Goal: Check status: Check status

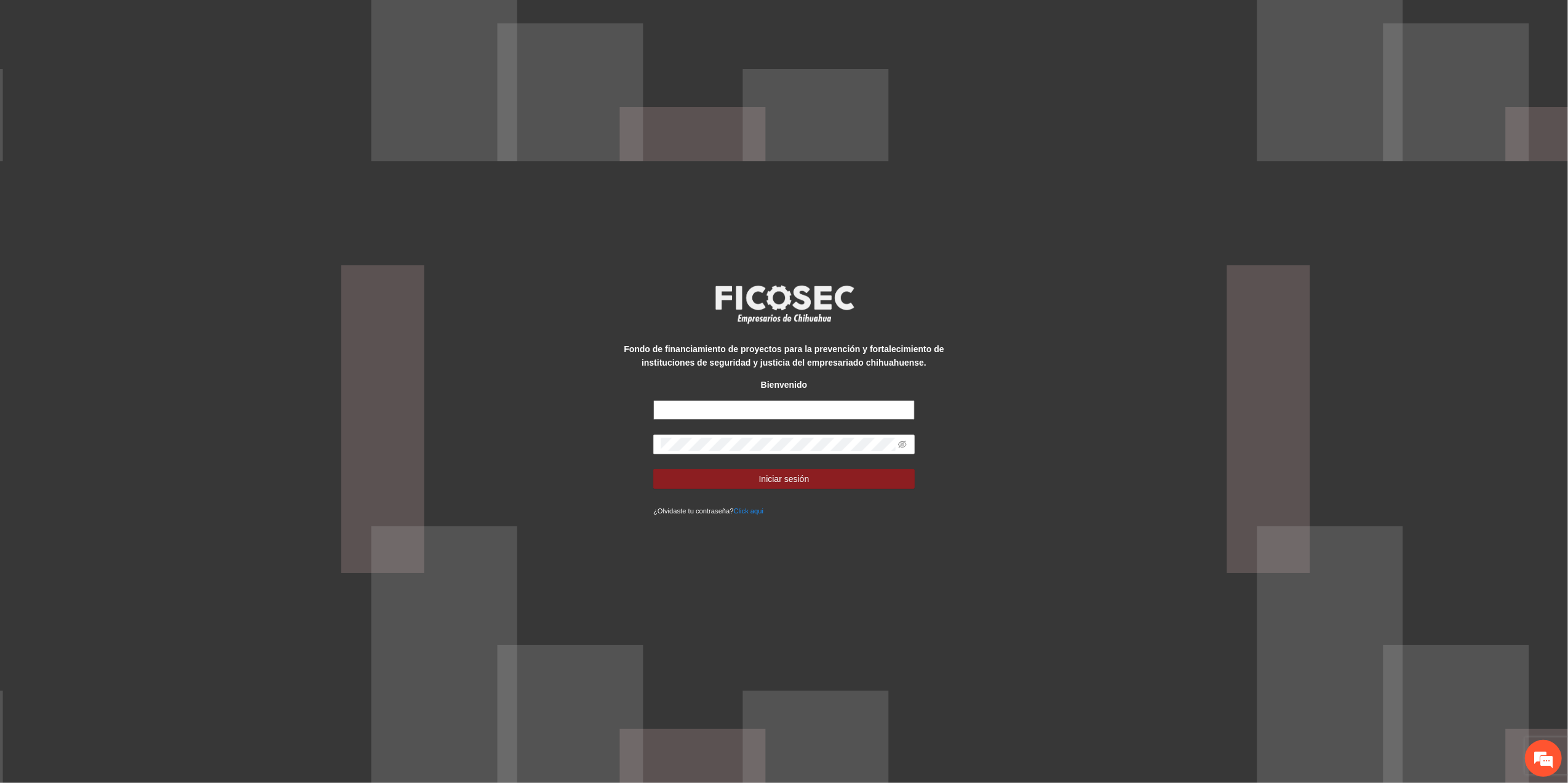
type input "**********"
click at [538, 413] on div "**********" at bounding box center [784, 391] width 1568 height 783
click at [653, 469] on button "Iniciar sesión" at bounding box center [783, 478] width 261 height 19
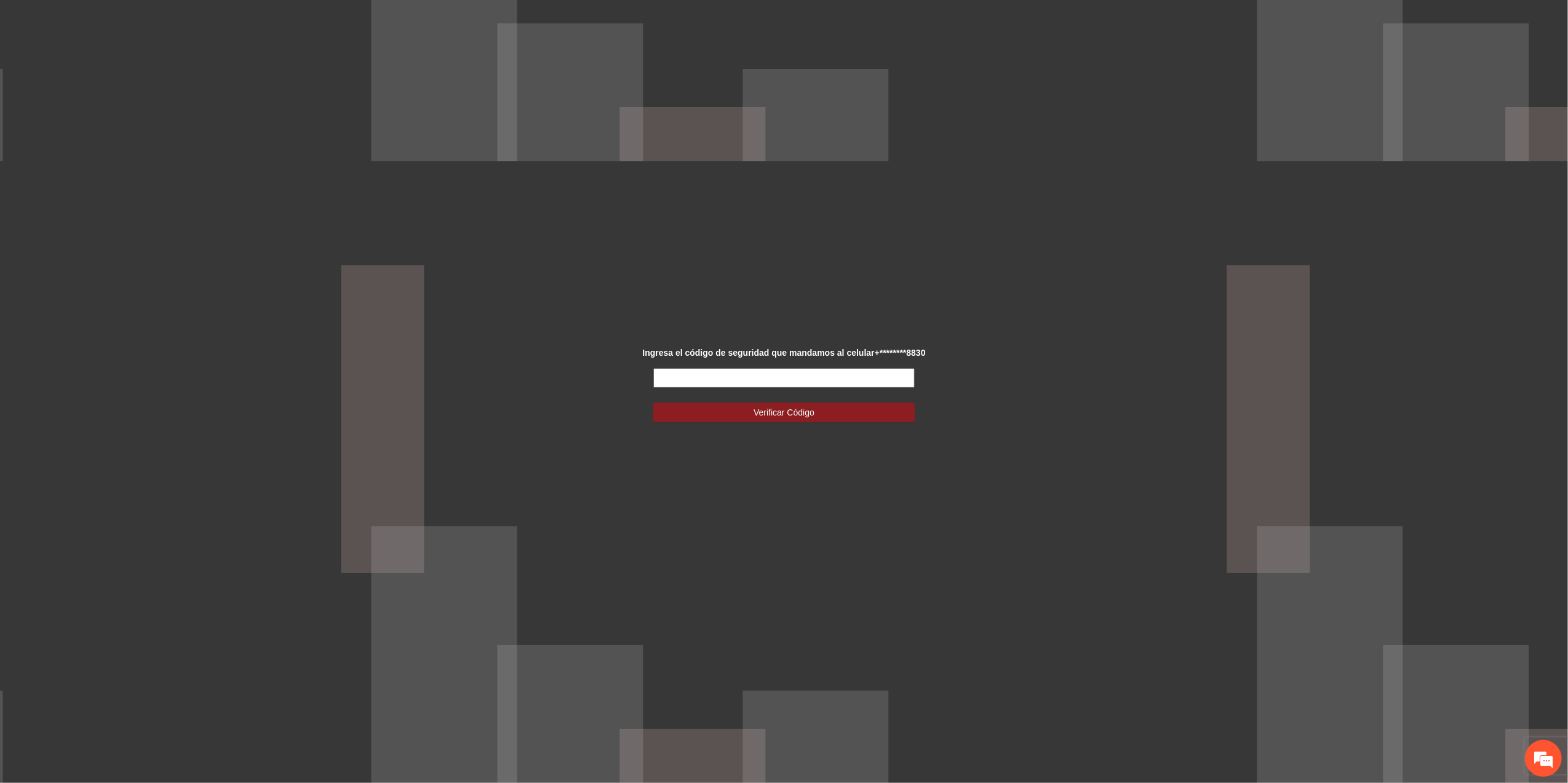
click at [821, 378] on input "text" at bounding box center [783, 377] width 261 height 19
type input "******"
click at [839, 405] on button "Verificar Código" at bounding box center [783, 412] width 261 height 19
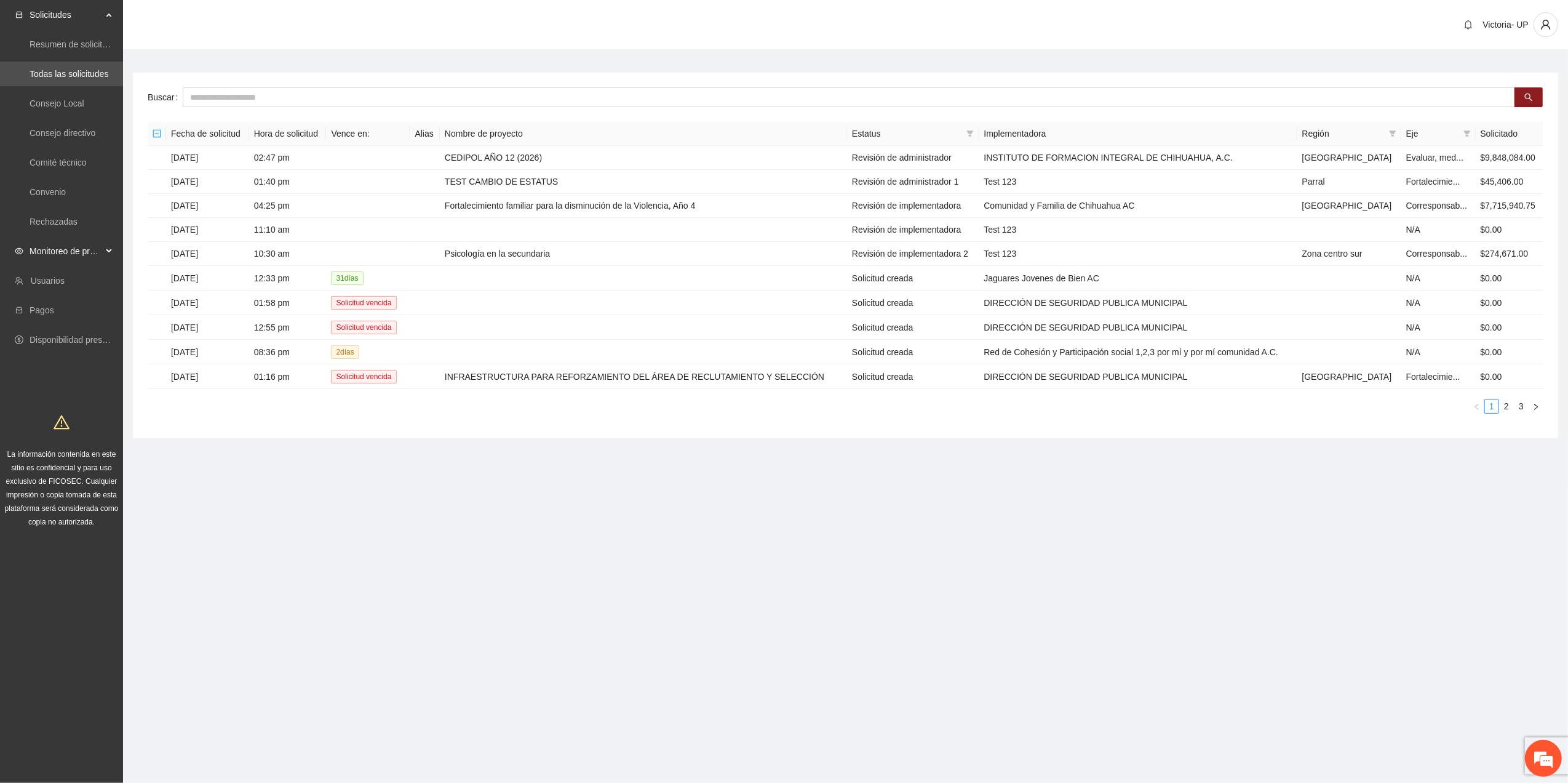
drag, startPoint x: 99, startPoint y: 256, endPoint x: 87, endPoint y: 264, distance: 14.4
click at [96, 257] on span "Monitoreo de proyectos" at bounding box center [66, 251] width 73 height 24
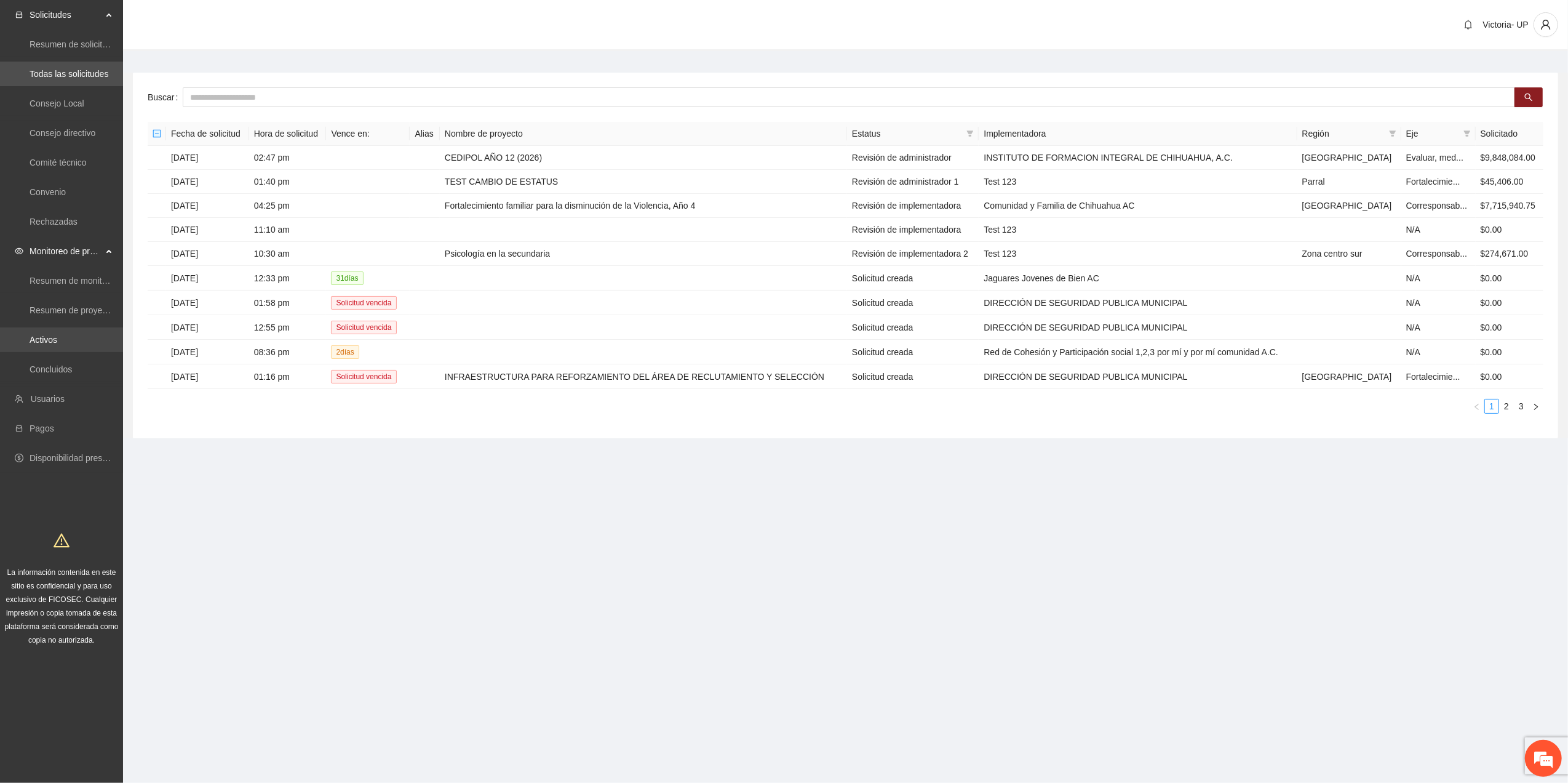
click at [30, 344] on link "Activos" at bounding box center [43, 340] width 27 height 10
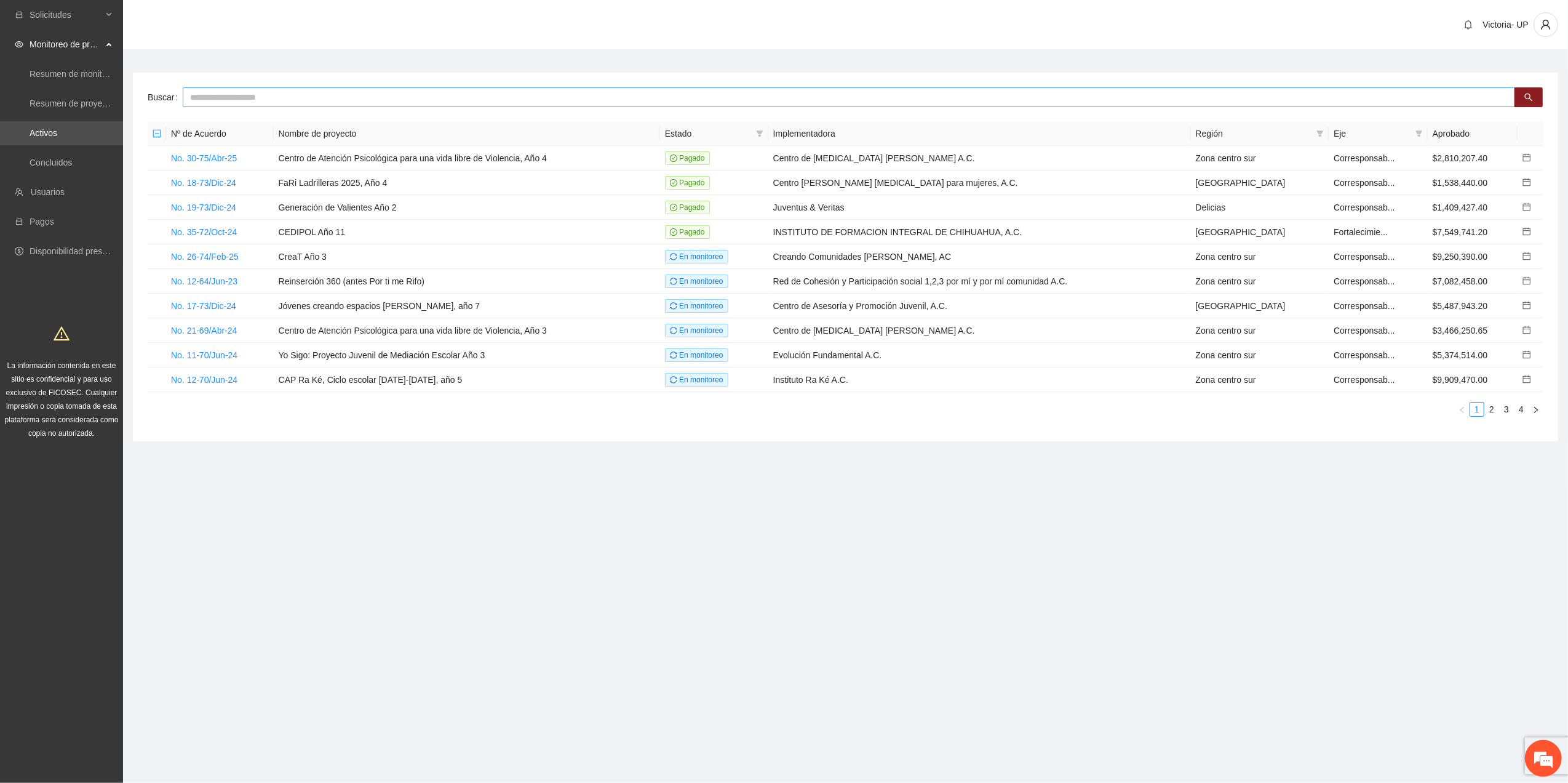
click at [246, 97] on input "text" at bounding box center [849, 97] width 1333 height 19
type input "****"
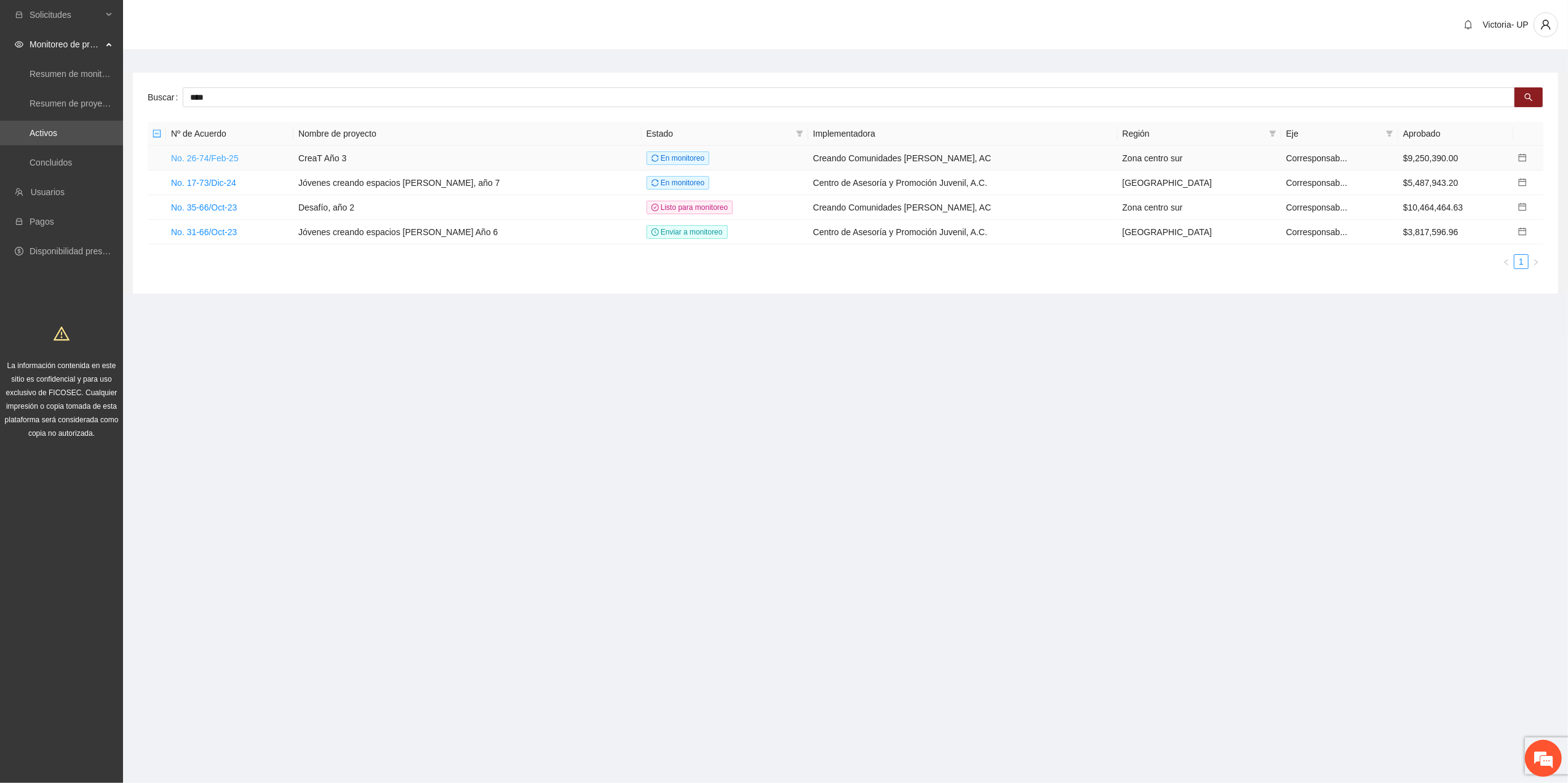
click at [192, 160] on link "No. 26-74/Feb-25" at bounding box center [205, 158] width 68 height 10
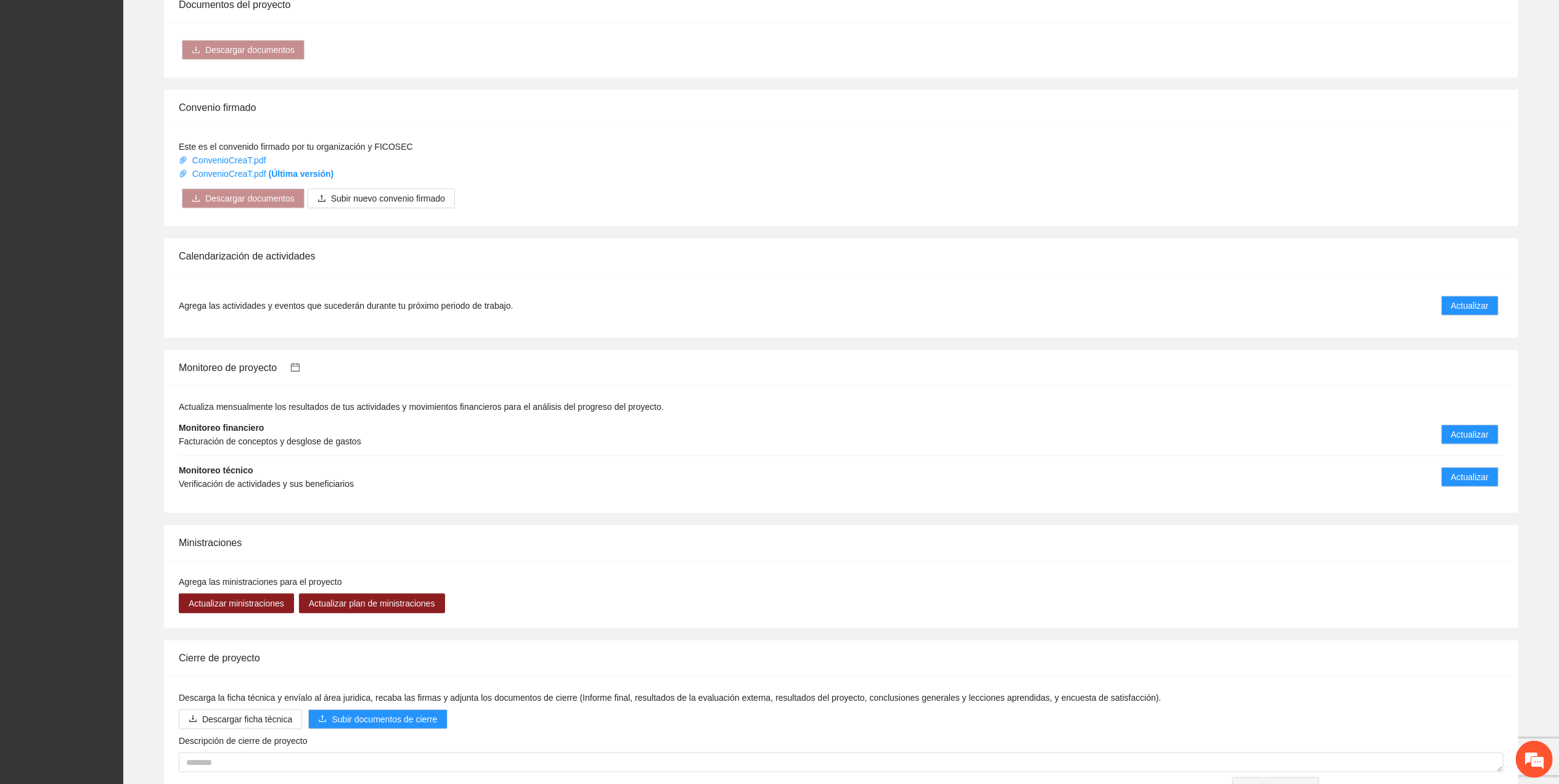
scroll to position [819, 0]
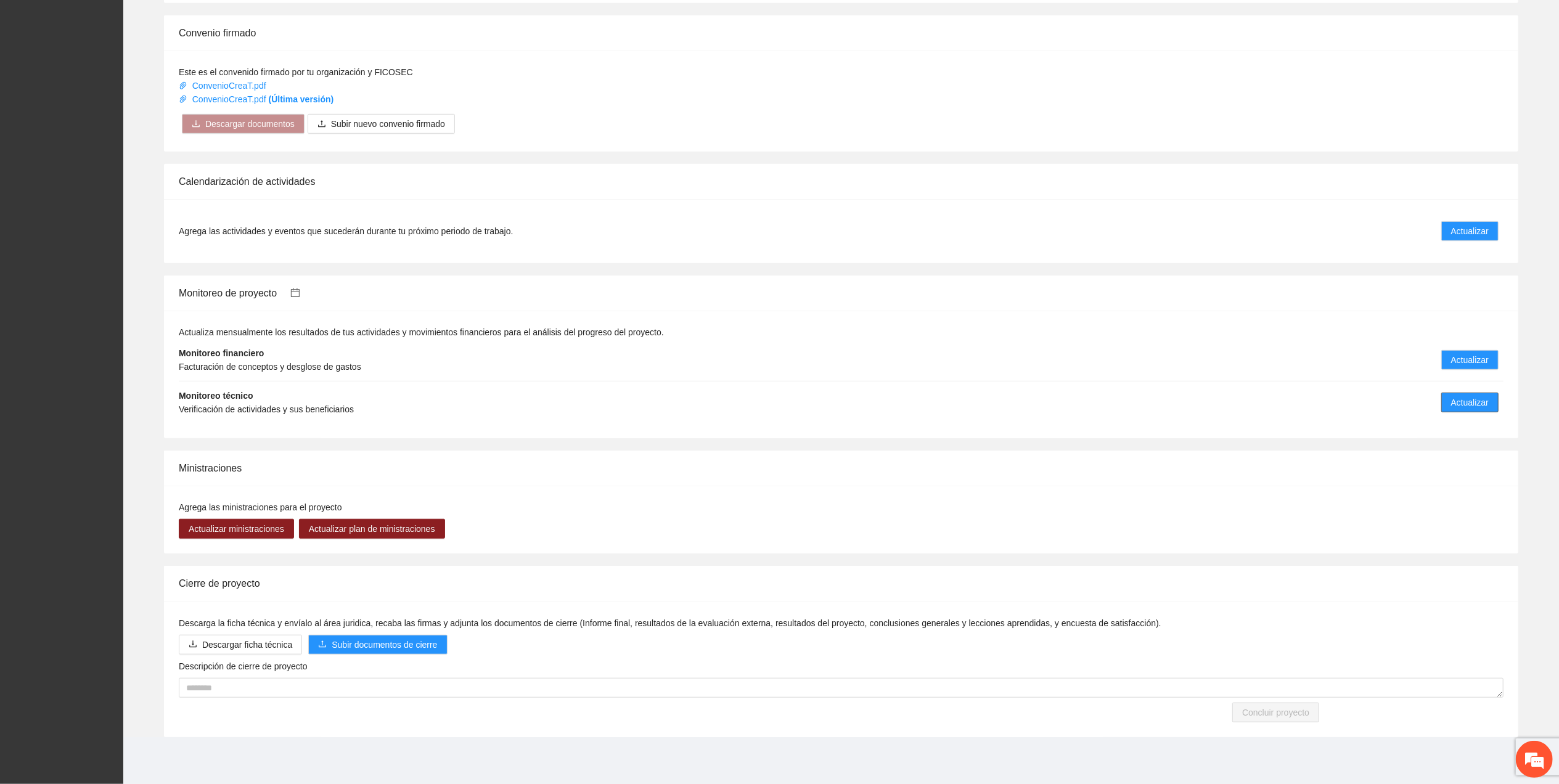
click at [1467, 400] on span "Actualizar" at bounding box center [1470, 402] width 38 height 14
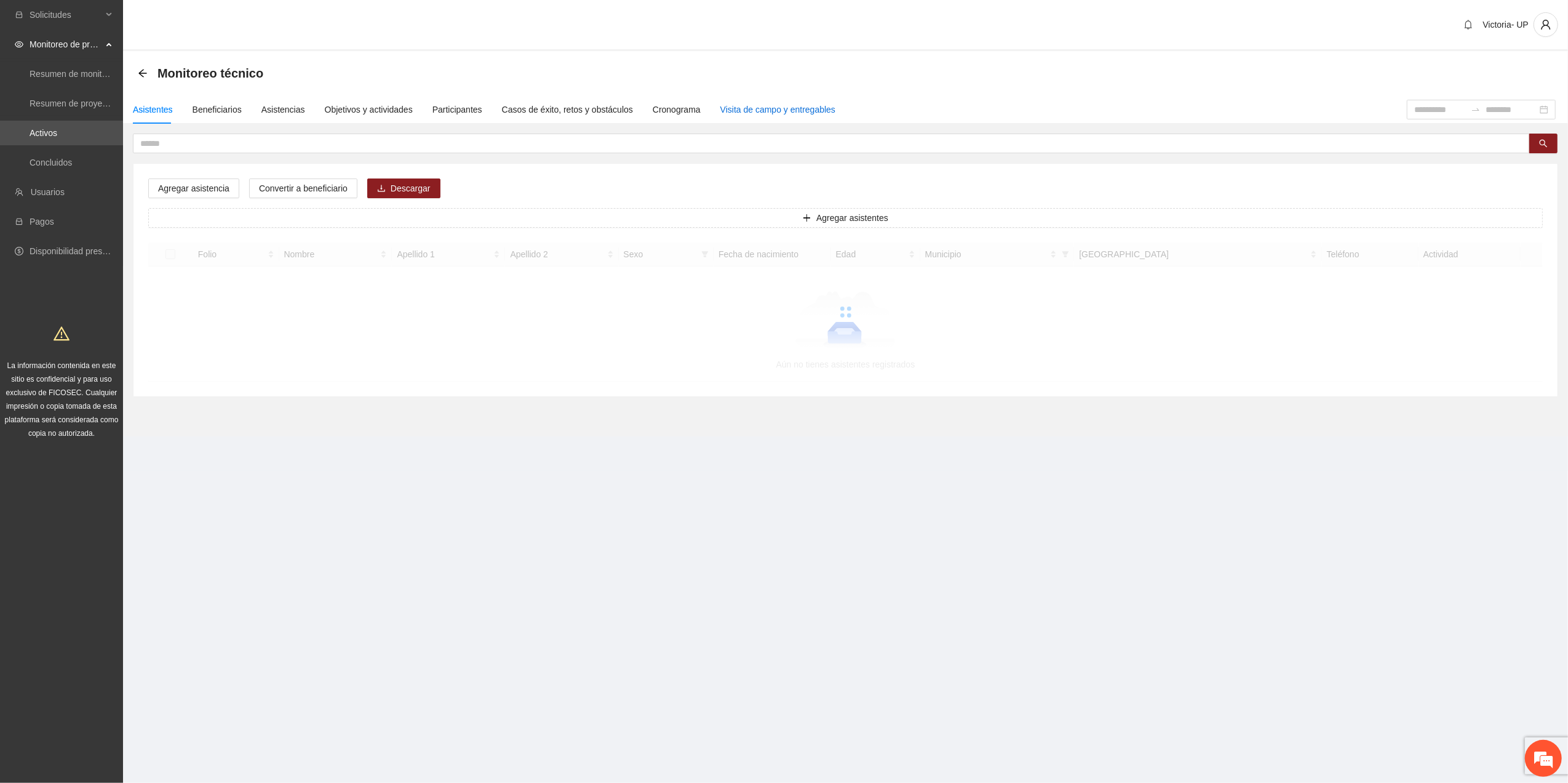
click at [802, 112] on div "Visita de campo y entregables" at bounding box center [778, 109] width 115 height 14
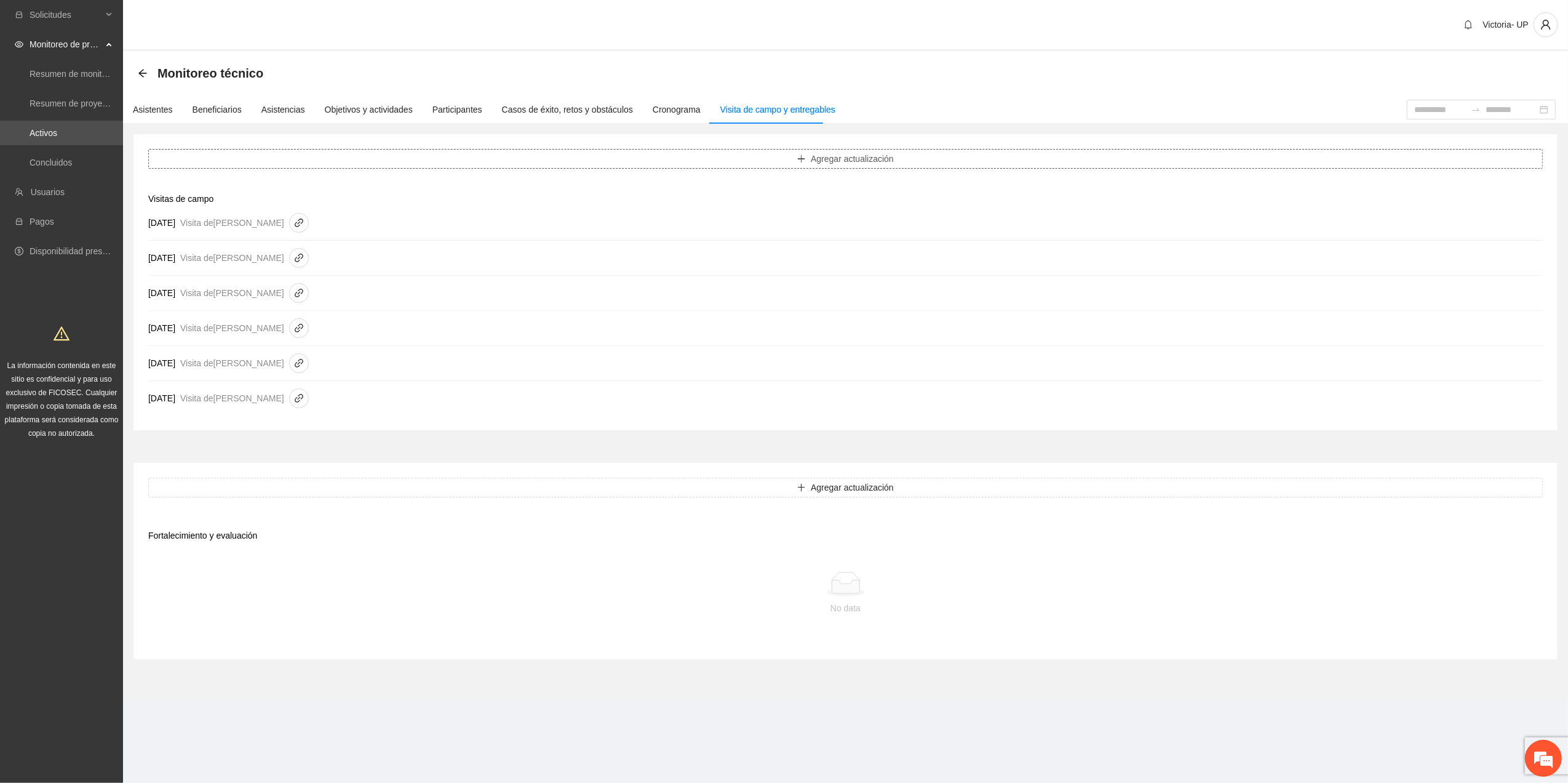
click at [693, 153] on button "Agregar actualización" at bounding box center [845, 158] width 1394 height 19
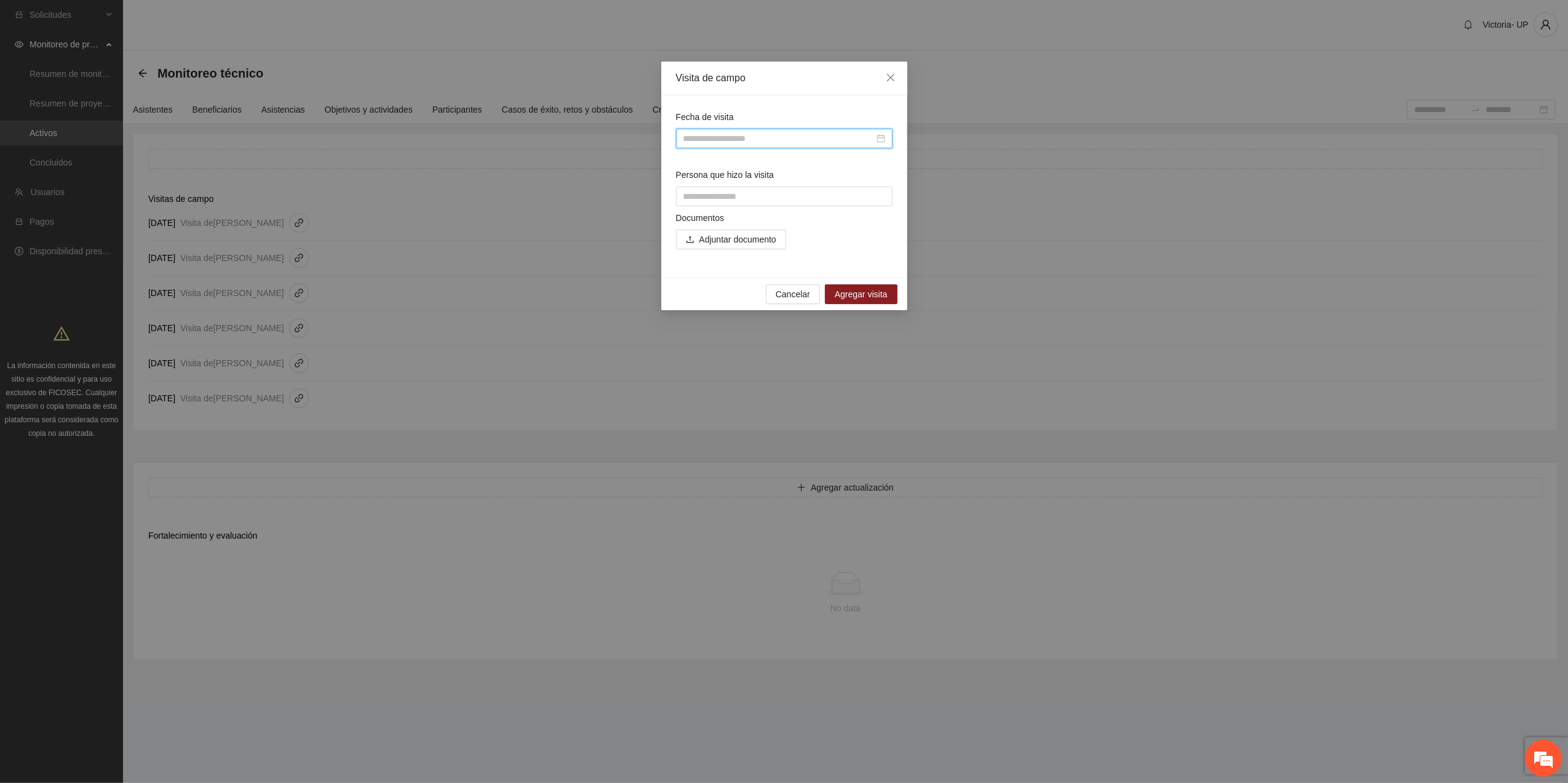
click at [744, 138] on input "Fecha de visita" at bounding box center [778, 138] width 191 height 14
click at [808, 262] on div "22" at bounding box center [804, 265] width 15 height 15
type input "**********"
click at [762, 190] on input "Persona que hizo la visita" at bounding box center [784, 196] width 217 height 19
type input "**********"
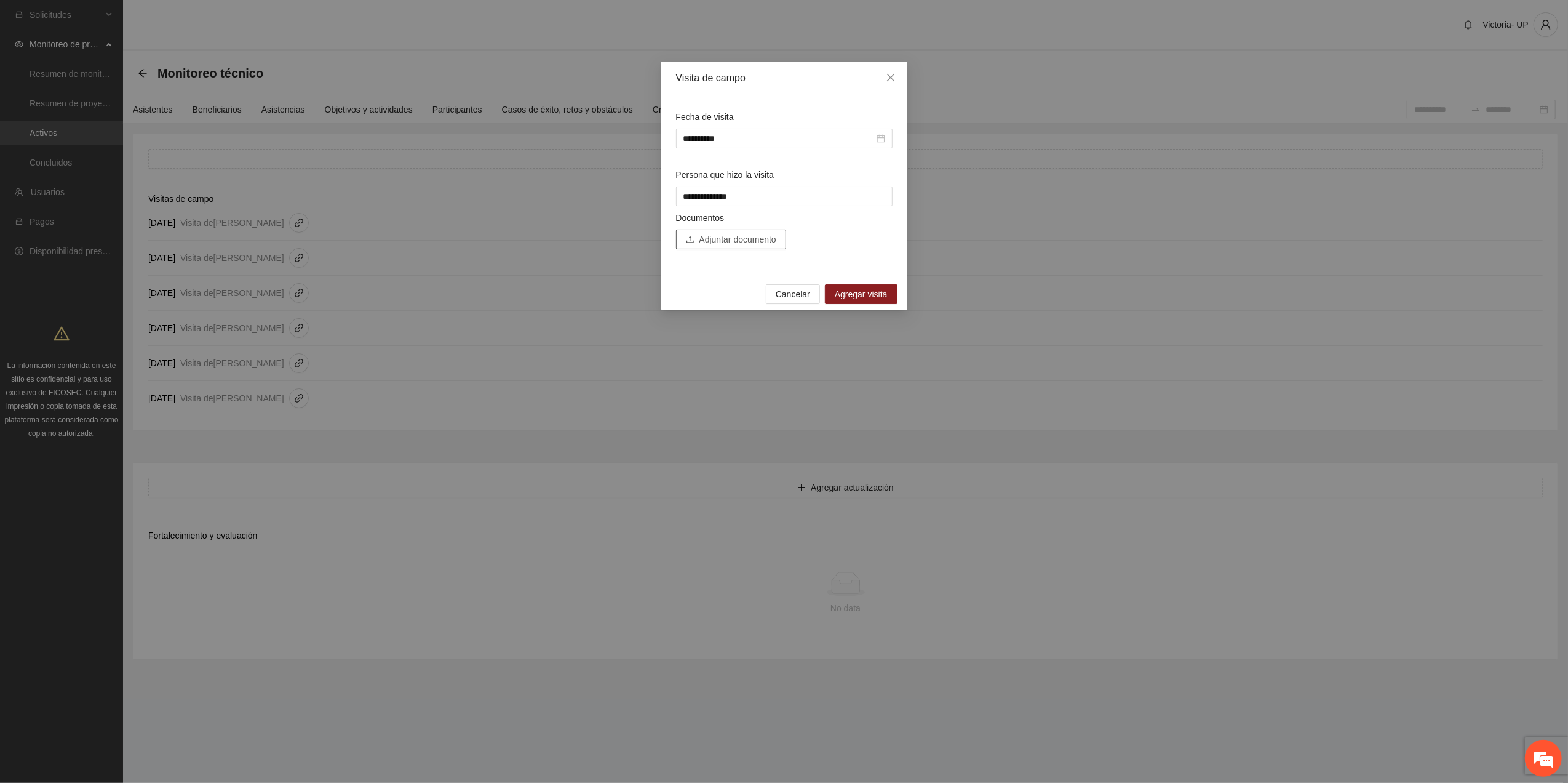
click at [767, 241] on span "Adjuntar documento" at bounding box center [737, 239] width 77 height 14
click at [866, 309] on span "Agregar visita" at bounding box center [860, 313] width 53 height 14
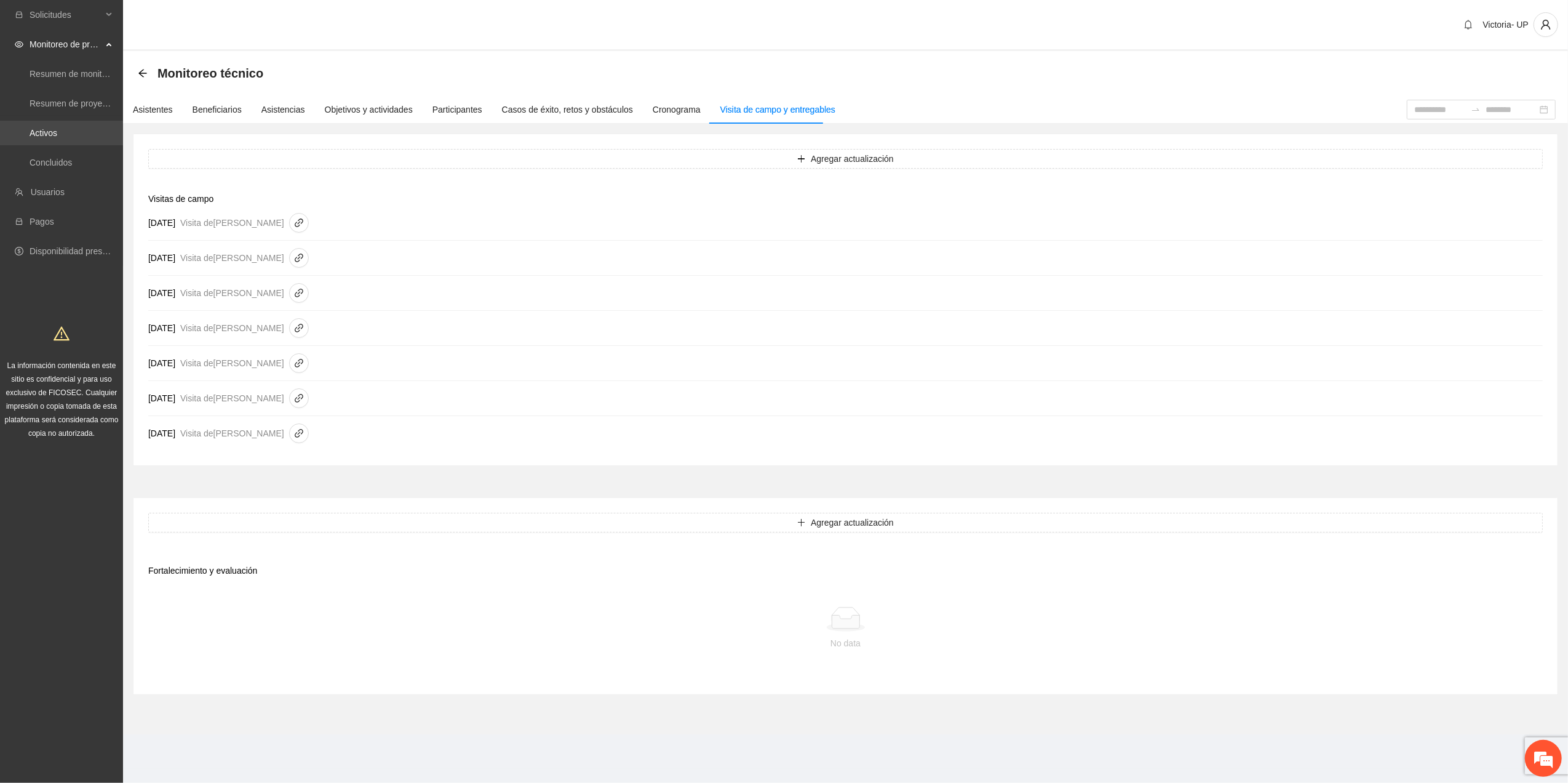
click at [57, 131] on link "Activos" at bounding box center [43, 133] width 27 height 10
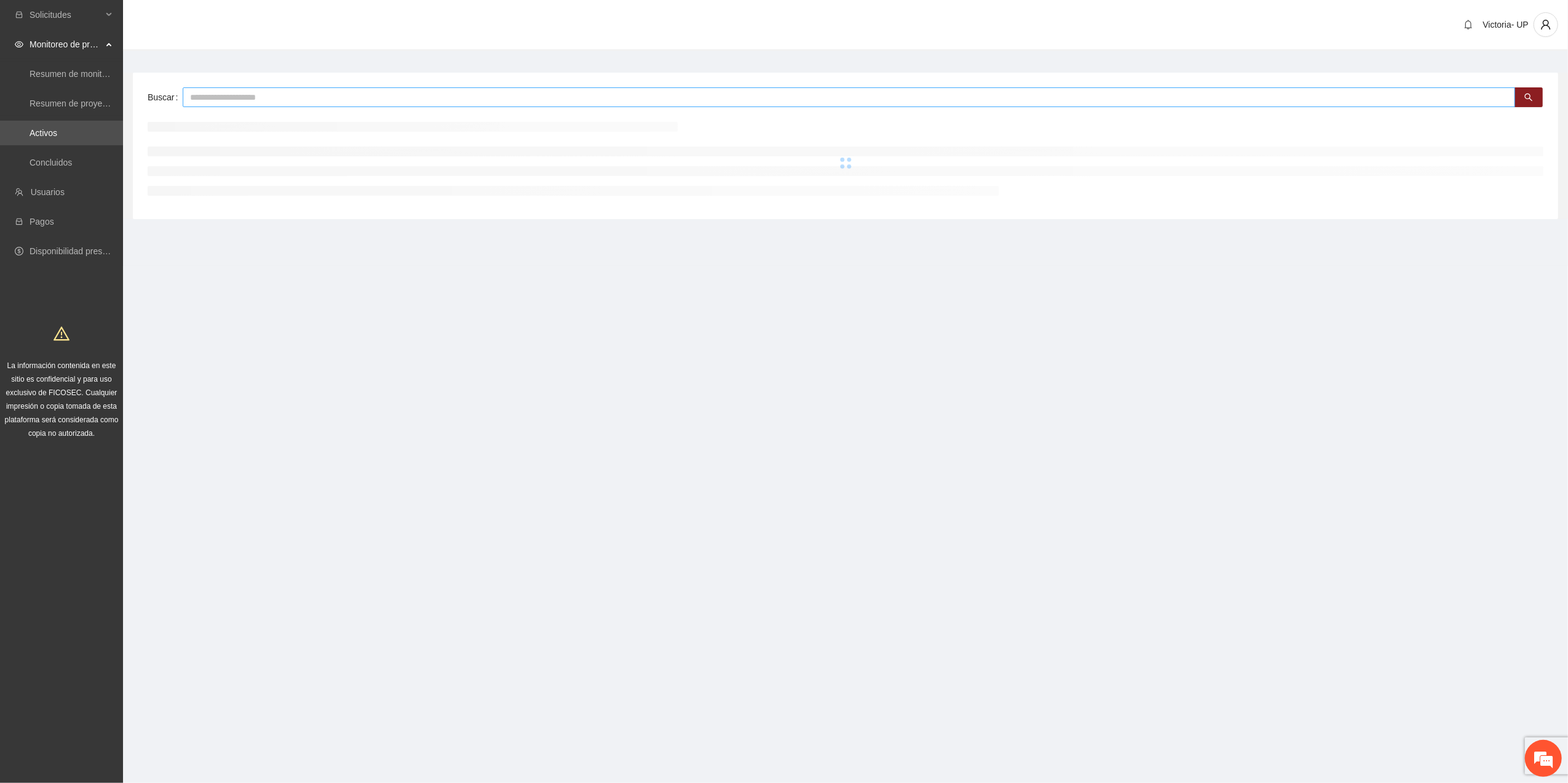
drag, startPoint x: 250, startPoint y: 99, endPoint x: 240, endPoint y: 108, distance: 13.5
click at [248, 102] on input "text" at bounding box center [849, 97] width 1333 height 19
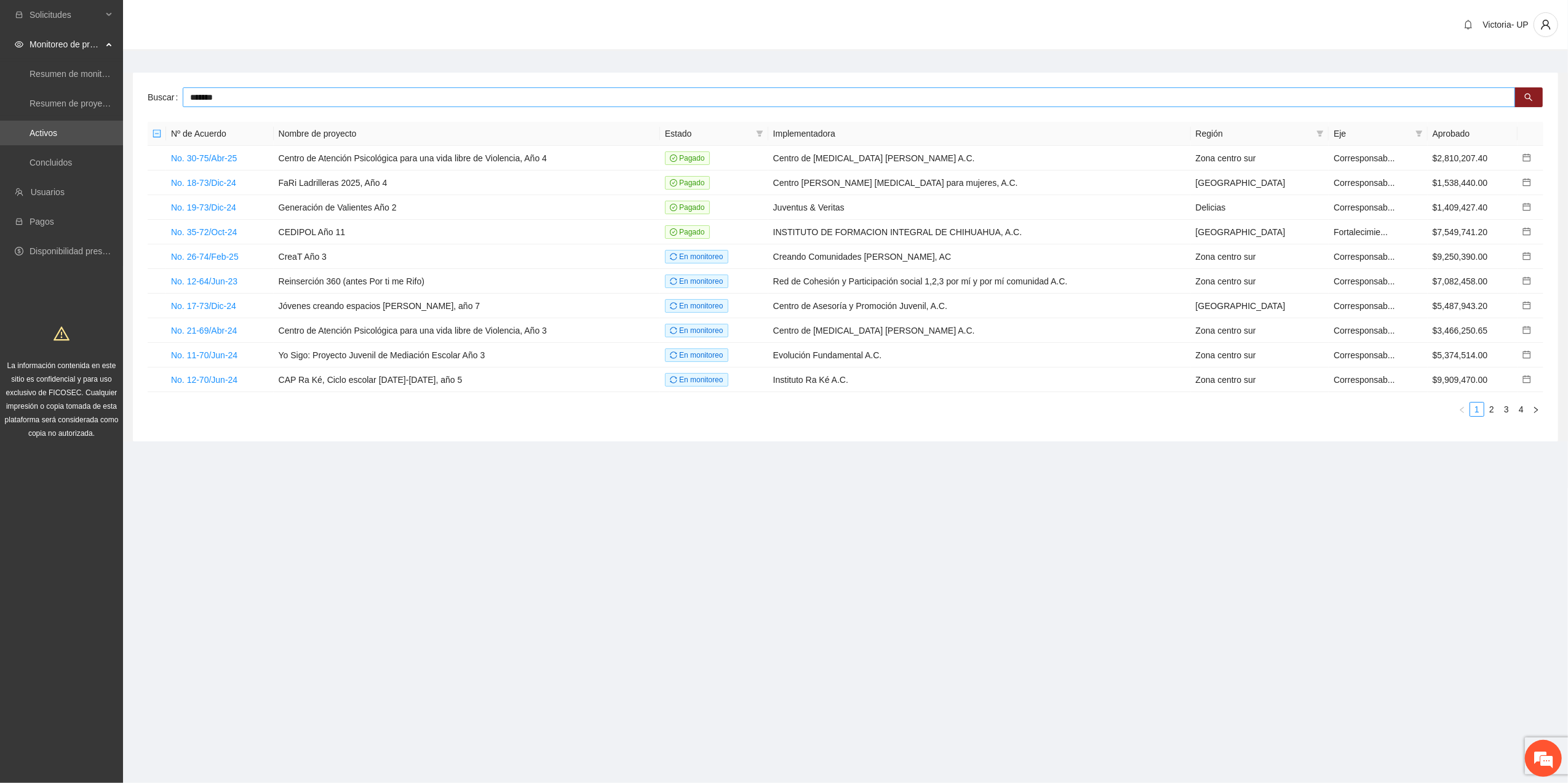
type input "*******"
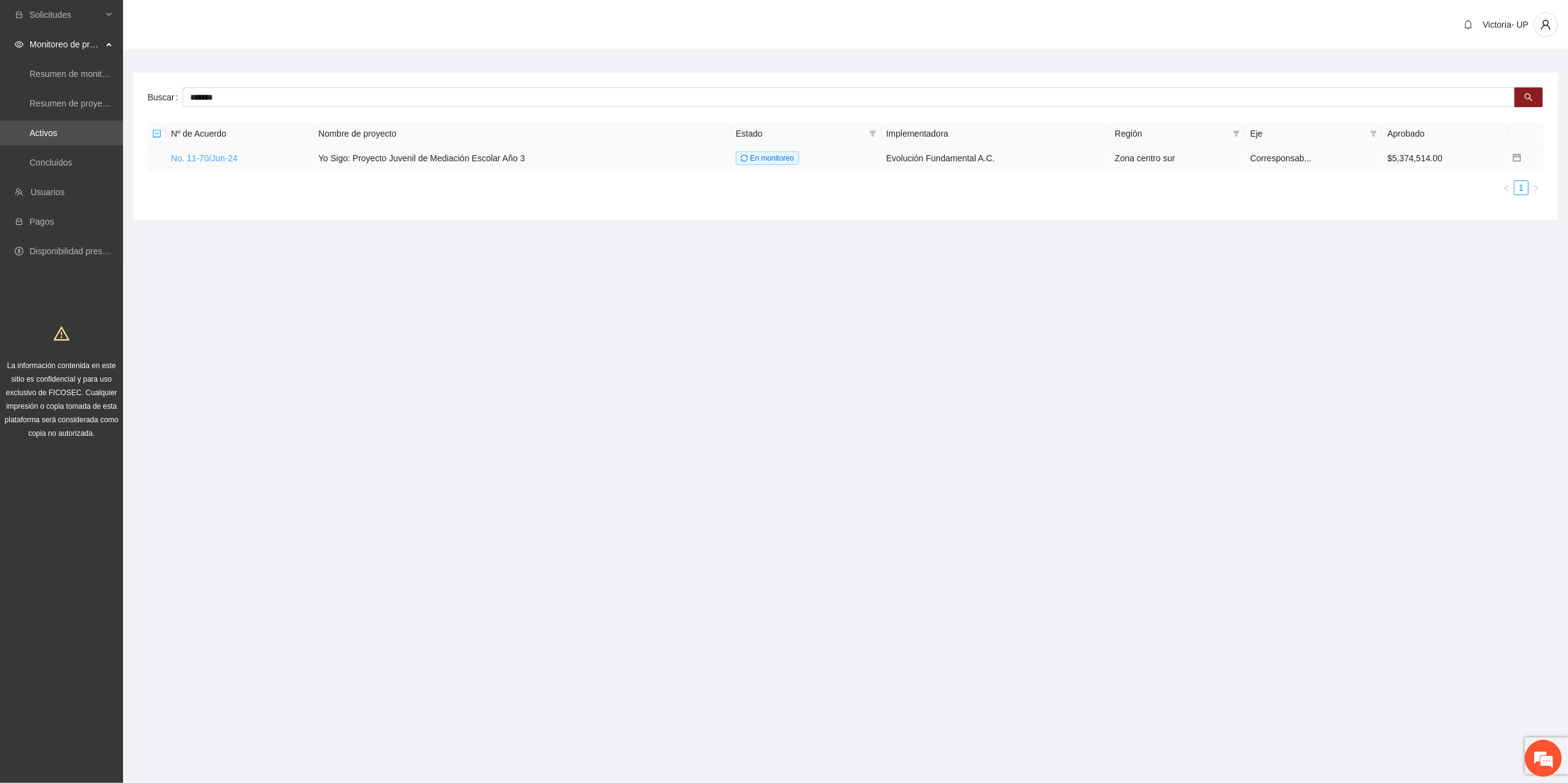
click at [203, 158] on link "No. 11-70/Jun-24" at bounding box center [204, 158] width 66 height 10
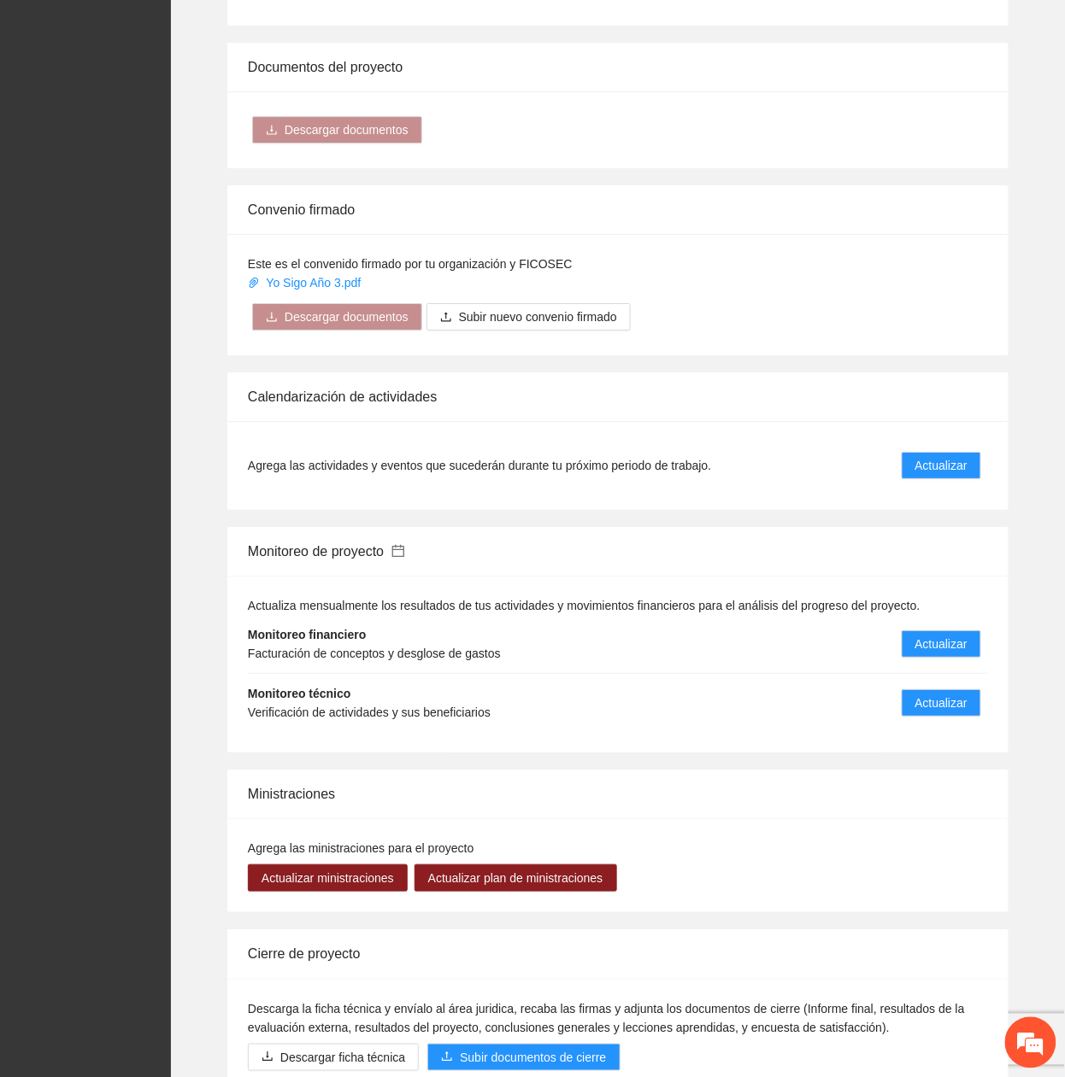
scroll to position [1367, 0]
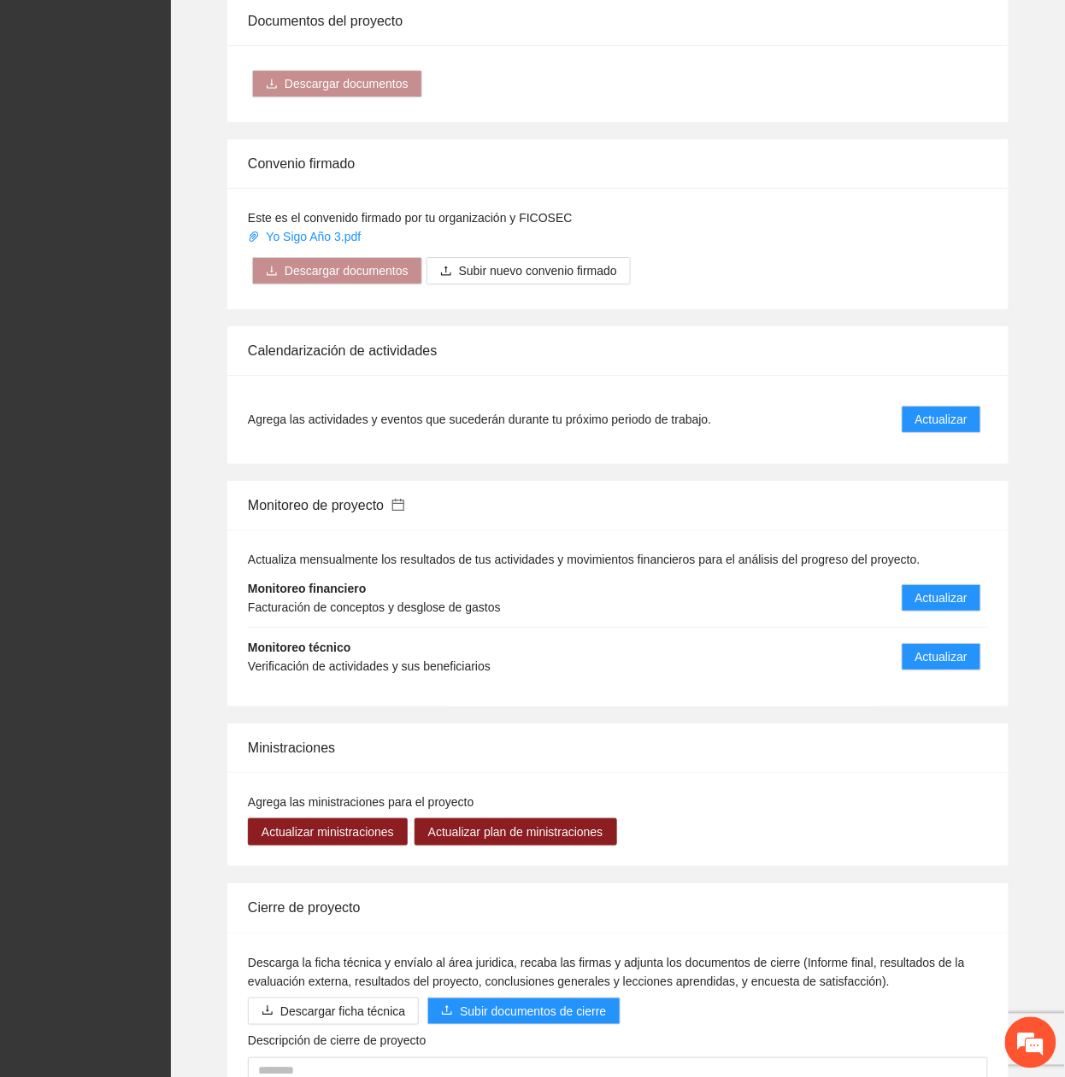
drag, startPoint x: 400, startPoint y: 504, endPoint x: 411, endPoint y: 503, distance: 11.1
click at [400, 506] on icon "calendar" at bounding box center [398, 505] width 12 height 12
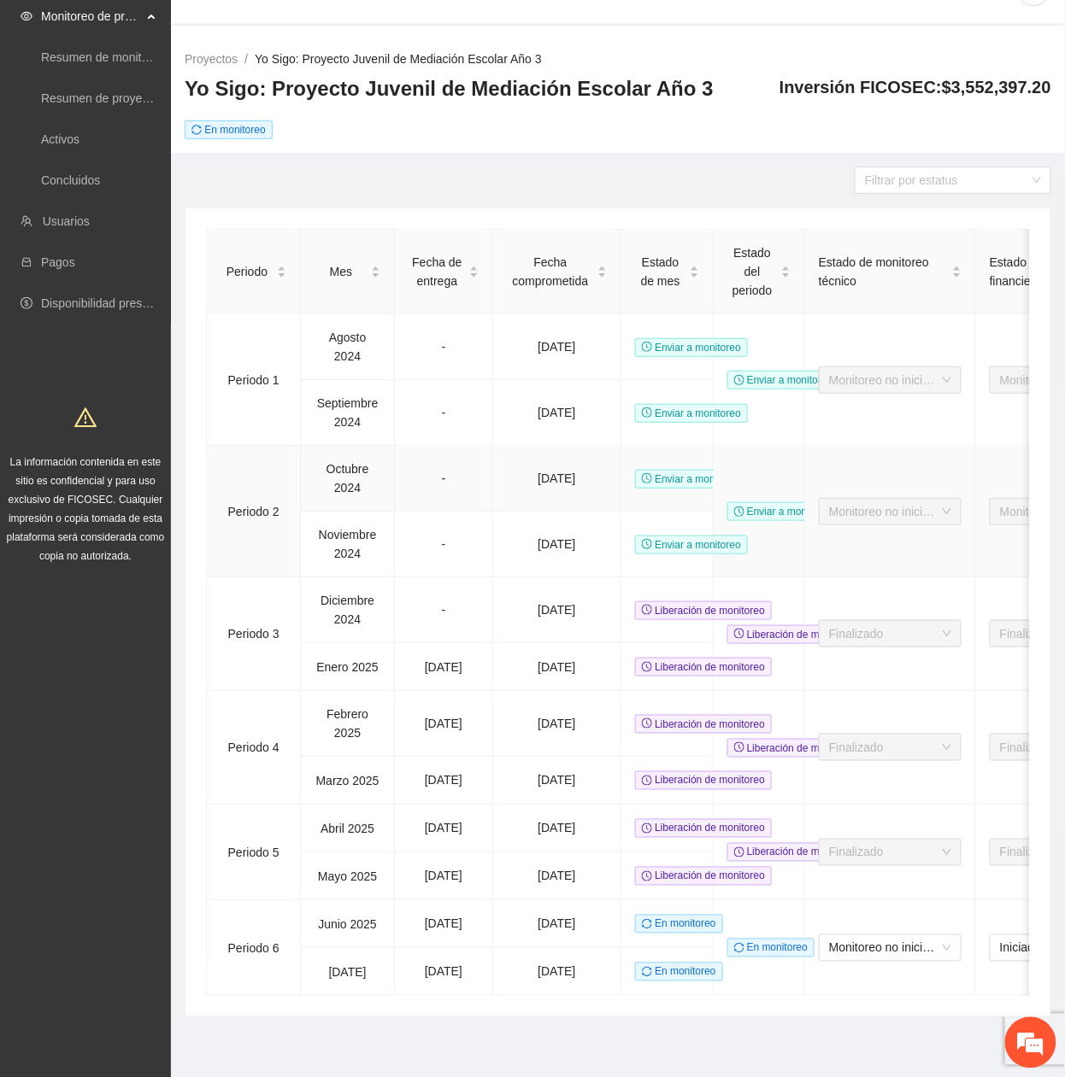
scroll to position [67, 0]
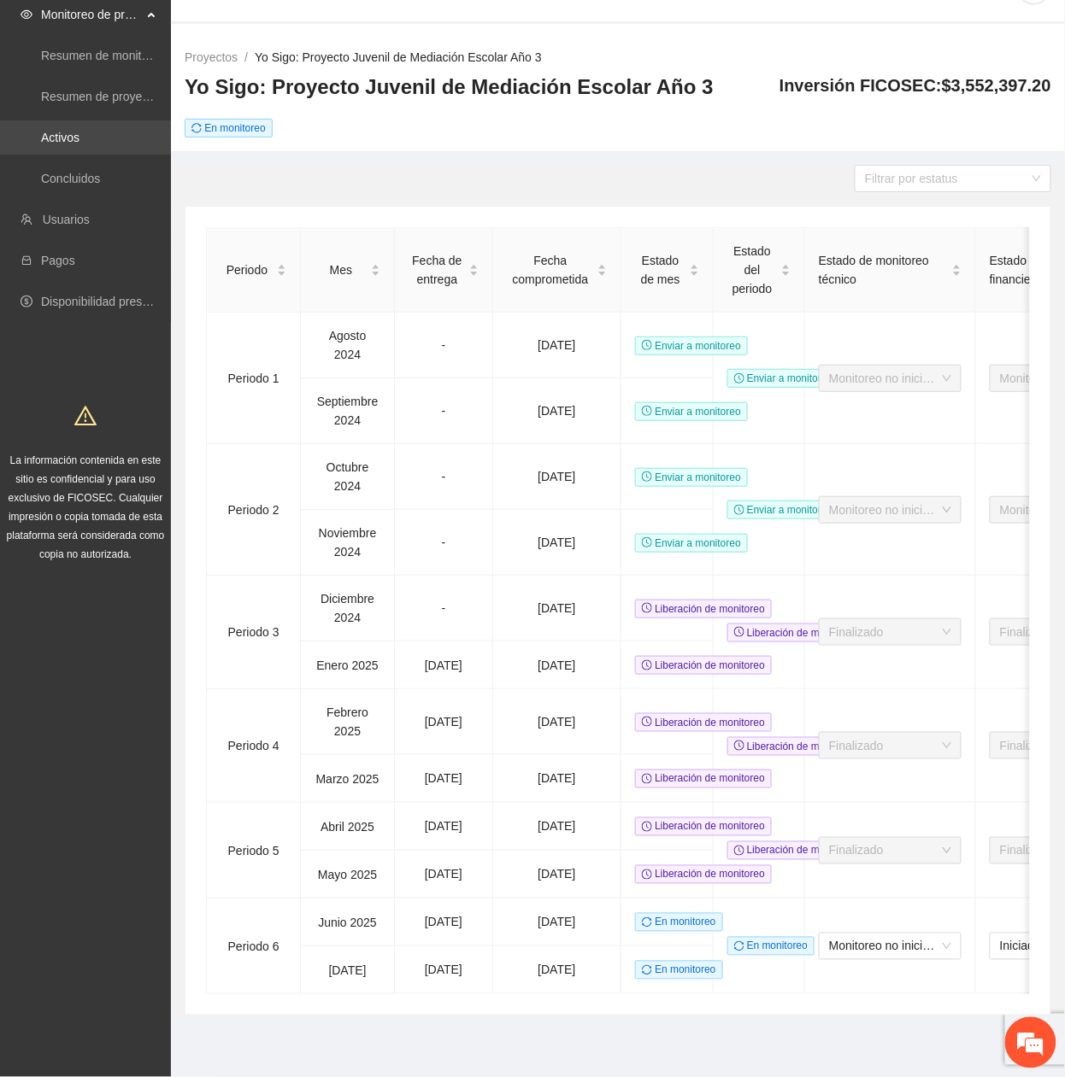
click at [73, 131] on link "Activos" at bounding box center [60, 138] width 38 height 14
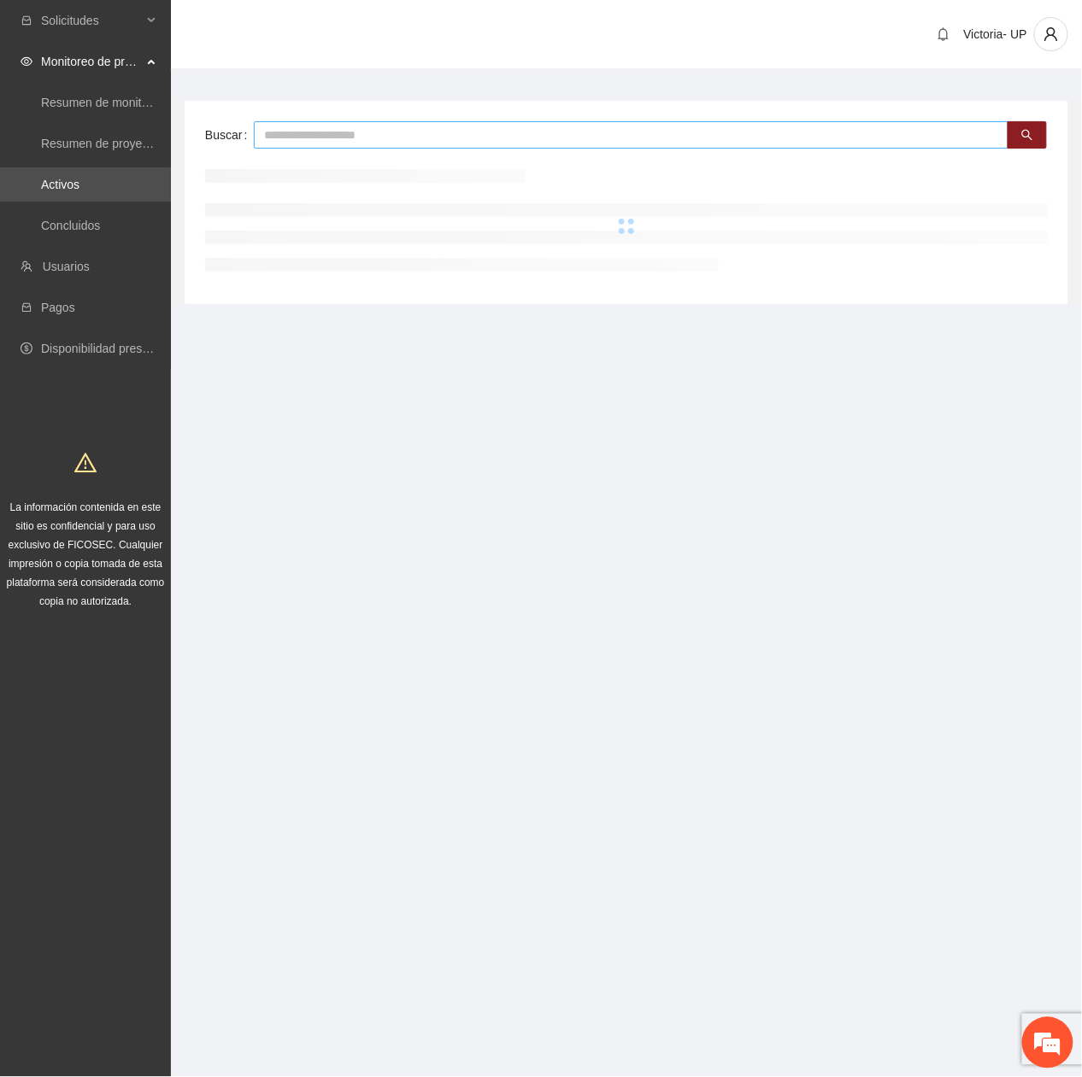
click at [333, 135] on input "text" at bounding box center [631, 134] width 754 height 27
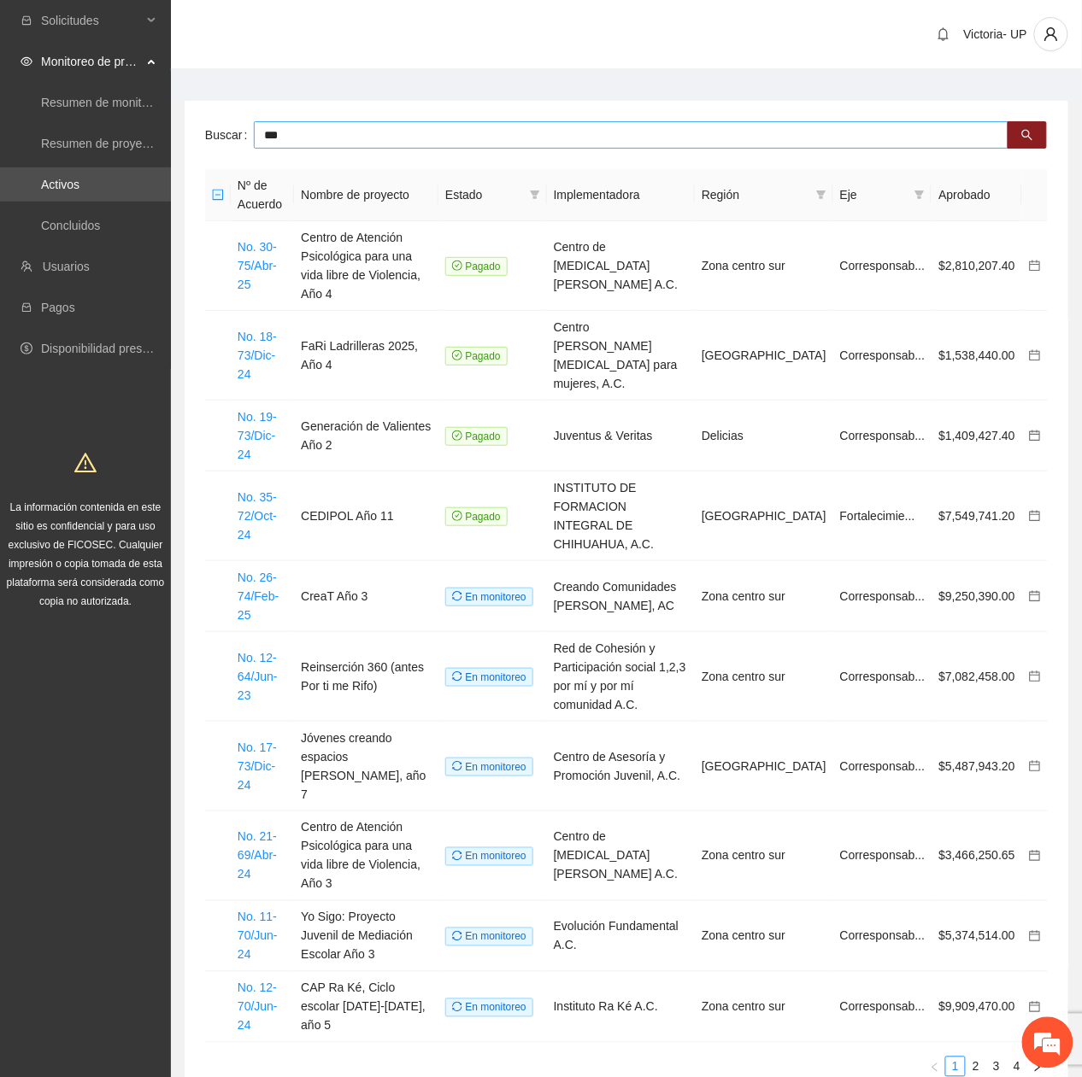
type input "***"
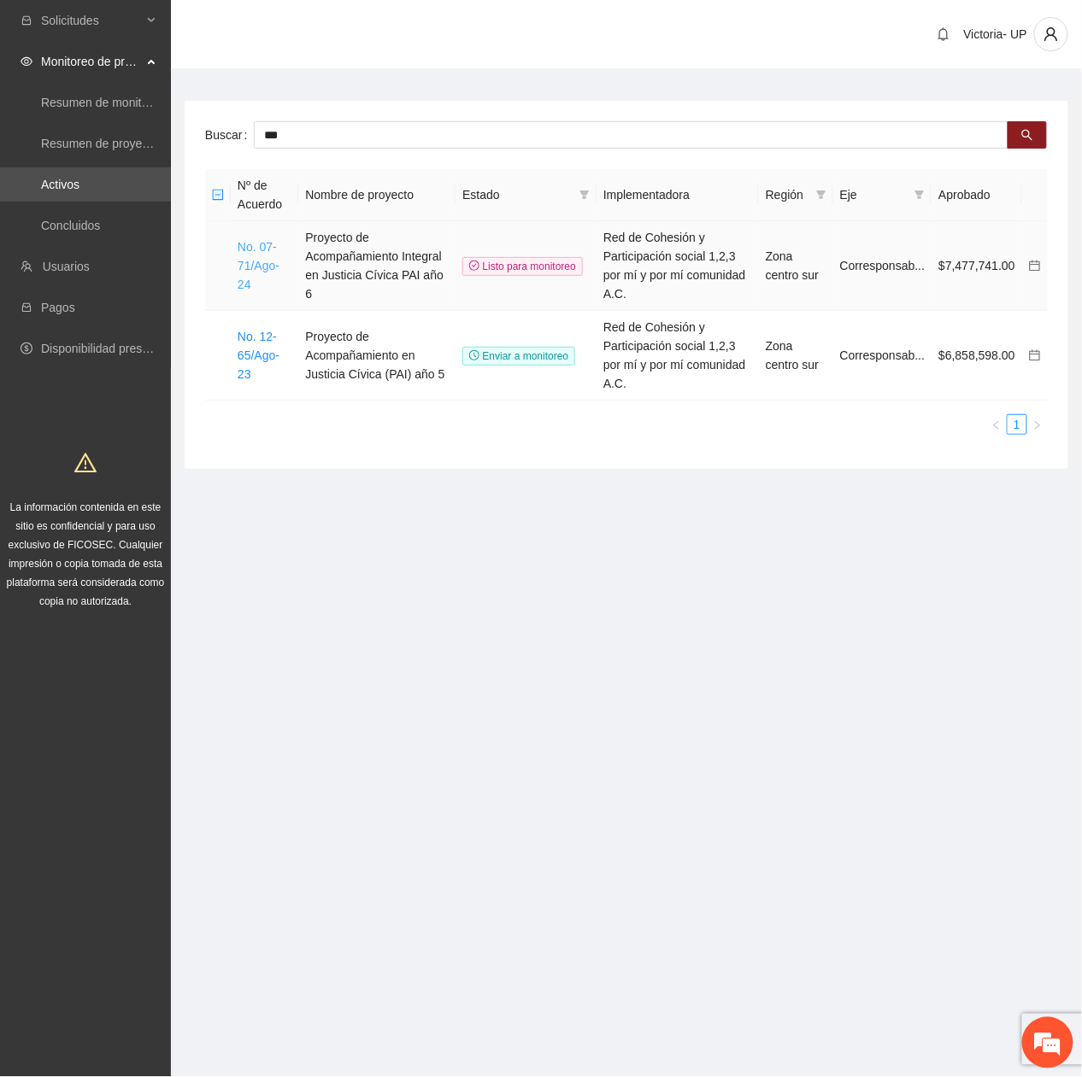
click at [251, 261] on link "No. 07-71/Ago-24" at bounding box center [259, 265] width 42 height 51
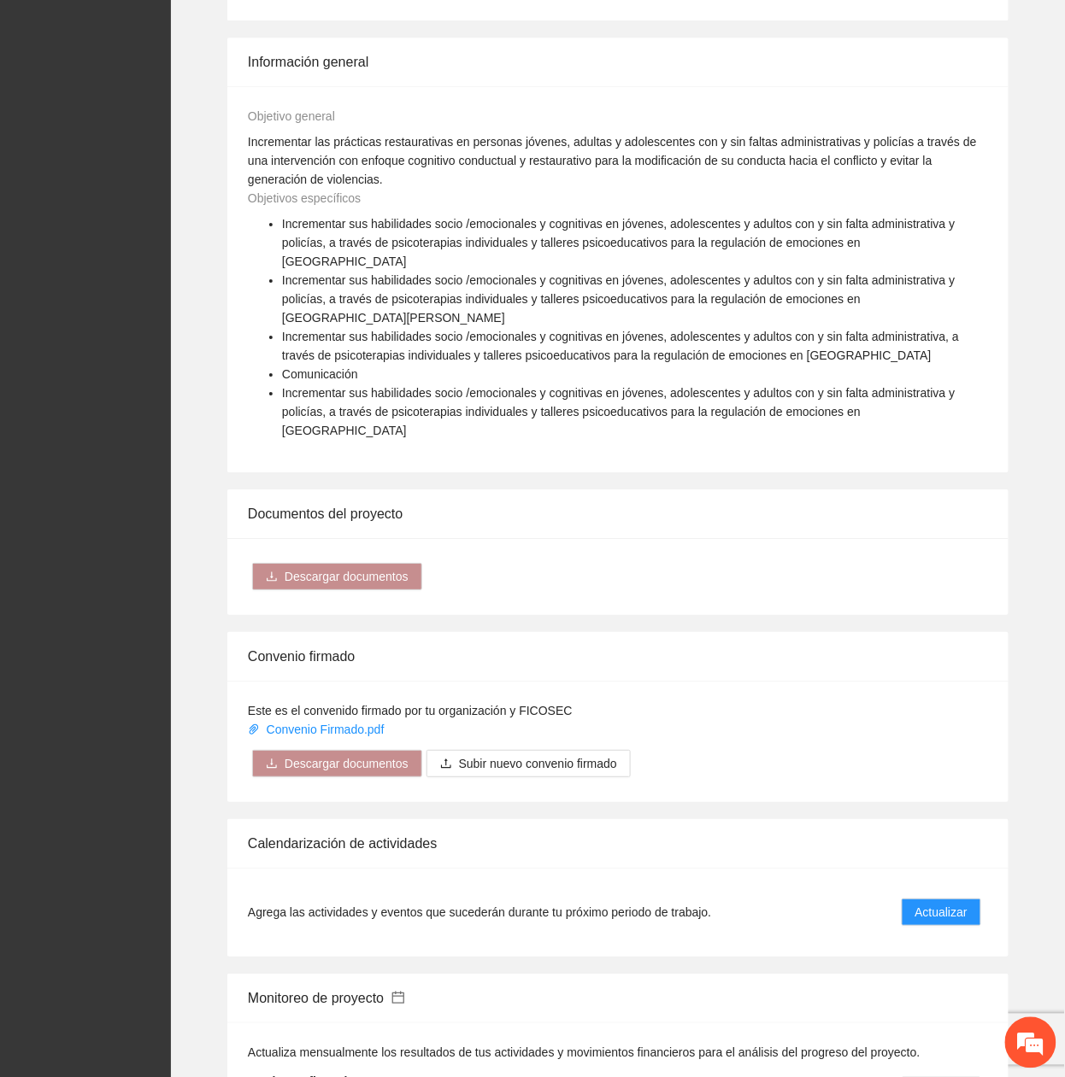
scroll to position [1594, 0]
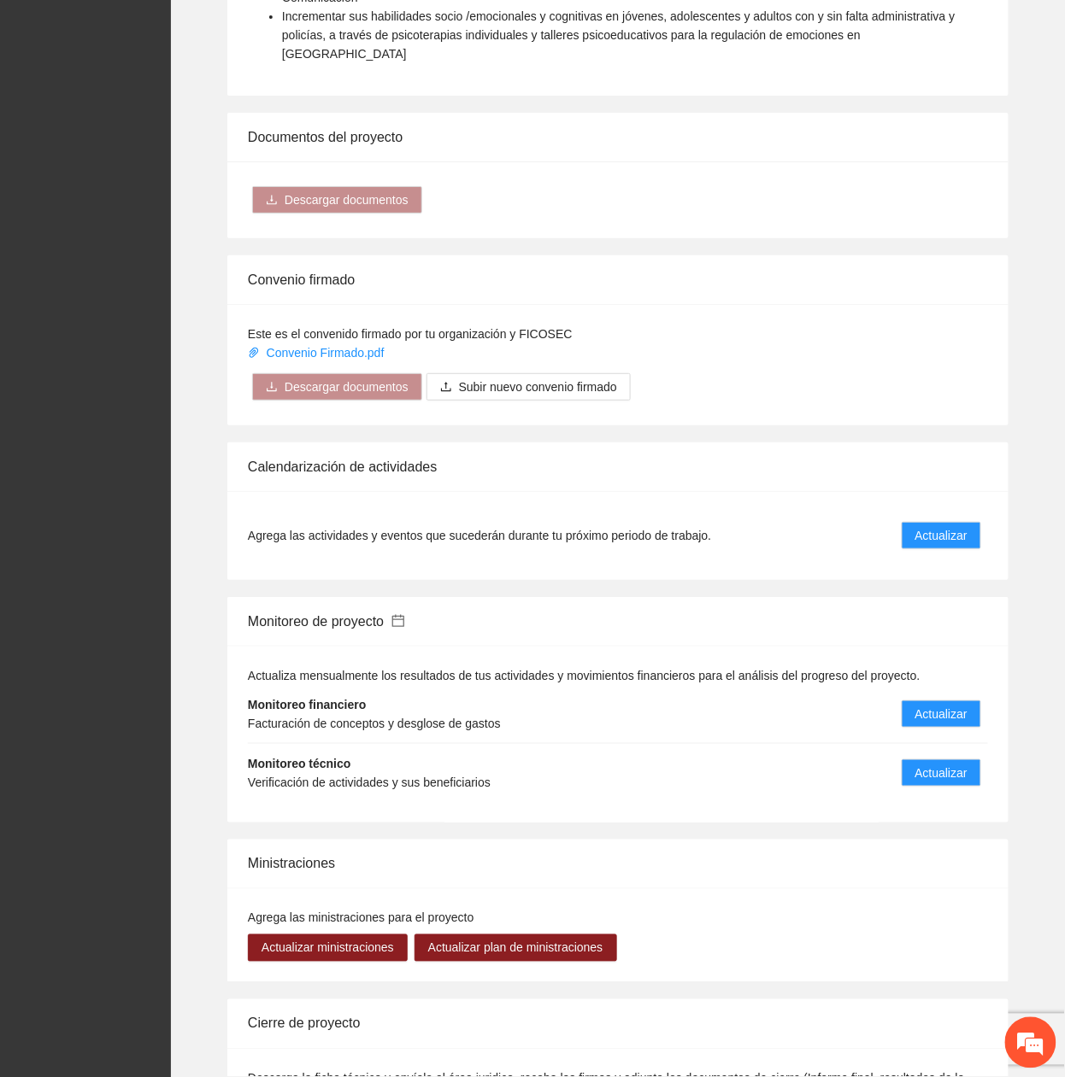
click at [405, 614] on icon "calendar" at bounding box center [398, 621] width 14 height 14
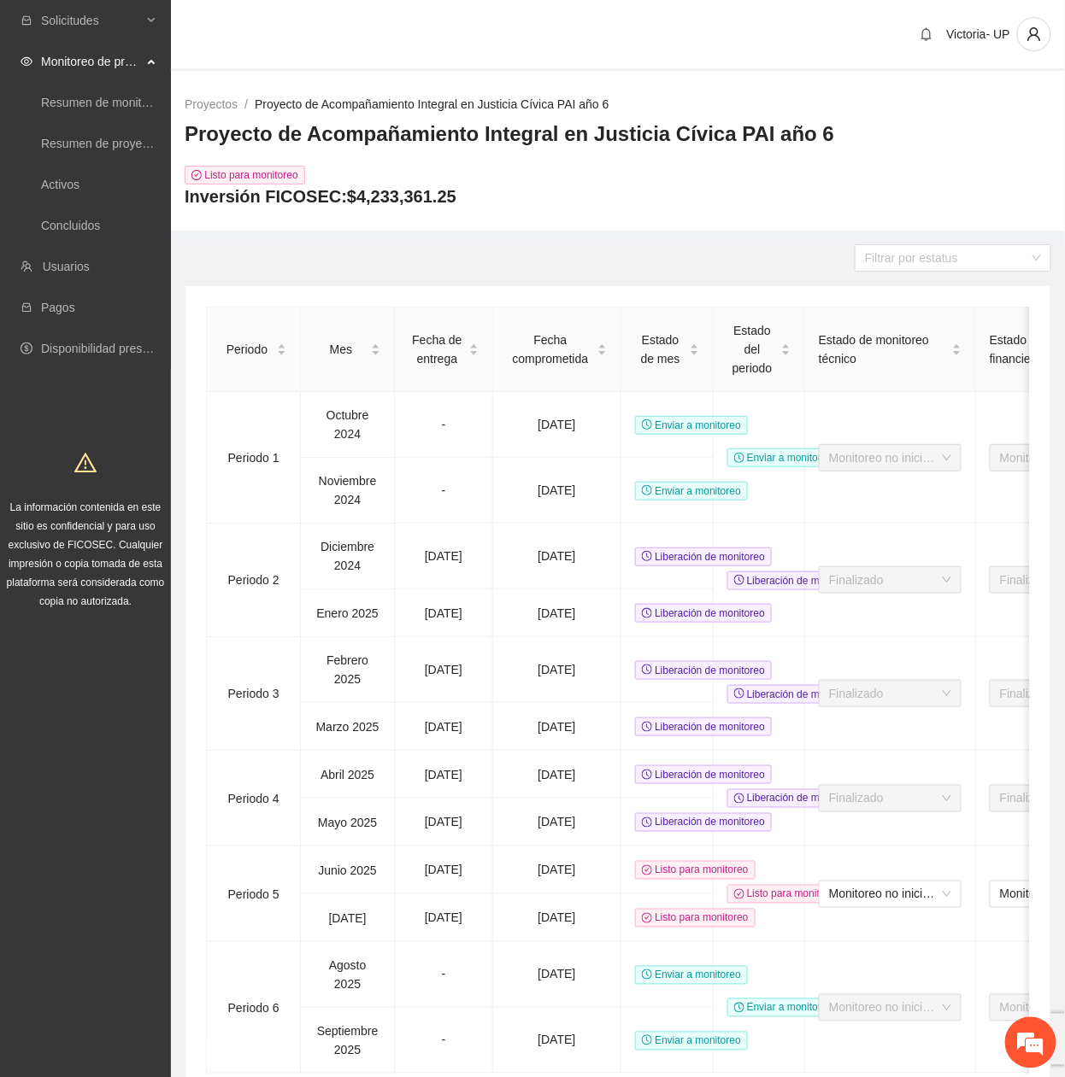
click at [322, 97] on link "Proyecto de Acompañamiento Integral en Justicia Cívica PAI año 6" at bounding box center [432, 104] width 355 height 14
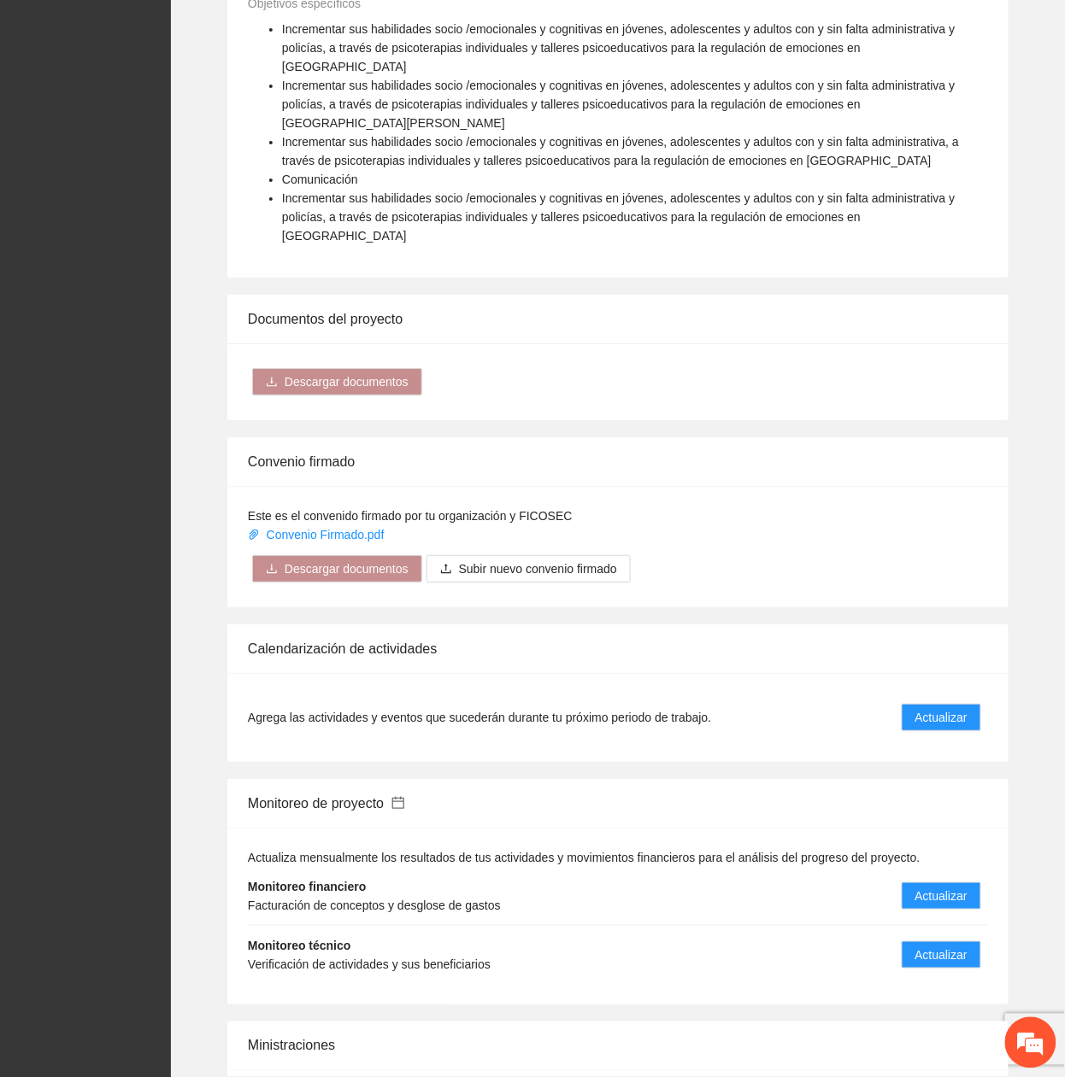
scroll to position [1709, 0]
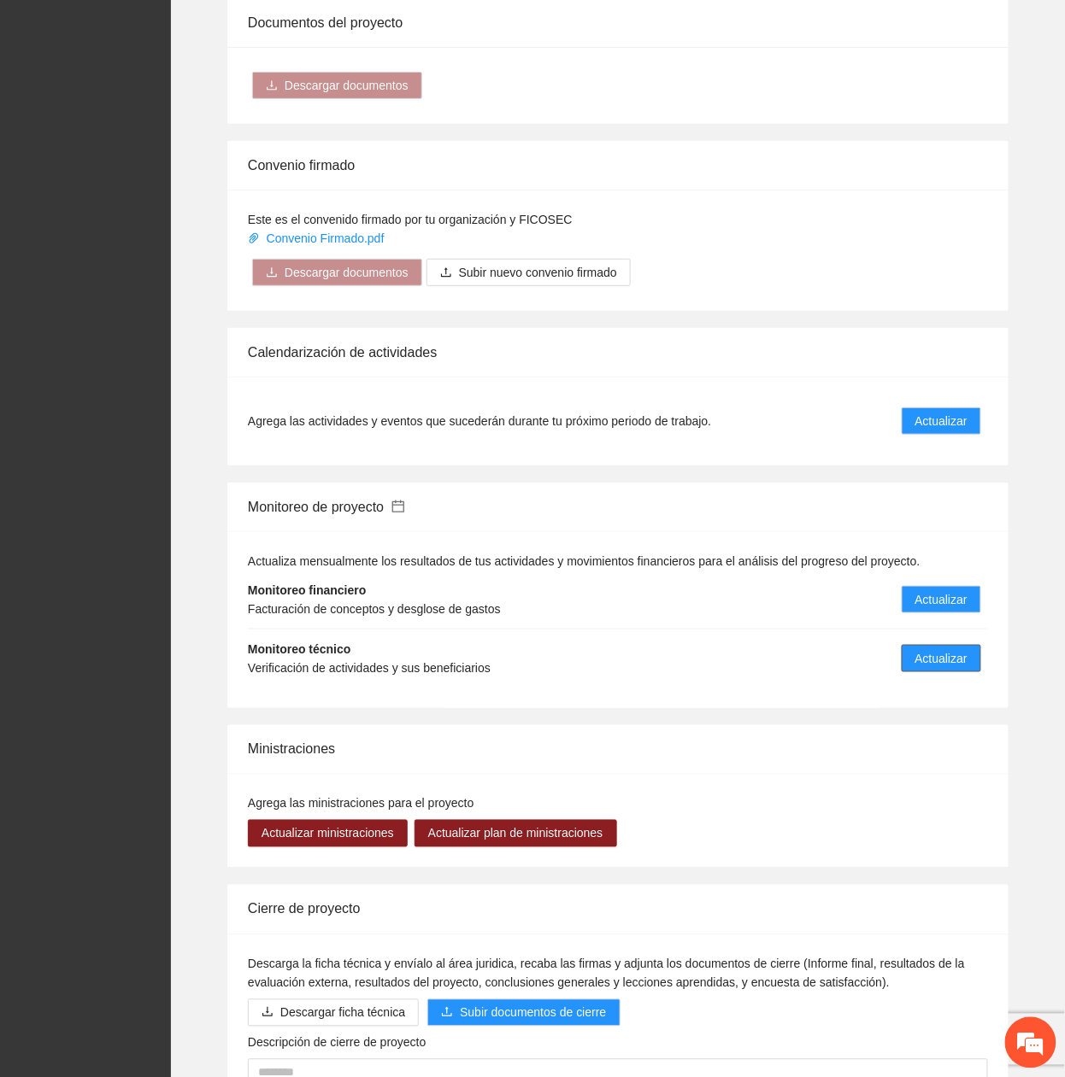
click at [958, 649] on span "Actualizar" at bounding box center [941, 658] width 52 height 19
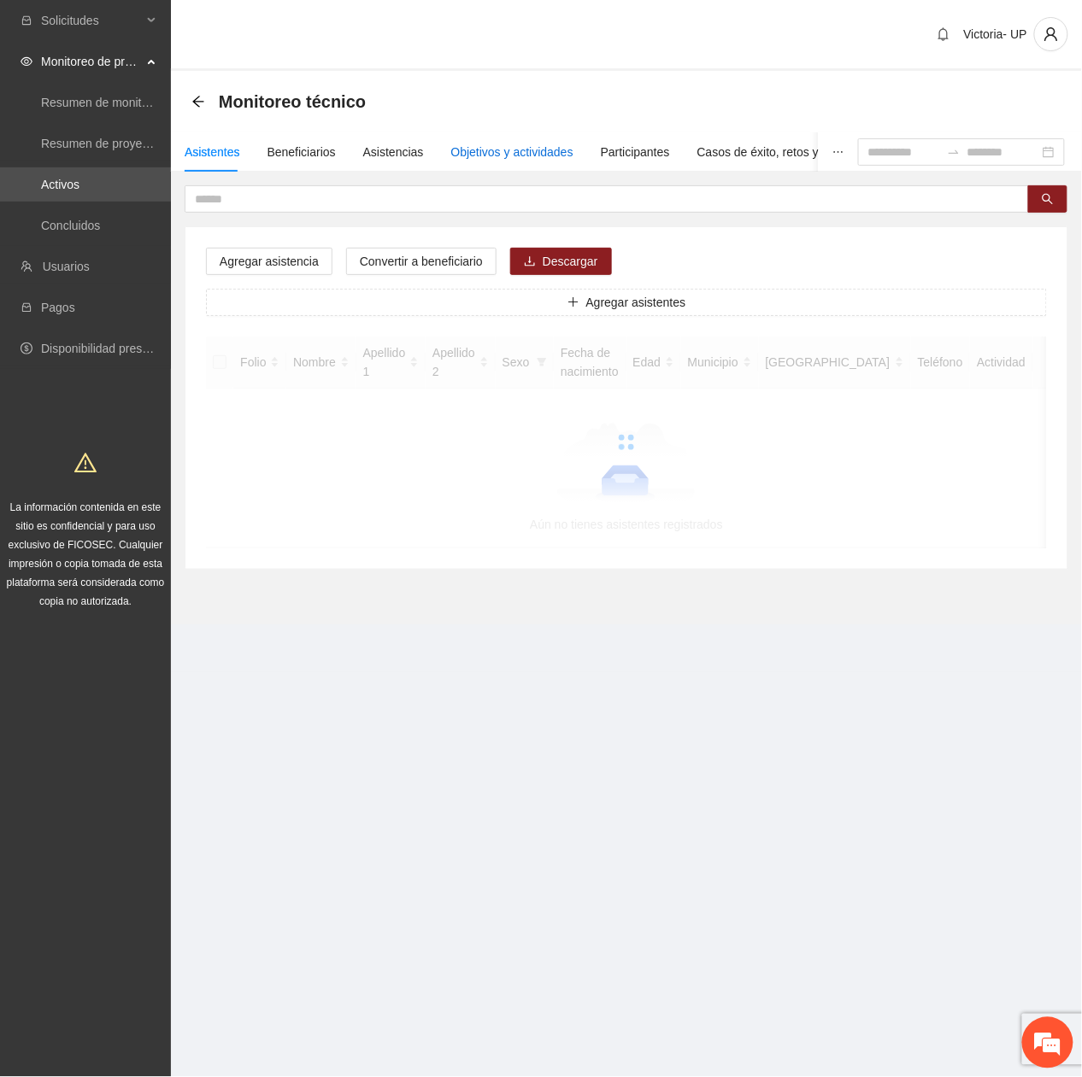
click at [490, 149] on div "Objetivos y actividades" at bounding box center [512, 152] width 122 height 19
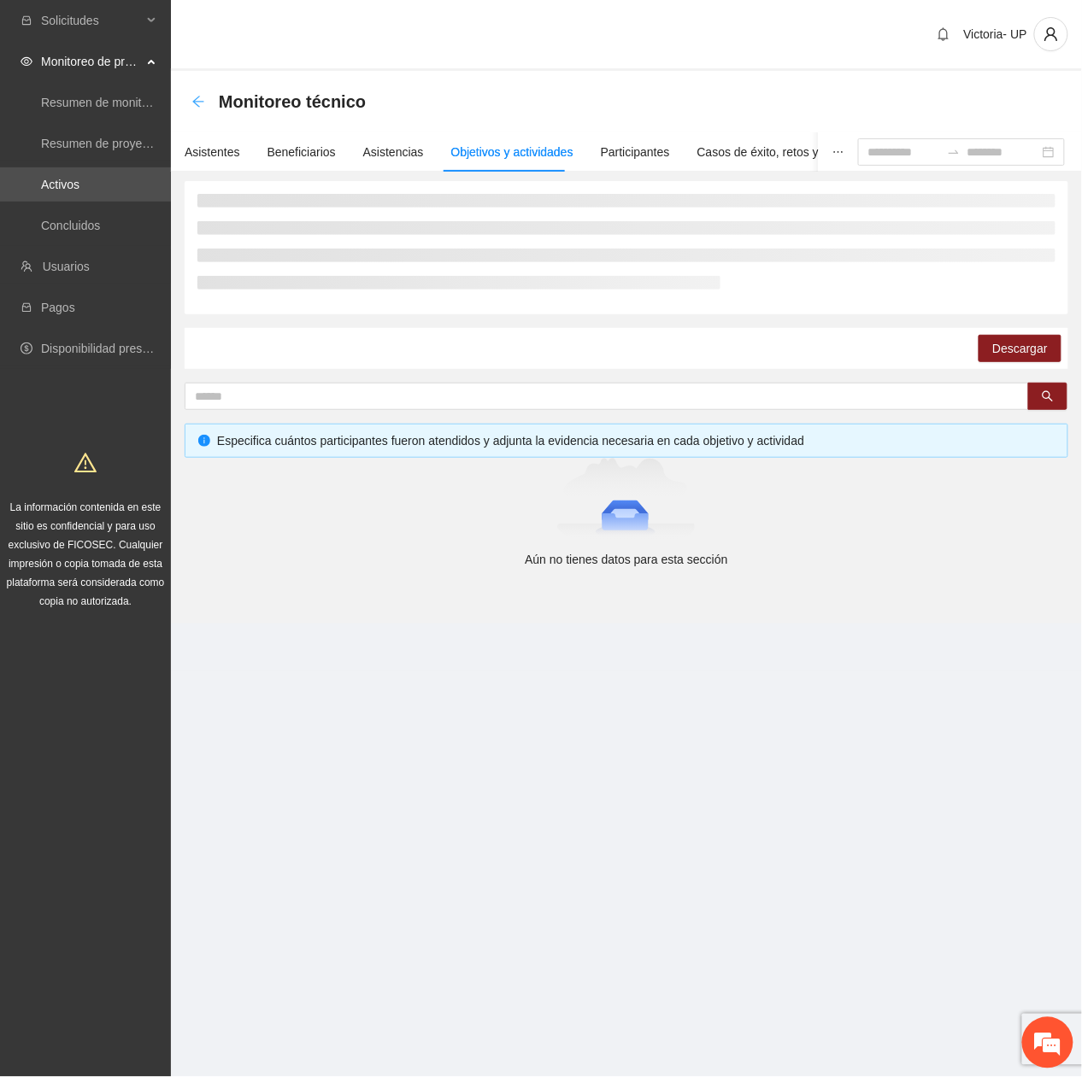
click at [196, 103] on icon "arrow-left" at bounding box center [198, 102] width 14 height 14
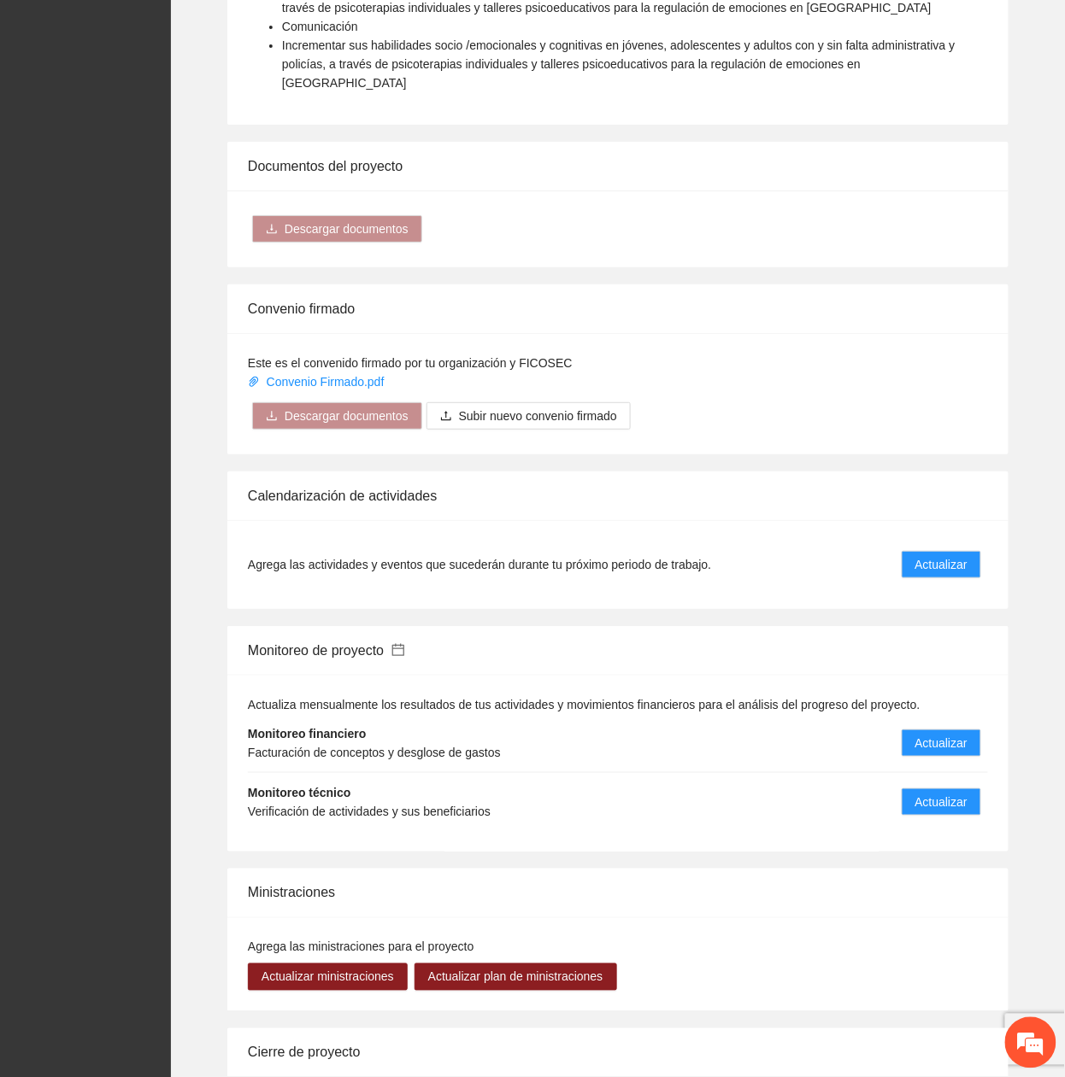
scroll to position [1785, 0]
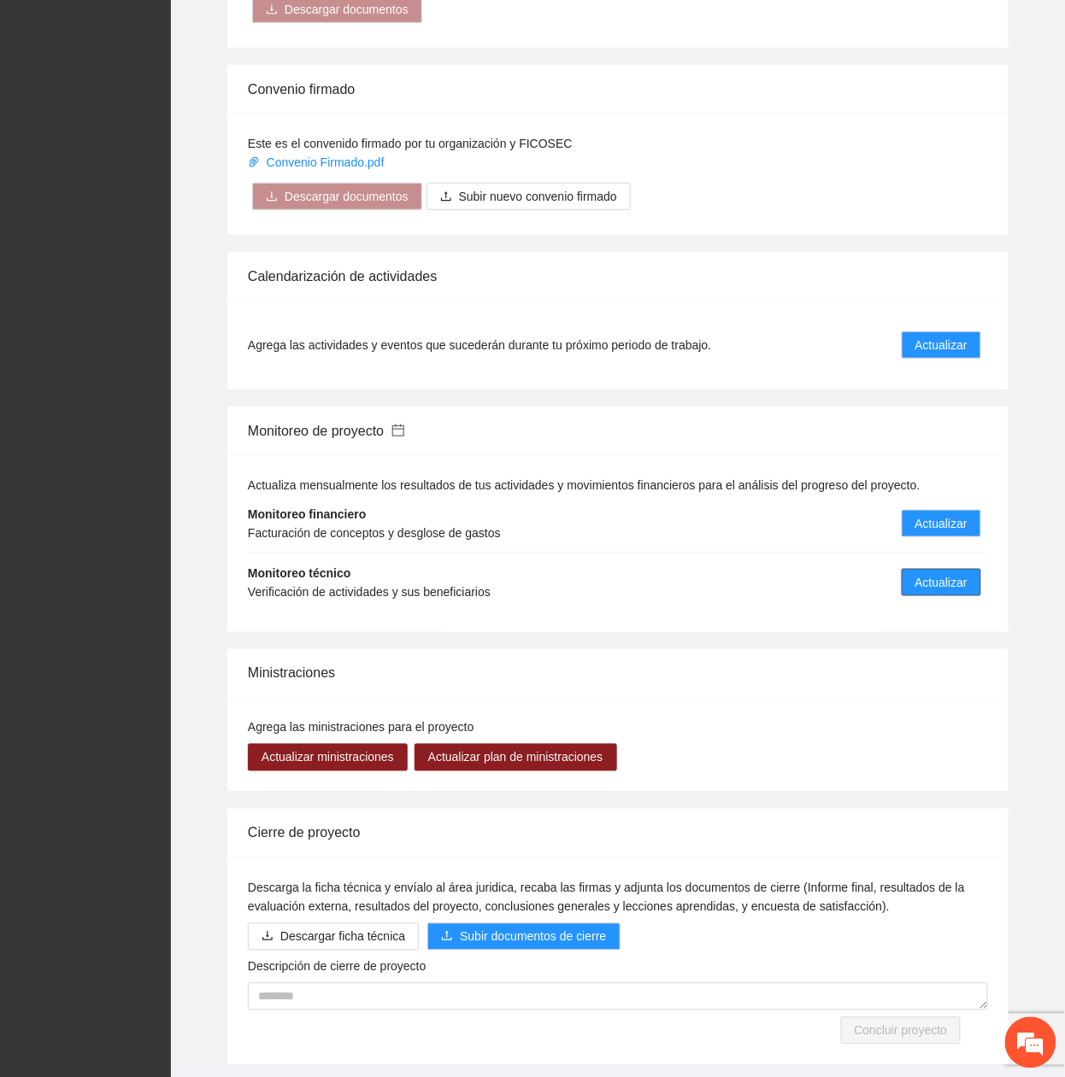
click at [941, 573] on span "Actualizar" at bounding box center [941, 582] width 52 height 19
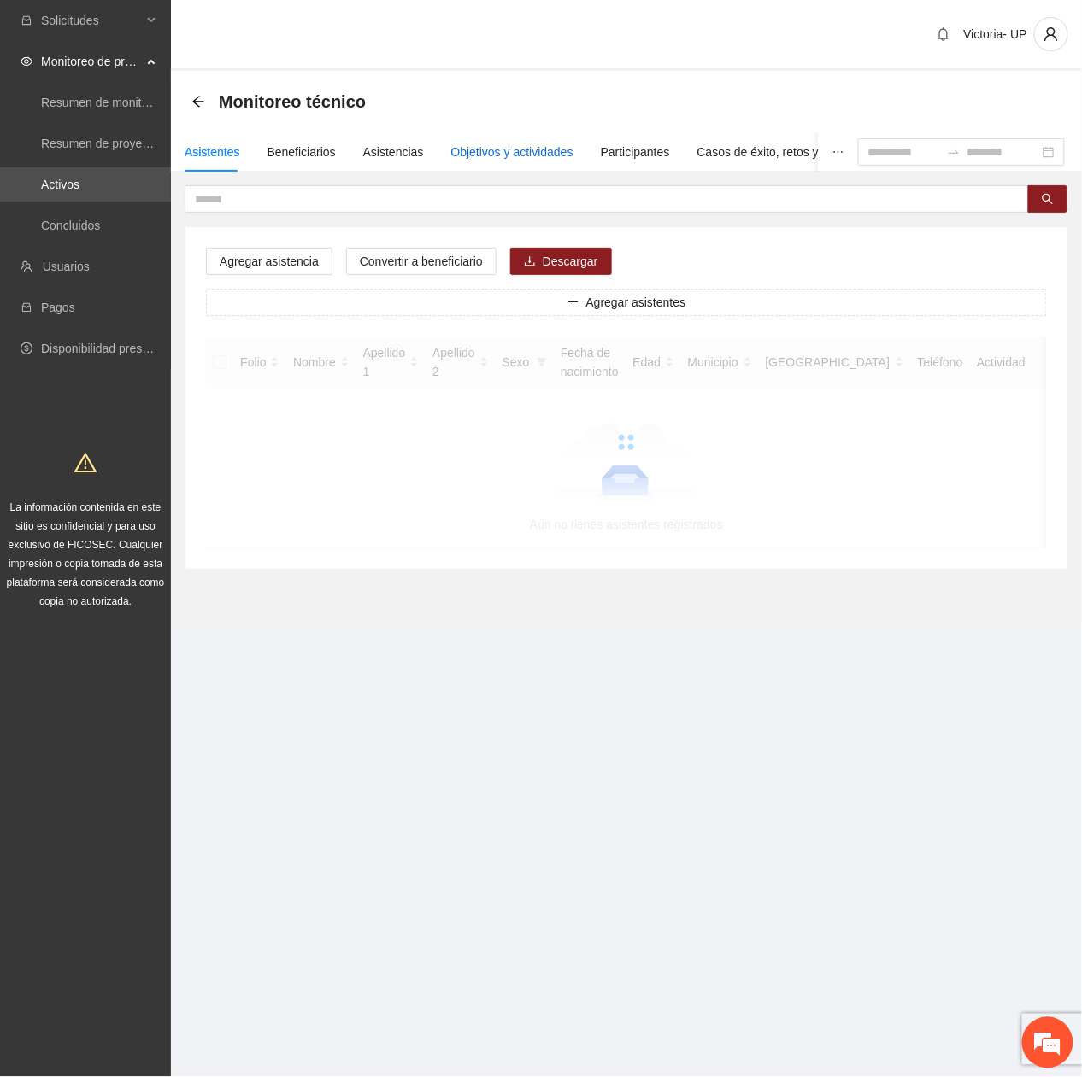
click at [475, 150] on div "Objetivos y actividades" at bounding box center [512, 152] width 122 height 19
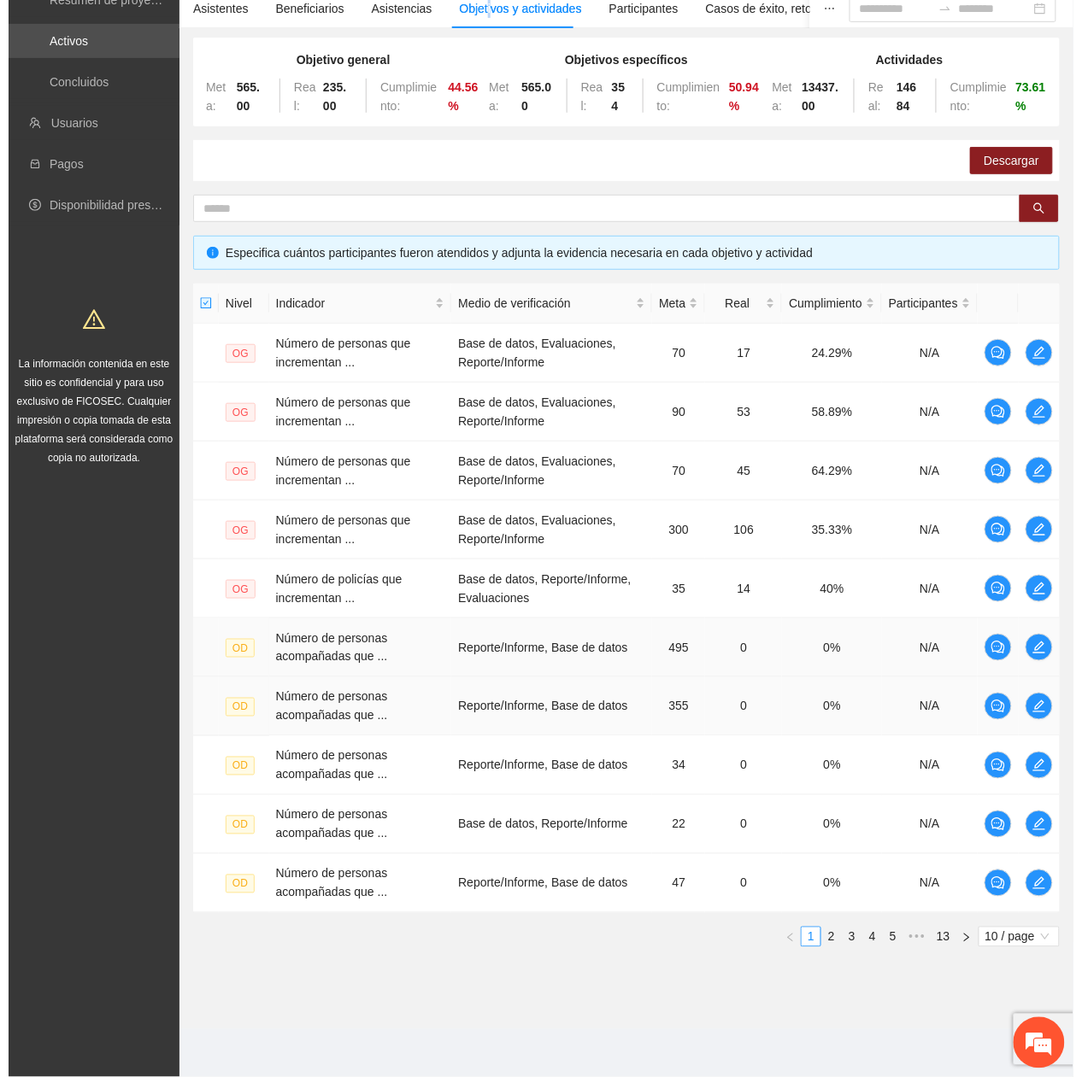
scroll to position [147, 0]
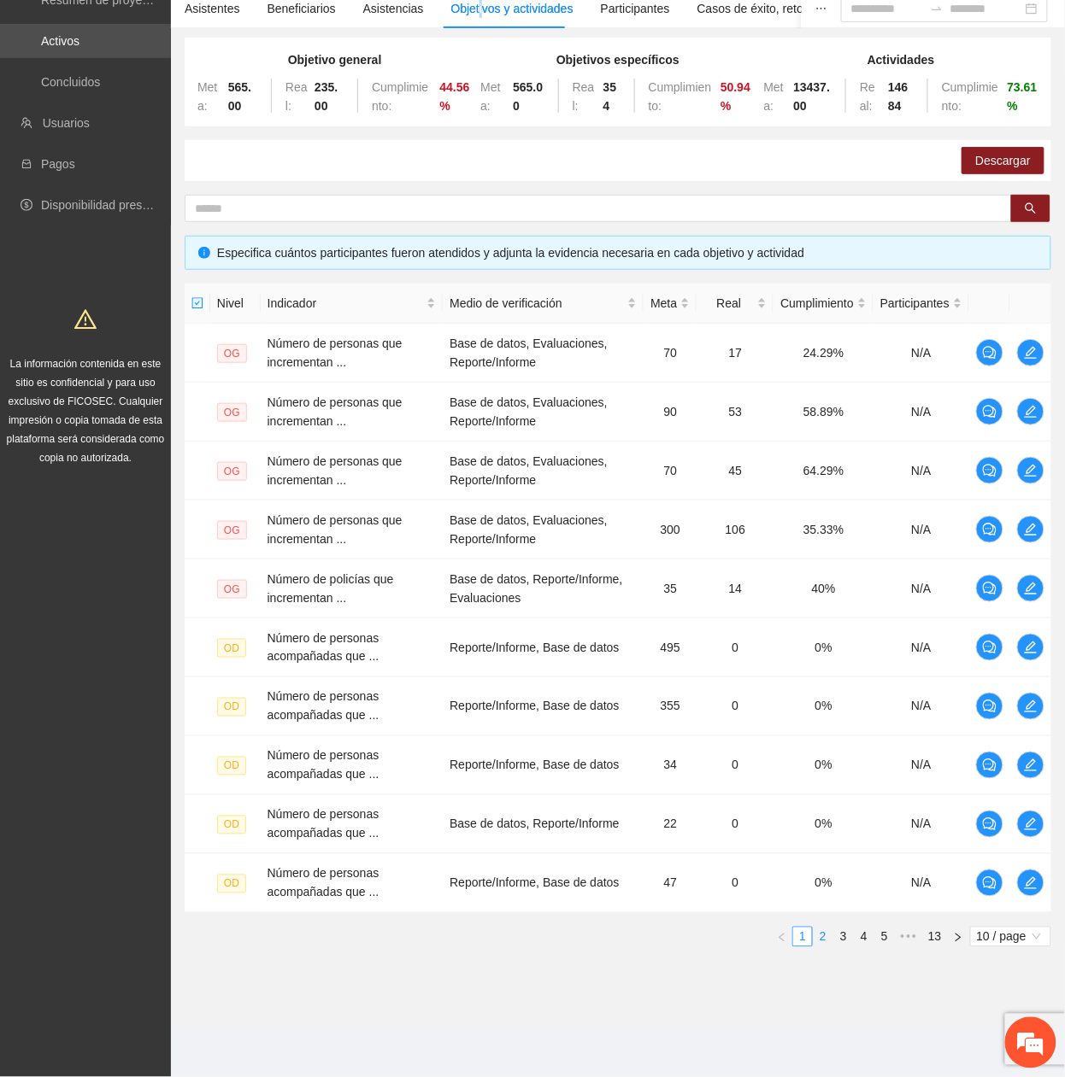
click at [821, 927] on li "2" at bounding box center [823, 937] width 21 height 21
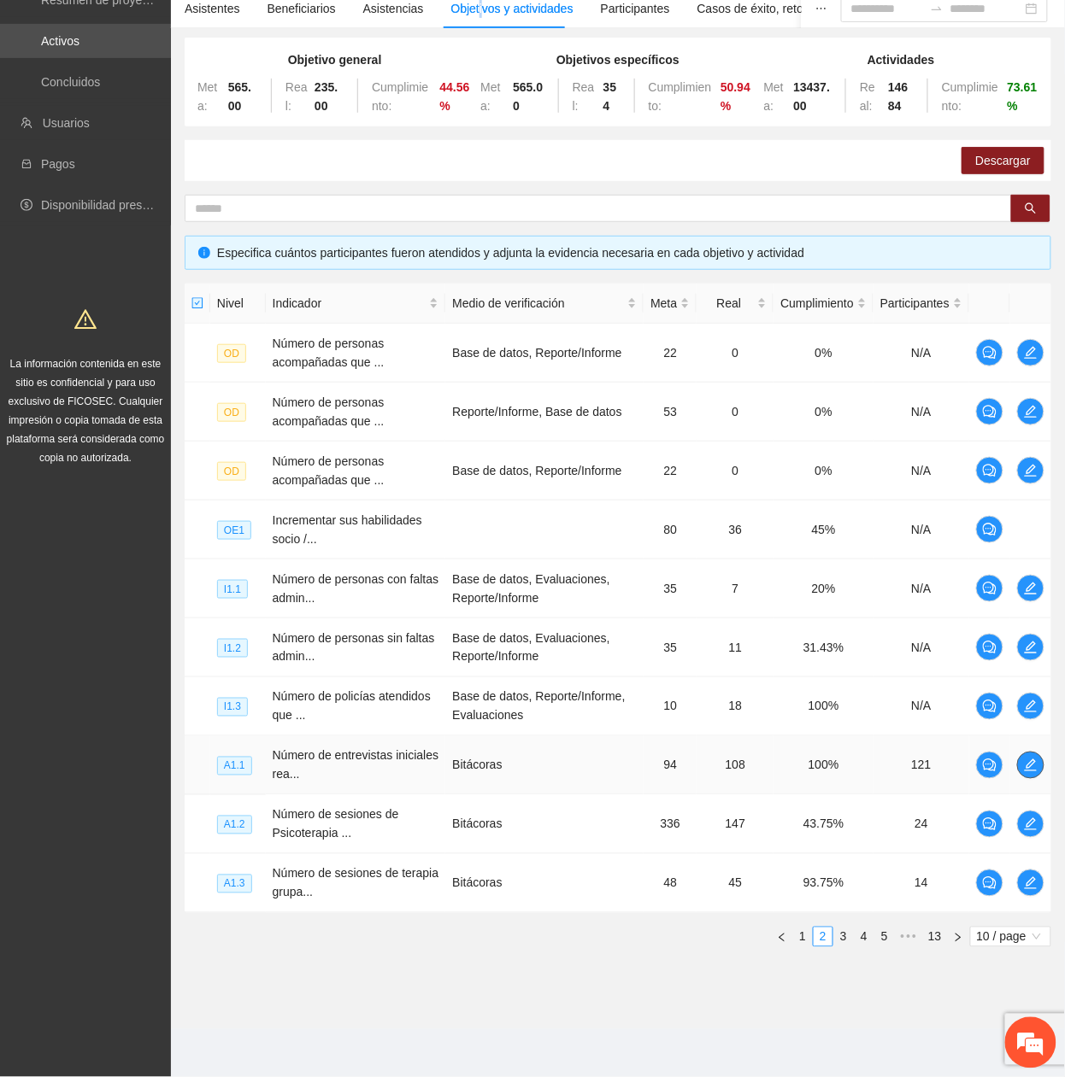
click at [1024, 772] on button "button" at bounding box center [1030, 765] width 27 height 27
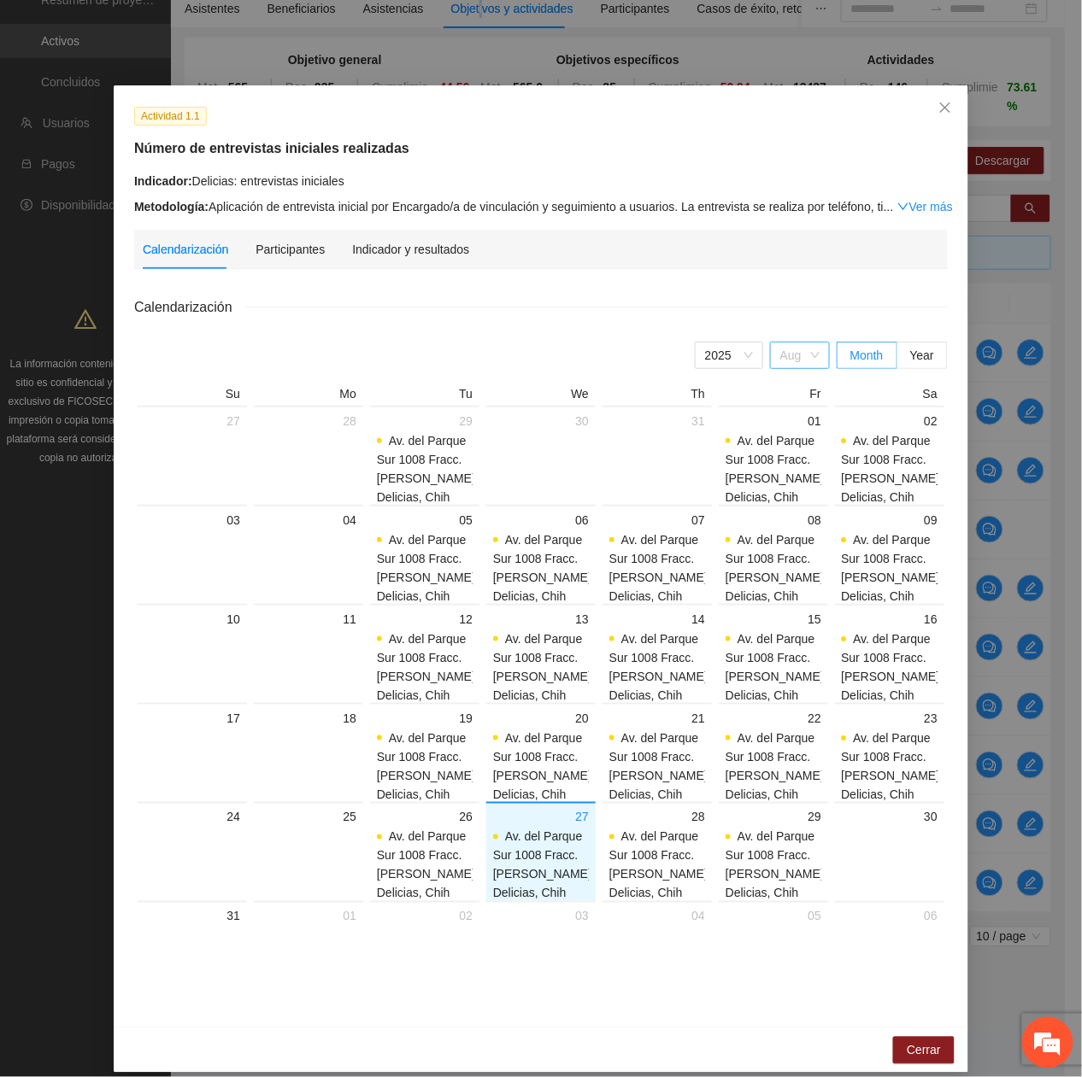
click at [801, 357] on span "Aug" at bounding box center [799, 356] width 39 height 26
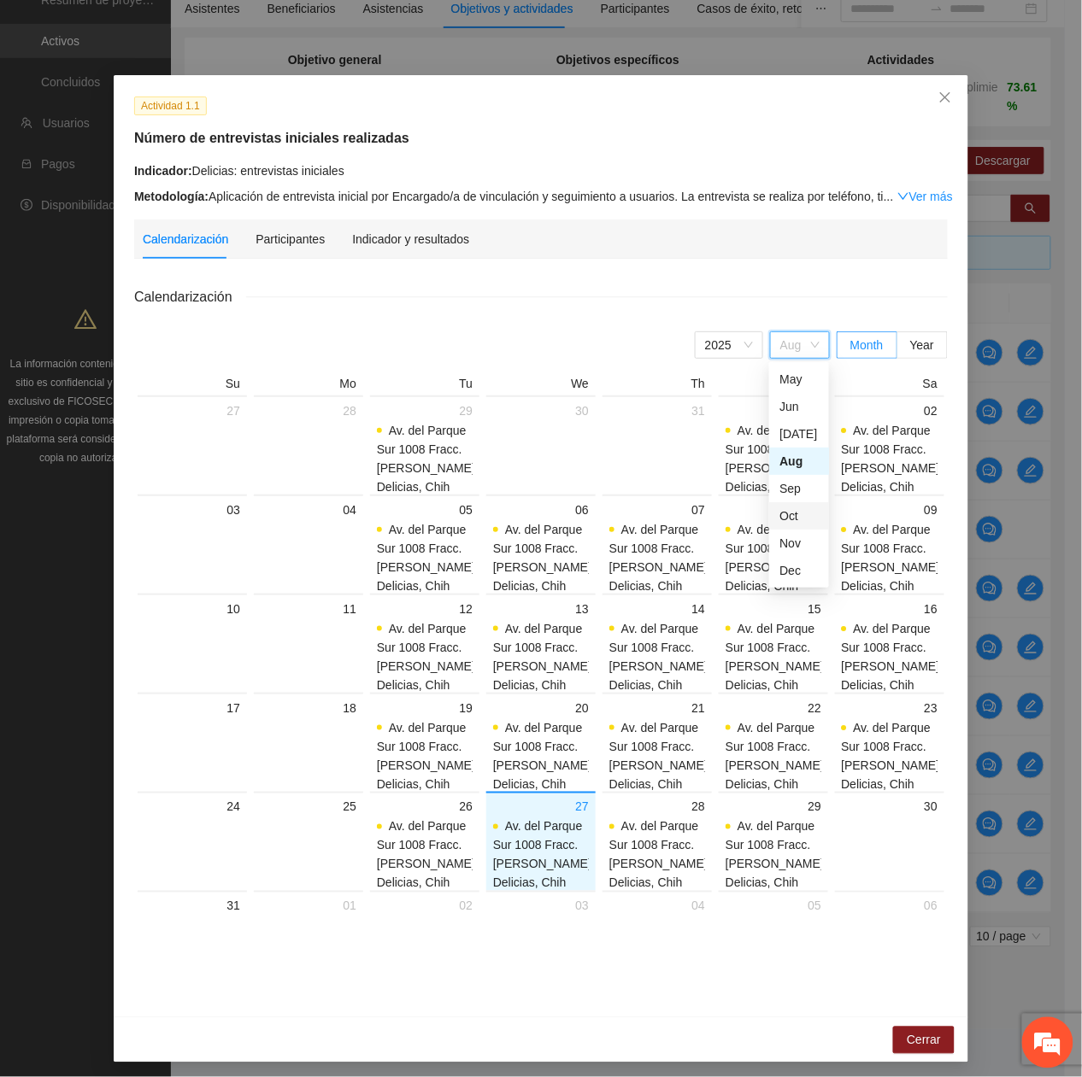
scroll to position [12, 0]
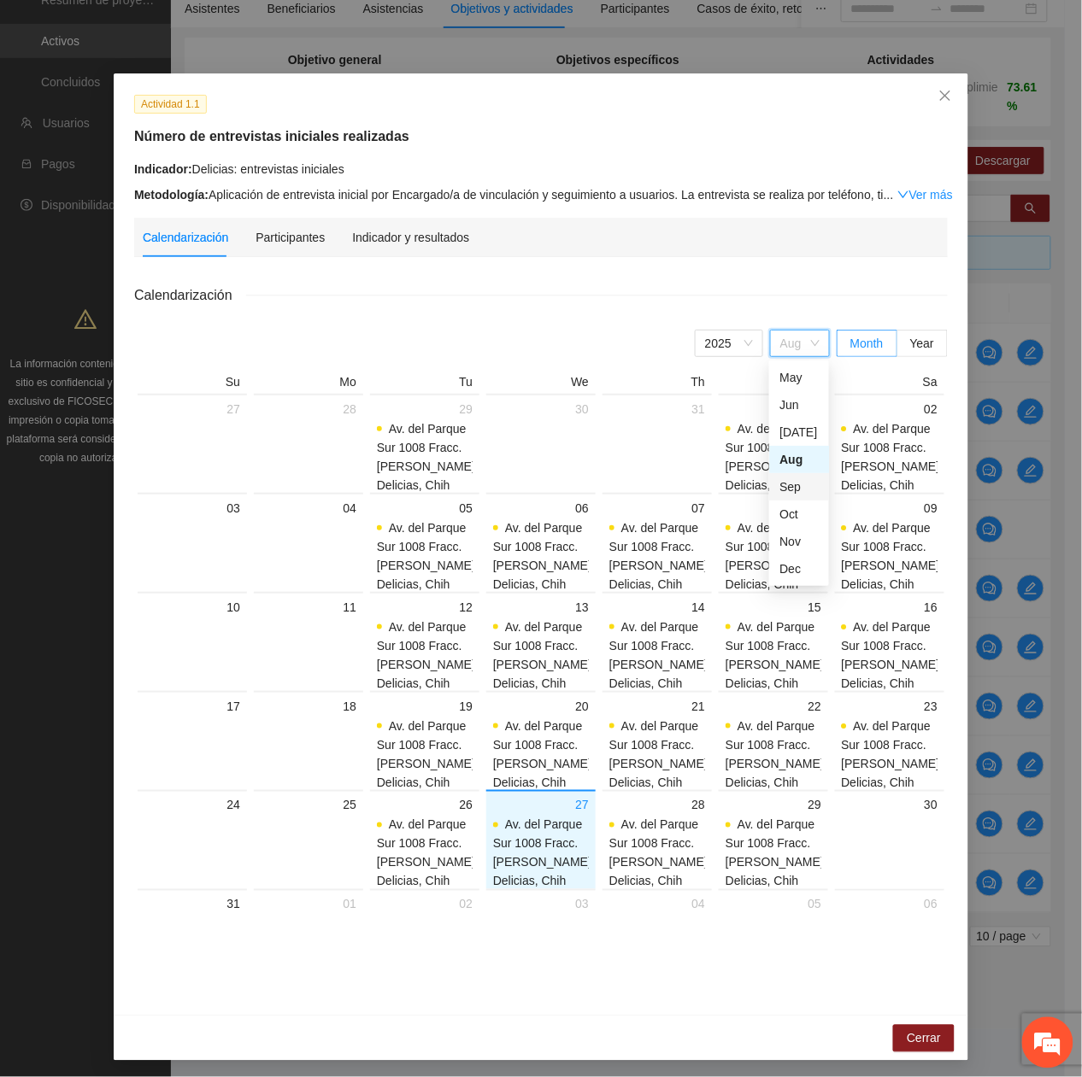
click at [796, 493] on div "Sep" at bounding box center [798, 487] width 39 height 19
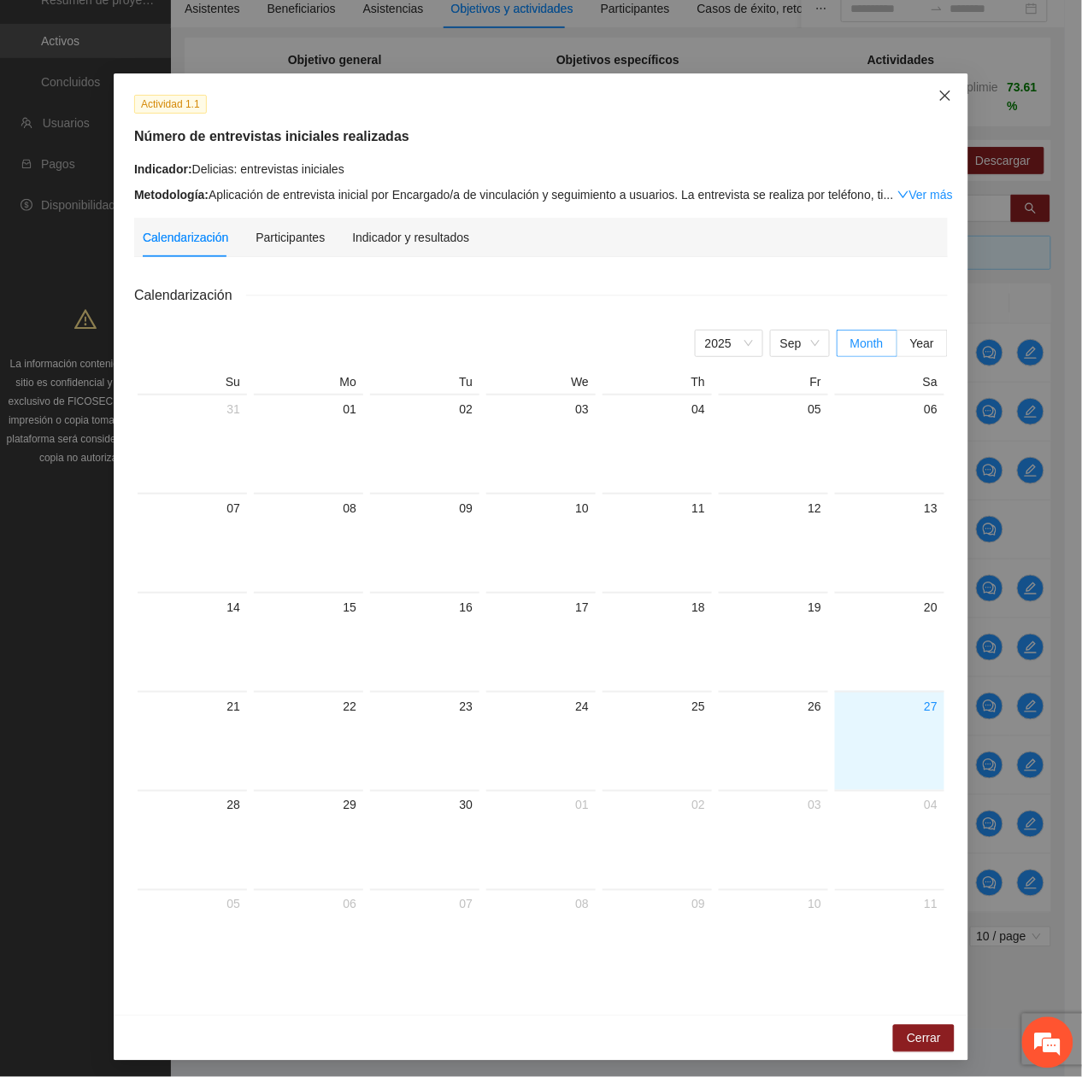
drag, startPoint x: 924, startPoint y: 87, endPoint x: 804, endPoint y: 113, distance: 122.3
click at [923, 92] on span "Close" at bounding box center [945, 96] width 46 height 46
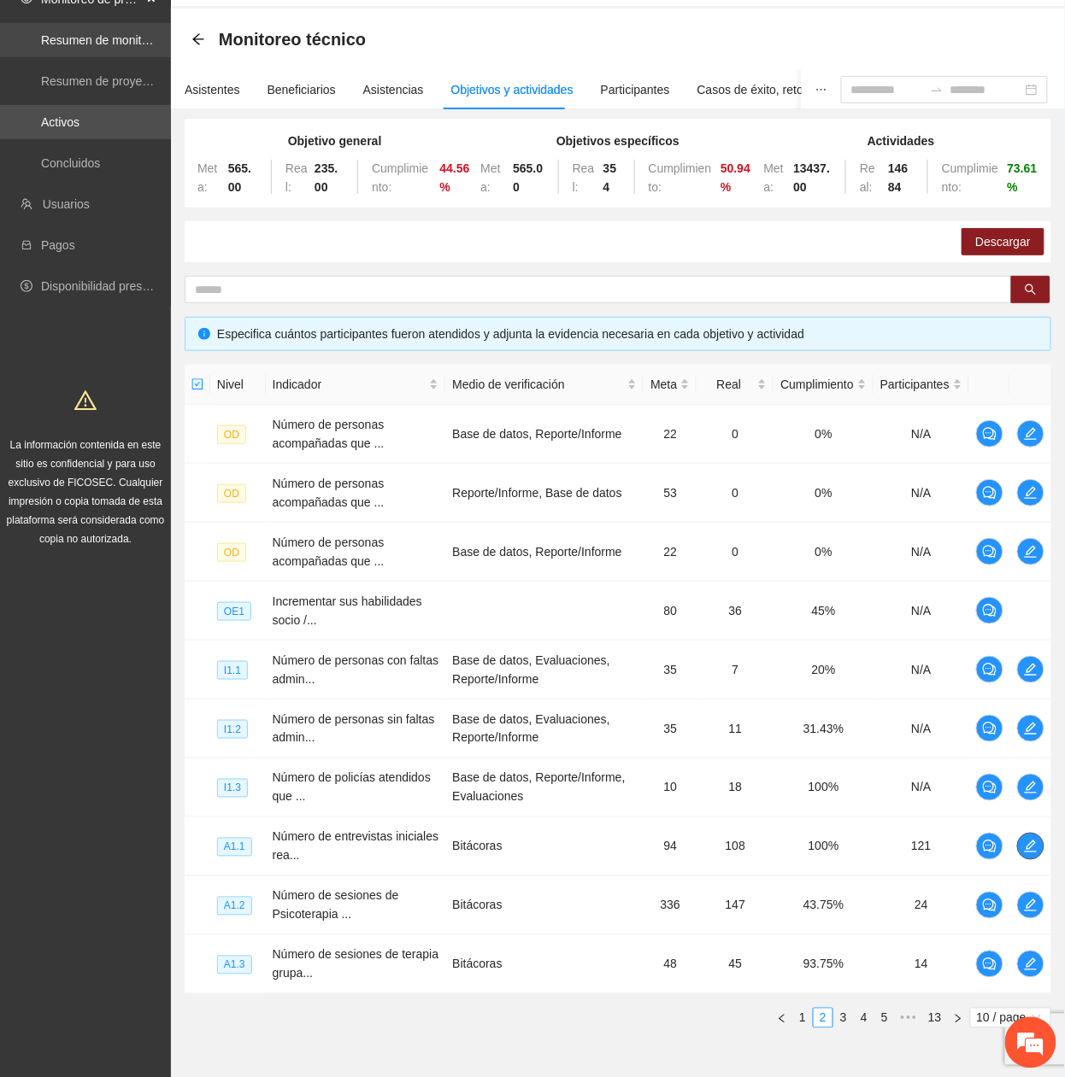
scroll to position [0, 0]
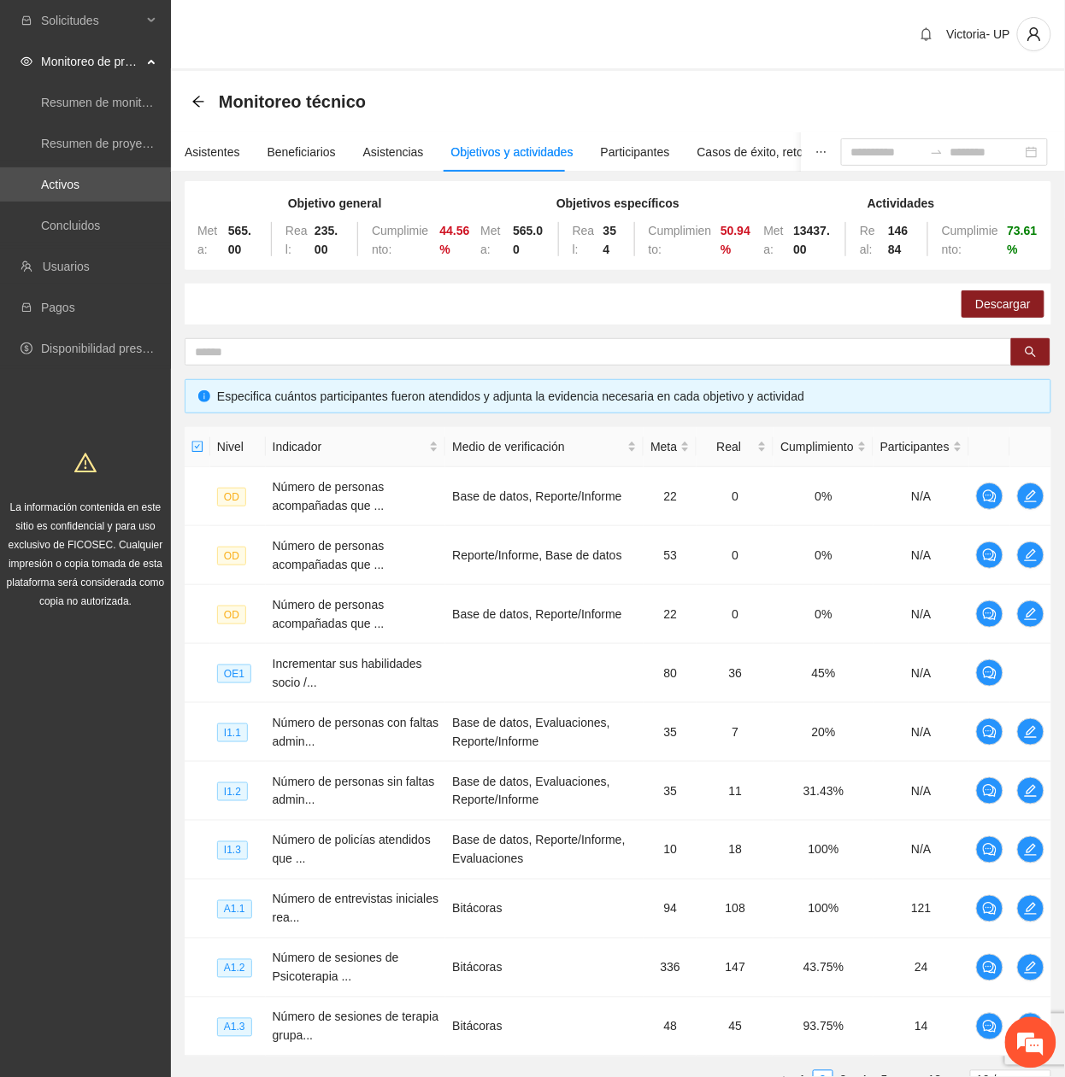
click at [200, 107] on icon "arrow-left" at bounding box center [198, 102] width 14 height 14
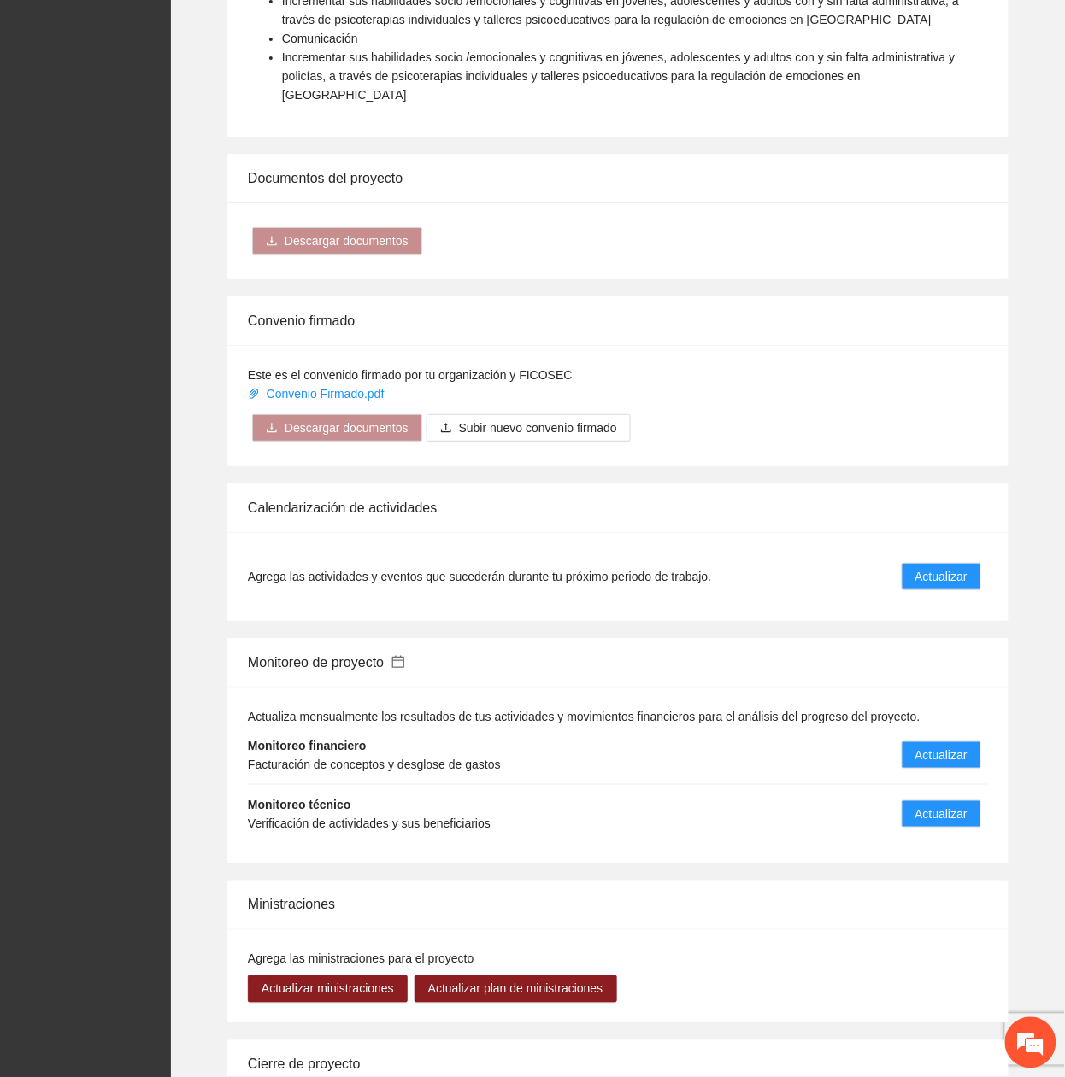
scroll to position [1594, 0]
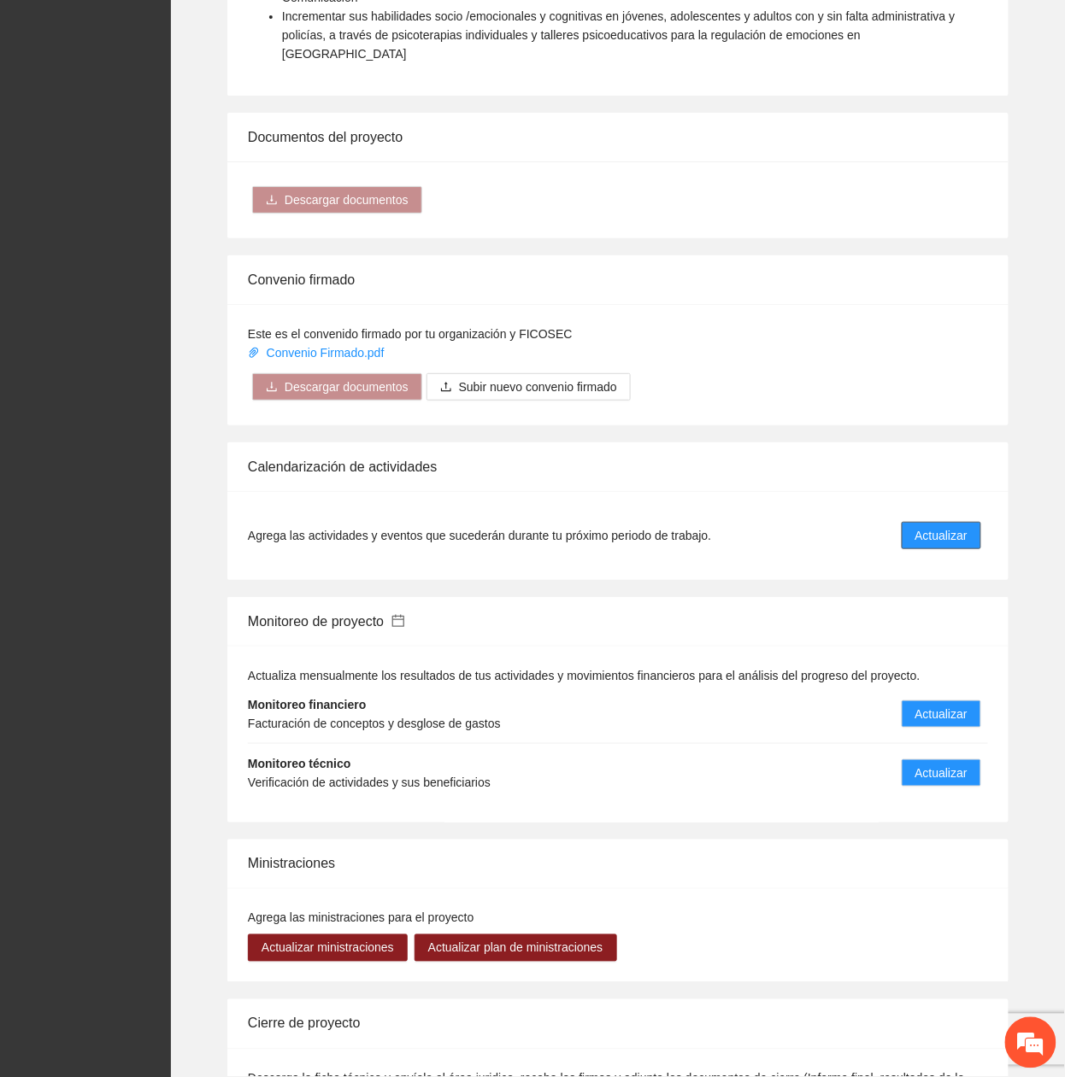
click at [957, 526] on span "Actualizar" at bounding box center [941, 535] width 52 height 19
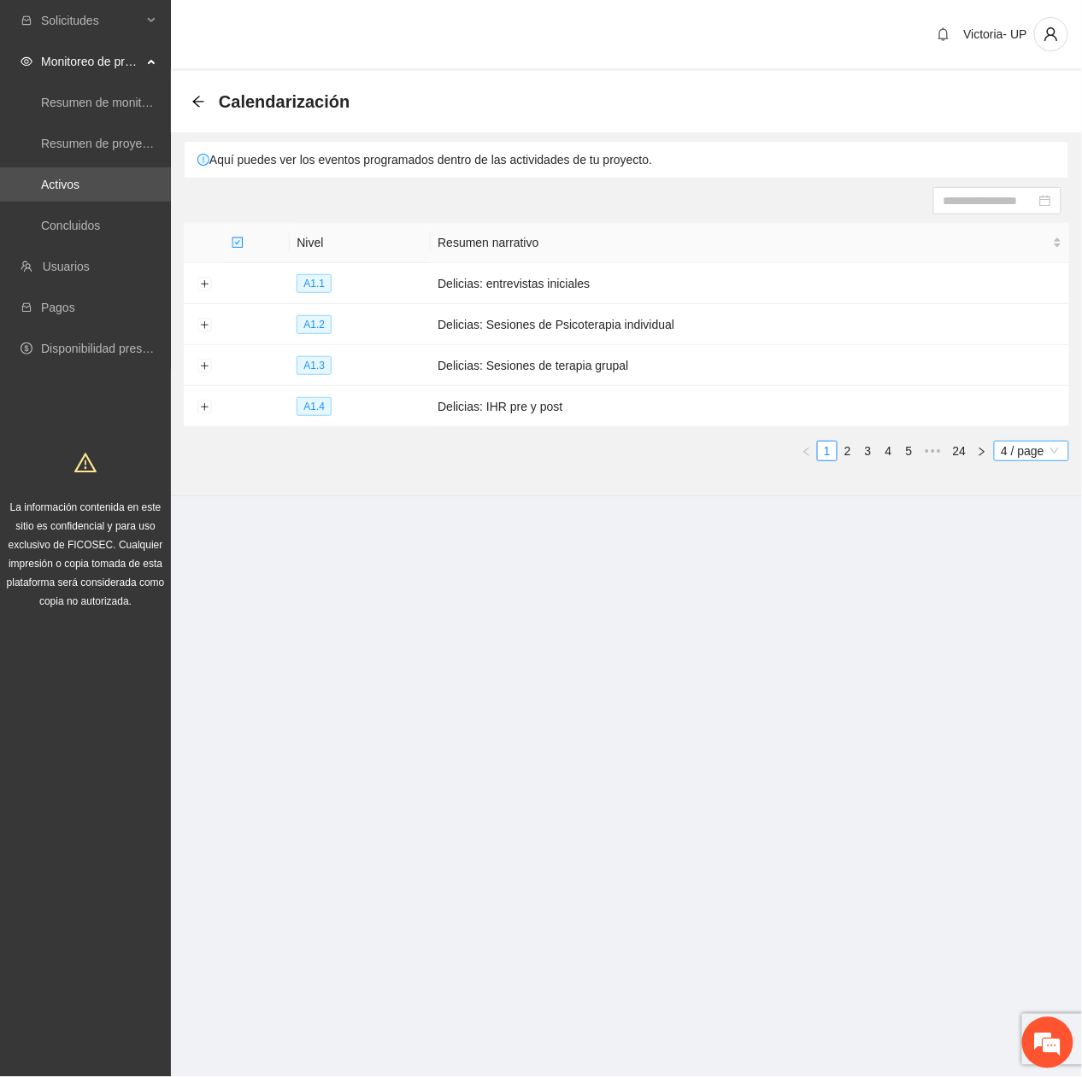
click at [1012, 455] on span "4 / page" at bounding box center [1031, 451] width 62 height 19
click at [1017, 583] on div "100 / page" at bounding box center [1032, 591] width 56 height 19
click at [962, 197] on input at bounding box center [989, 200] width 92 height 19
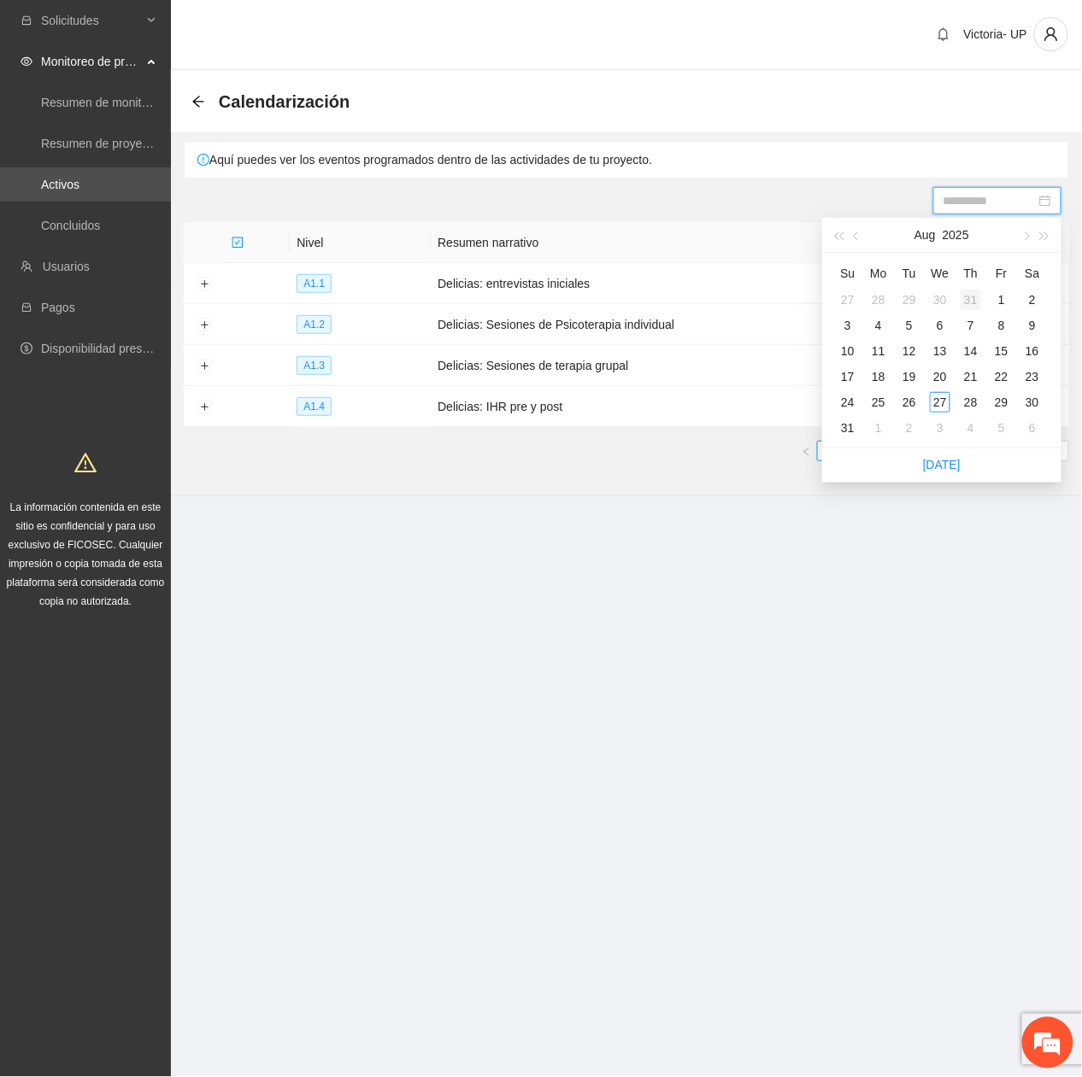
type input "**********"
click at [1030, 243] on button "button" at bounding box center [1025, 235] width 19 height 34
click at [873, 297] on div "1" at bounding box center [878, 300] width 21 height 21
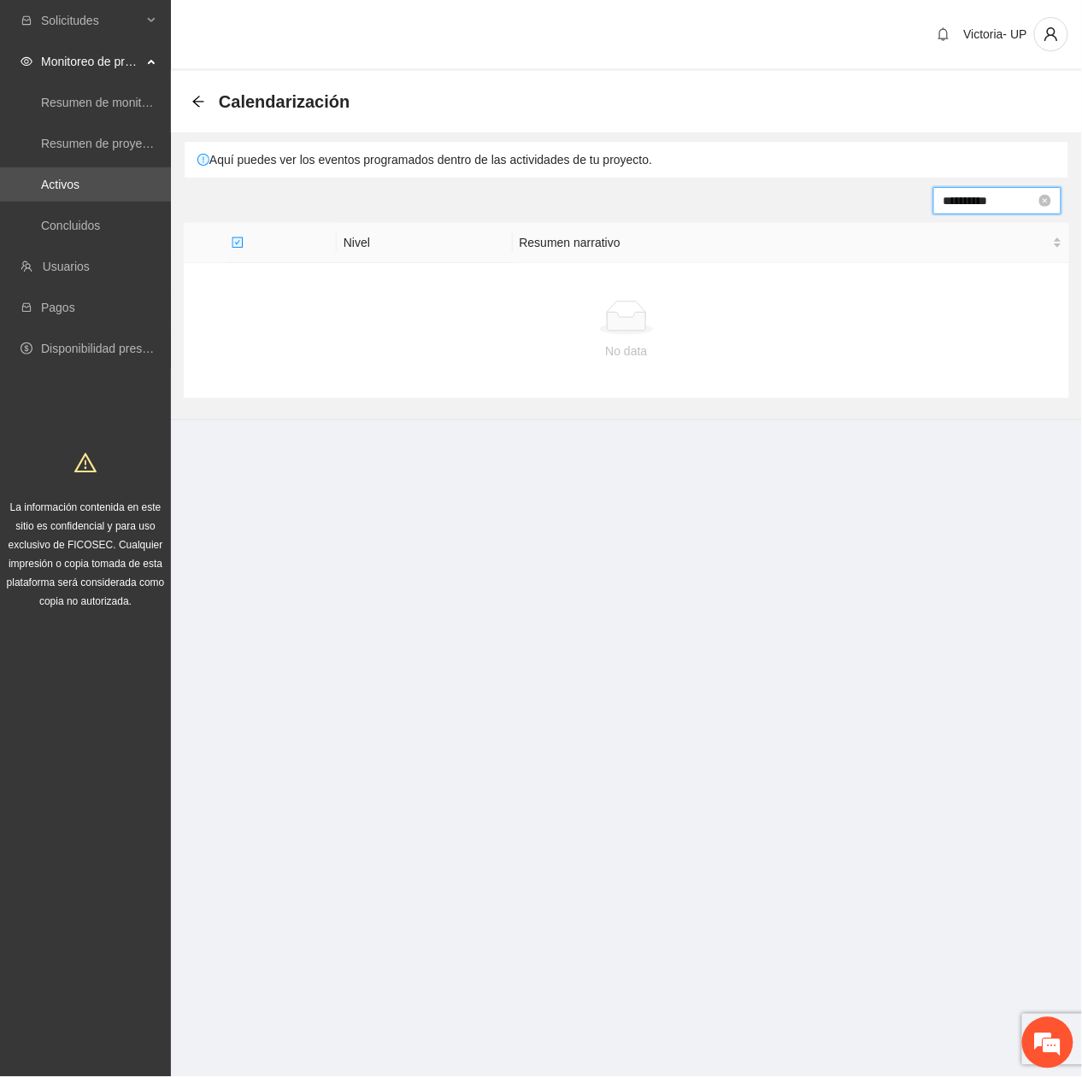
click at [972, 197] on input "**********" at bounding box center [989, 200] width 92 height 19
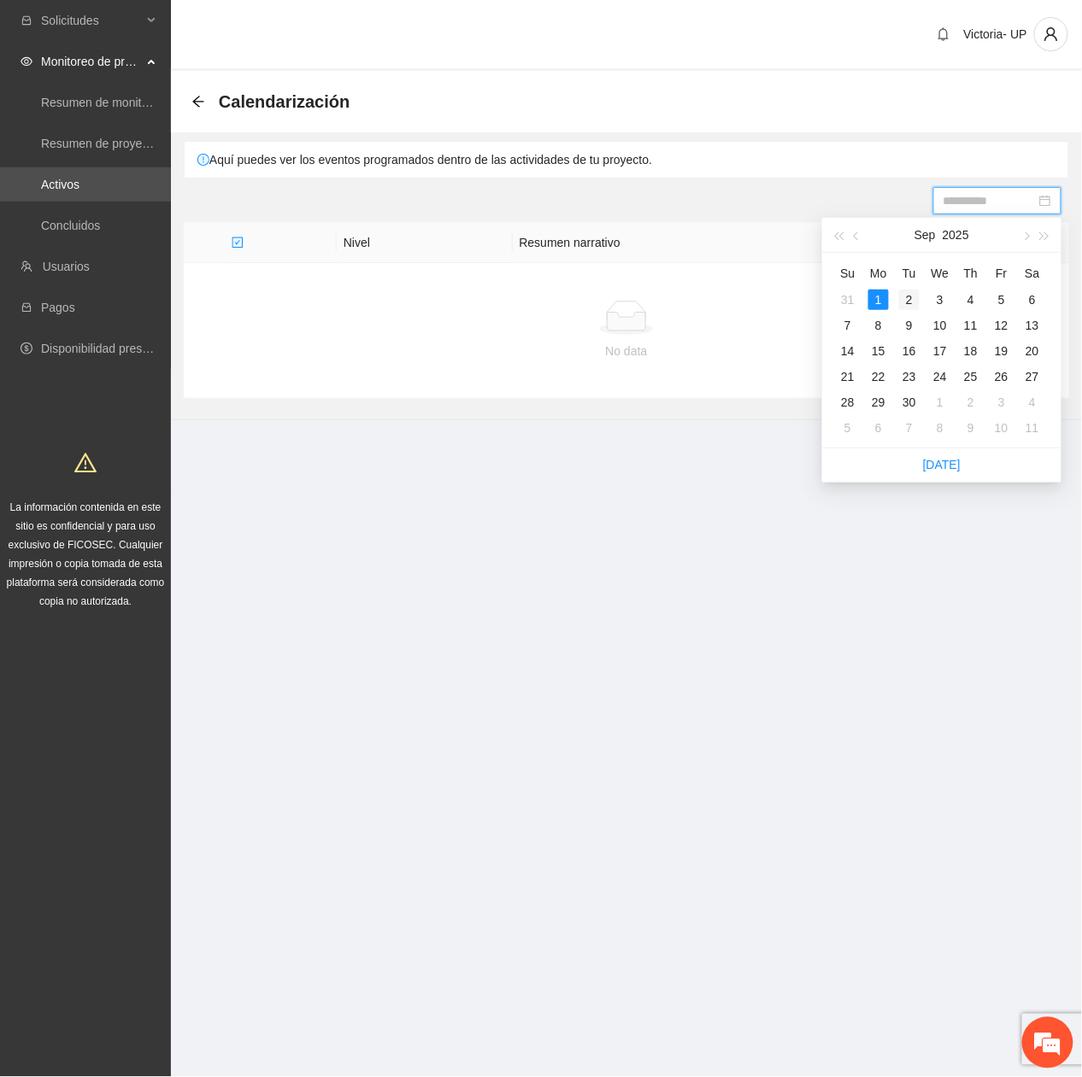
click at [913, 302] on div "2" at bounding box center [909, 300] width 21 height 21
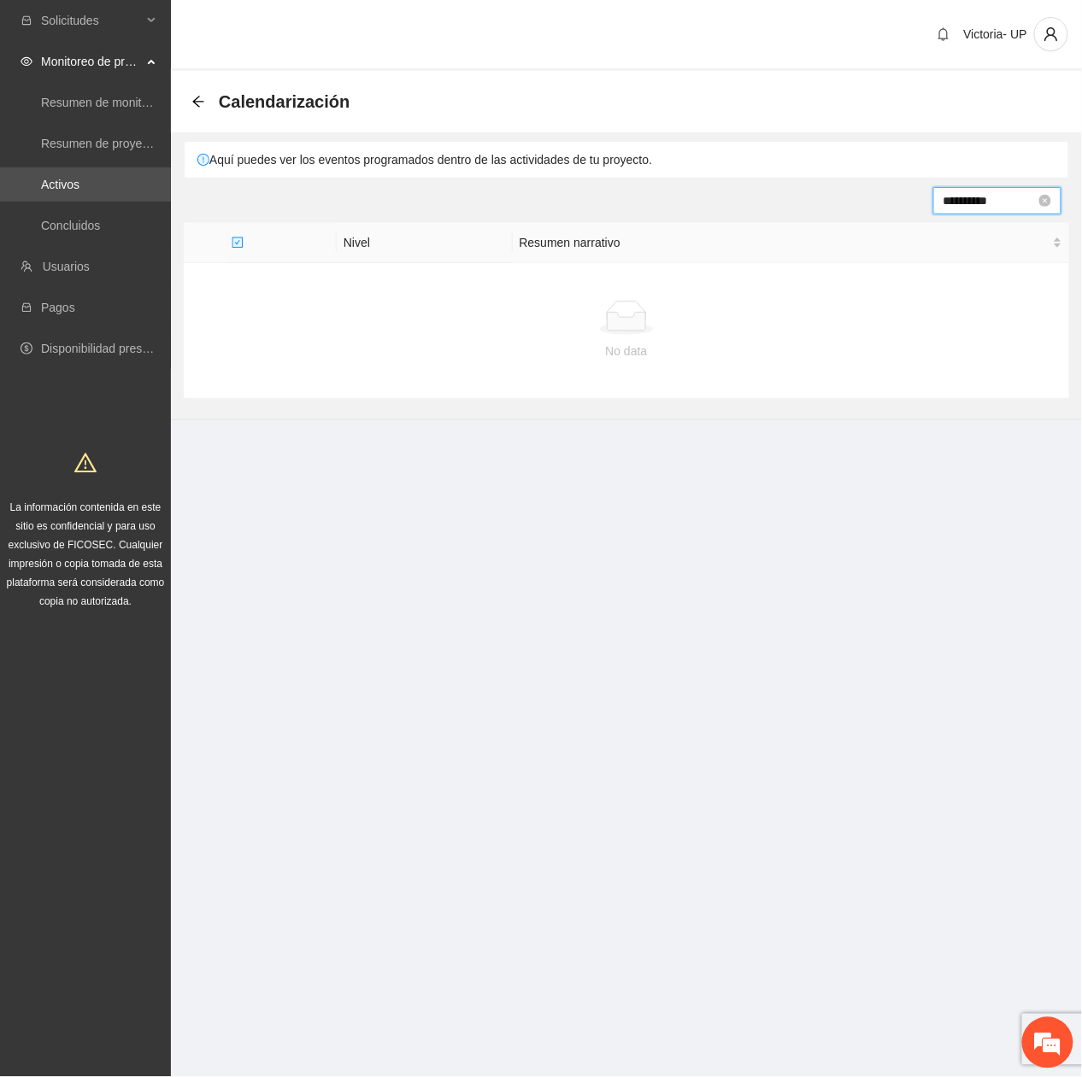
click at [974, 200] on input "**********" at bounding box center [989, 200] width 92 height 19
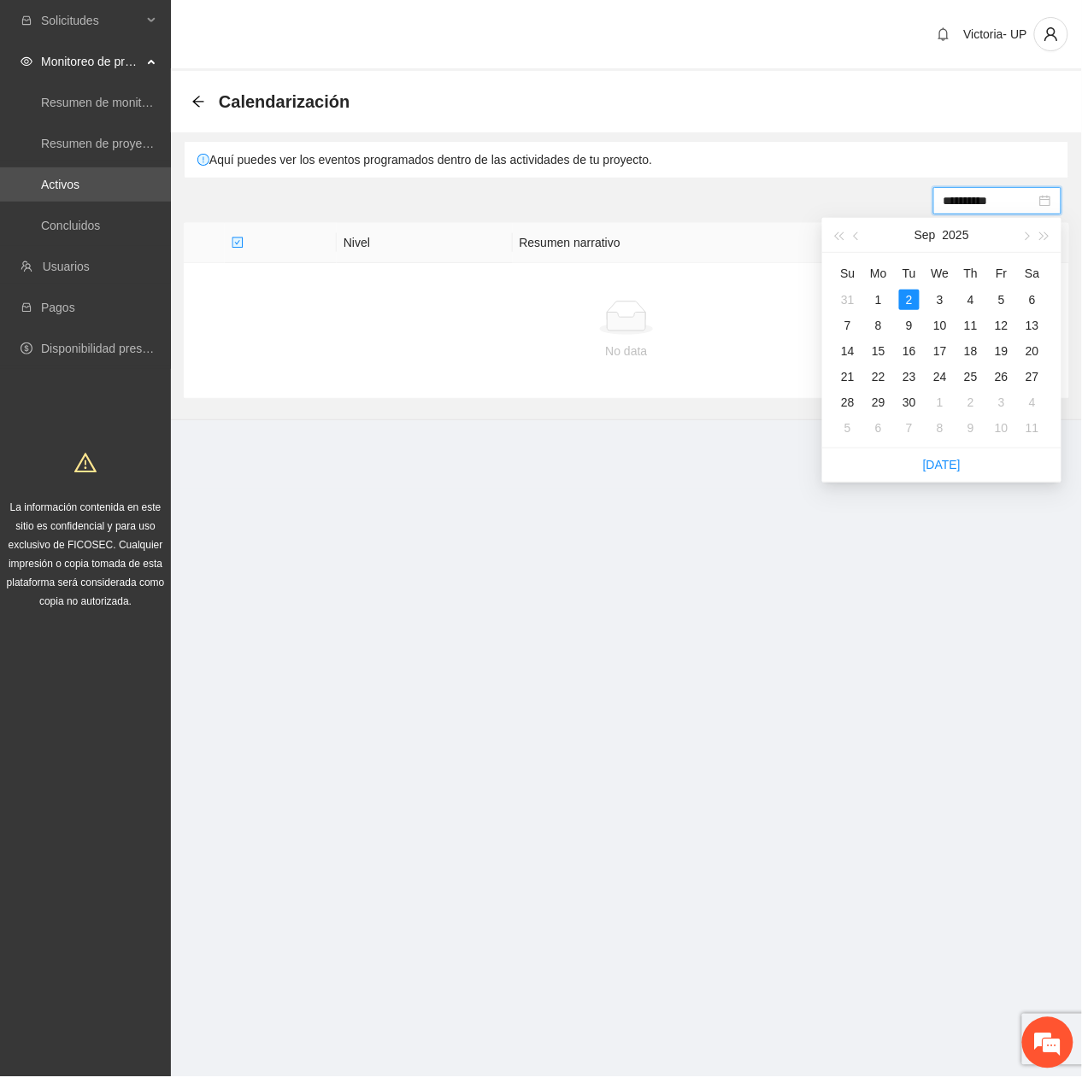
click at [935, 285] on th "We" at bounding box center [939, 273] width 31 height 27
click at [943, 299] on div "3" at bounding box center [940, 300] width 21 height 21
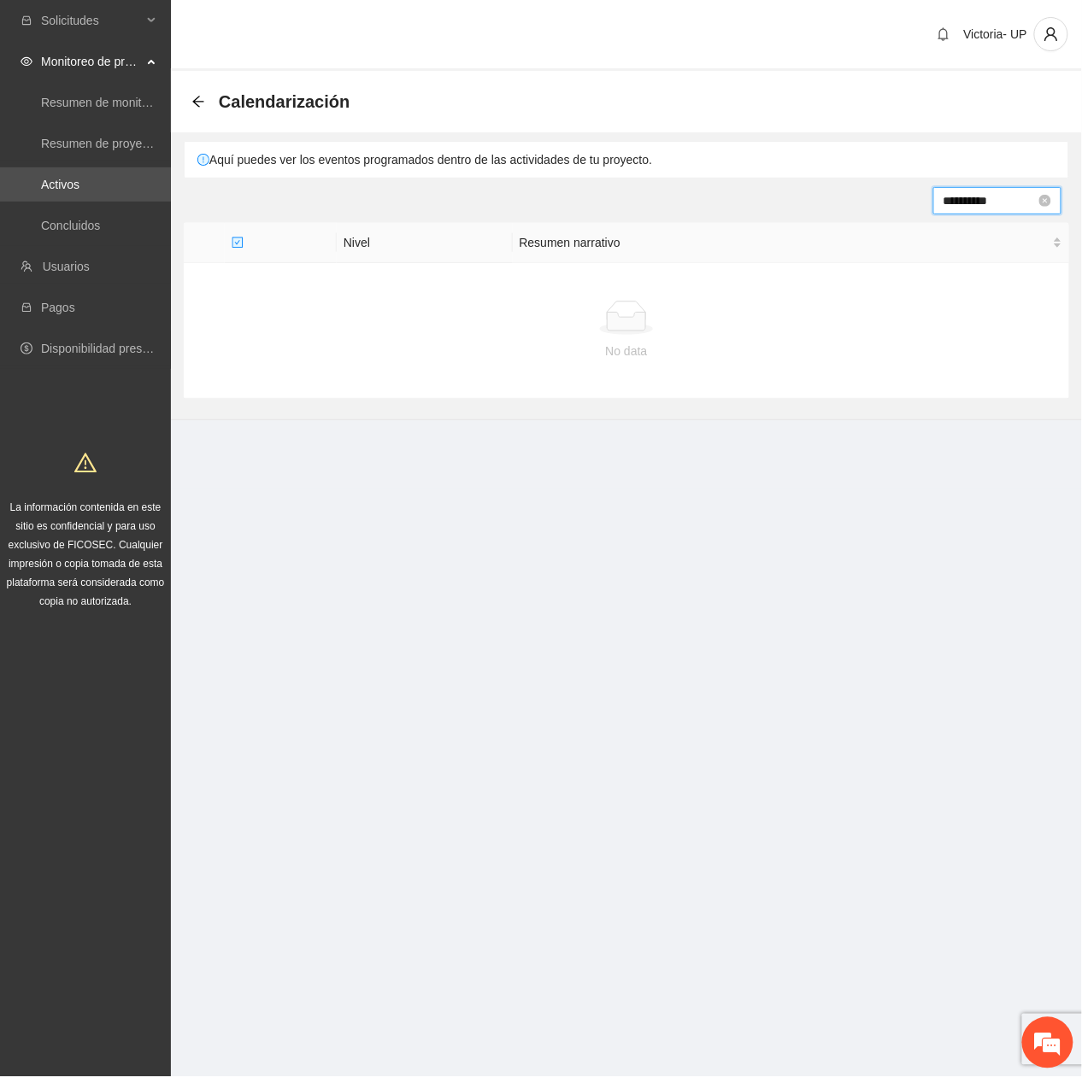
click at [961, 202] on input "**********" at bounding box center [989, 200] width 92 height 19
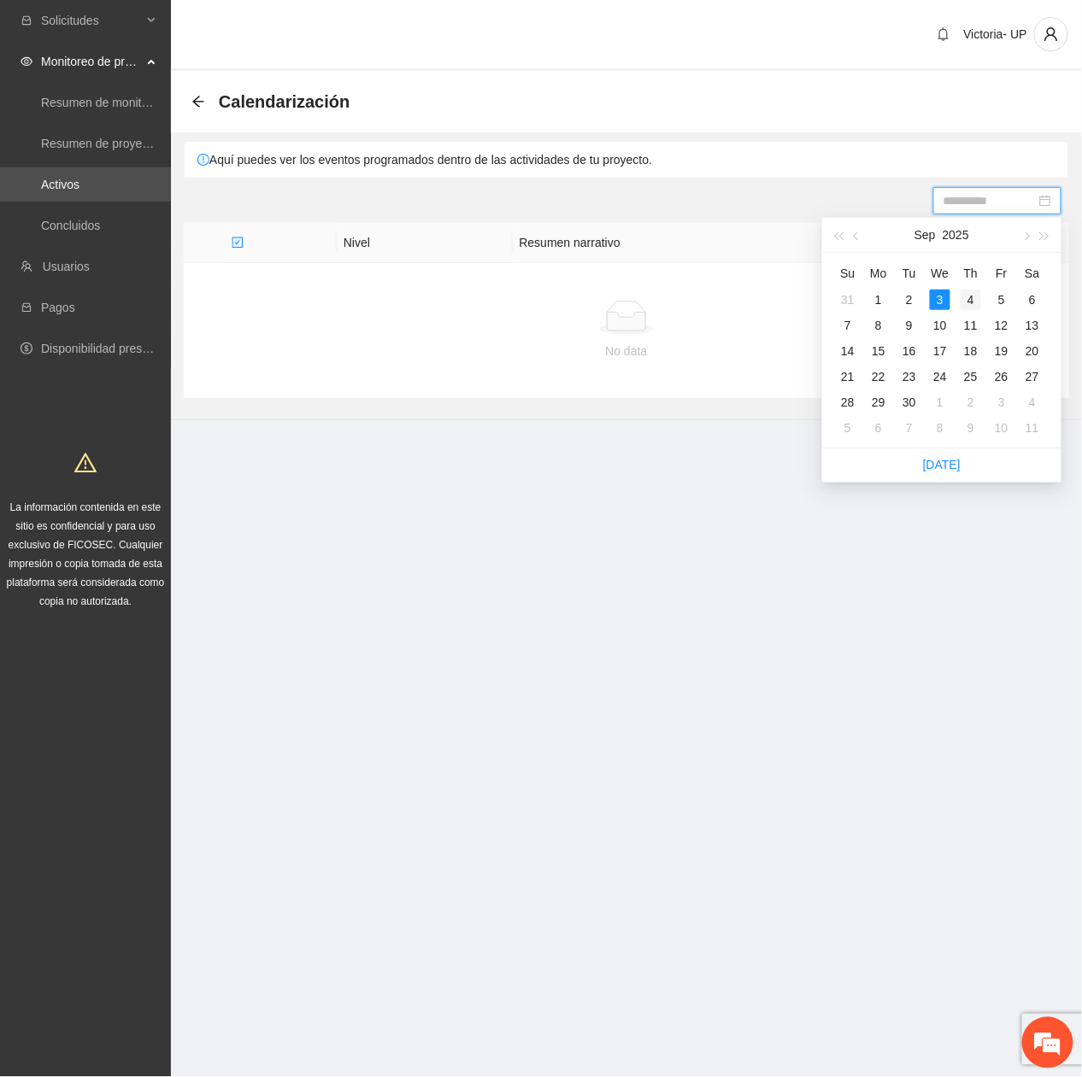
drag, startPoint x: 971, startPoint y: 298, endPoint x: 982, endPoint y: 302, distance: 10.8
click at [976, 301] on div "4" at bounding box center [970, 300] width 21 height 21
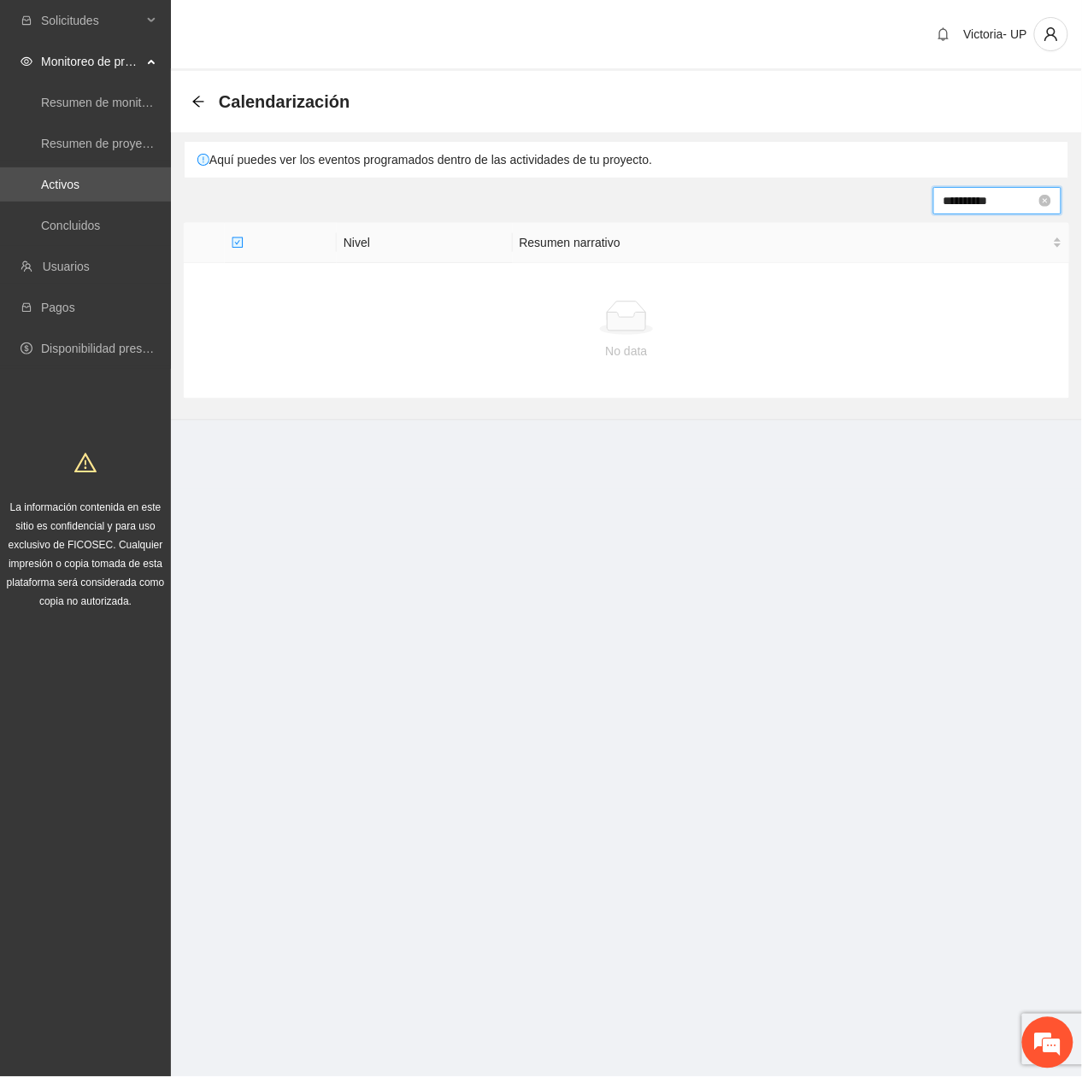
click at [964, 209] on input "**********" at bounding box center [989, 200] width 92 height 19
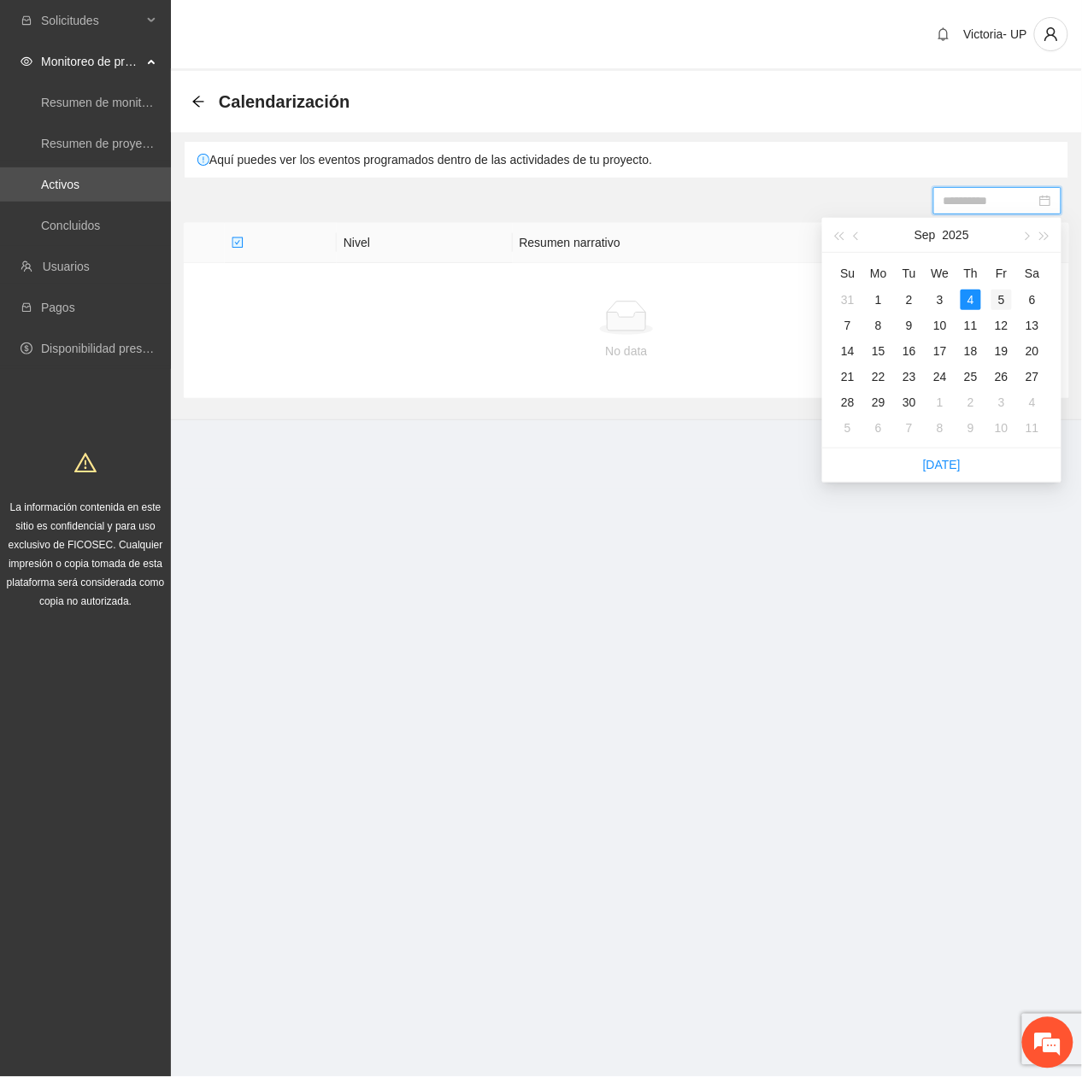
click at [1000, 297] on div "5" at bounding box center [1001, 300] width 21 height 21
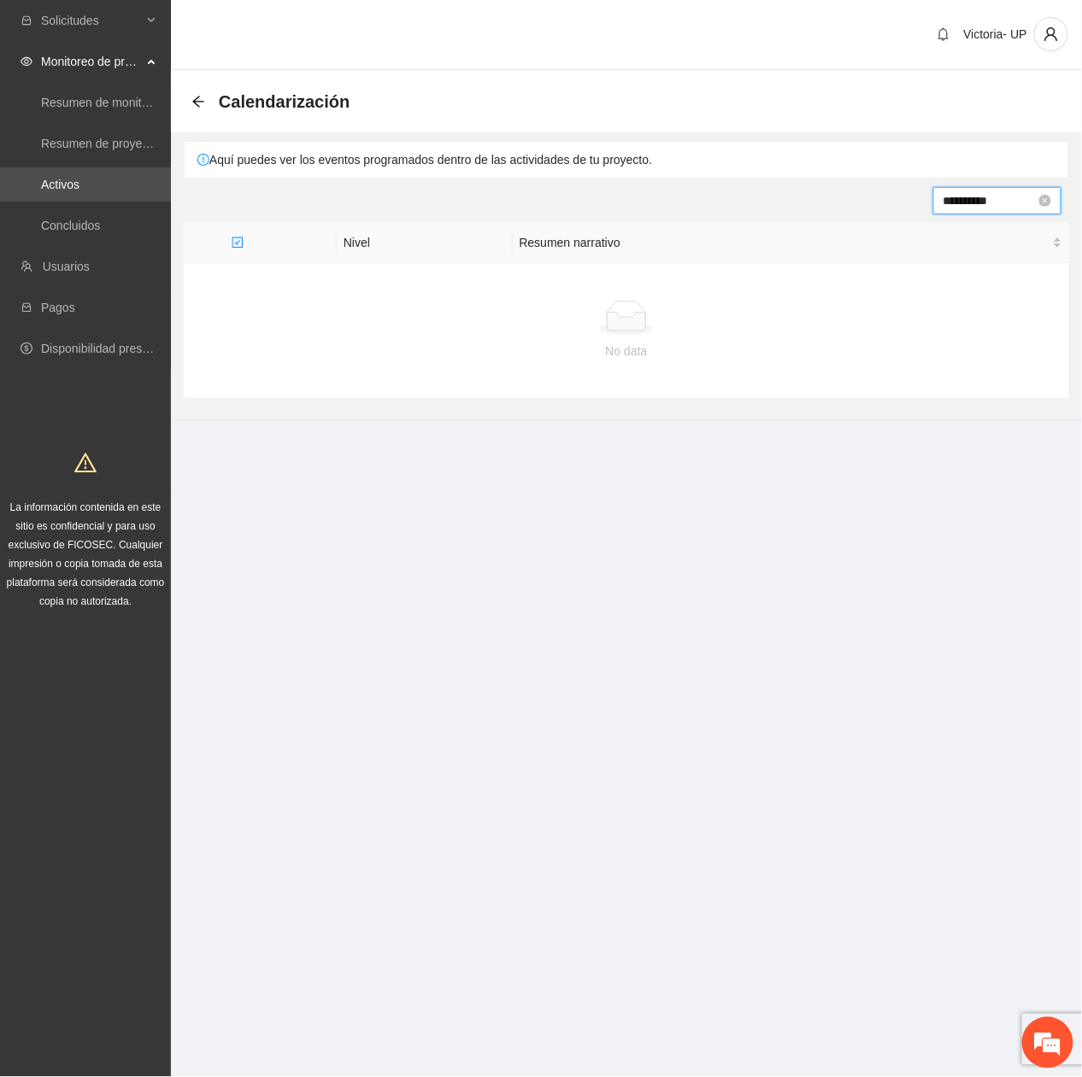
click at [958, 195] on input "**********" at bounding box center [989, 200] width 92 height 19
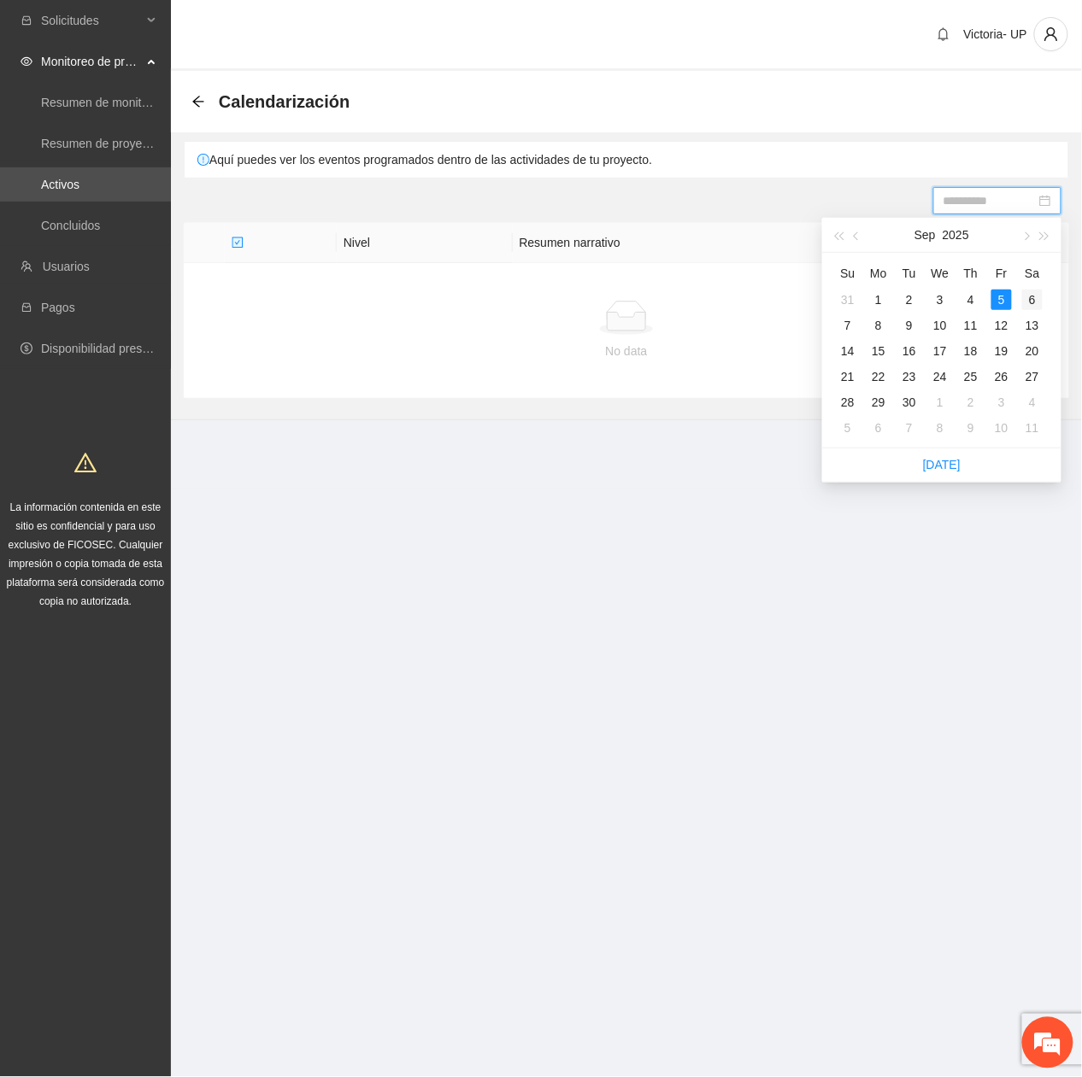
click at [1027, 306] on div "6" at bounding box center [1032, 300] width 21 height 21
click at [953, 206] on input "**********" at bounding box center [989, 200] width 92 height 19
click at [848, 323] on div "7" at bounding box center [847, 325] width 21 height 21
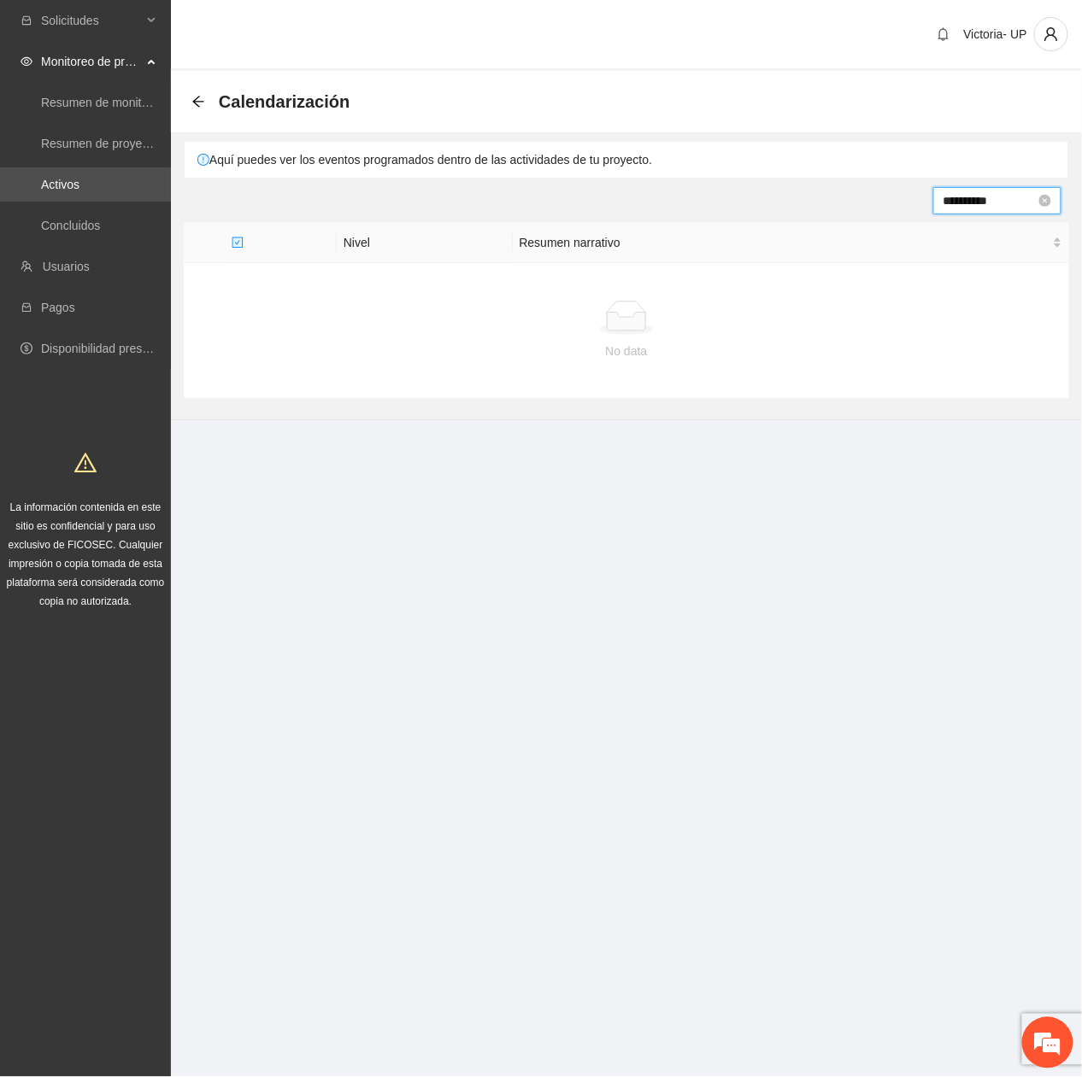
click at [977, 193] on input "**********" at bounding box center [989, 200] width 92 height 19
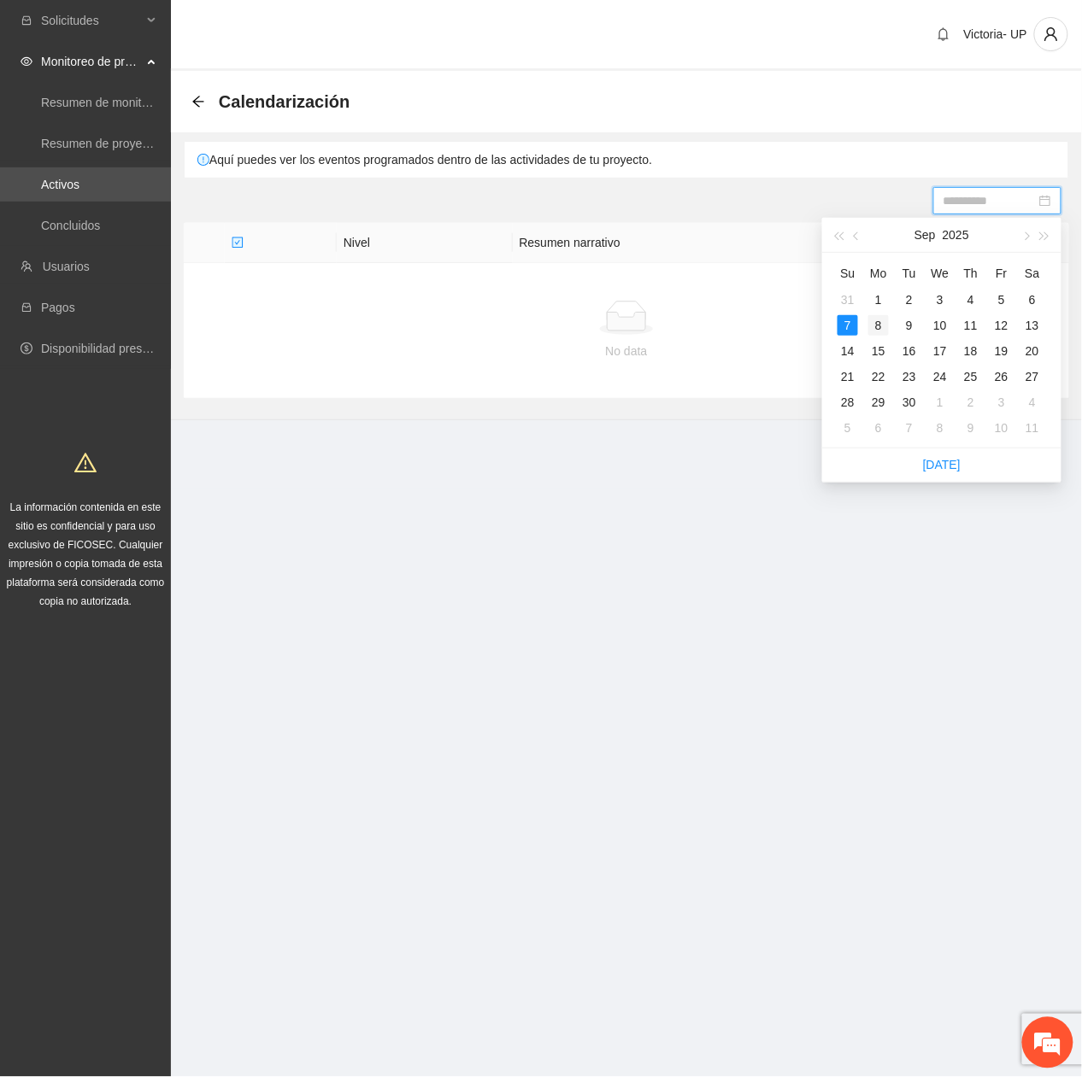
click at [879, 322] on div "8" at bounding box center [878, 325] width 21 height 21
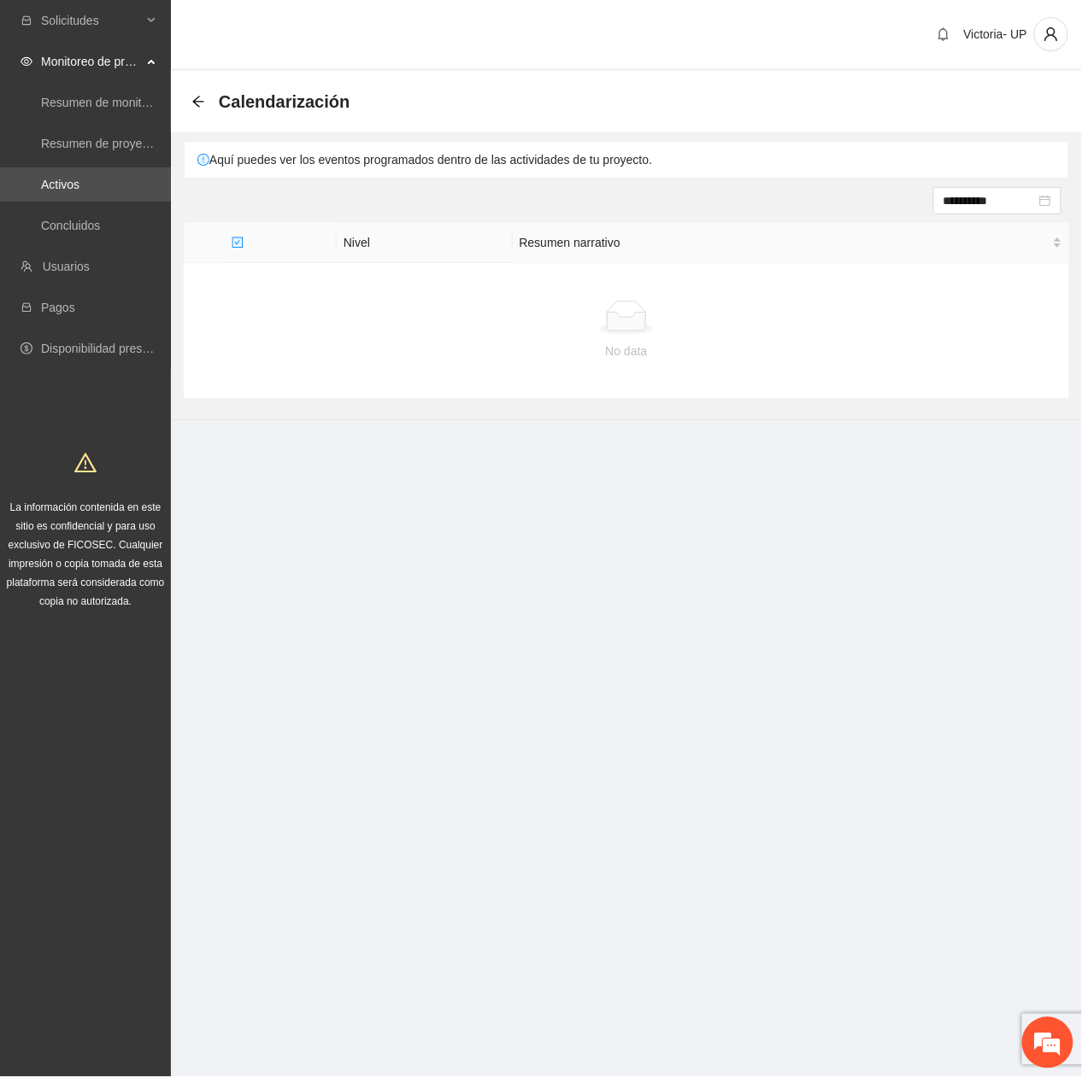
drag, startPoint x: 930, startPoint y: 198, endPoint x: 1063, endPoint y: 205, distance: 132.6
click at [1063, 205] on div "**********" at bounding box center [626, 200] width 911 height 27
drag, startPoint x: 1063, startPoint y: 205, endPoint x: 1016, endPoint y: 209, distance: 47.2
click at [1016, 209] on input "**********" at bounding box center [989, 200] width 92 height 19
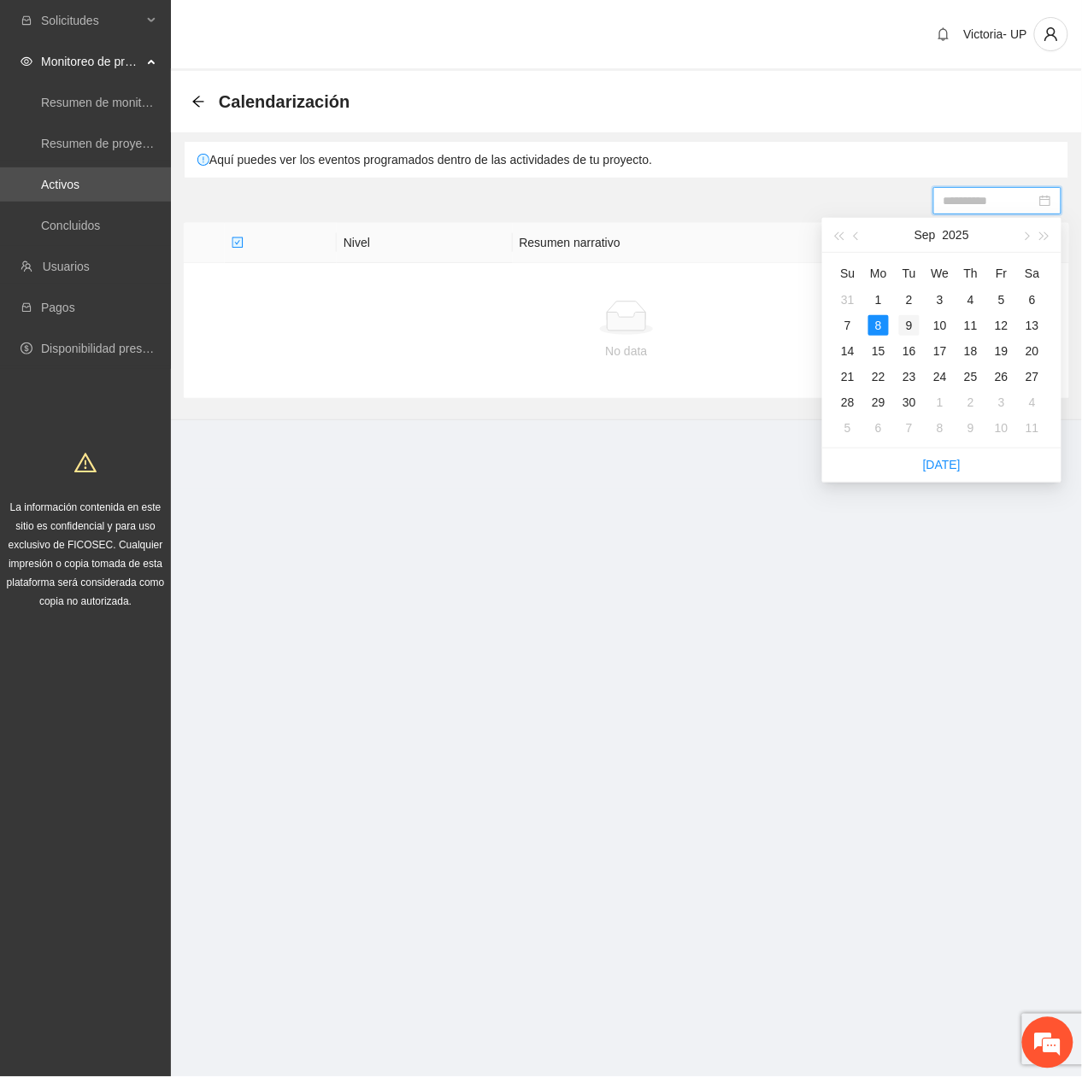
click at [910, 321] on div "9" at bounding box center [909, 325] width 21 height 21
click at [975, 202] on input "**********" at bounding box center [989, 200] width 92 height 19
click at [945, 316] on div "10" at bounding box center [940, 325] width 21 height 21
click at [960, 198] on input "**********" at bounding box center [989, 200] width 92 height 19
click at [965, 325] on div "11" at bounding box center [970, 325] width 21 height 21
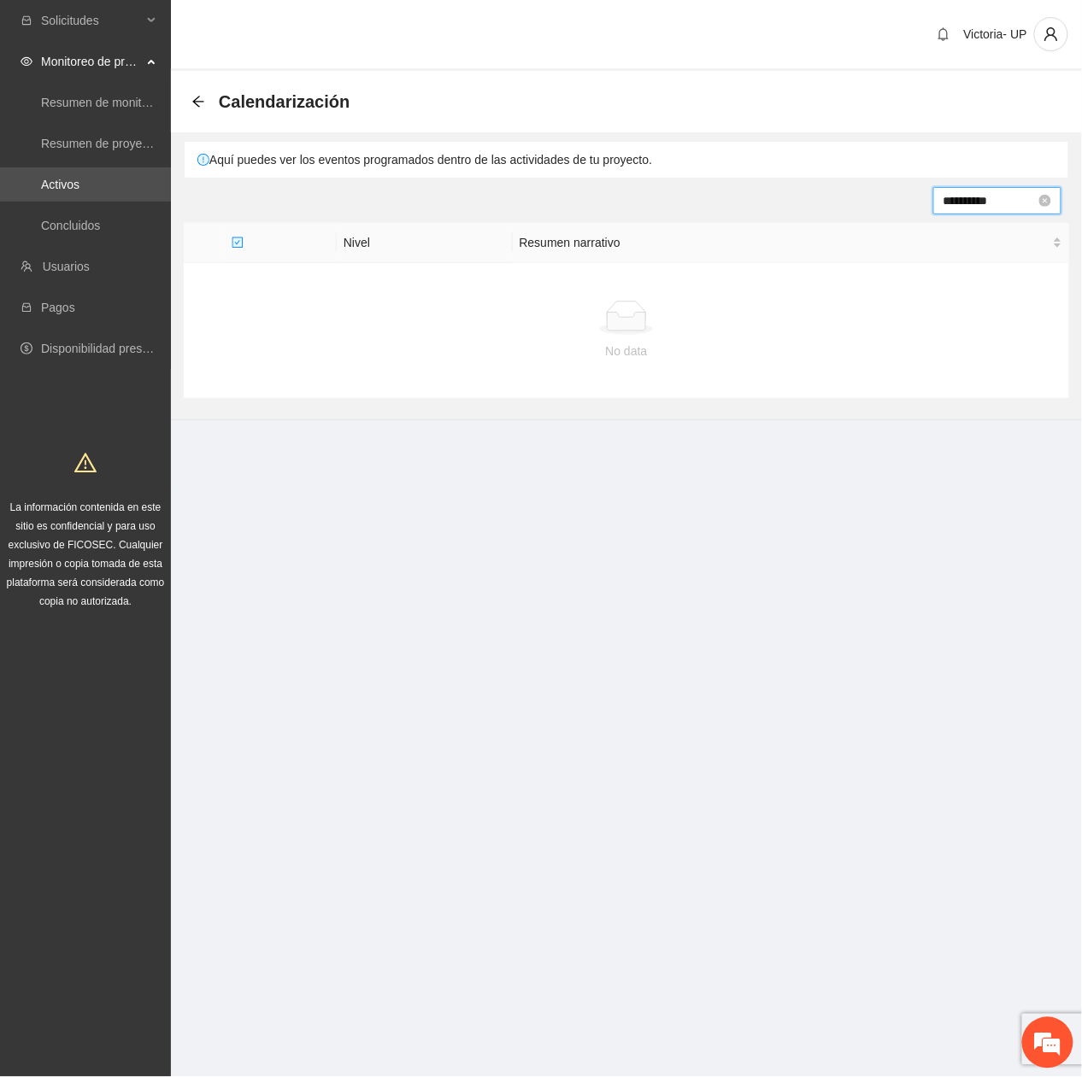
click at [965, 207] on input "**********" at bounding box center [989, 200] width 92 height 19
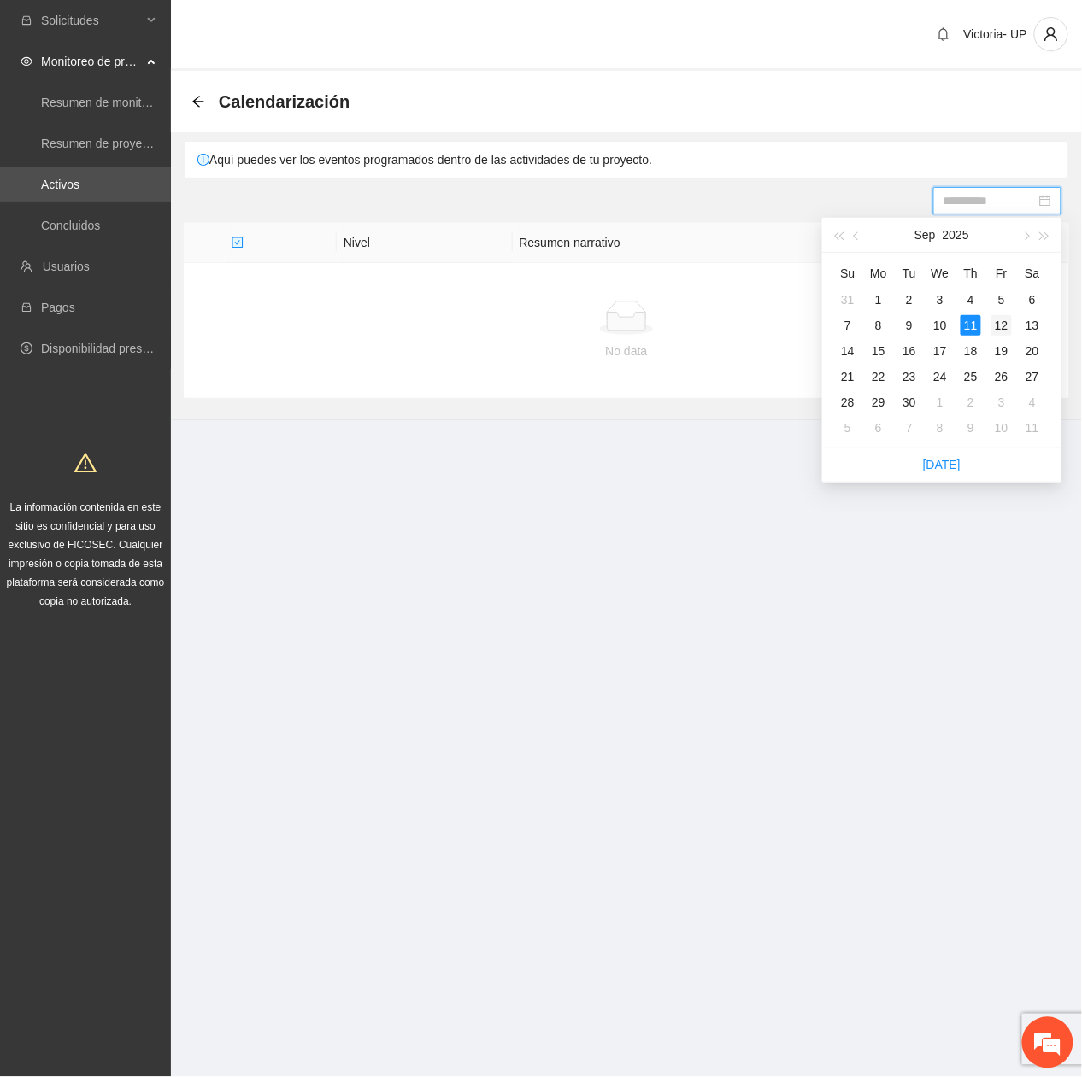
click at [996, 330] on div "12" at bounding box center [1001, 325] width 21 height 21
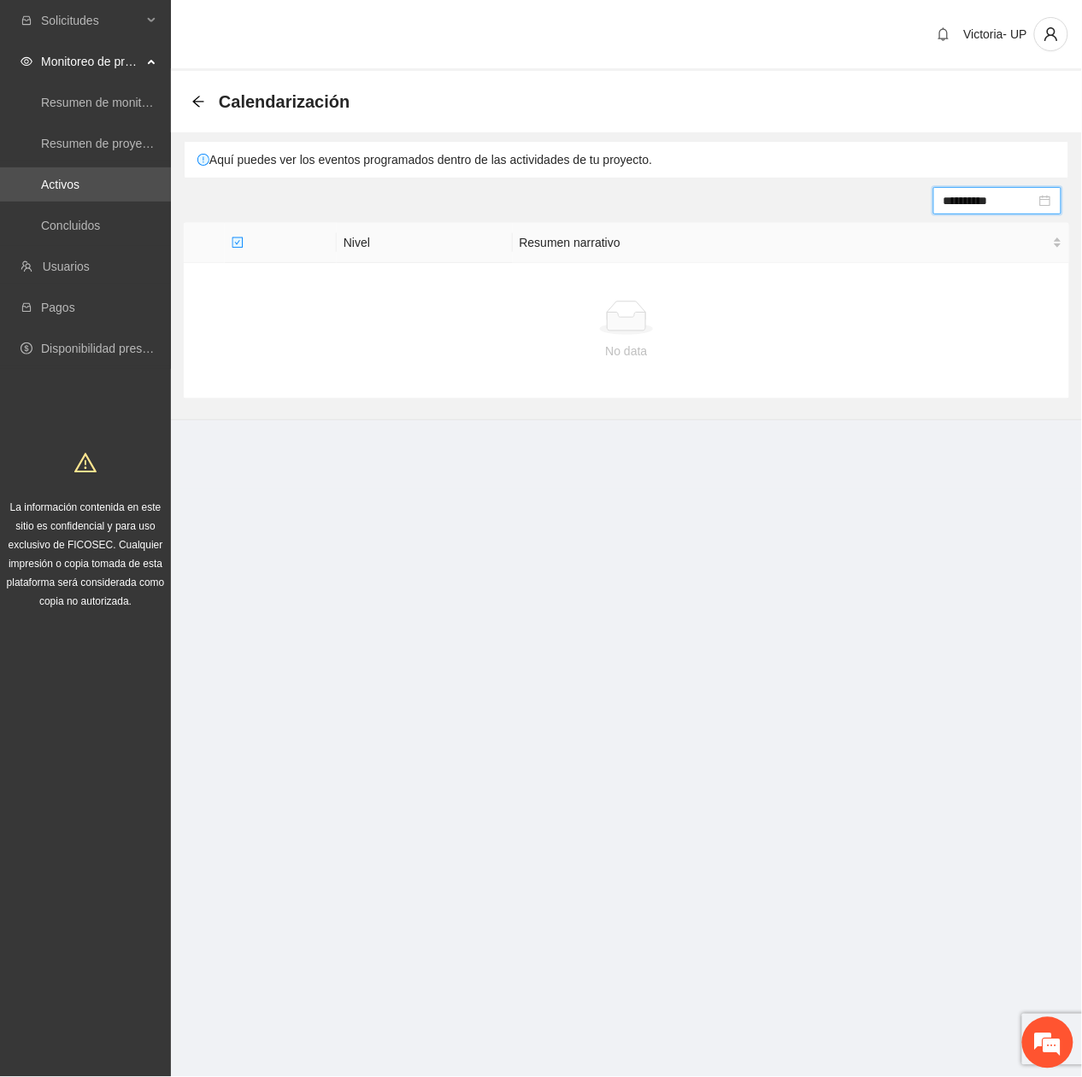
click at [951, 210] on div "**********" at bounding box center [997, 200] width 128 height 27
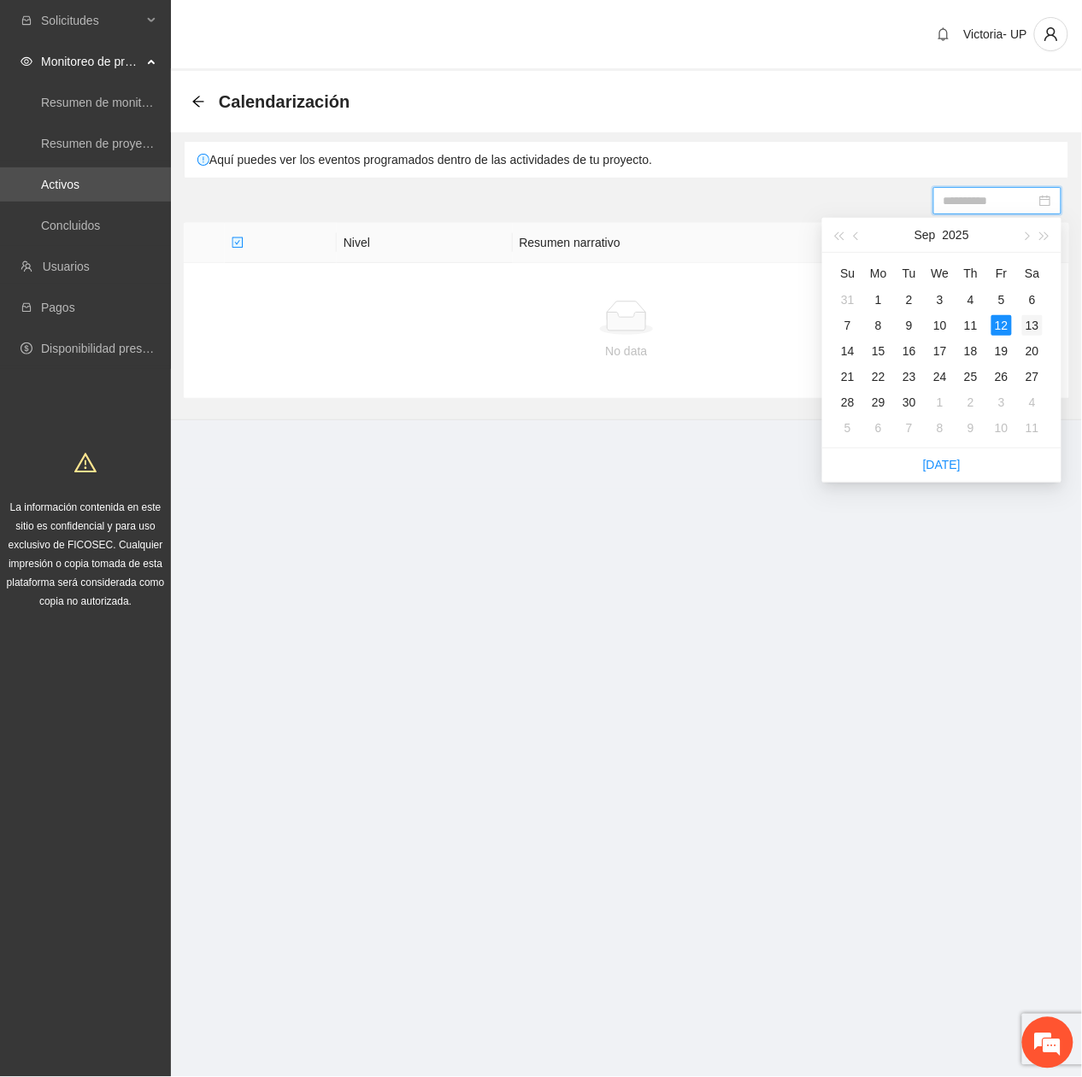
drag, startPoint x: 1017, startPoint y: 320, endPoint x: 1027, endPoint y: 326, distance: 11.9
click at [1027, 326] on td "13" at bounding box center [1032, 326] width 31 height 26
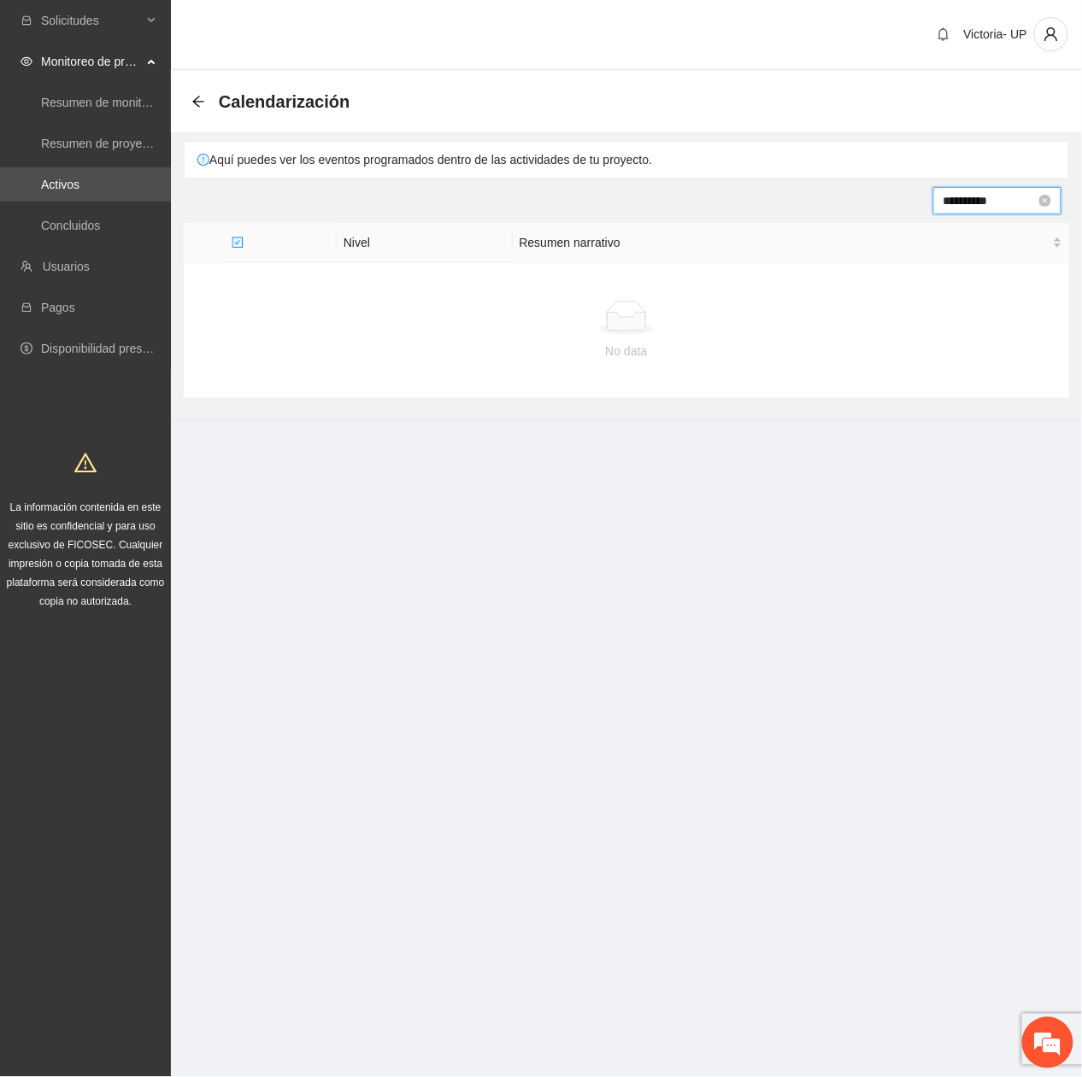
click at [978, 209] on input "**********" at bounding box center [989, 200] width 92 height 19
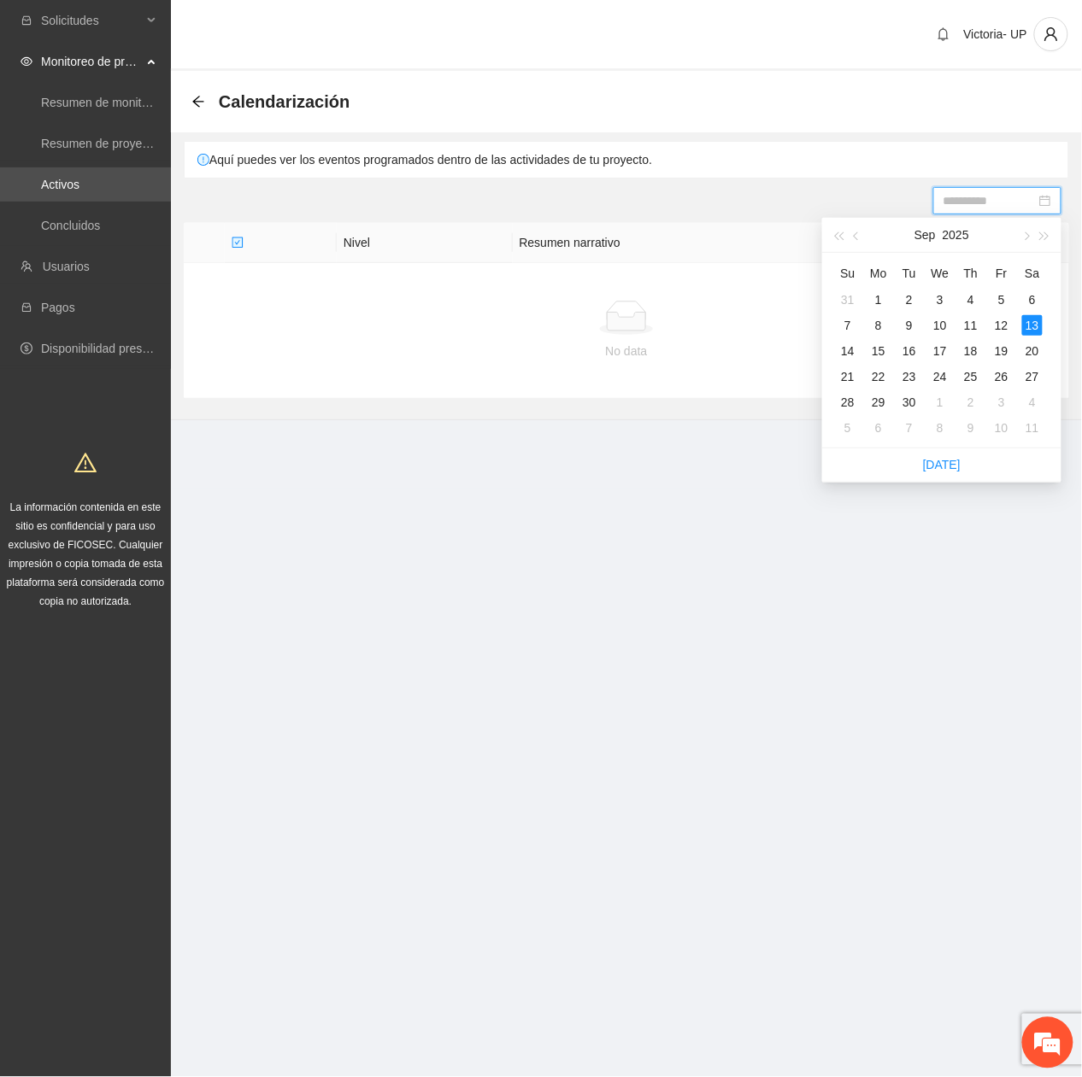
drag, startPoint x: 842, startPoint y: 345, endPoint x: 865, endPoint y: 343, distance: 22.3
click at [844, 346] on div "14" at bounding box center [847, 351] width 21 height 21
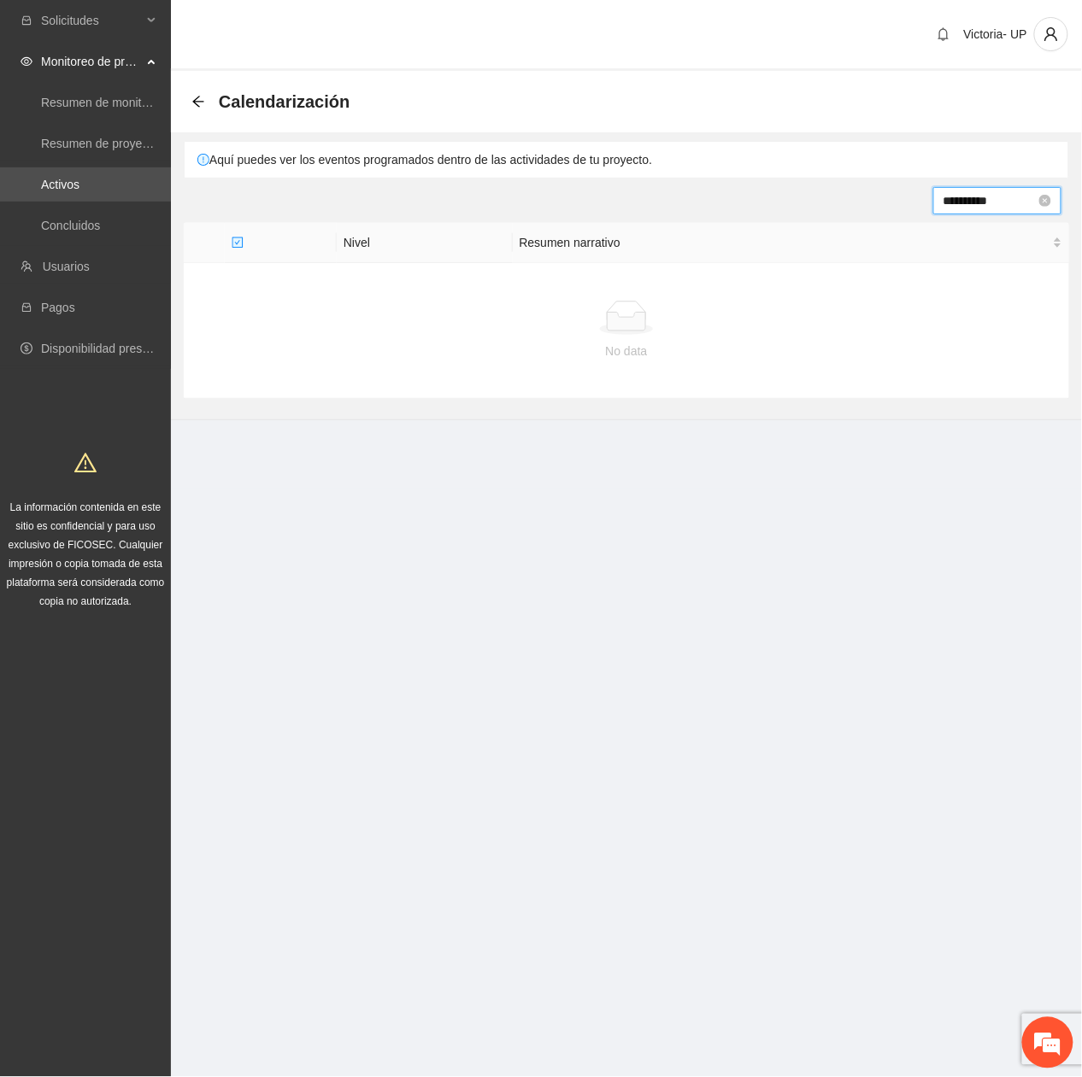
click at [985, 200] on input "**********" at bounding box center [989, 200] width 92 height 19
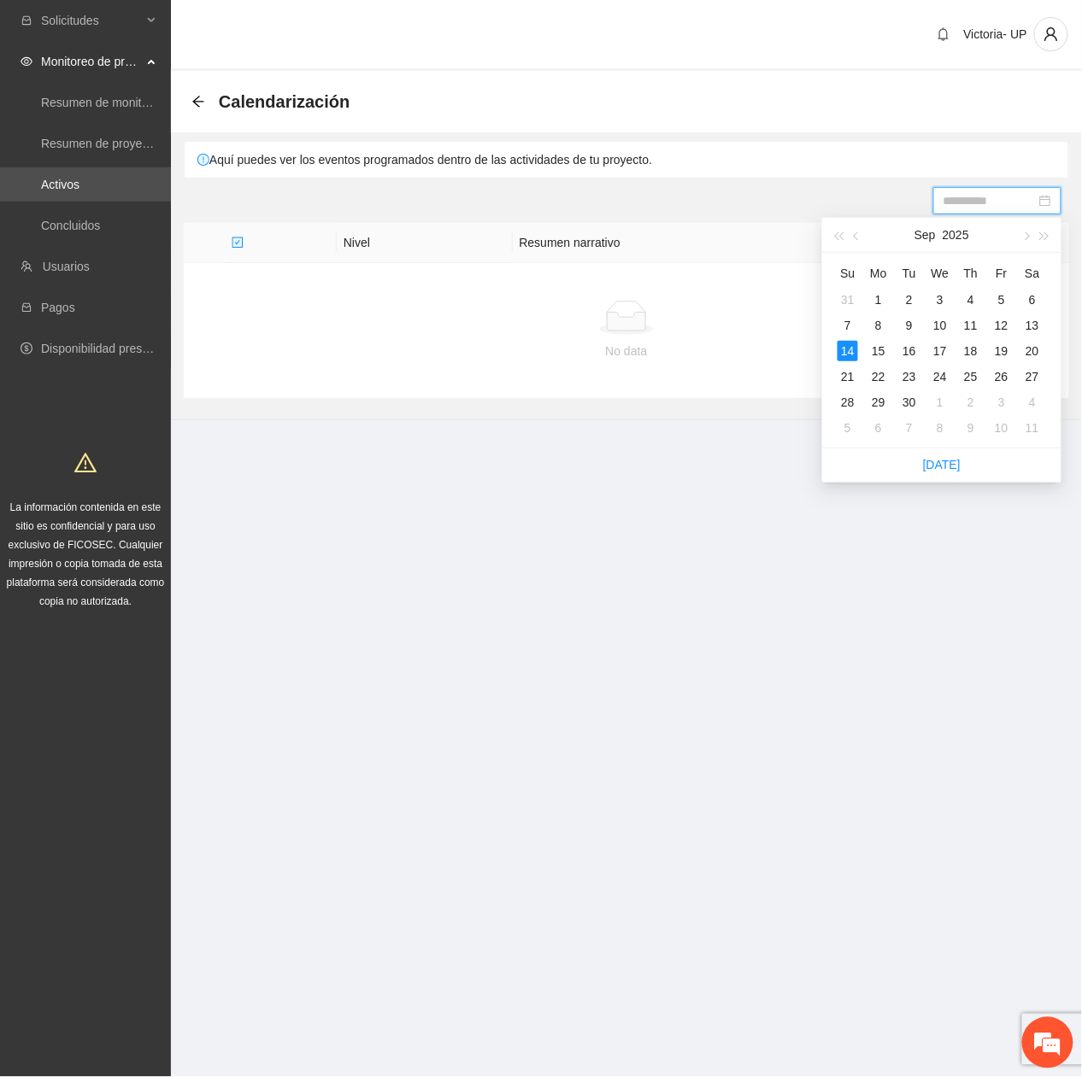
drag, startPoint x: 875, startPoint y: 340, endPoint x: 885, endPoint y: 338, distance: 10.4
click at [876, 342] on div "15" at bounding box center [878, 351] width 21 height 21
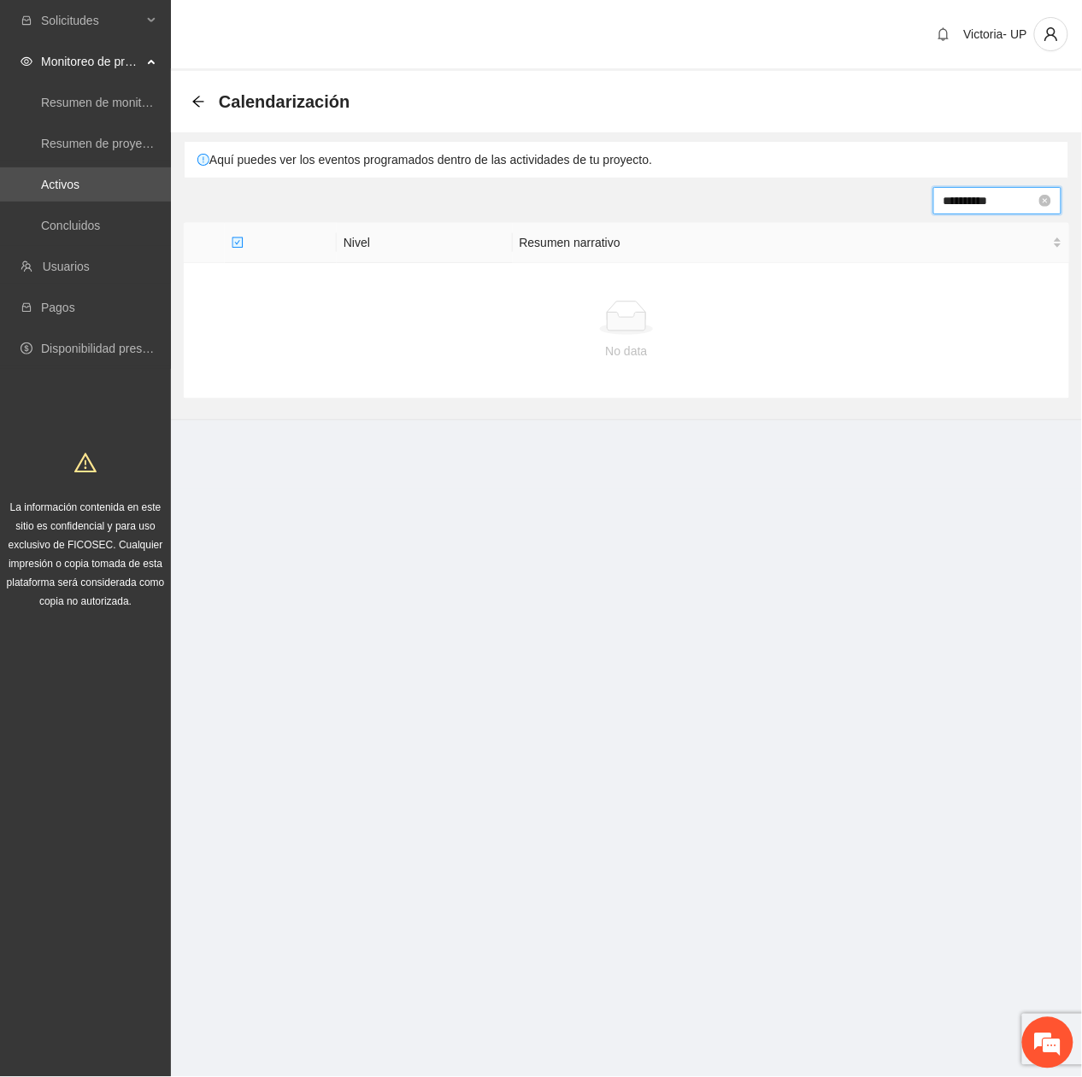
click at [965, 205] on input "**********" at bounding box center [989, 200] width 92 height 19
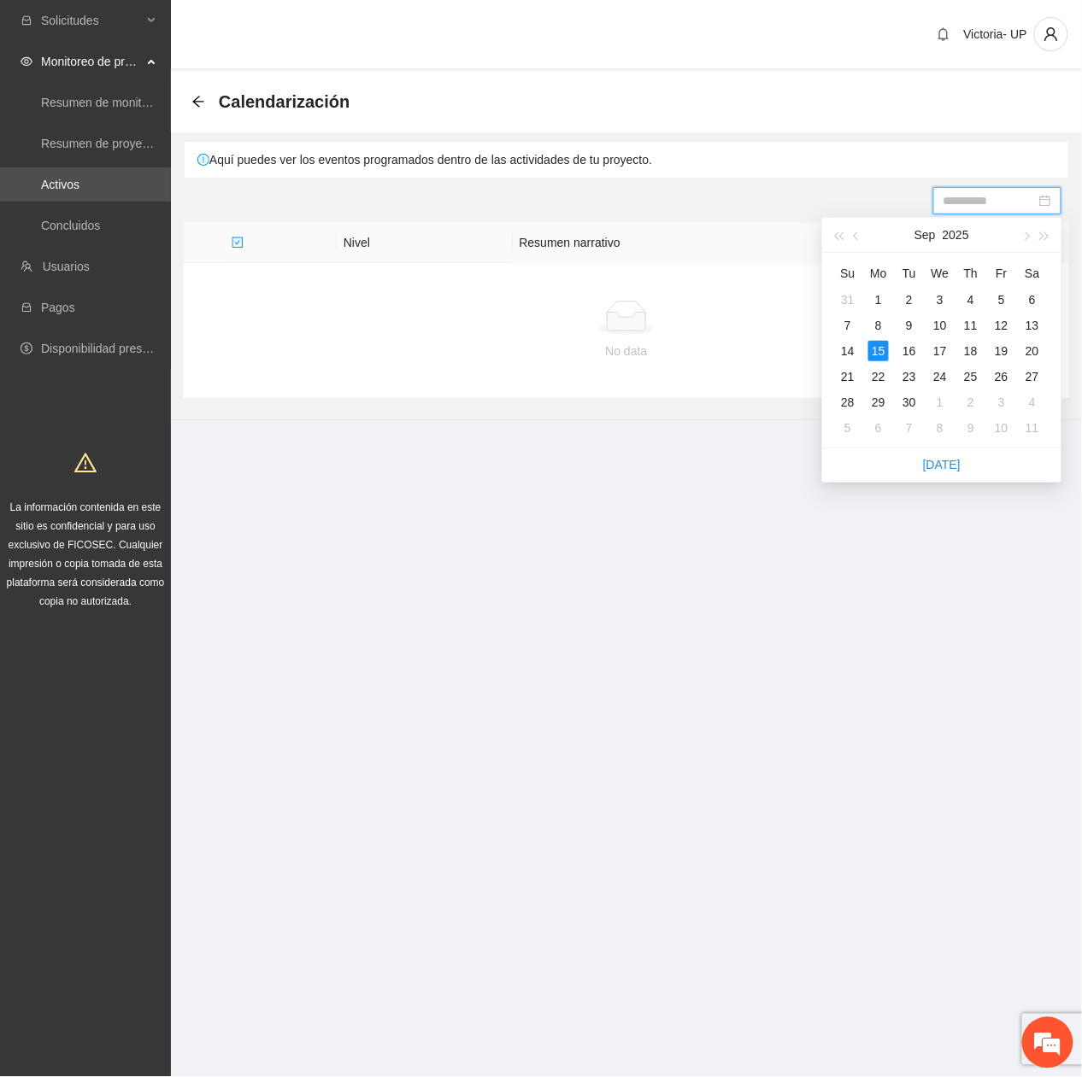
click at [913, 350] on div "16" at bounding box center [909, 351] width 21 height 21
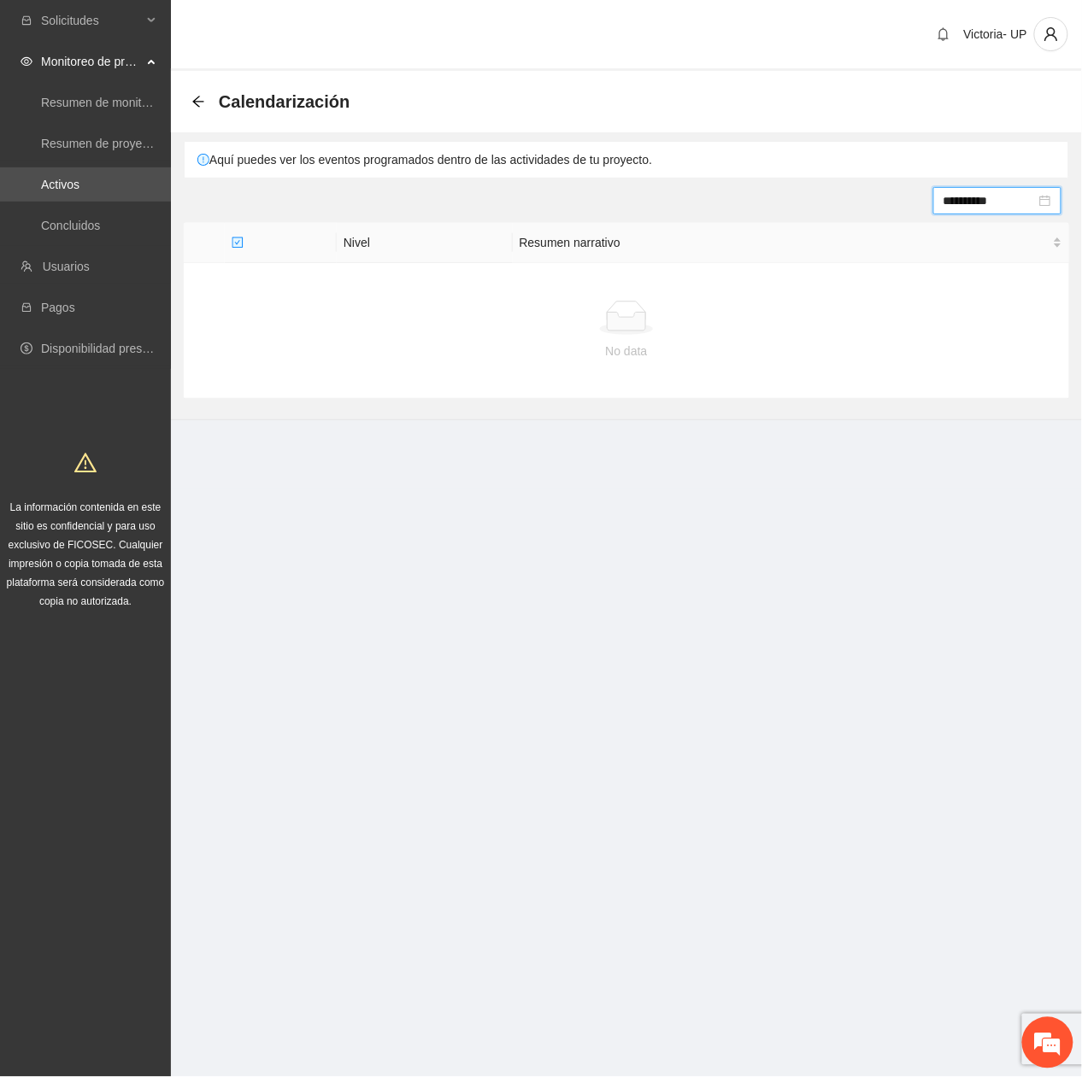
drag, startPoint x: 974, startPoint y: 200, endPoint x: 989, endPoint y: 217, distance: 22.4
click at [978, 206] on input "**********" at bounding box center [989, 200] width 92 height 19
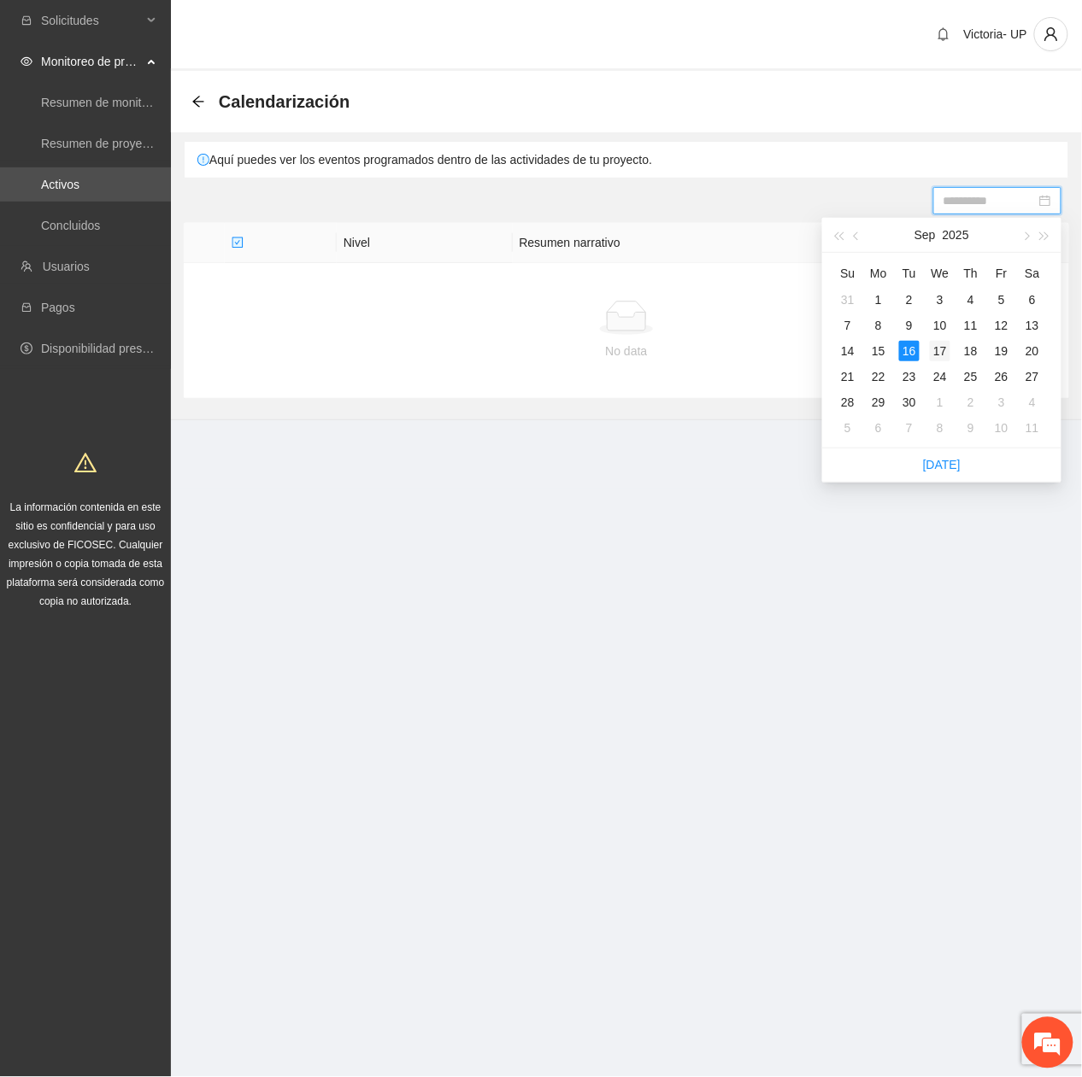
click at [926, 352] on td "17" at bounding box center [939, 351] width 31 height 26
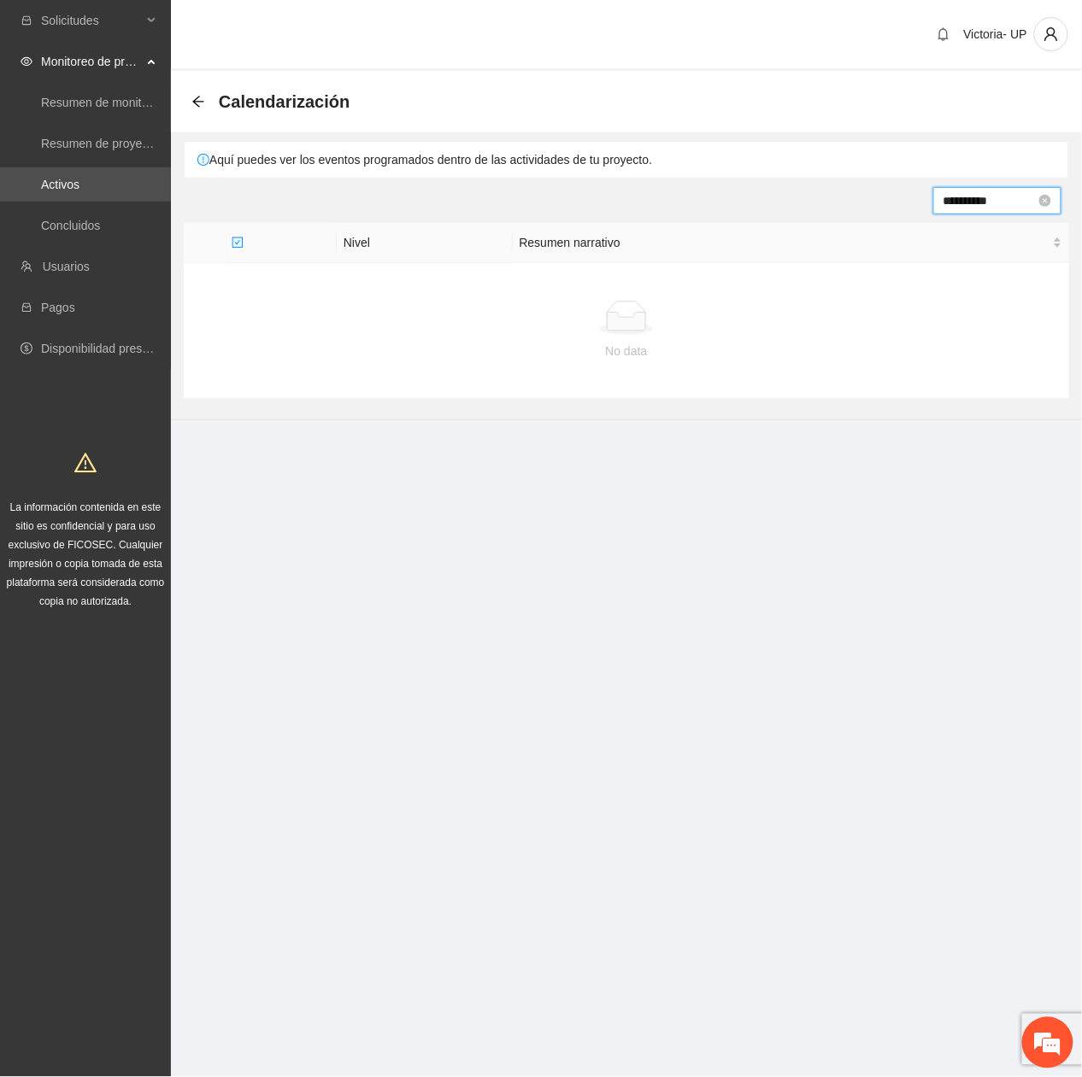
click at [981, 205] on input "**********" at bounding box center [989, 200] width 92 height 19
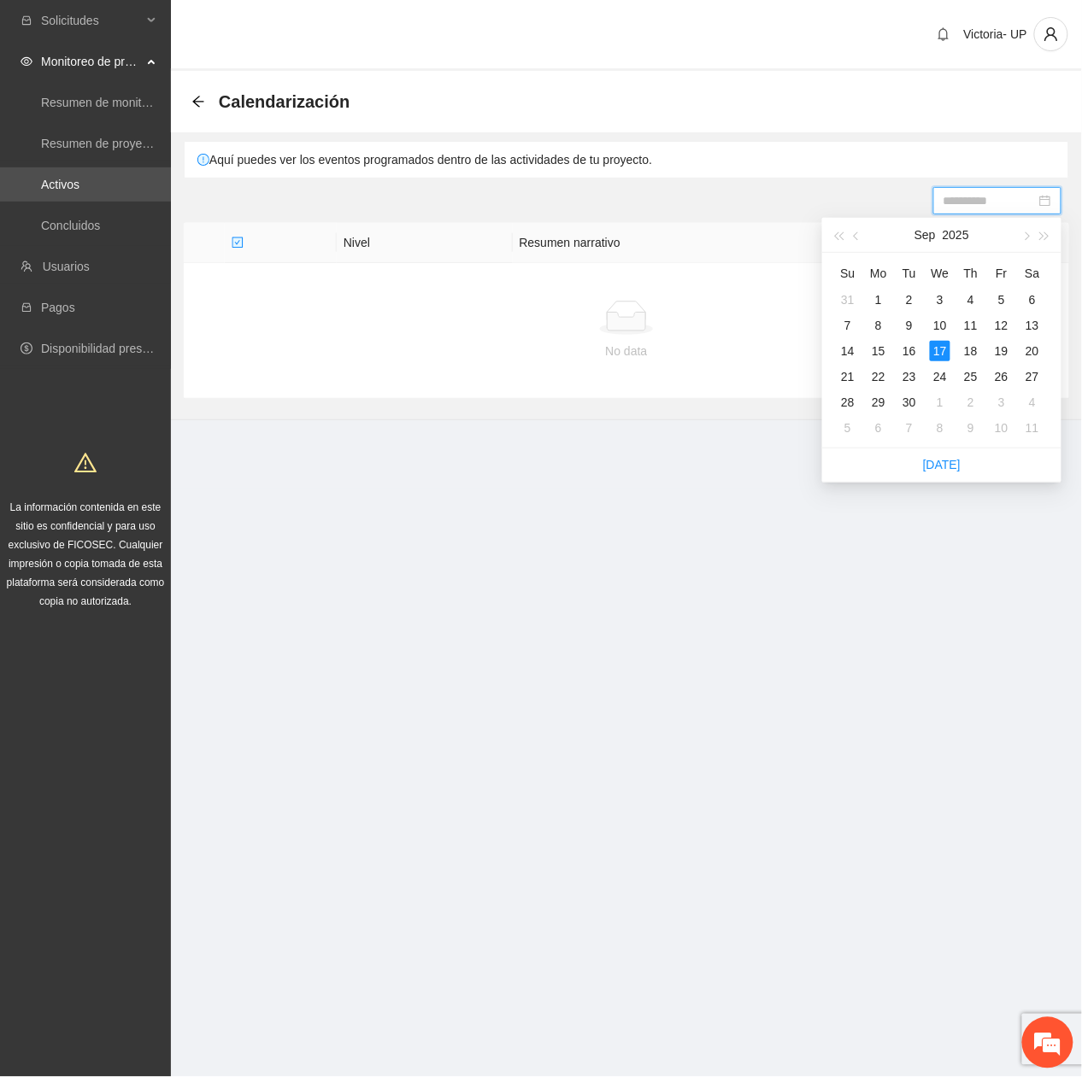
click at [968, 357] on div "18" at bounding box center [970, 351] width 21 height 21
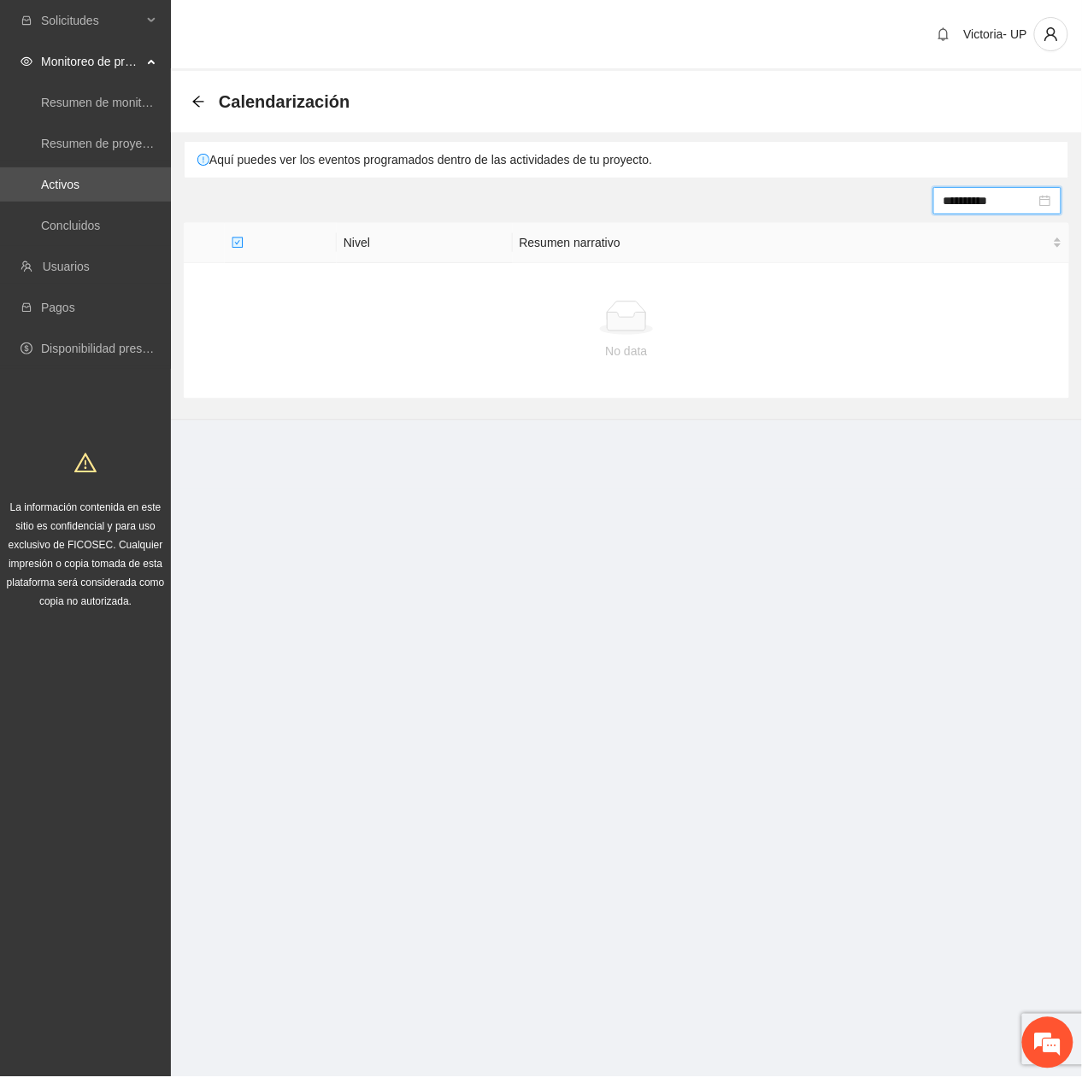
drag, startPoint x: 950, startPoint y: 196, endPoint x: 1001, endPoint y: 249, distance: 74.3
click at [951, 193] on input "**********" at bounding box center [989, 200] width 92 height 19
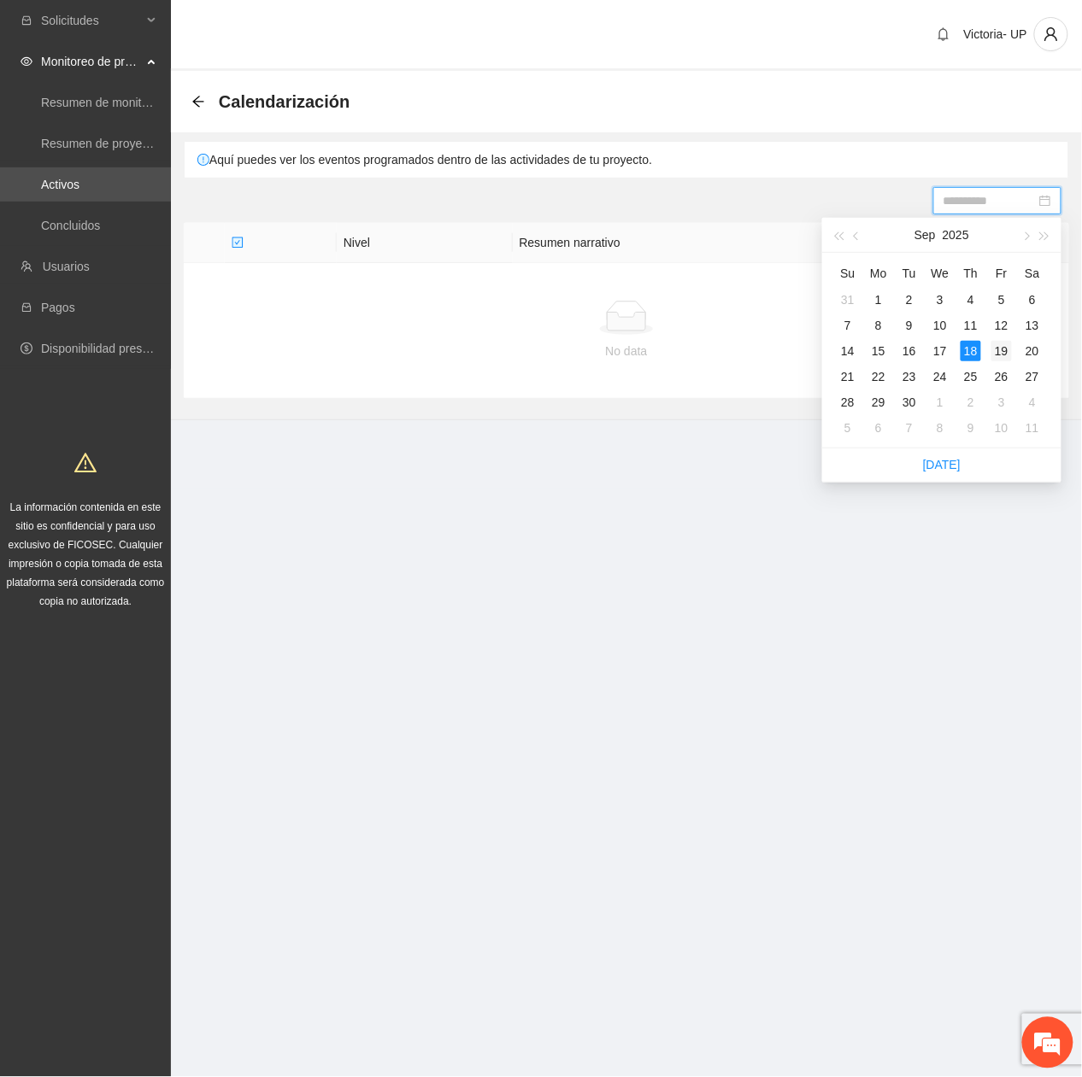
click at [1000, 350] on div "19" at bounding box center [1001, 351] width 21 height 21
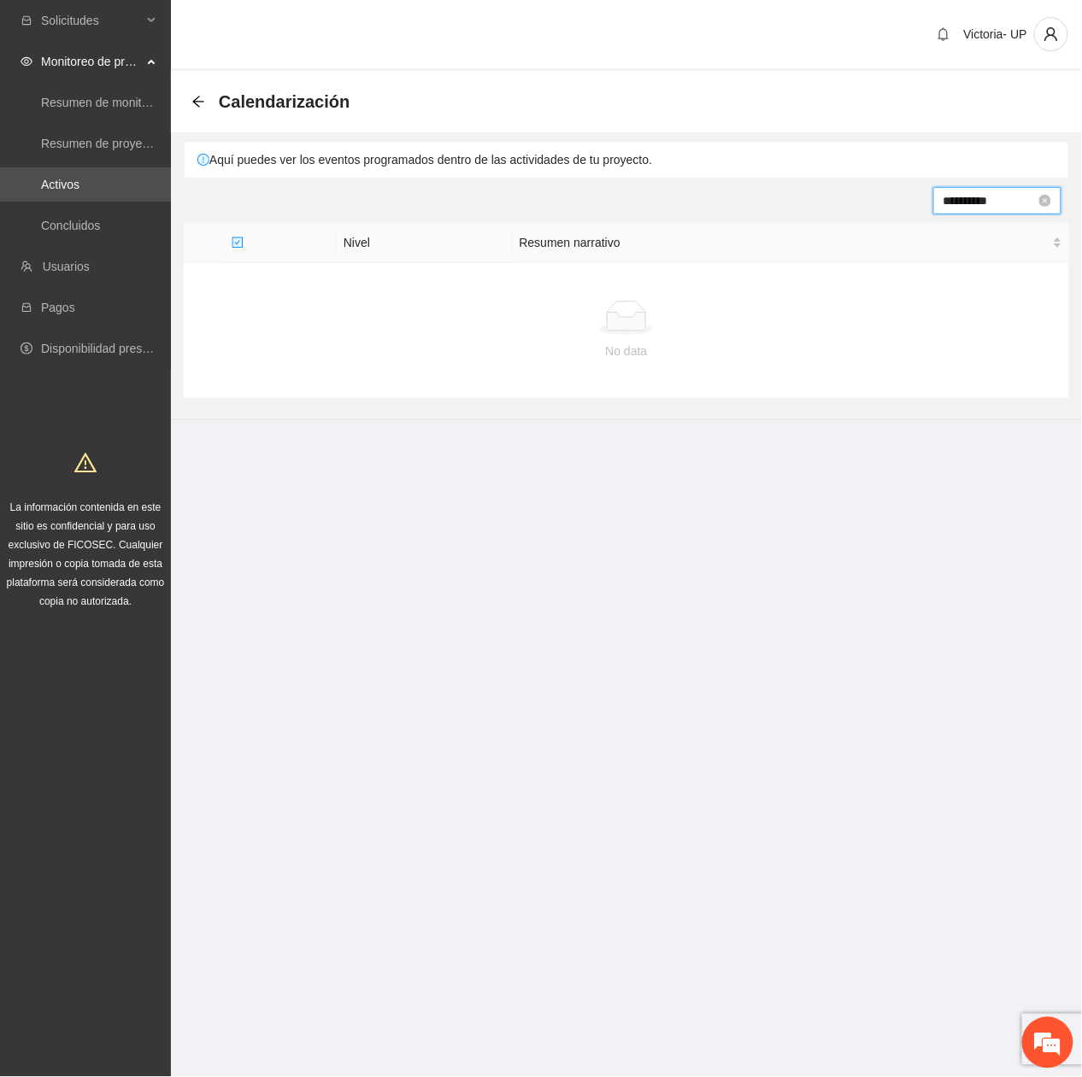
click at [977, 203] on input "**********" at bounding box center [989, 200] width 92 height 19
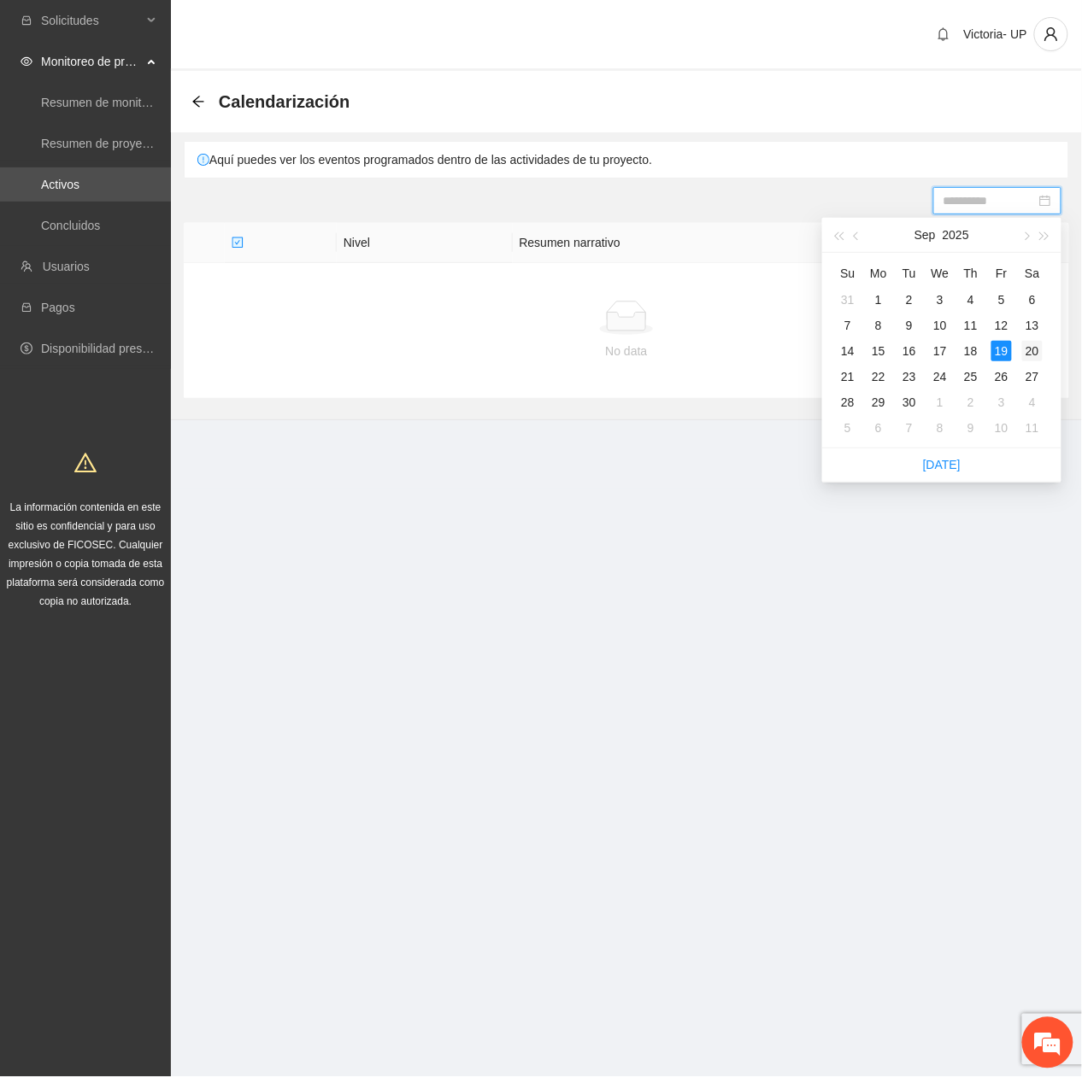
click at [1037, 345] on div "20" at bounding box center [1032, 351] width 21 height 21
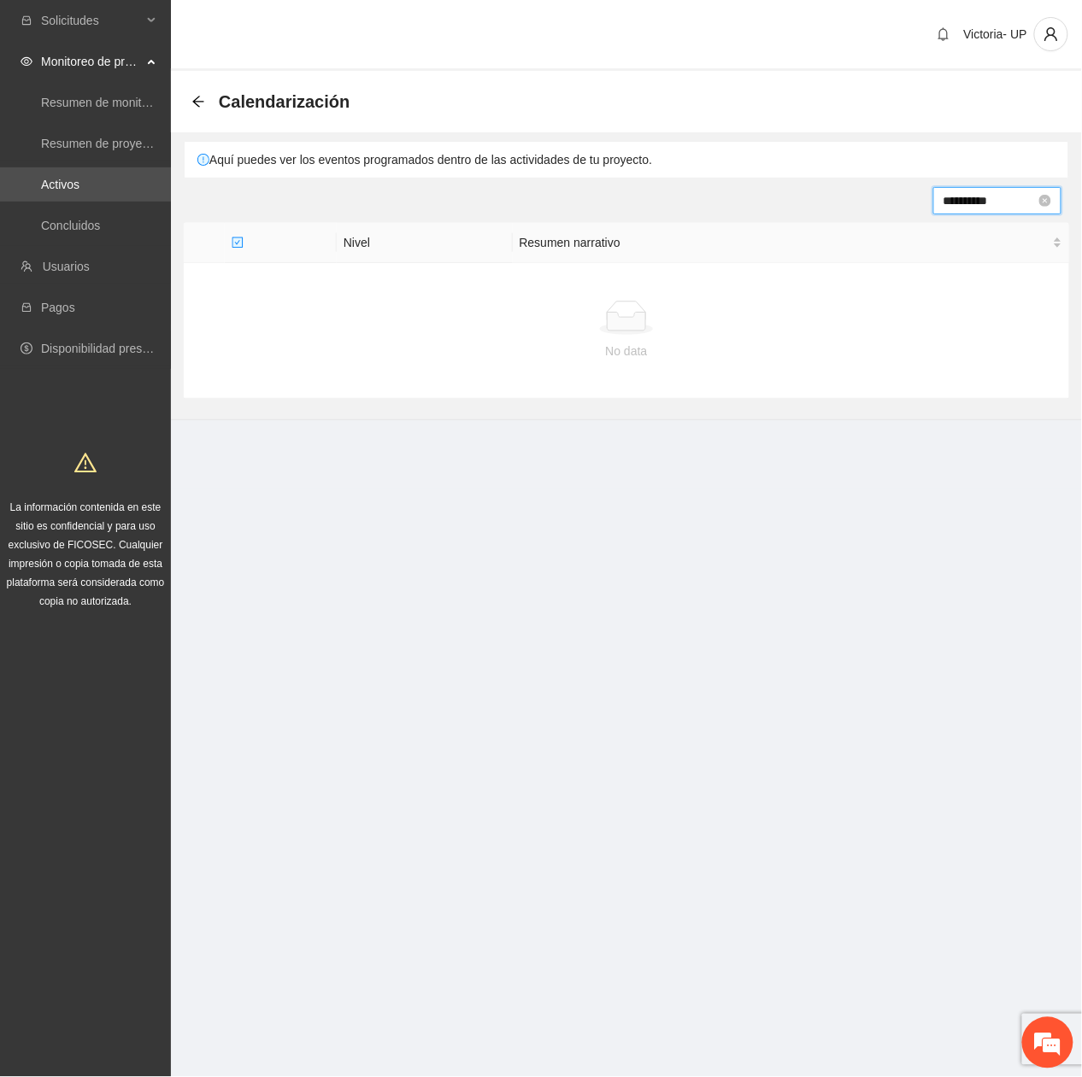
click at [971, 202] on input "**********" at bounding box center [989, 200] width 92 height 19
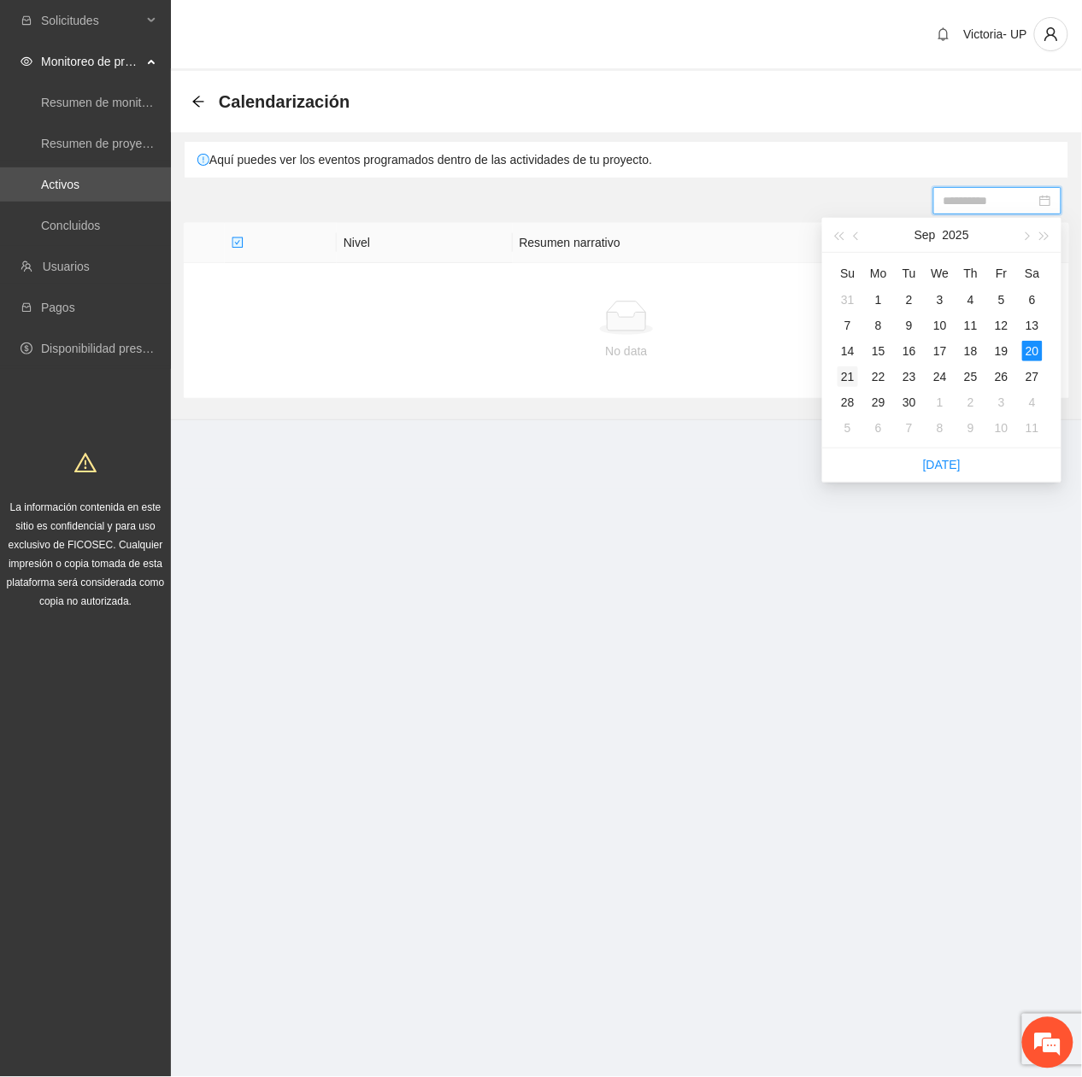
click at [842, 380] on div "21" at bounding box center [847, 377] width 21 height 21
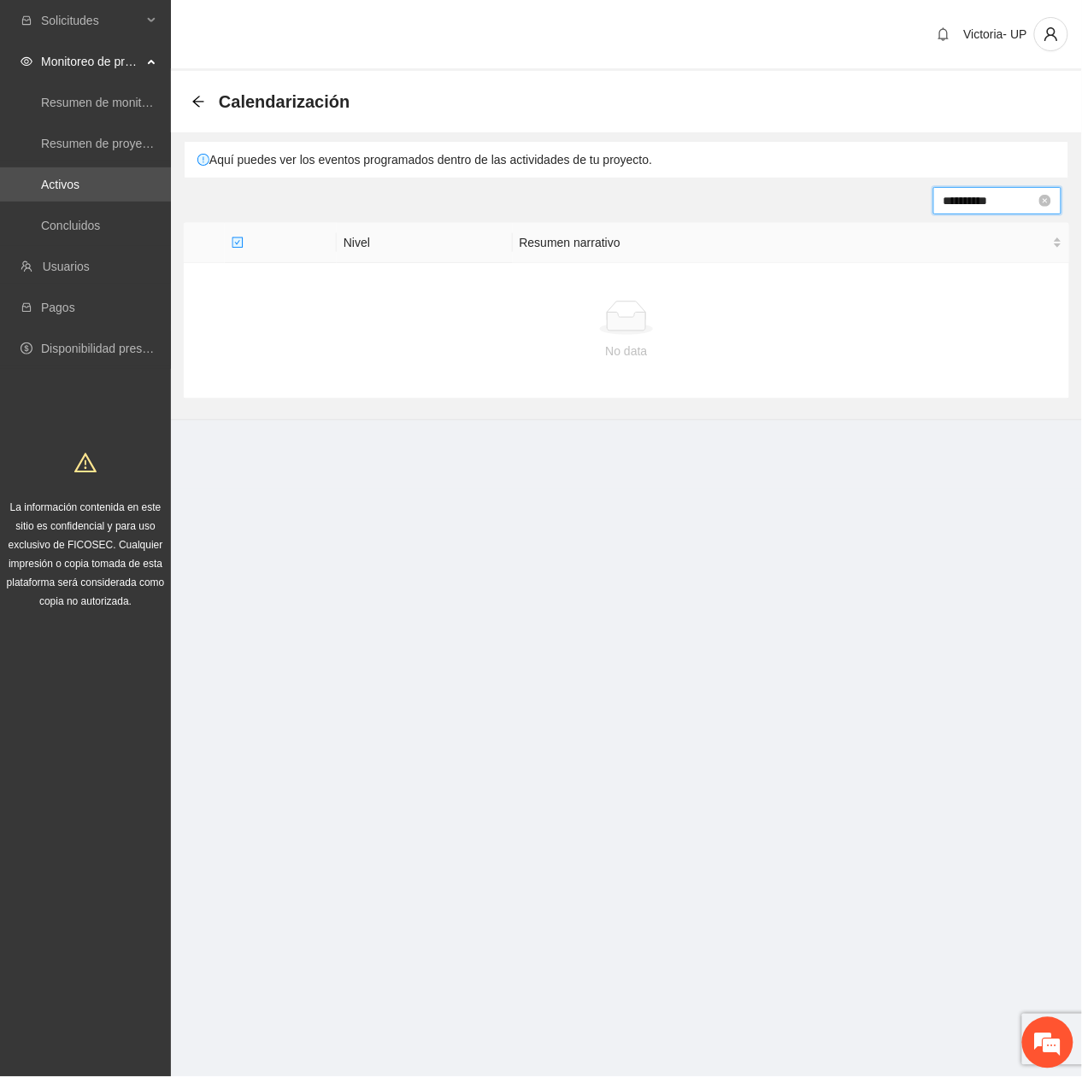
click at [968, 198] on input "**********" at bounding box center [989, 200] width 92 height 19
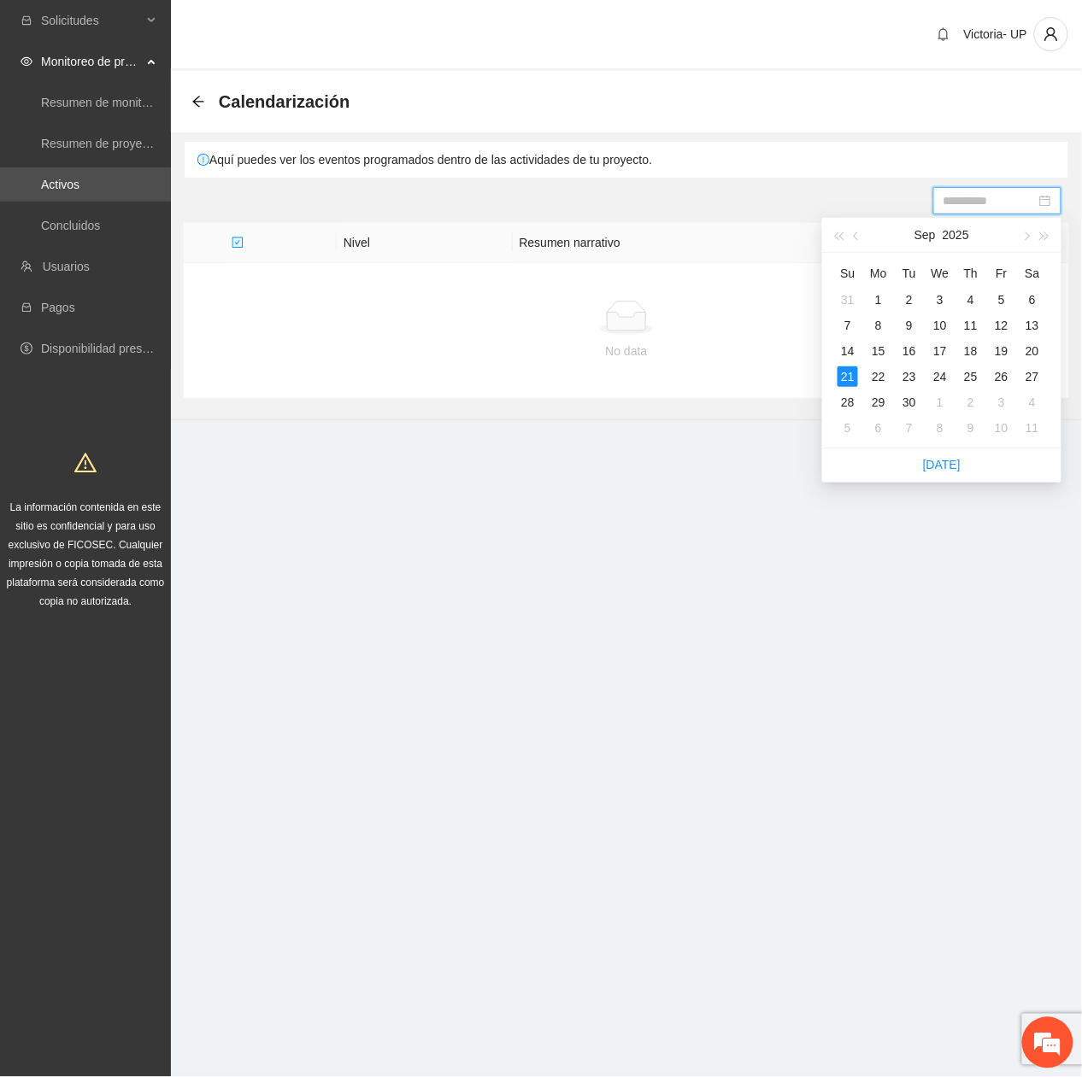
drag, startPoint x: 871, startPoint y: 377, endPoint x: 901, endPoint y: 342, distance: 45.5
click at [872, 377] on div "22" at bounding box center [878, 377] width 21 height 21
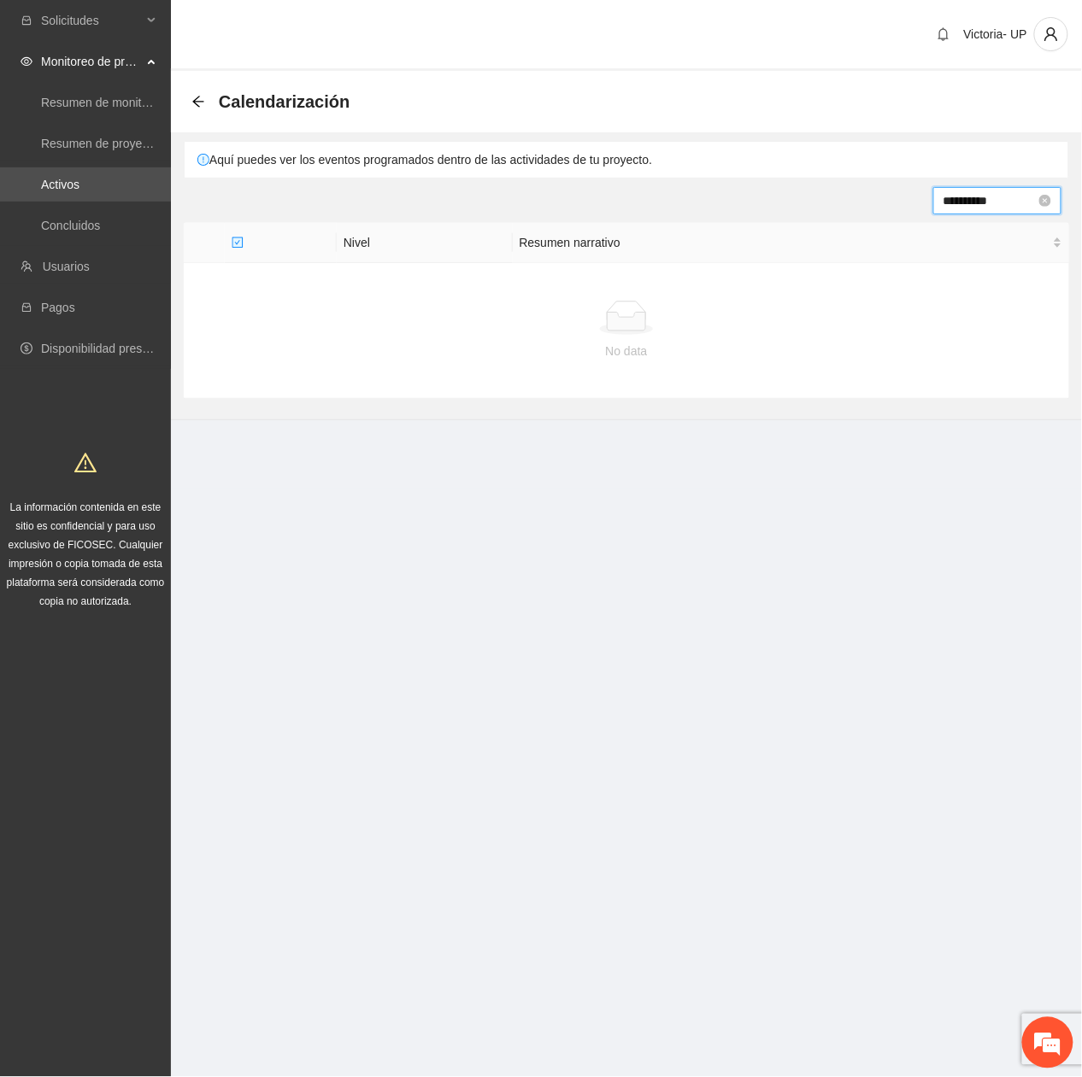
click at [961, 206] on input "**********" at bounding box center [989, 200] width 92 height 19
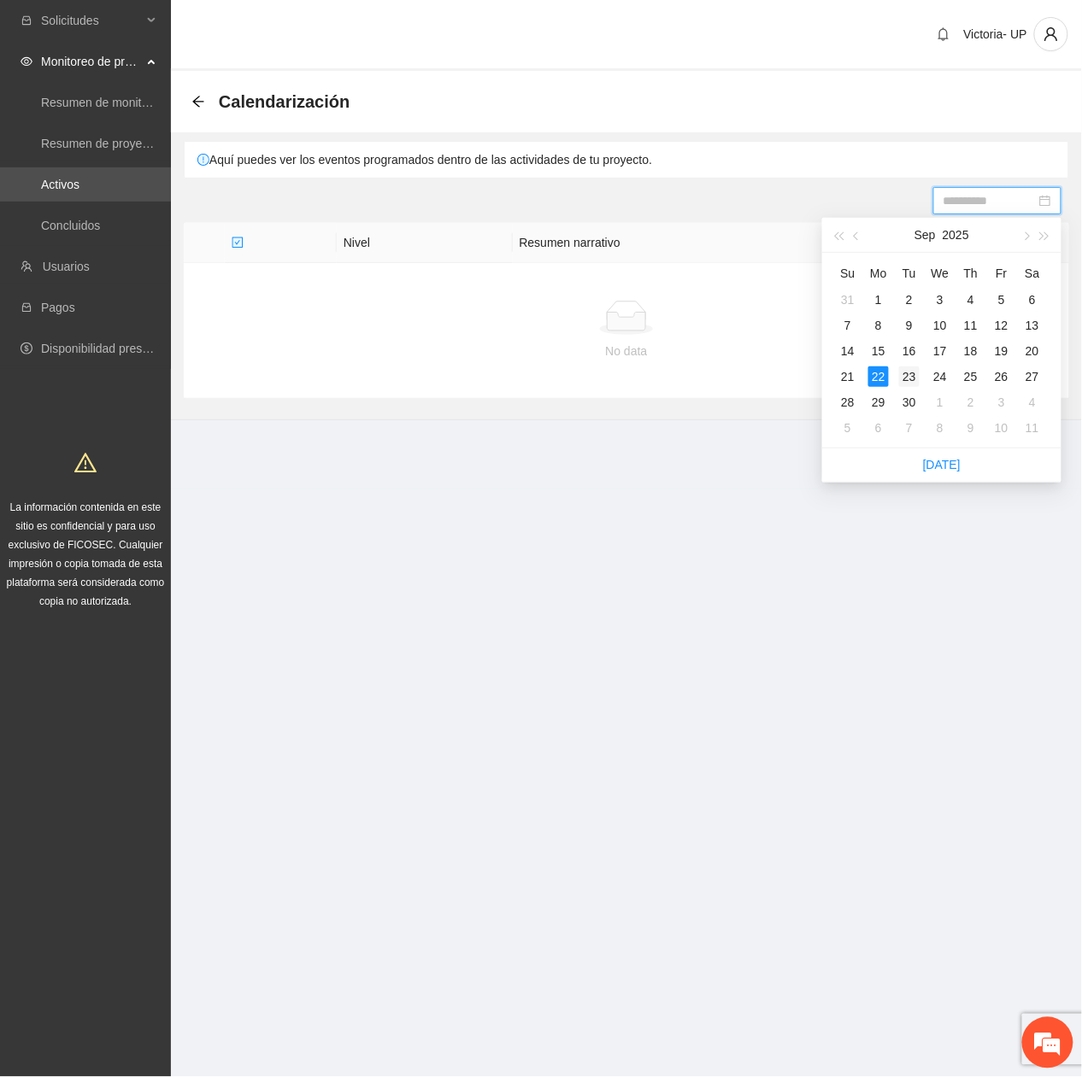
click at [910, 386] on div "23" at bounding box center [909, 377] width 21 height 21
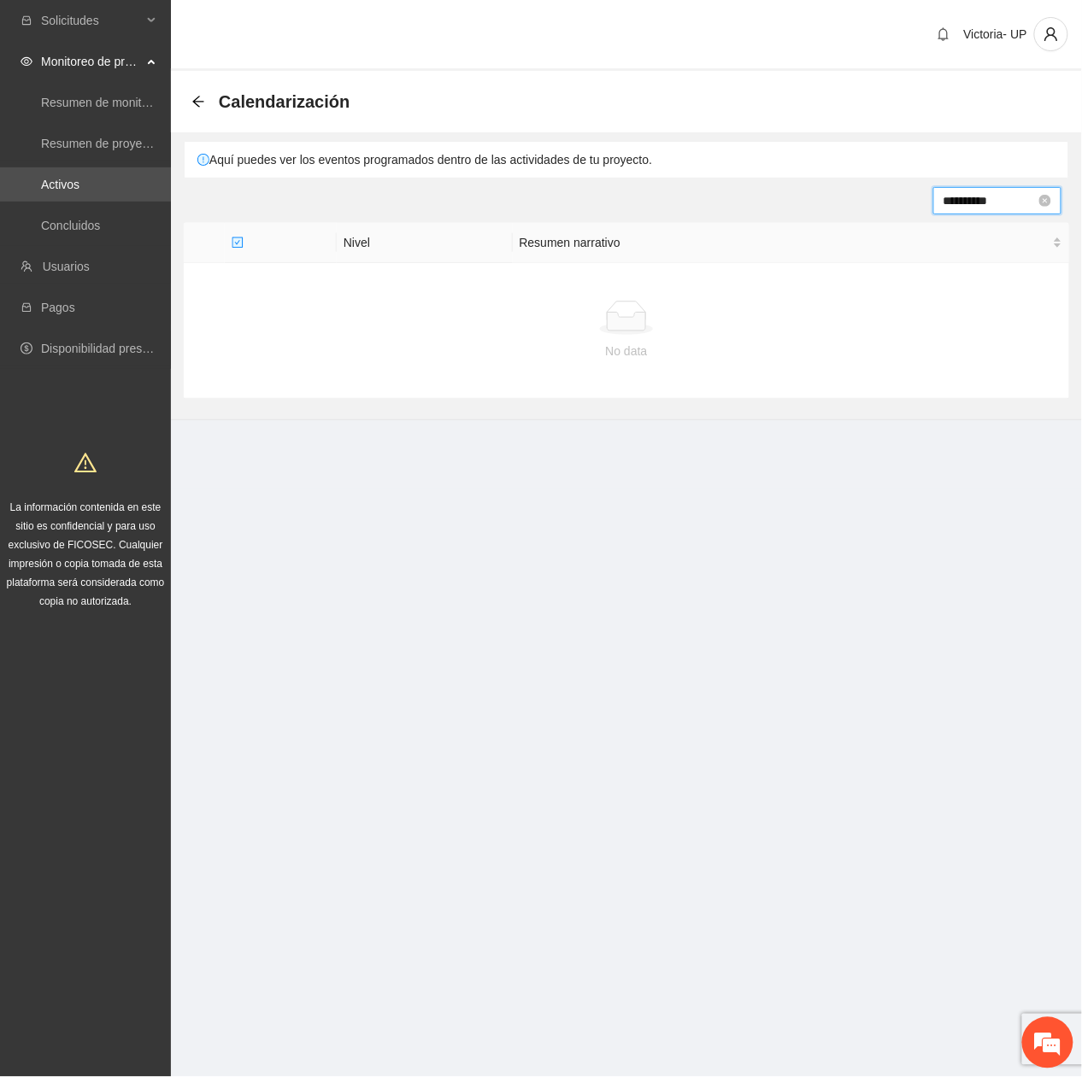
click at [959, 197] on input "**********" at bounding box center [989, 200] width 92 height 19
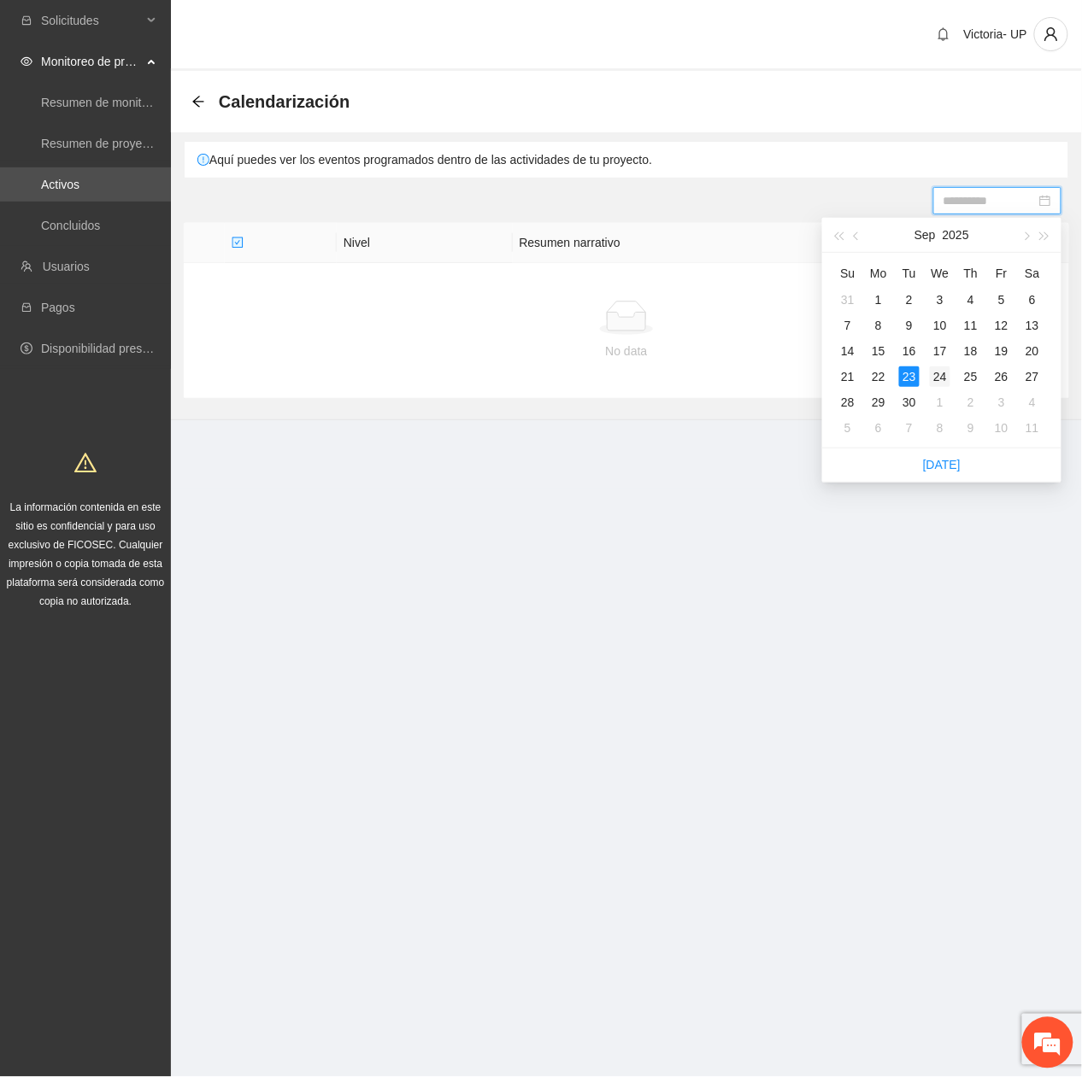
click at [944, 367] on div "24" at bounding box center [940, 377] width 21 height 21
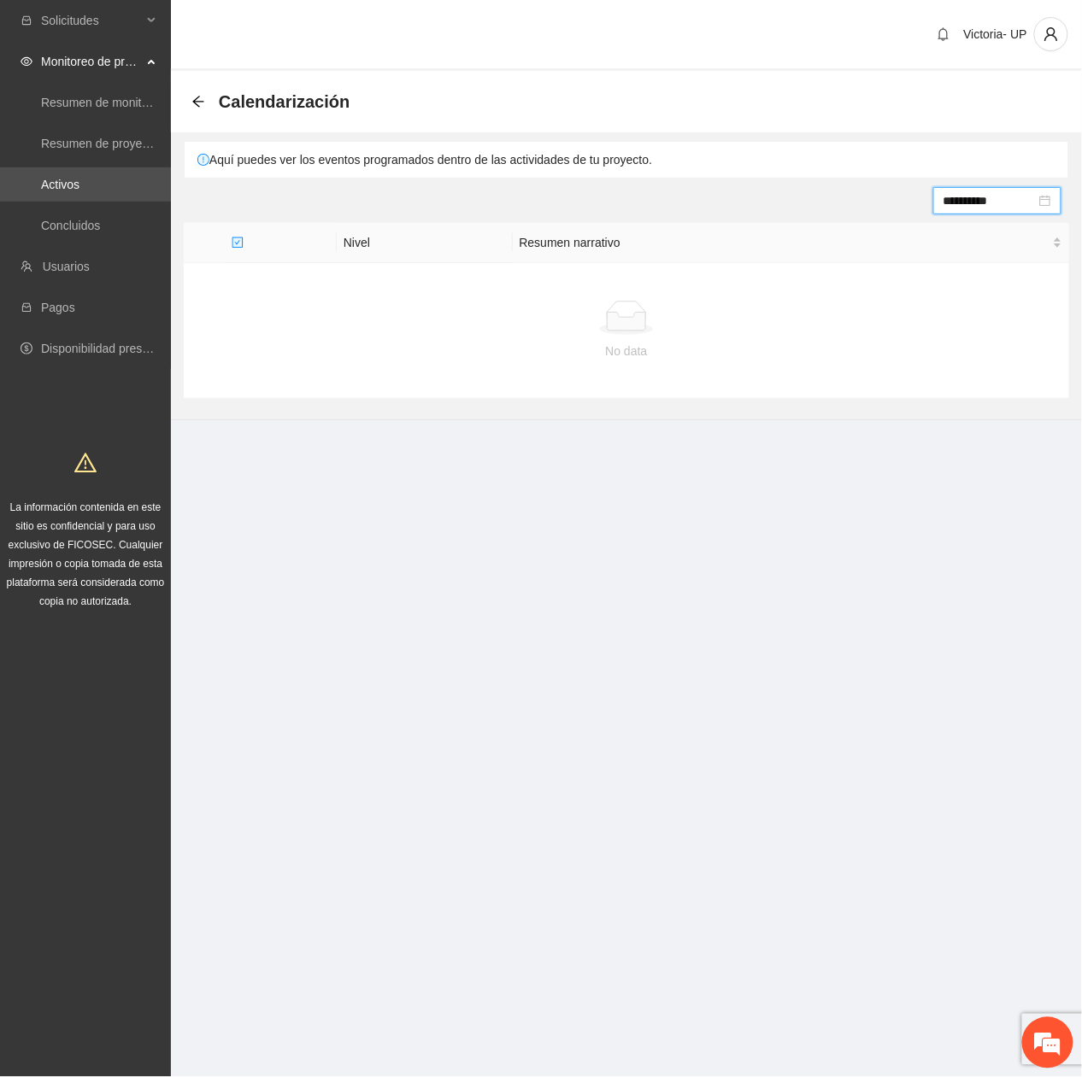
click at [993, 209] on input "**********" at bounding box center [989, 200] width 92 height 19
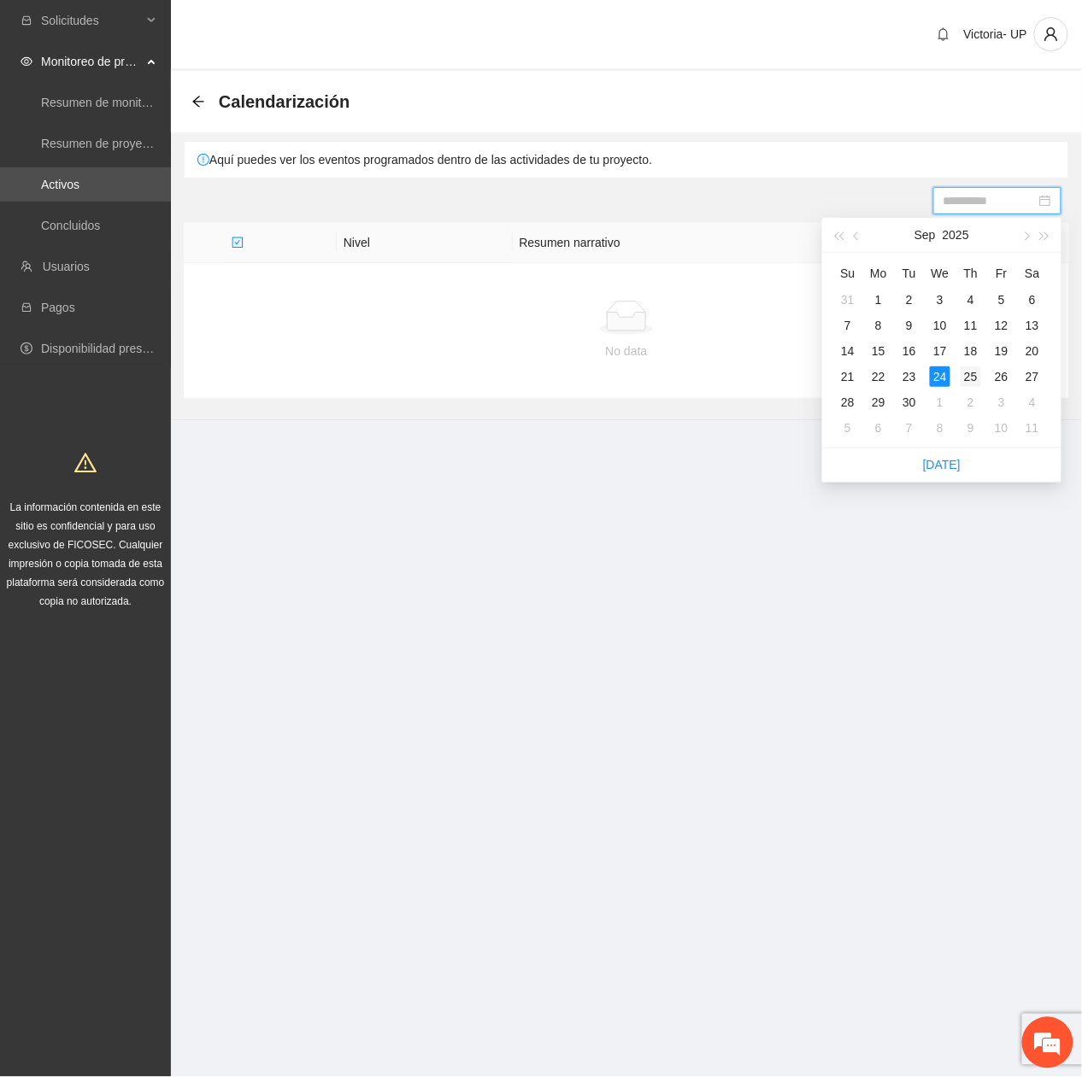
click at [975, 364] on td "25" at bounding box center [970, 377] width 31 height 26
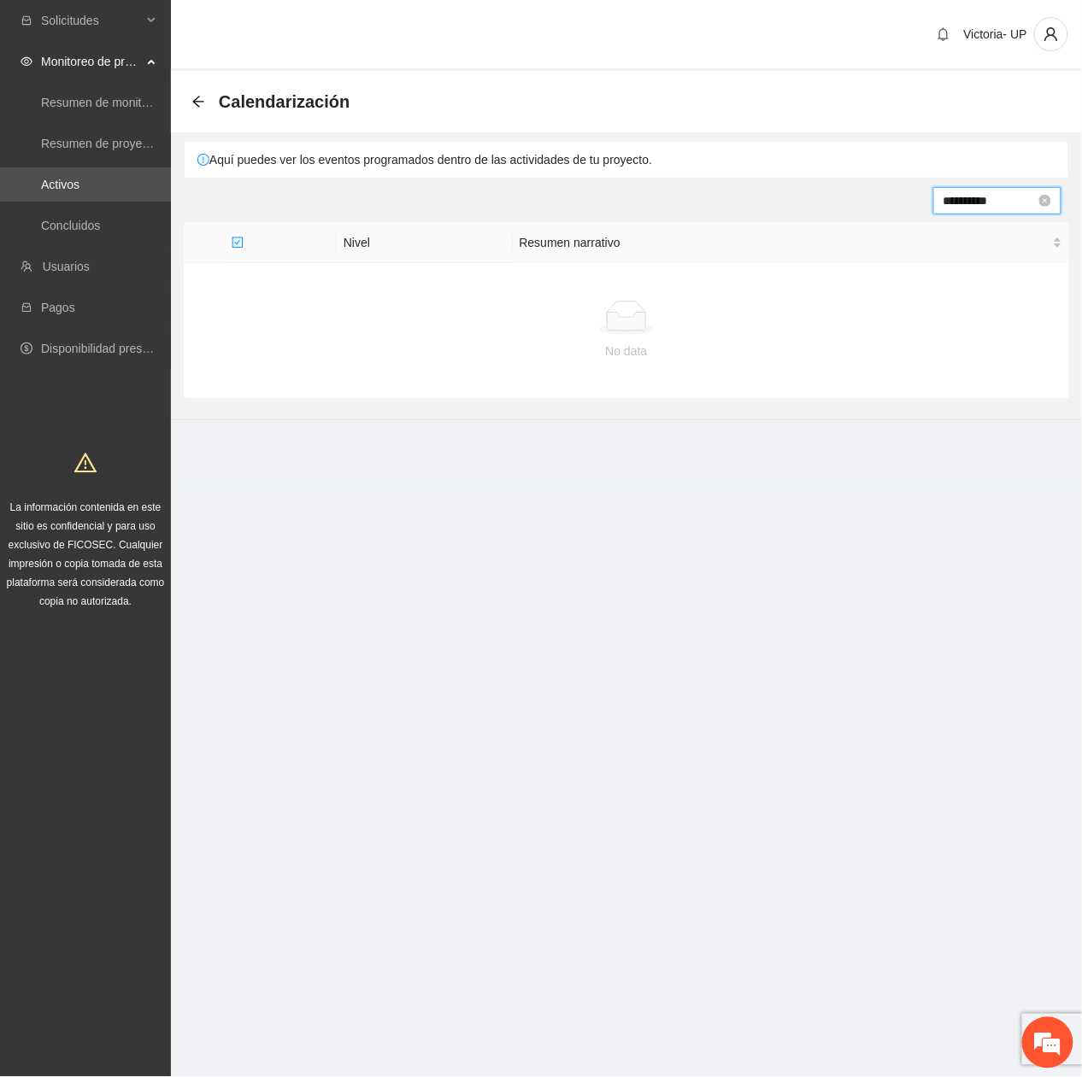
drag, startPoint x: 989, startPoint y: 200, endPoint x: 1051, endPoint y: 315, distance: 130.7
click at [991, 203] on input "**********" at bounding box center [989, 200] width 92 height 19
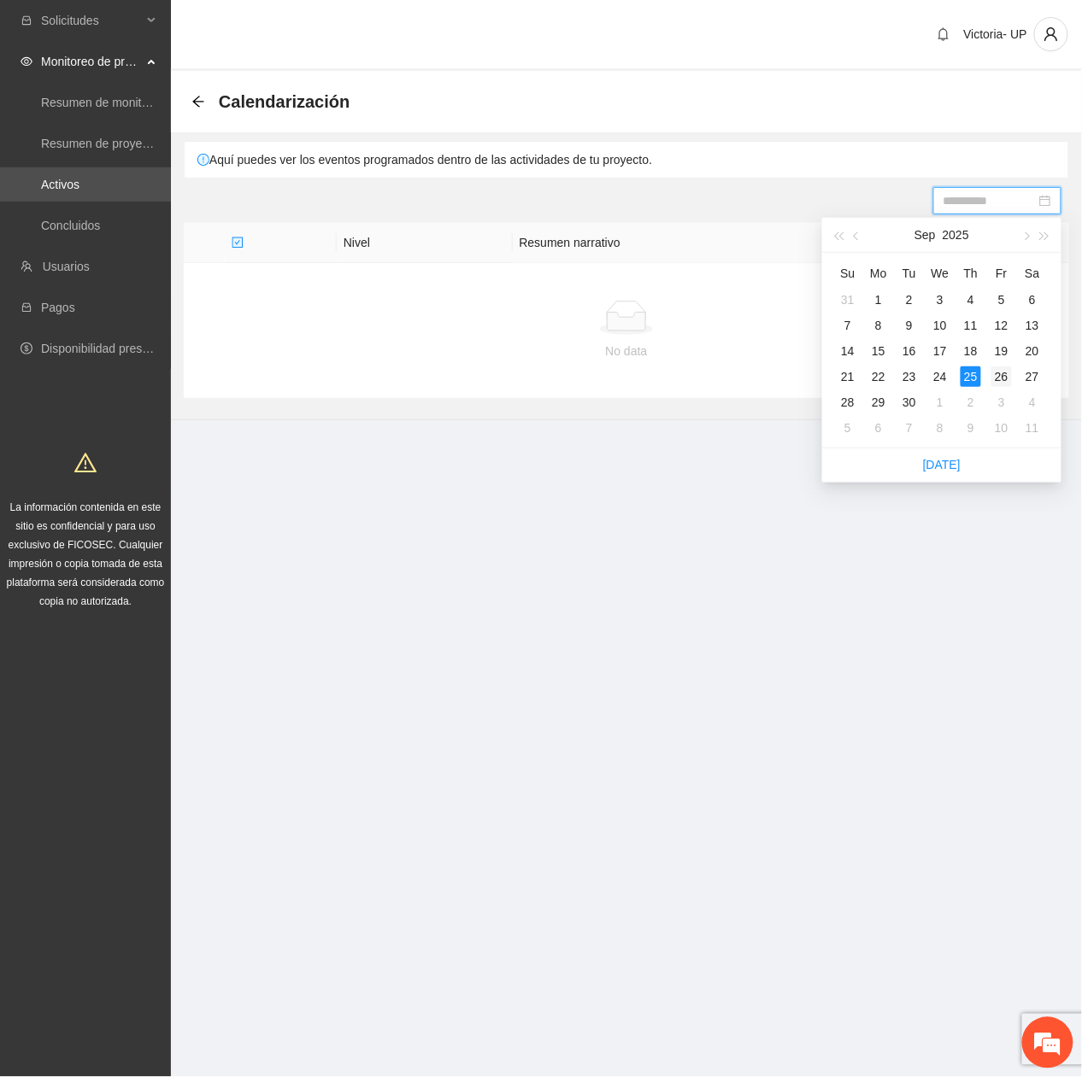
click at [999, 379] on div "26" at bounding box center [1001, 377] width 21 height 21
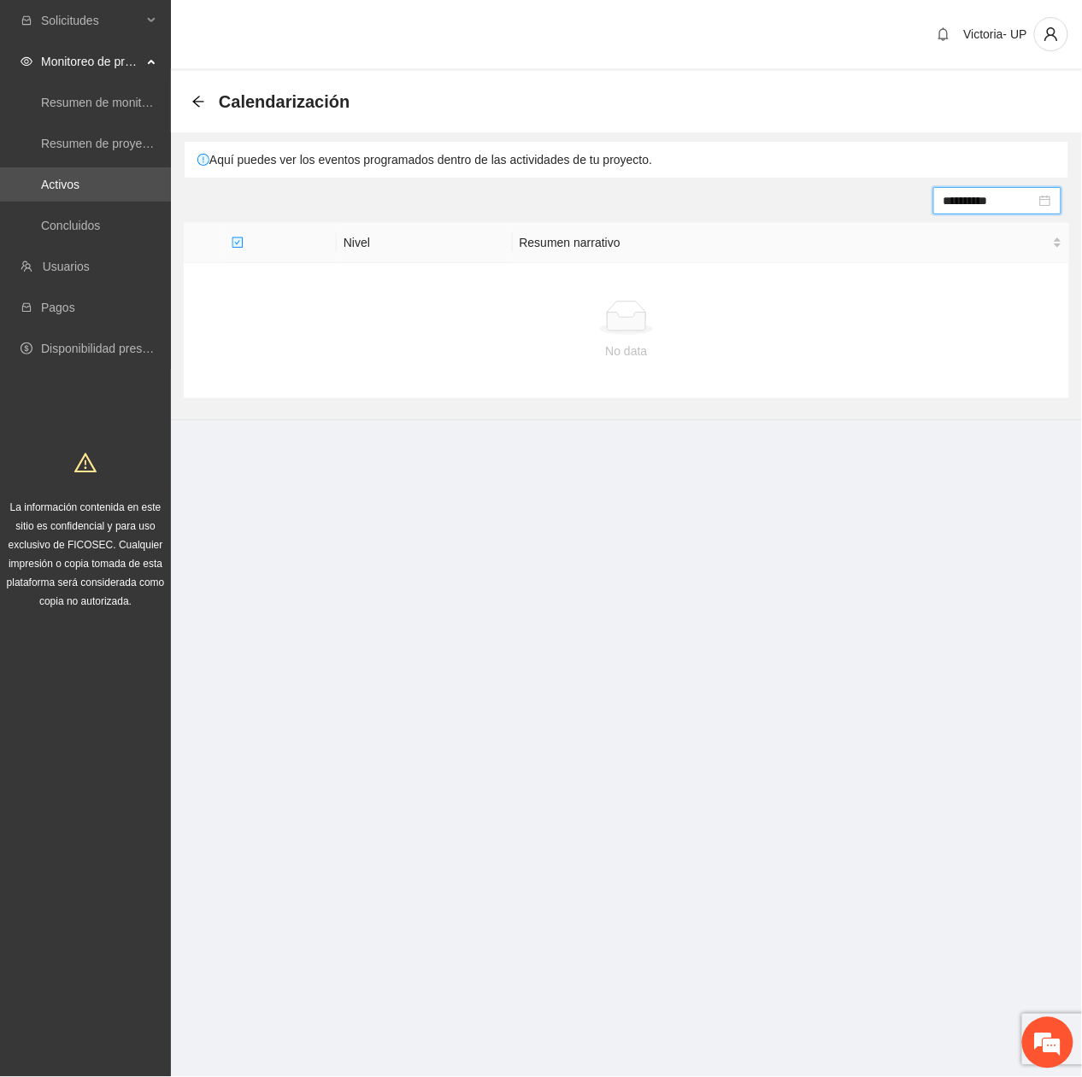
drag, startPoint x: 968, startPoint y: 206, endPoint x: 983, endPoint y: 222, distance: 21.8
click at [969, 208] on input "**********" at bounding box center [989, 200] width 92 height 19
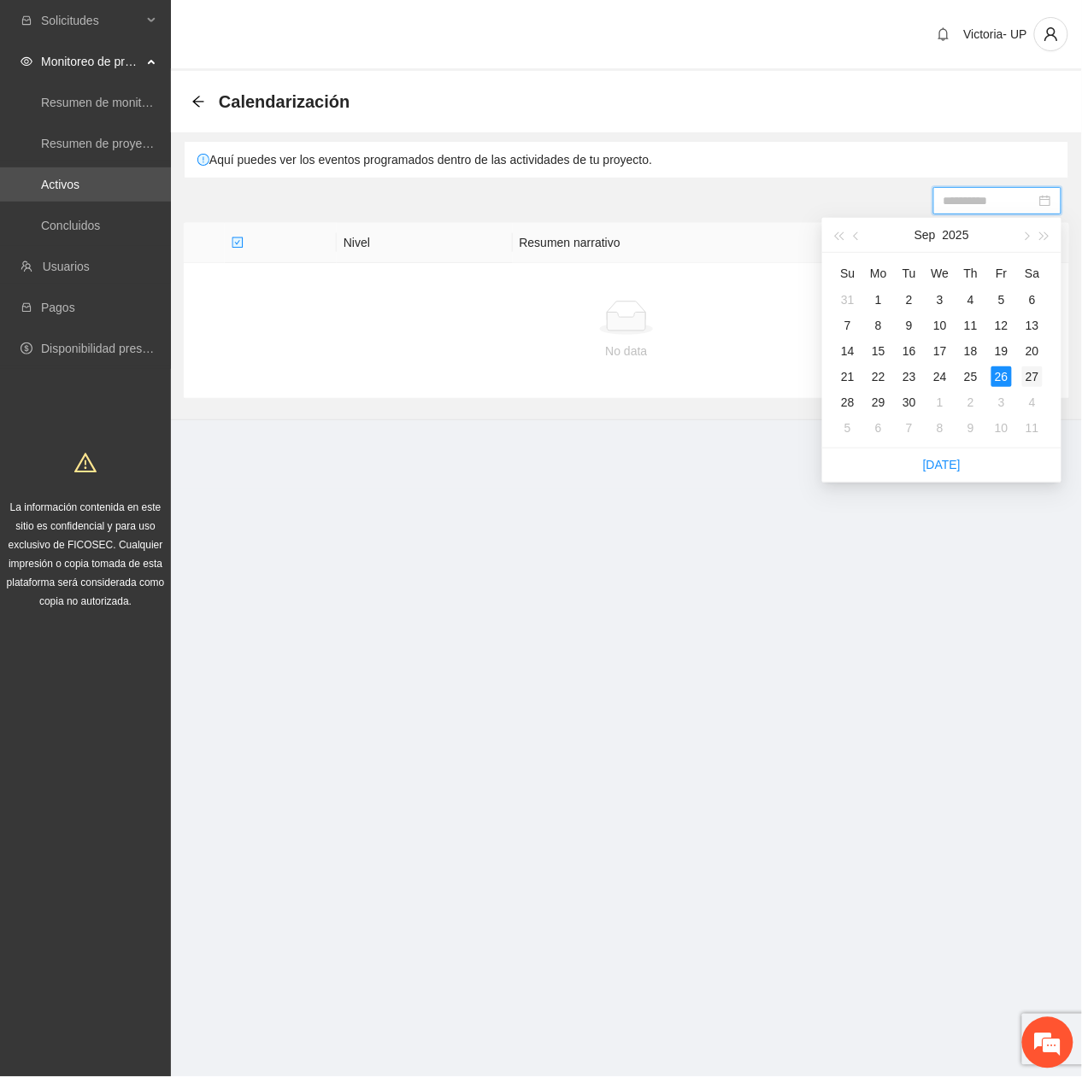
click at [1042, 373] on td "27" at bounding box center [1032, 377] width 31 height 26
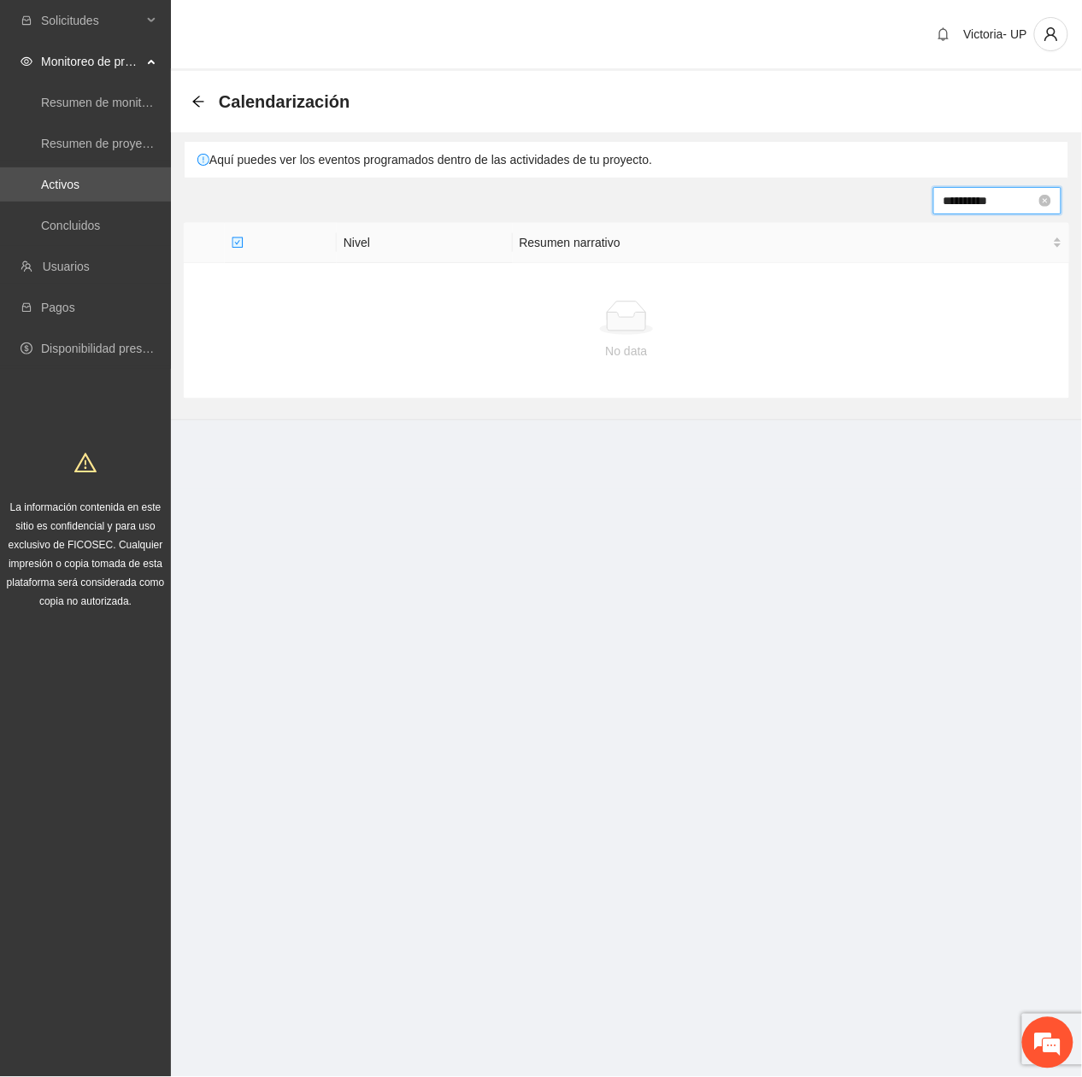
click at [991, 202] on input "**********" at bounding box center [989, 200] width 92 height 19
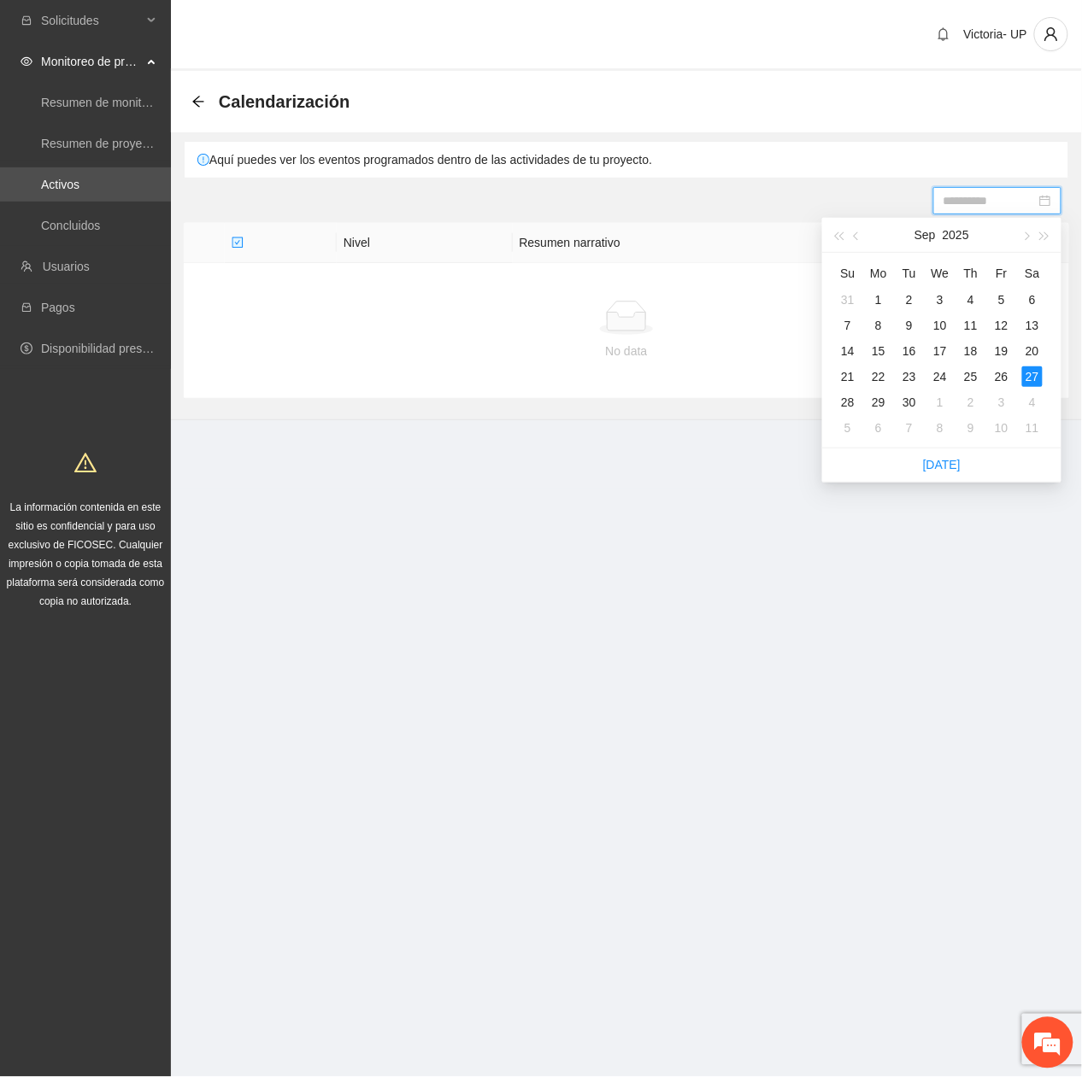
click at [844, 398] on div "28" at bounding box center [847, 402] width 21 height 21
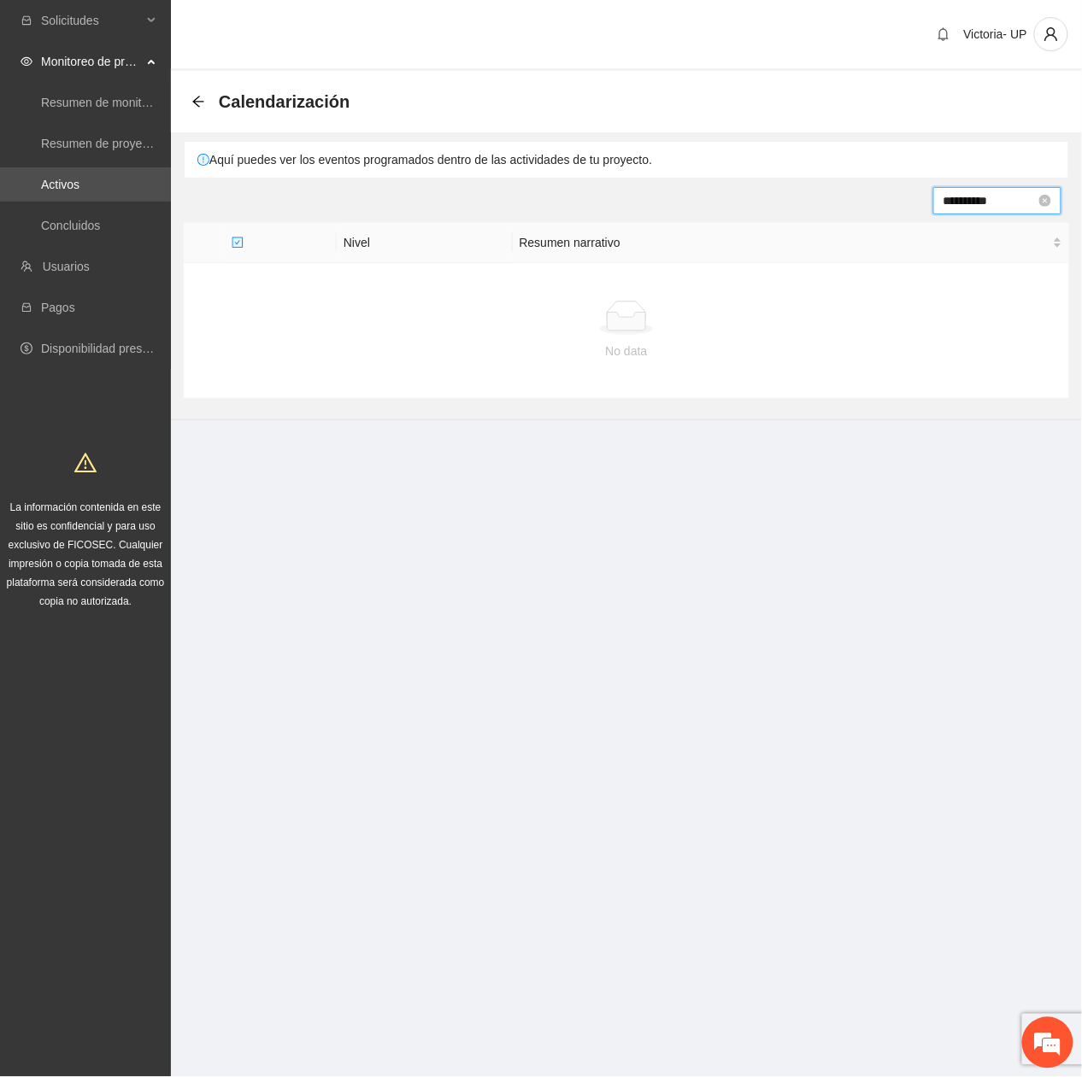
click at [955, 205] on input "**********" at bounding box center [989, 200] width 92 height 19
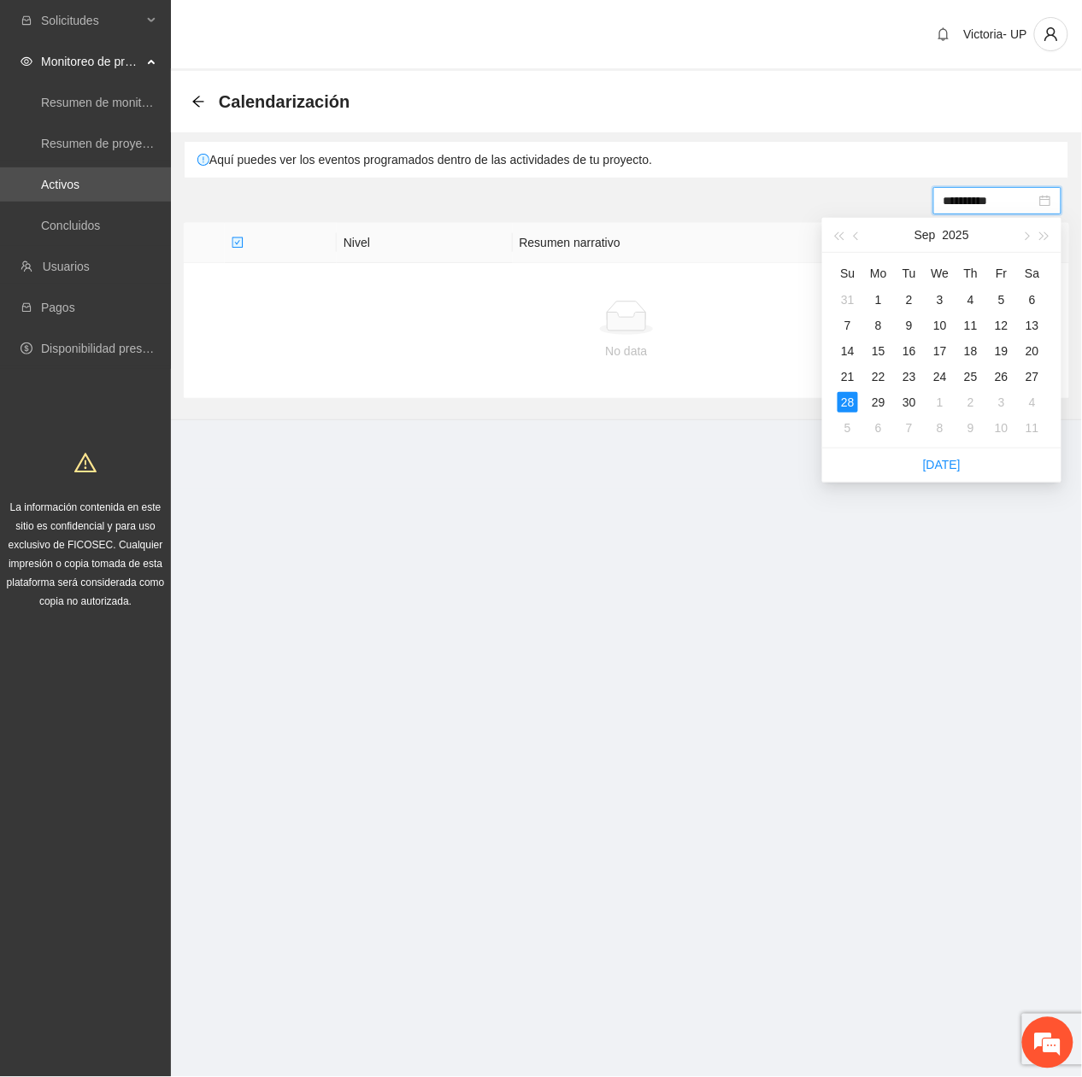
type input "**********"
click at [206, 103] on div "Calendarización" at bounding box center [275, 101] width 168 height 27
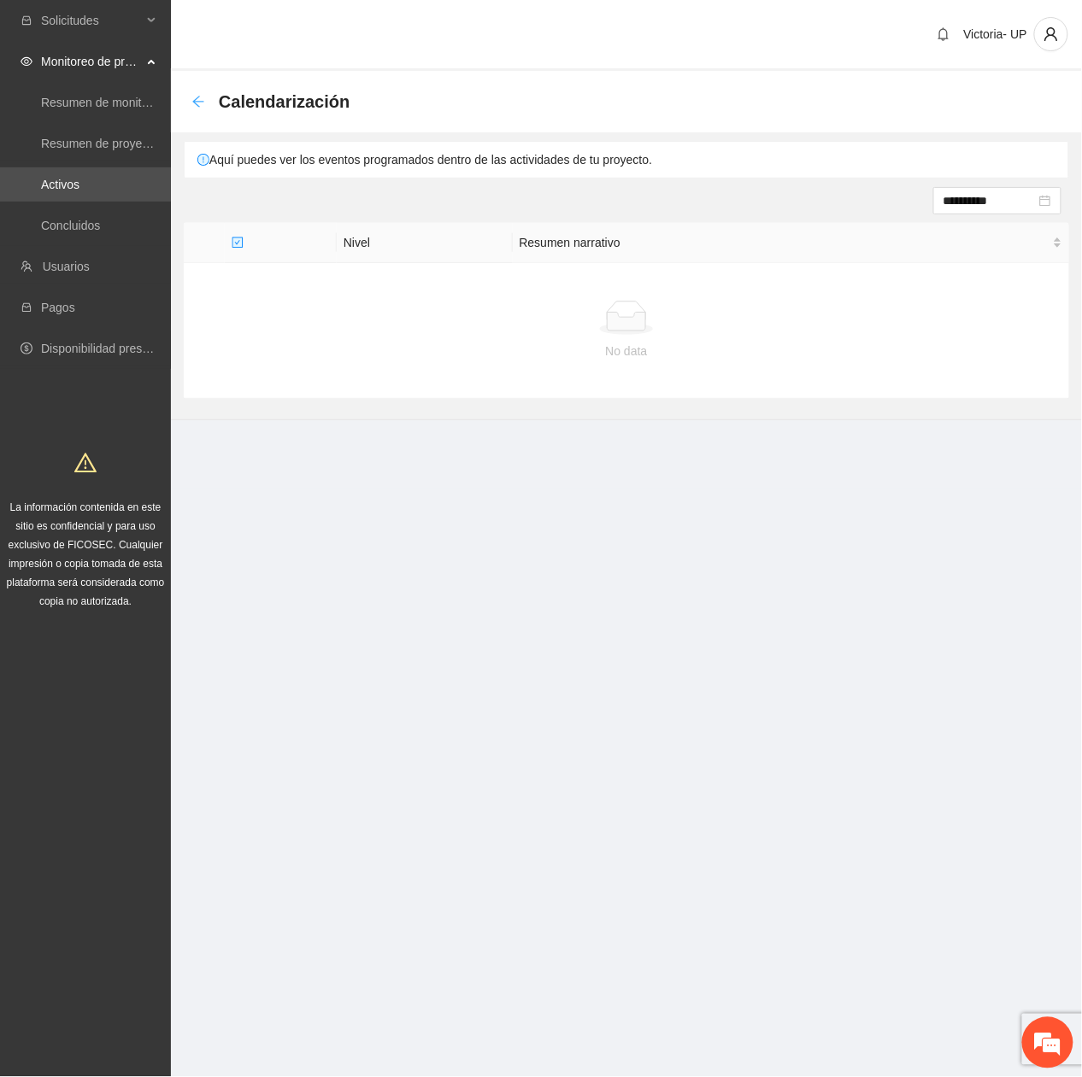
click at [200, 103] on icon "arrow-left" at bounding box center [198, 102] width 14 height 14
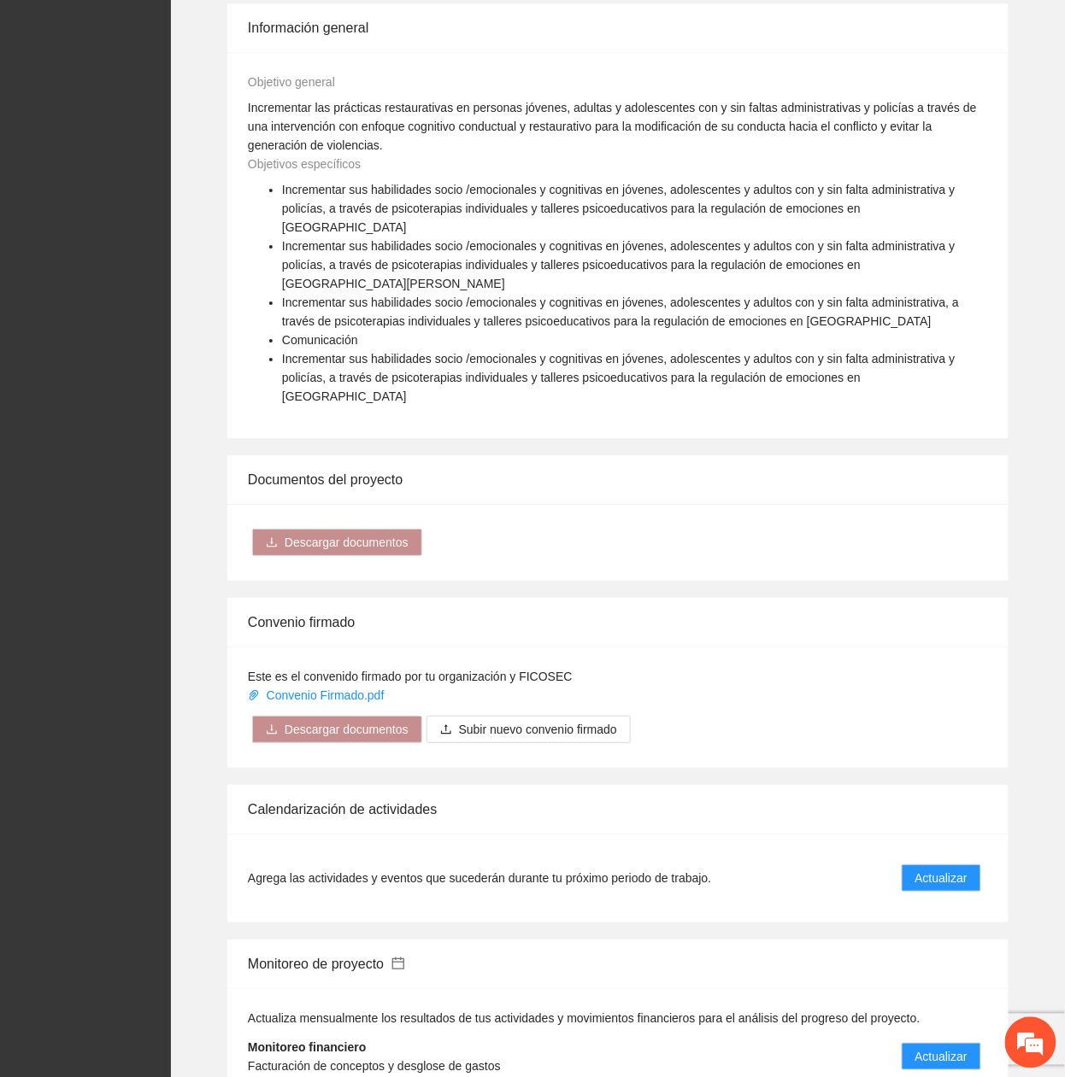
scroll to position [1481, 0]
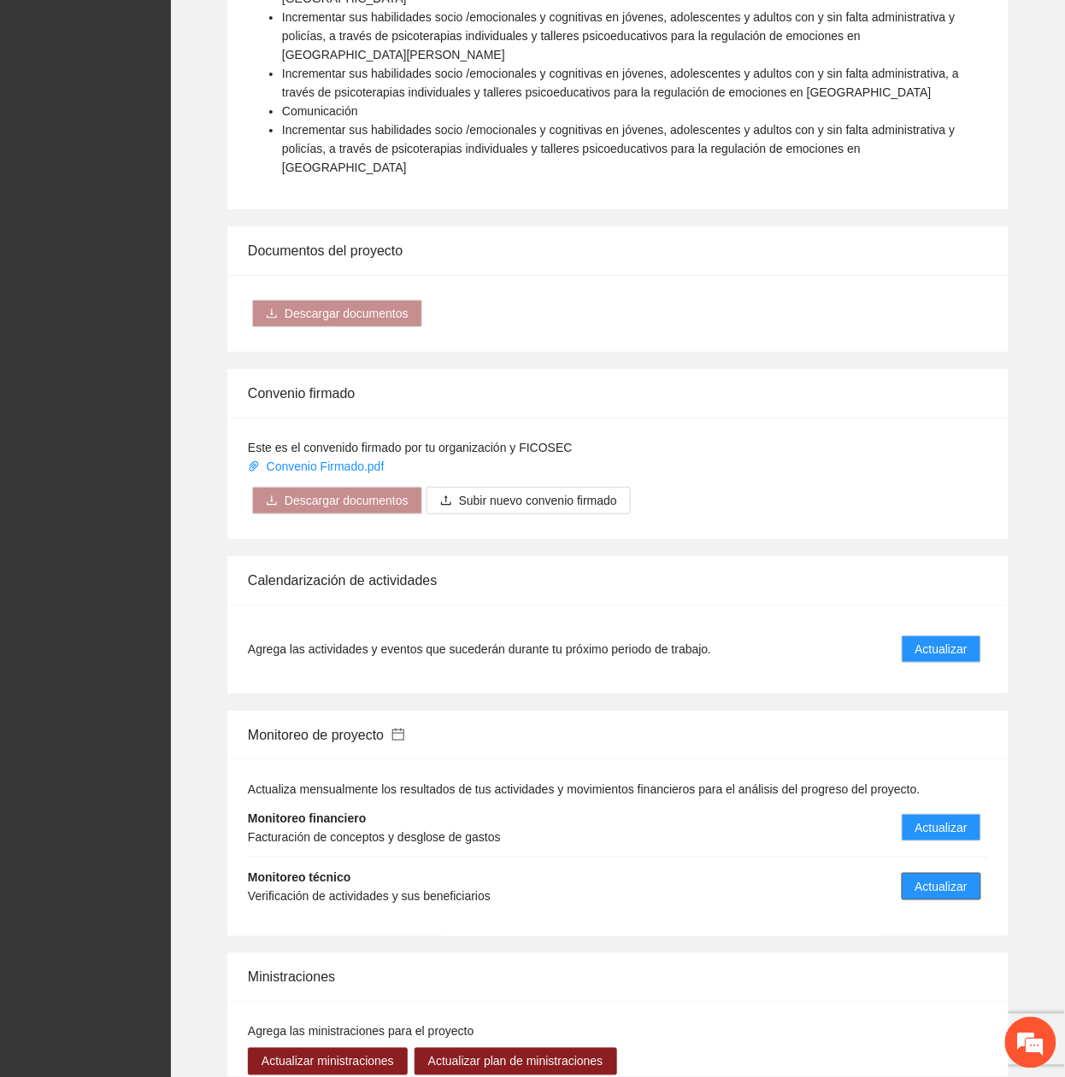
click at [937, 877] on span "Actualizar" at bounding box center [941, 886] width 52 height 19
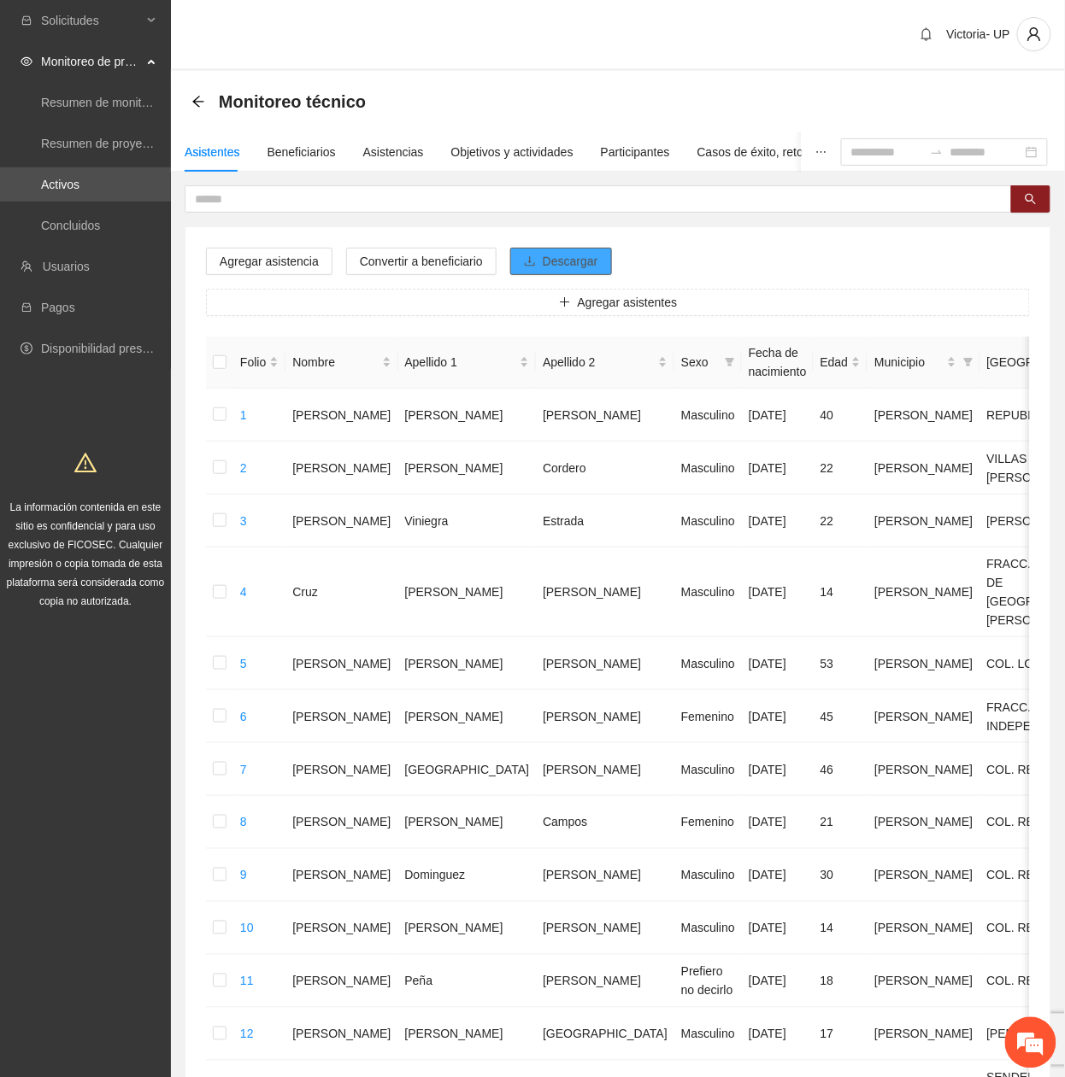
click at [558, 264] on span "Descargar" at bounding box center [571, 261] width 56 height 19
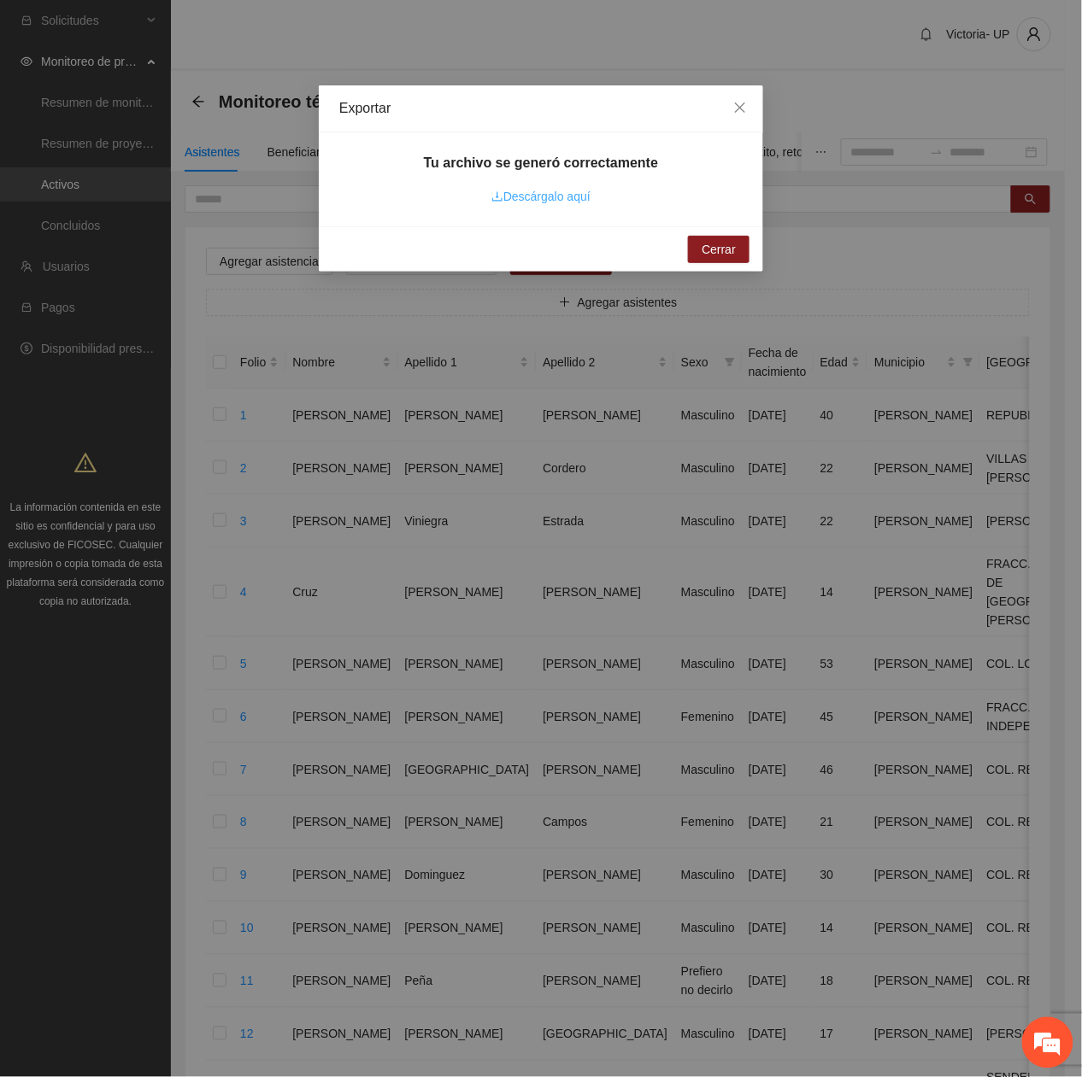
click at [559, 202] on link "Descárgalo aquí" at bounding box center [540, 197] width 99 height 14
click at [678, 210] on div "Tu archivo se generó correctamente Descárgalo aquí" at bounding box center [541, 179] width 444 height 94
click at [736, 113] on icon "close" at bounding box center [740, 108] width 10 height 10
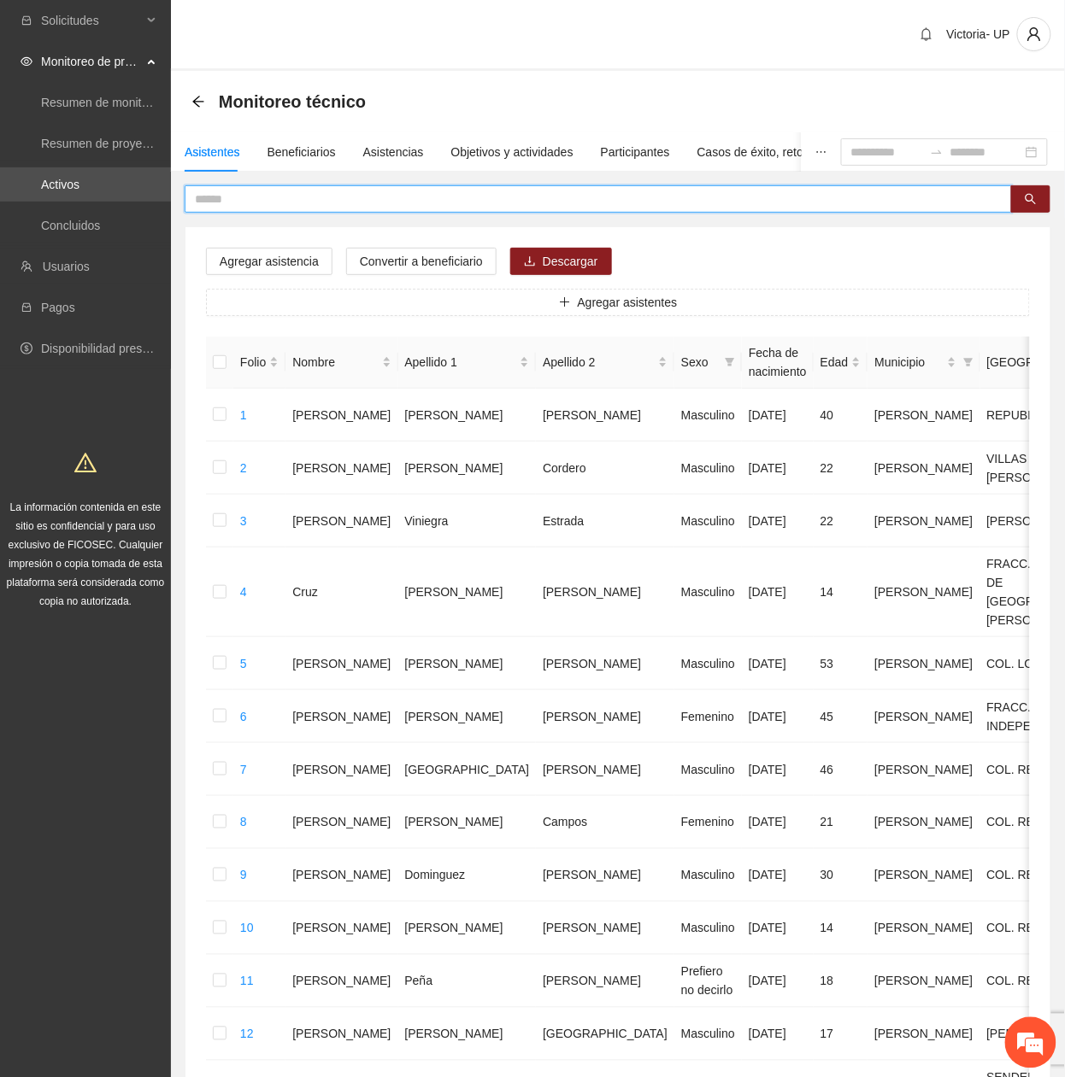
click at [322, 207] on input "text" at bounding box center [591, 199] width 793 height 19
drag, startPoint x: 253, startPoint y: 203, endPoint x: -6, endPoint y: 272, distance: 267.7
click at [0, 272] on html "Solicitudes Monitoreo de proyectos Resumen de monitoreo Resumen de proyectos ap…" at bounding box center [532, 538] width 1065 height 1077
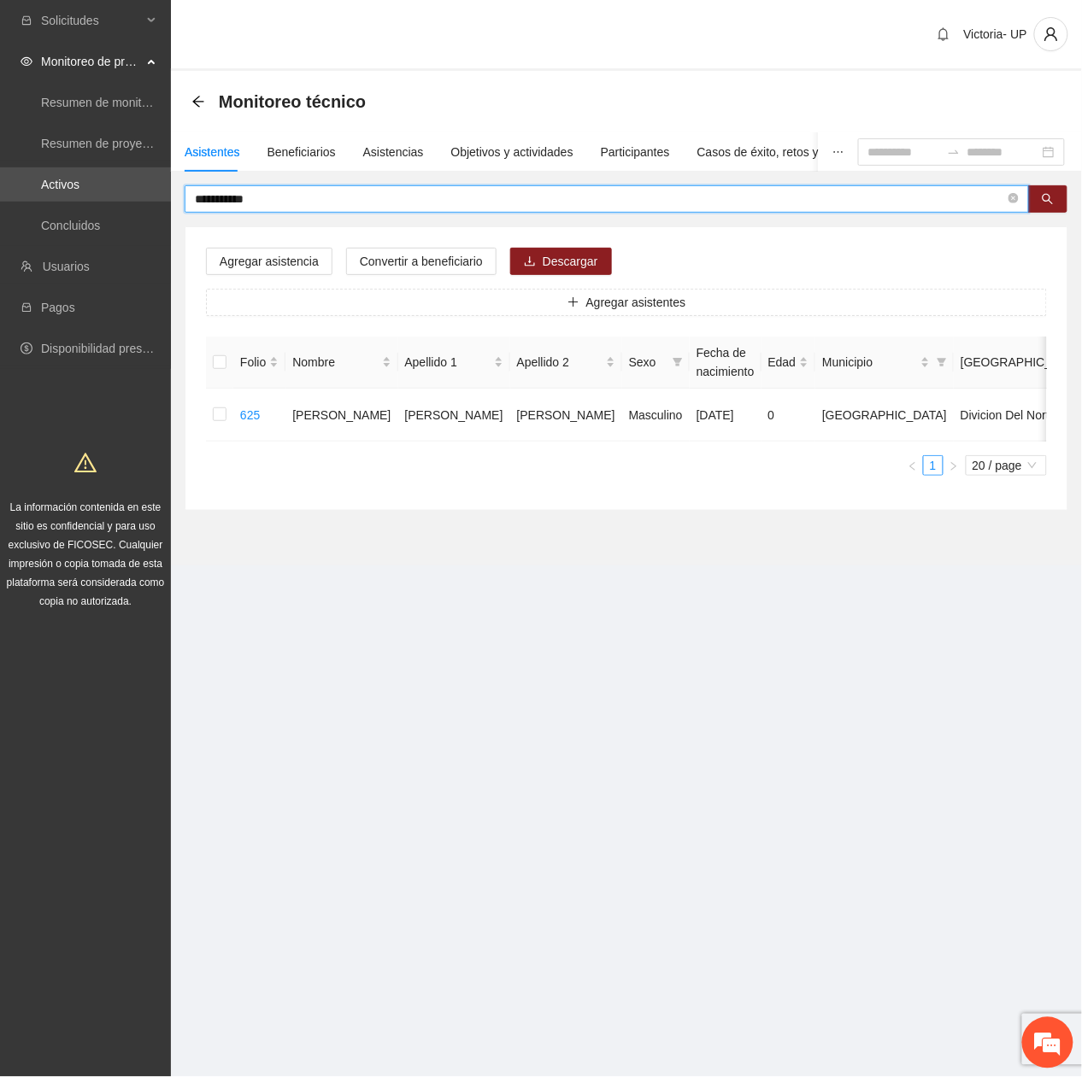
drag, startPoint x: 308, startPoint y: 191, endPoint x: -6, endPoint y: 161, distance: 315.0
click at [0, 161] on html "**********" at bounding box center [541, 538] width 1082 height 1077
type input "**********"
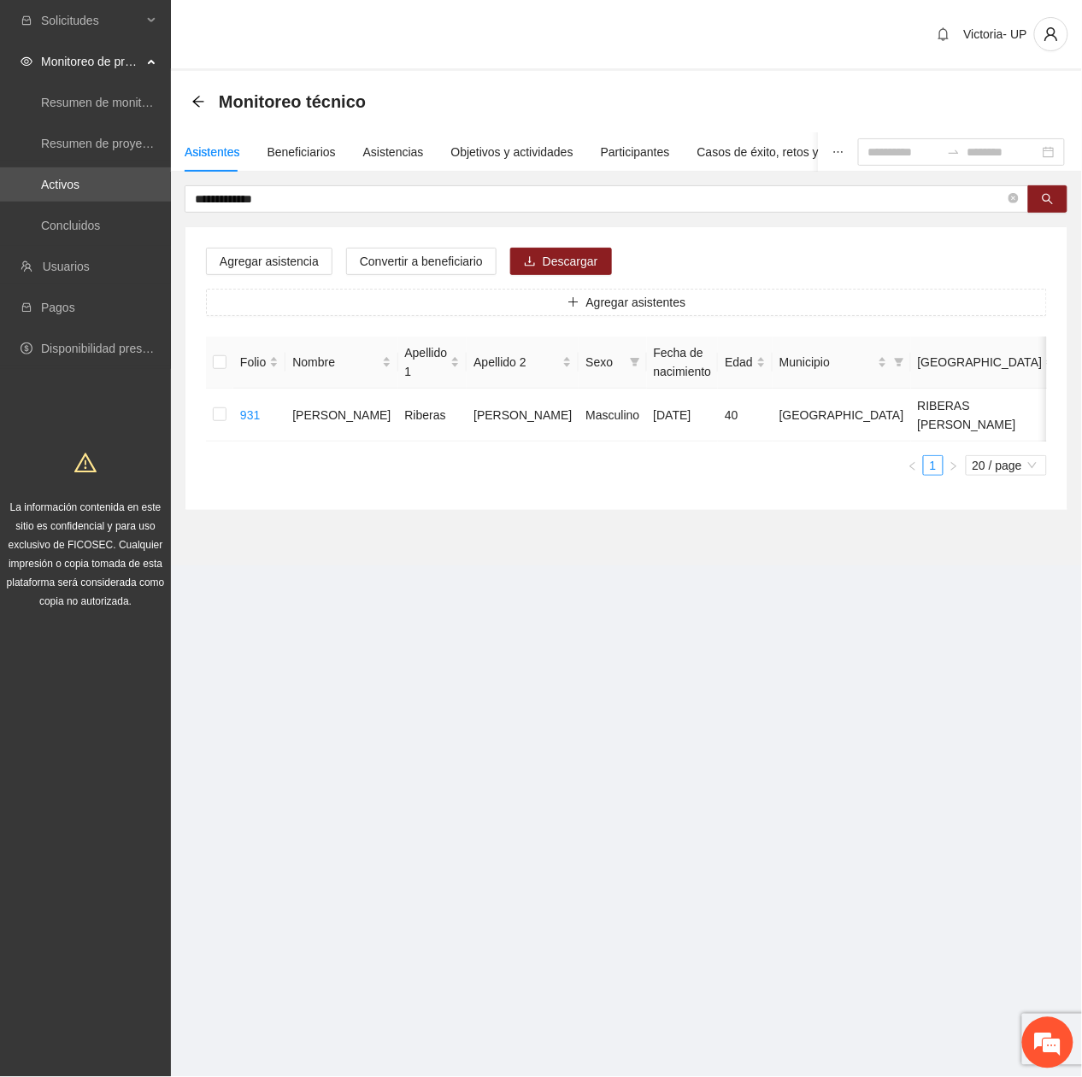
scroll to position [0, 63]
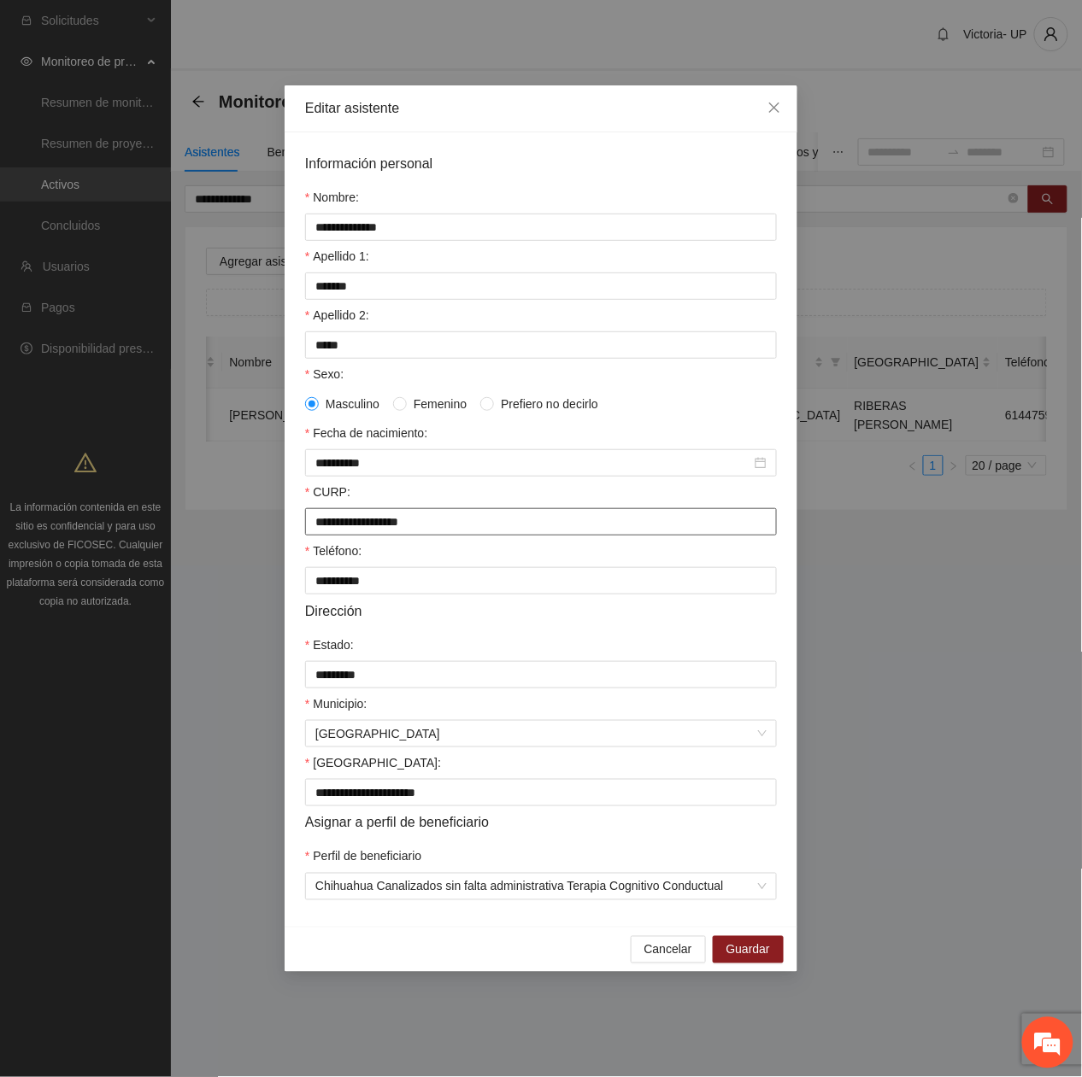
click at [318, 521] on input "**********" at bounding box center [541, 521] width 472 height 27
click at [496, 523] on input "**********" at bounding box center [541, 521] width 472 height 27
type input "**********"
click at [748, 955] on span "Guardar" at bounding box center [748, 950] width 44 height 19
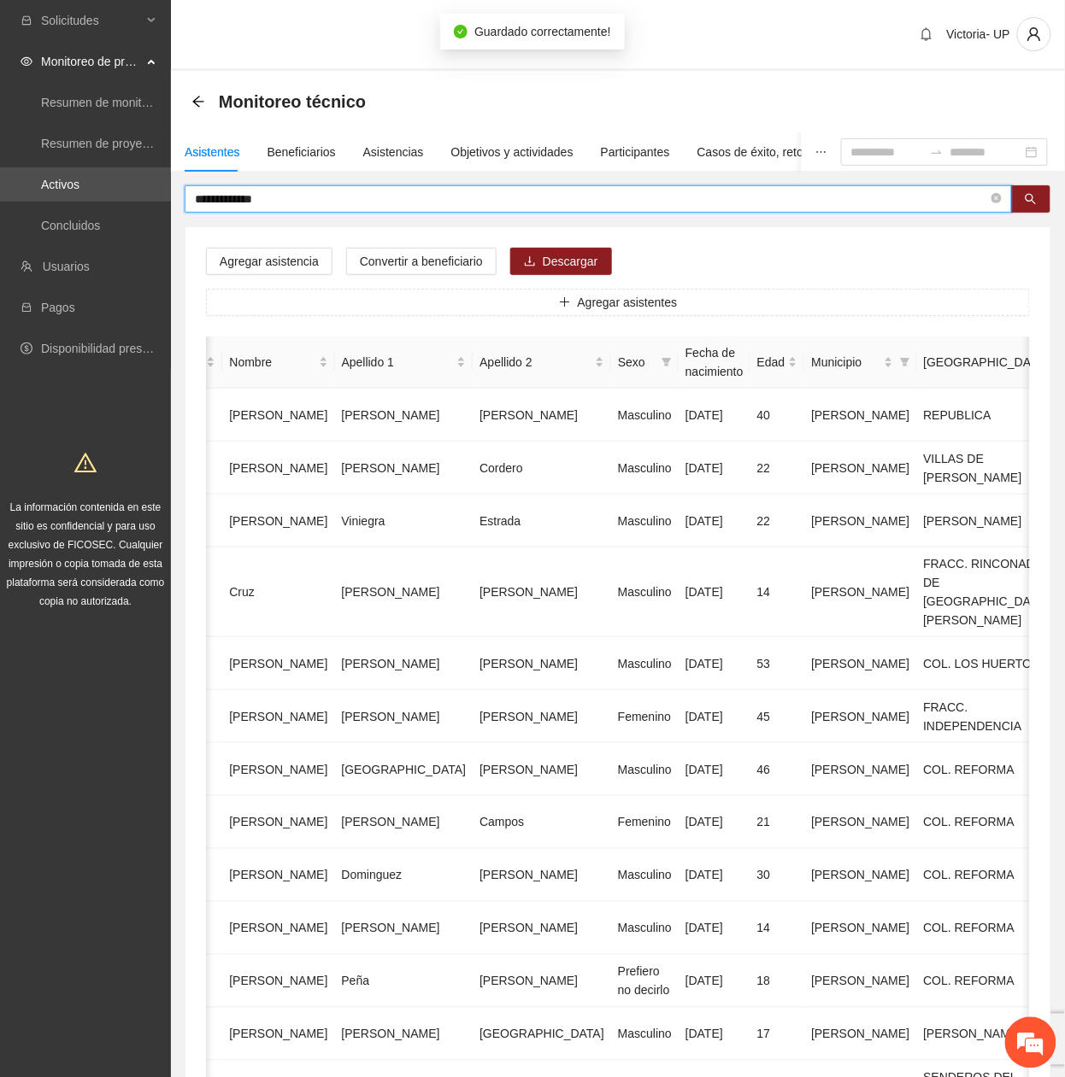
drag, startPoint x: 285, startPoint y: 197, endPoint x: -6, endPoint y: 186, distance: 290.7
click at [0, 186] on html "**********" at bounding box center [532, 538] width 1065 height 1077
type input "**********"
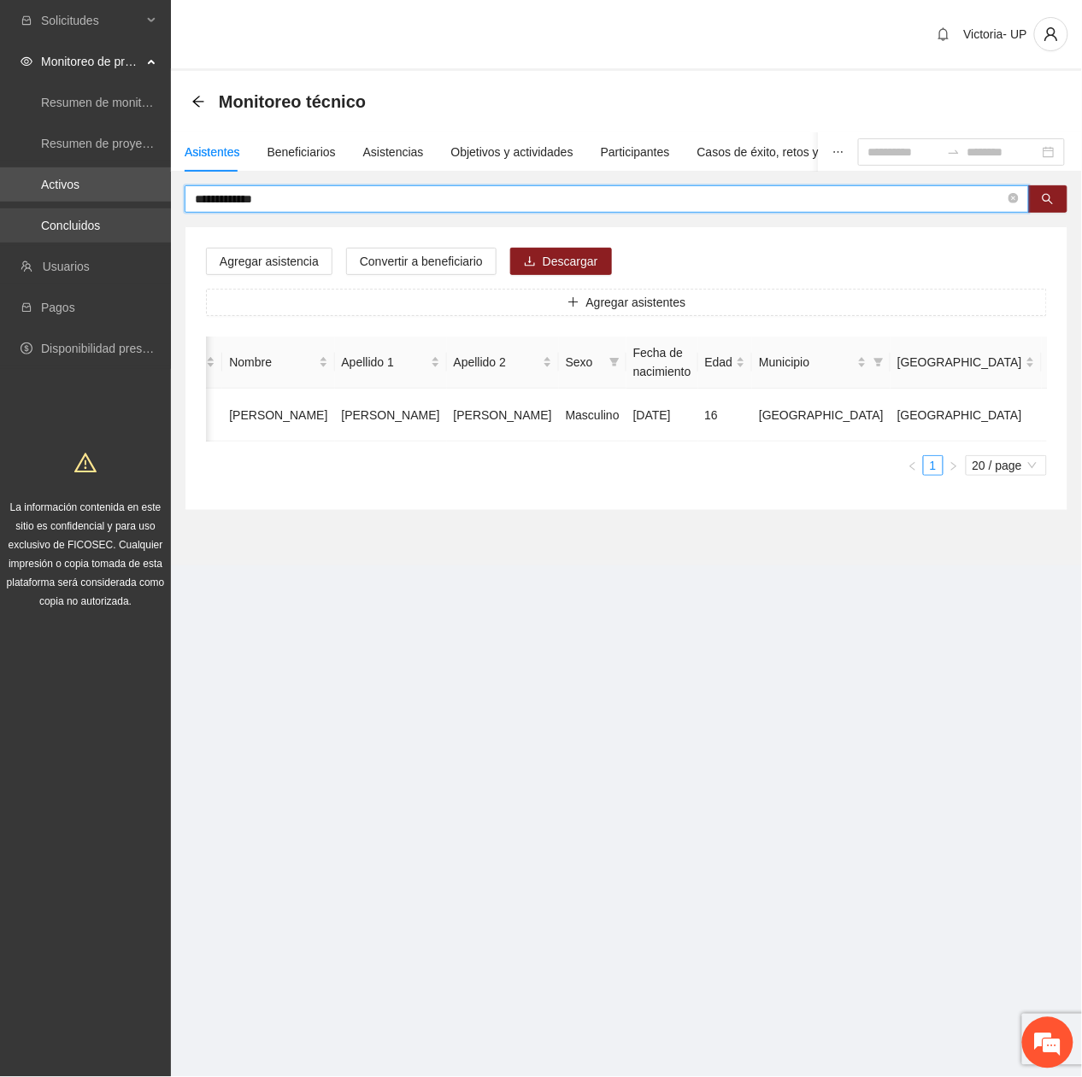
scroll to position [0, 15]
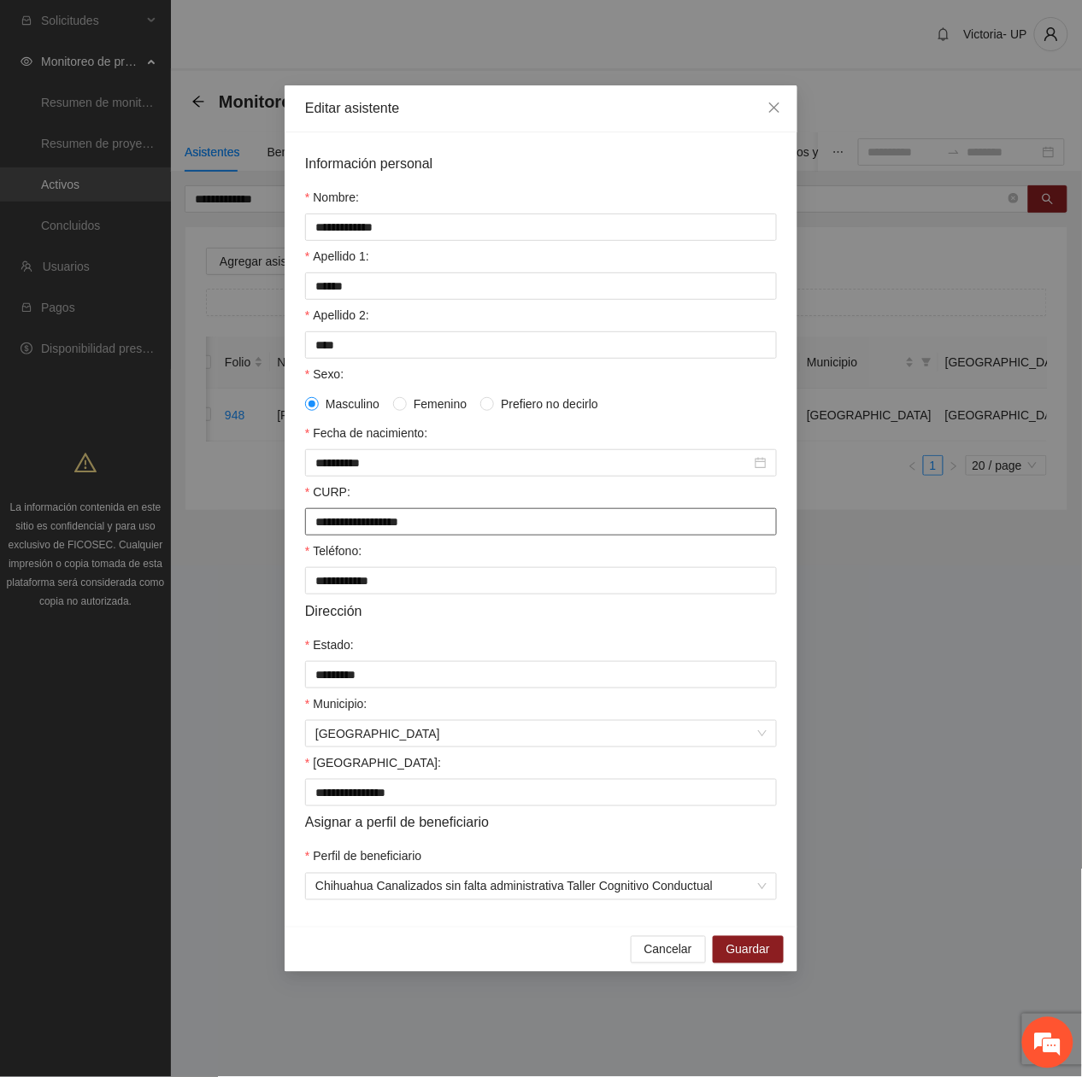
click at [309, 520] on input "**********" at bounding box center [541, 521] width 472 height 27
click at [484, 524] on input "**********" at bounding box center [541, 521] width 472 height 27
type input "**********"
click at [767, 959] on span "Guardar" at bounding box center [748, 950] width 44 height 19
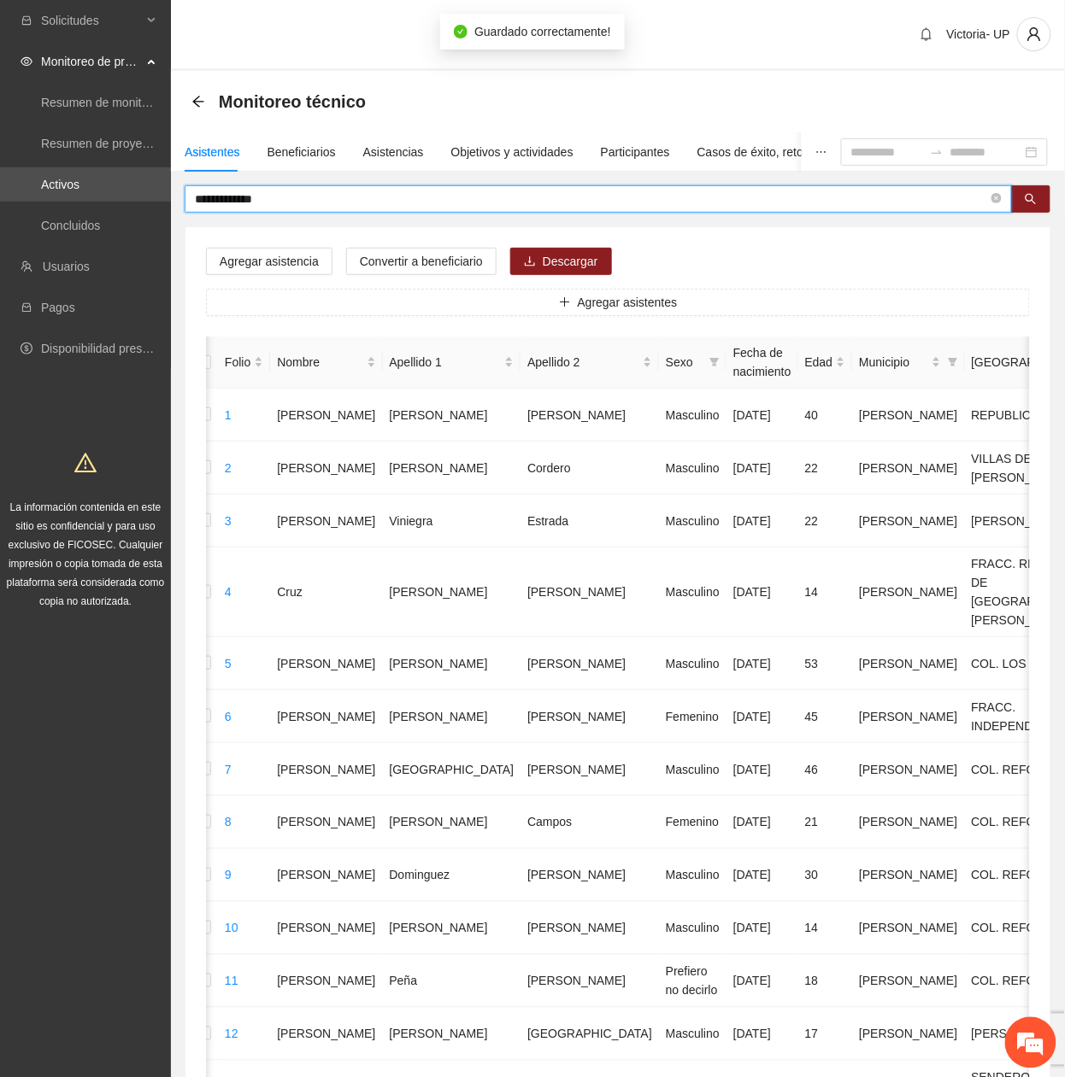
drag, startPoint x: 294, startPoint y: 197, endPoint x: -6, endPoint y: 167, distance: 301.3
click at [0, 167] on html "**********" at bounding box center [532, 538] width 1065 height 1077
type input "******"
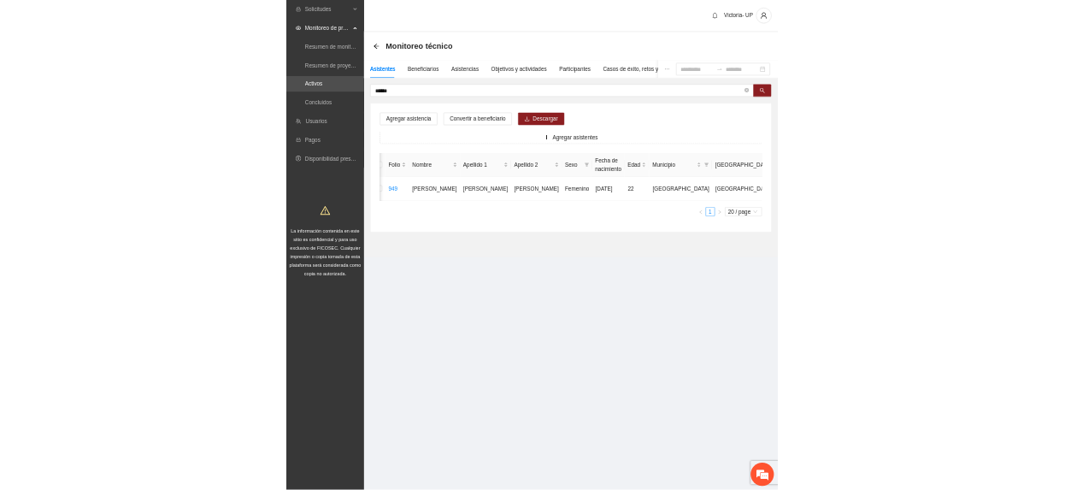
scroll to position [0, 32]
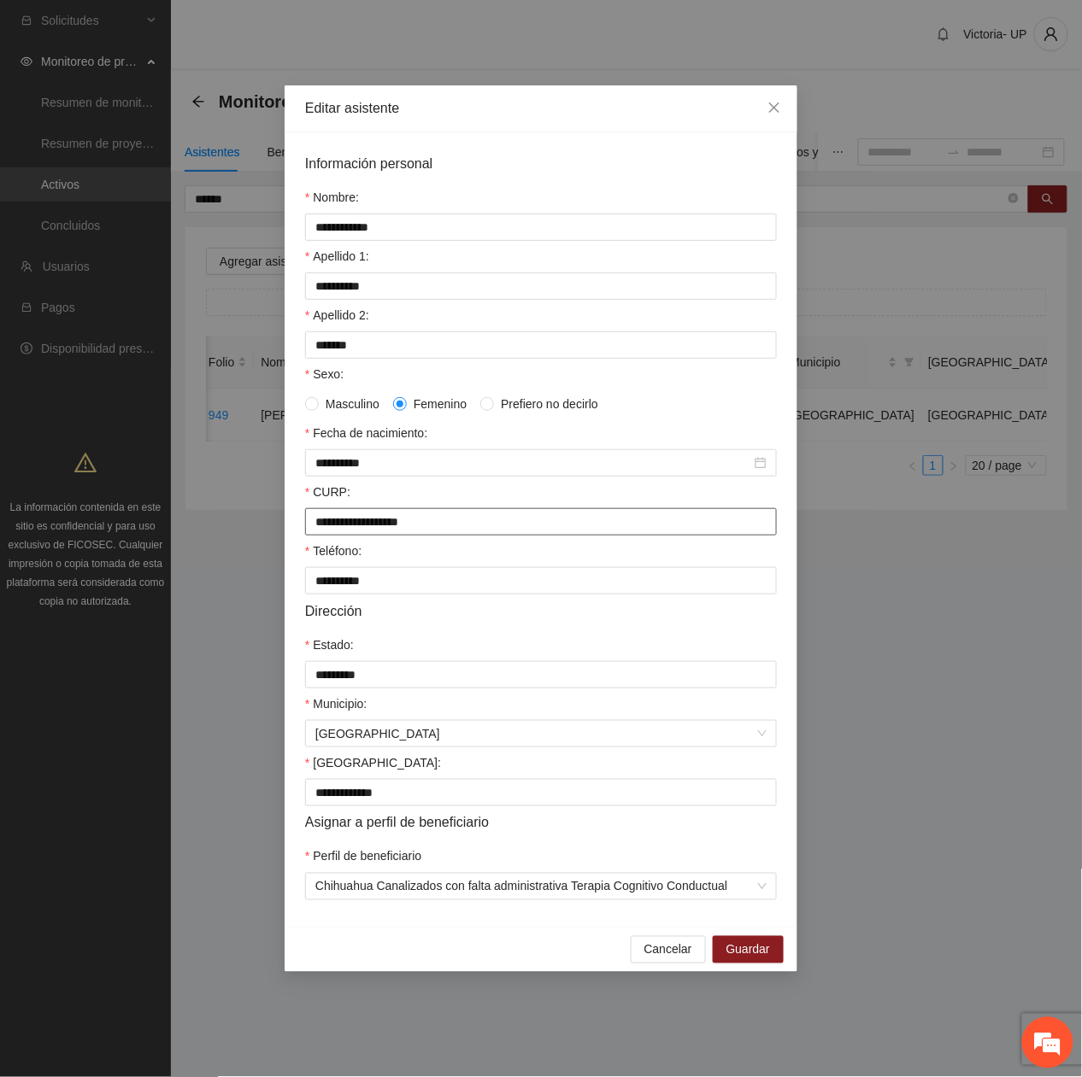
click at [312, 524] on input "**********" at bounding box center [541, 521] width 472 height 27
click at [501, 525] on input "**********" at bounding box center [541, 521] width 472 height 27
type input "**********"
click at [769, 950] on span "Guardar" at bounding box center [748, 950] width 44 height 19
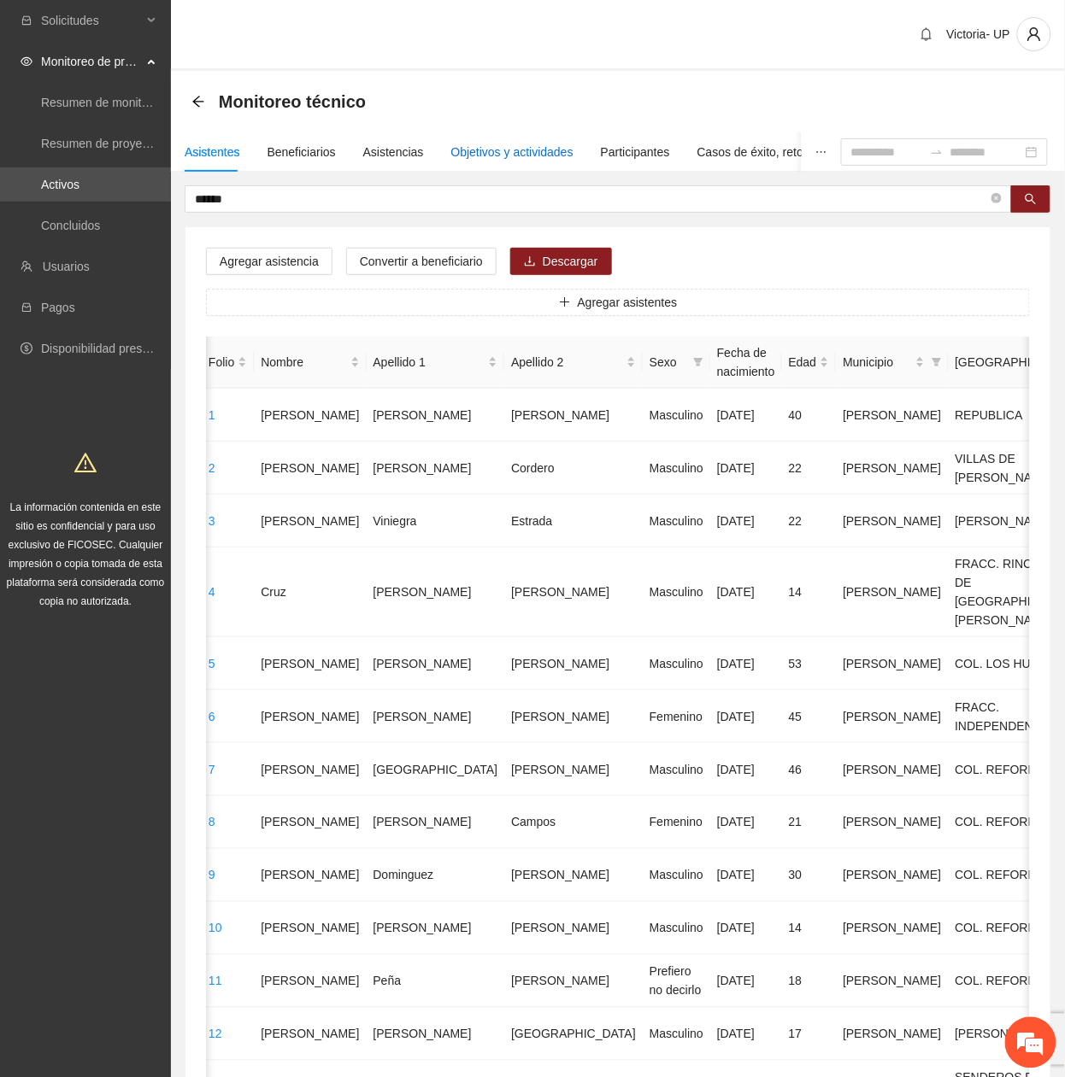
drag, startPoint x: 516, startPoint y: 144, endPoint x: 511, endPoint y: 127, distance: 17.8
click at [516, 144] on div "Objetivos y actividades" at bounding box center [512, 152] width 122 height 19
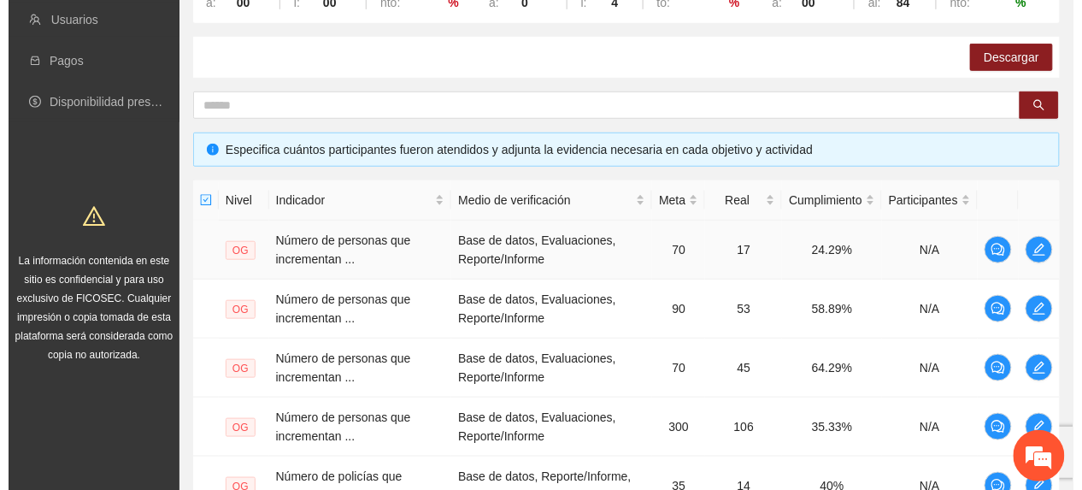
scroll to position [342, 0]
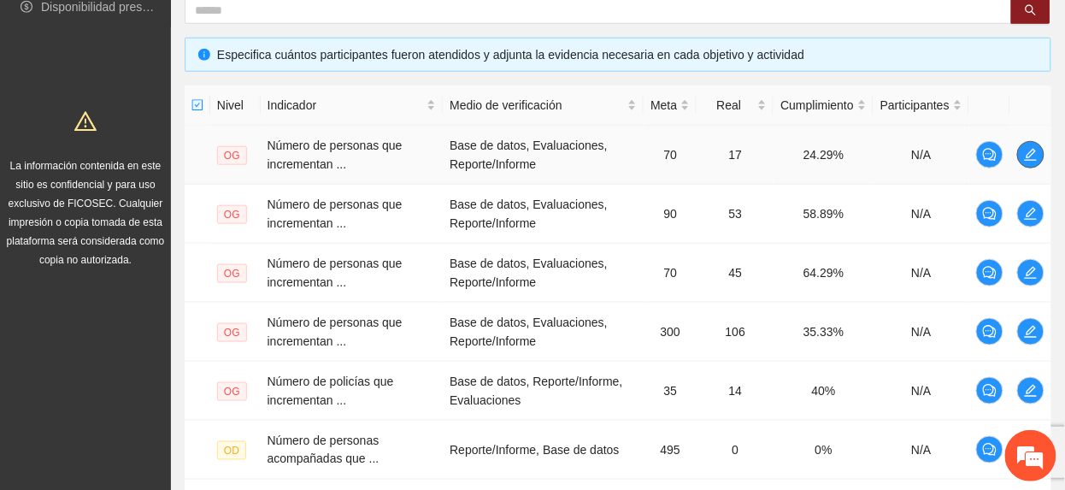
click at [1030, 155] on icon "edit" at bounding box center [1031, 155] width 14 height 14
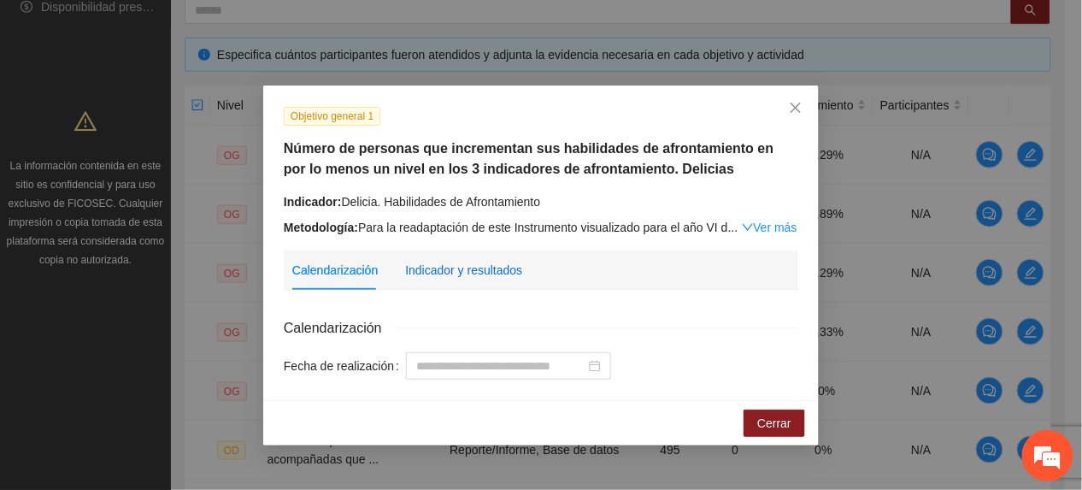
click at [475, 264] on div "Indicador y resultados" at bounding box center [463, 270] width 117 height 19
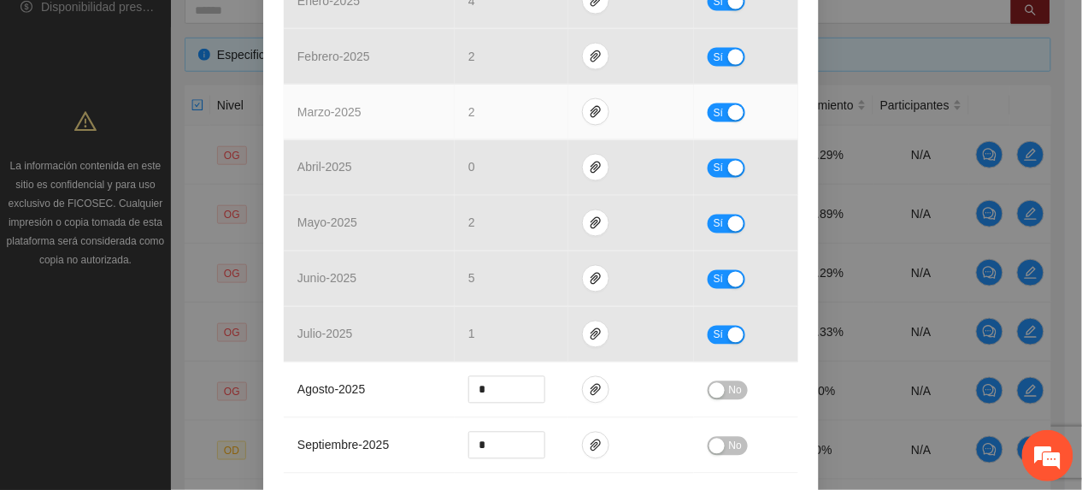
scroll to position [684, 0]
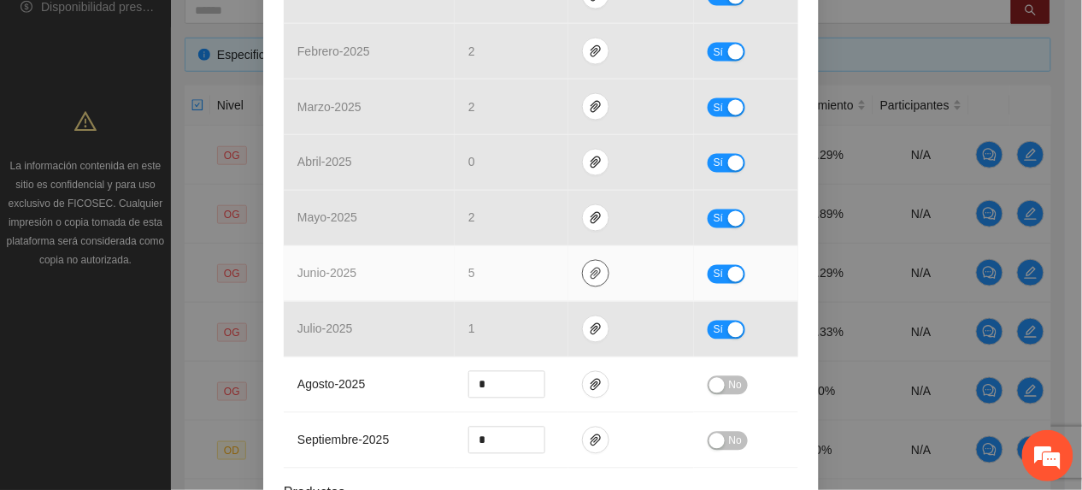
click at [590, 268] on icon "paper-clip" at bounding box center [596, 274] width 14 height 14
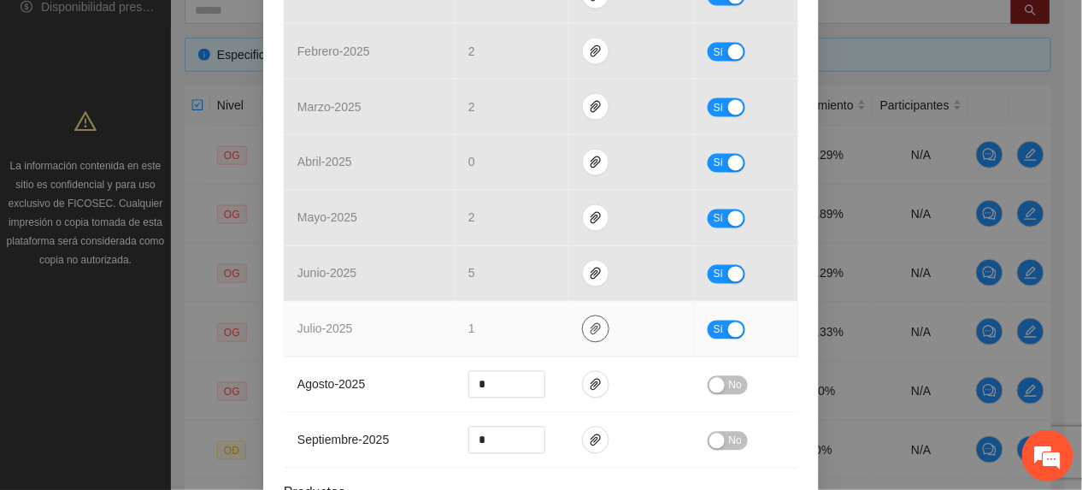
click at [589, 328] on icon "paper-clip" at bounding box center [596, 329] width 14 height 14
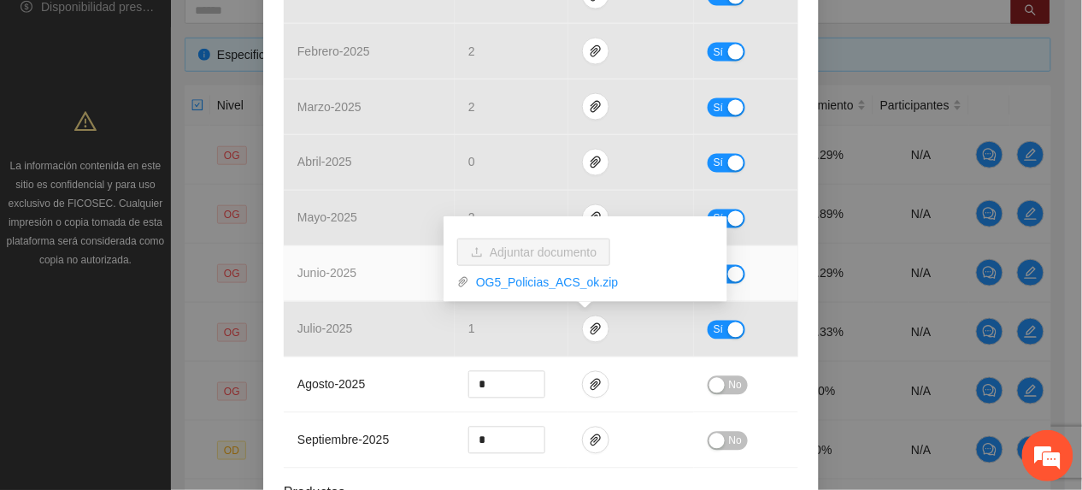
drag, startPoint x: 376, startPoint y: 255, endPoint x: 410, endPoint y: 249, distance: 34.6
click at [376, 255] on td "junio - 2025" at bounding box center [369, 274] width 171 height 56
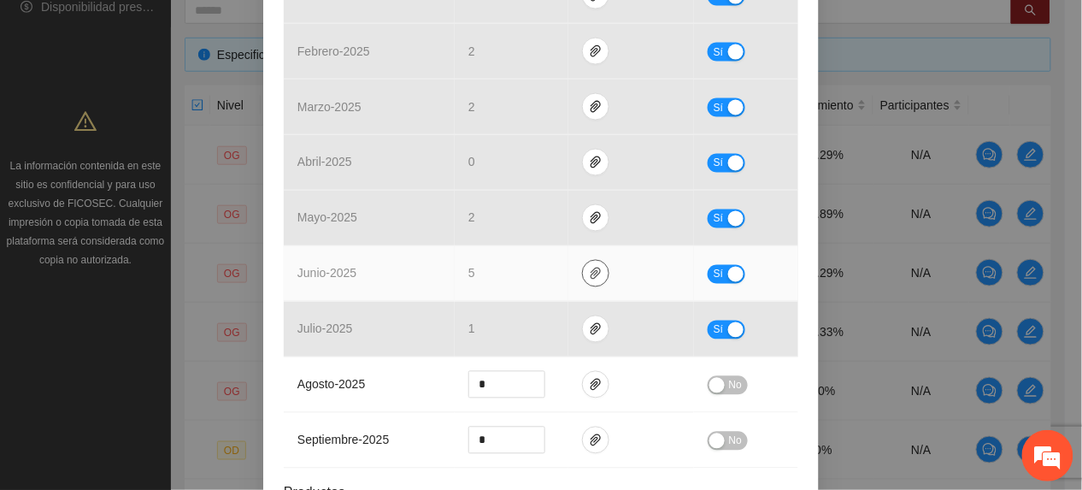
click at [589, 275] on icon "paper-clip" at bounding box center [596, 274] width 14 height 14
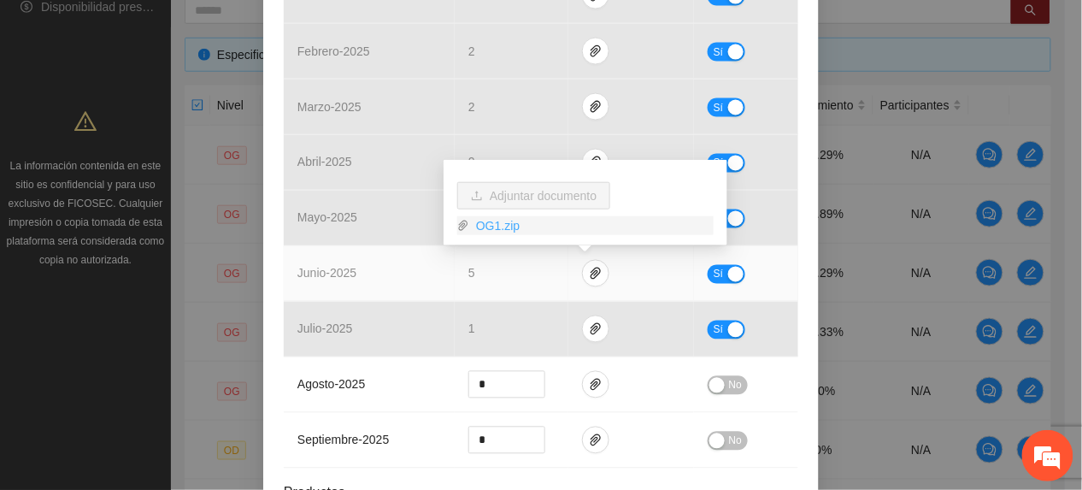
click at [490, 222] on link "OG1.zip" at bounding box center [591, 225] width 244 height 19
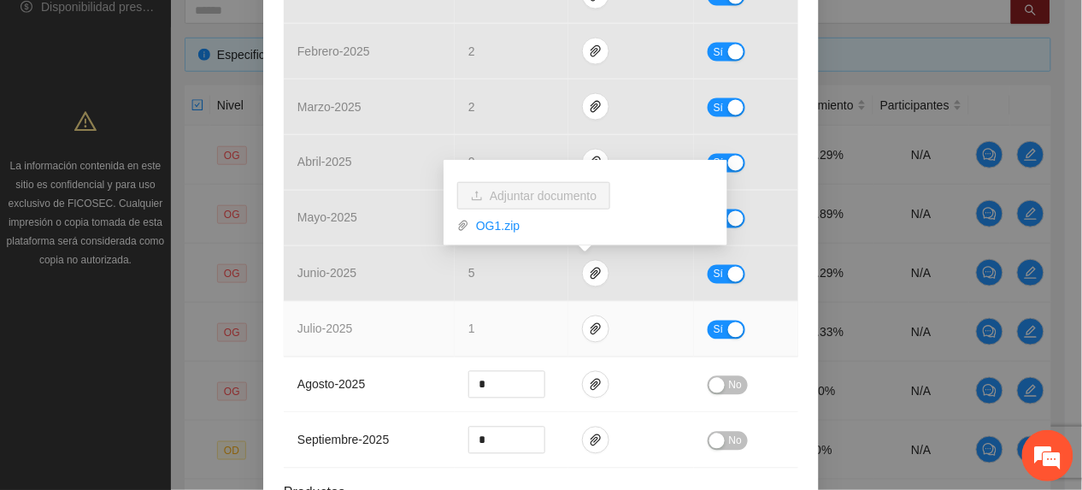
click at [455, 343] on td "1" at bounding box center [512, 330] width 114 height 56
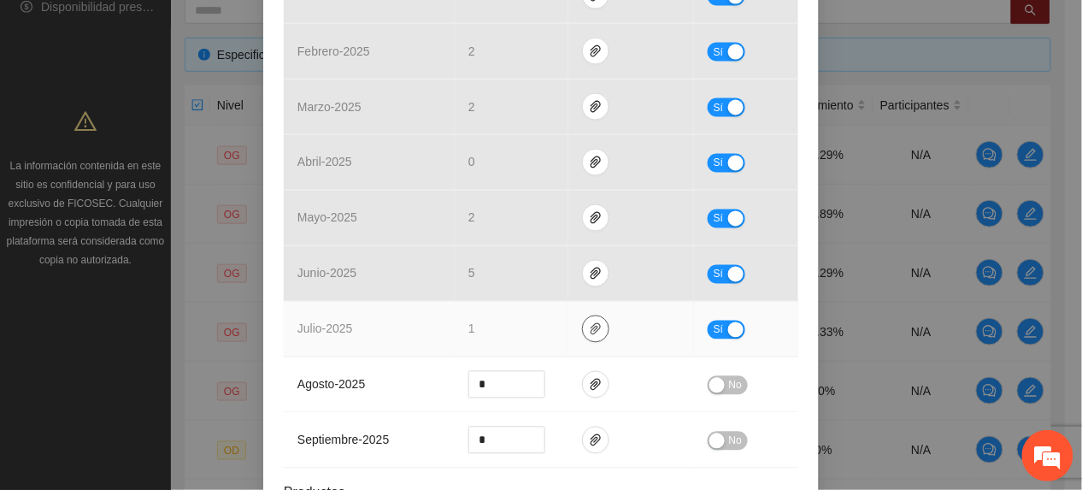
click at [589, 328] on icon "paper-clip" at bounding box center [596, 329] width 14 height 14
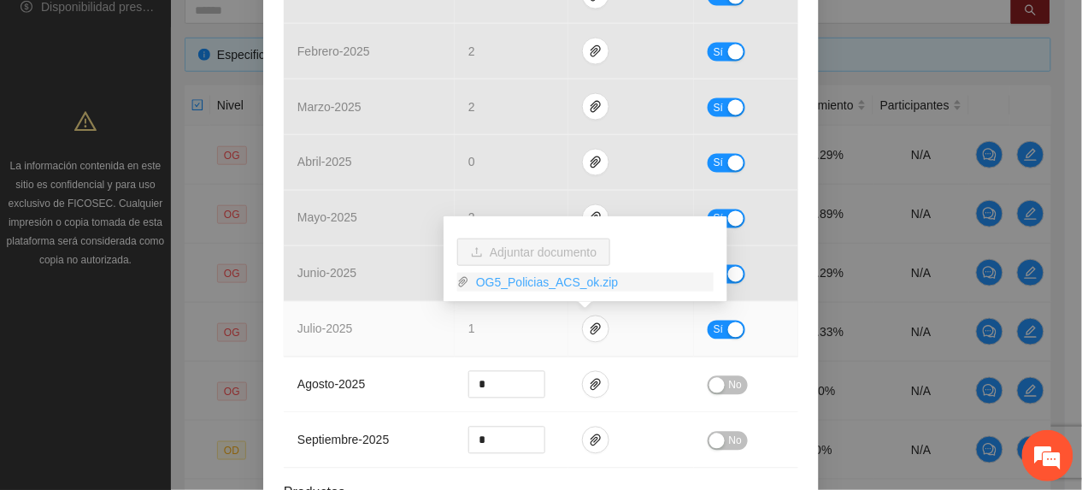
click at [520, 279] on link "OG5_Policias_ACS_ok.zip" at bounding box center [591, 282] width 244 height 19
click at [352, 329] on td "julio - 2025" at bounding box center [369, 330] width 171 height 56
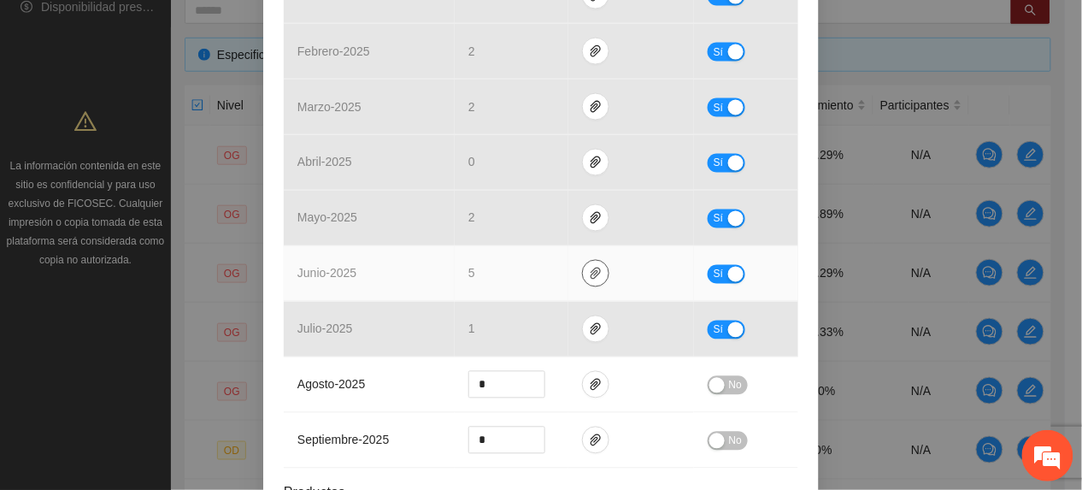
click at [583, 271] on span "paper-clip" at bounding box center [596, 274] width 26 height 14
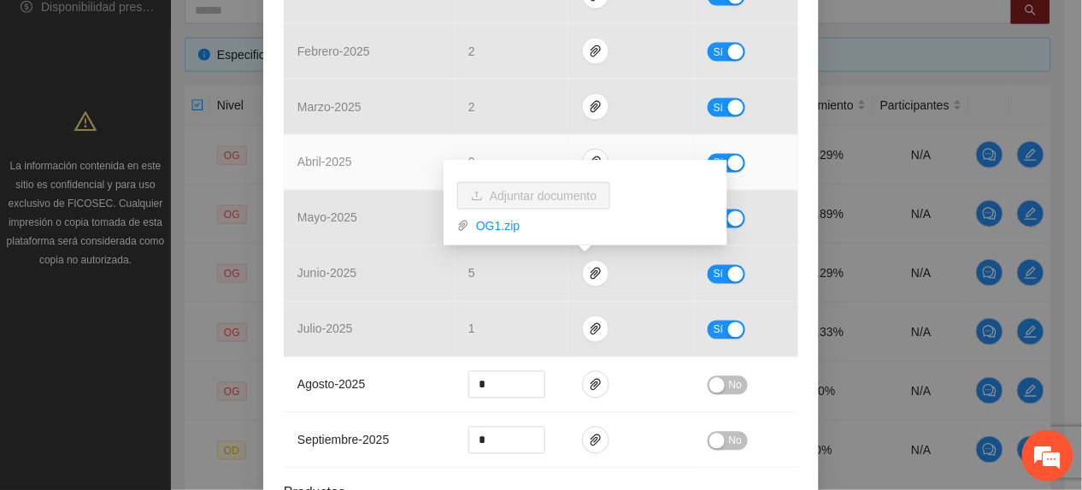
click at [383, 164] on td "abril - 2025" at bounding box center [369, 163] width 171 height 56
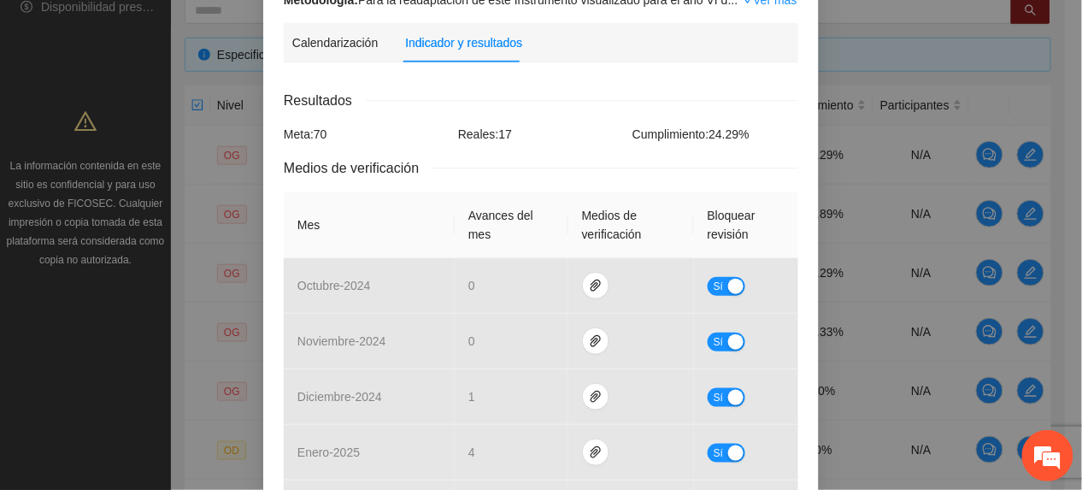
scroll to position [0, 0]
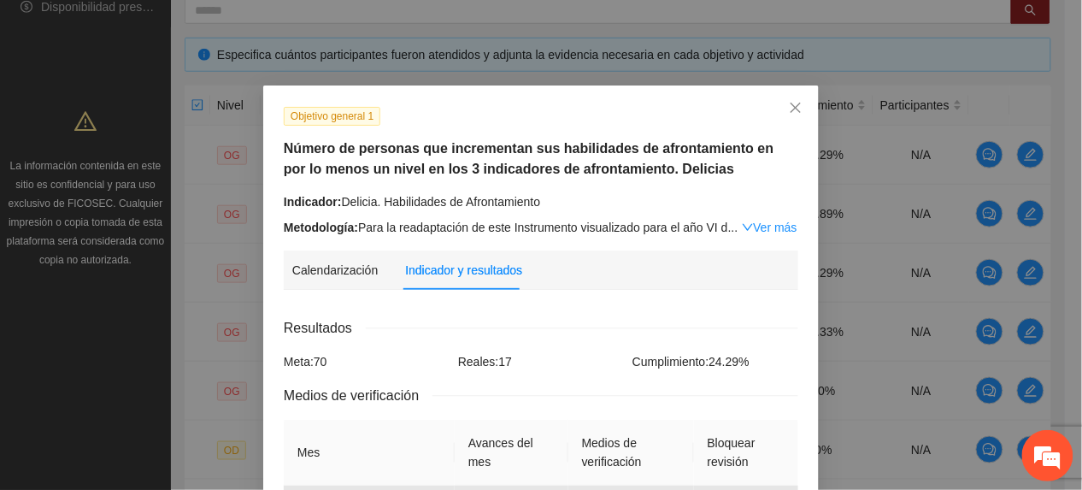
drag, startPoint x: 349, startPoint y: 181, endPoint x: 357, endPoint y: 182, distance: 8.6
click at [349, 182] on div "Objetivo general 1 Número de personas que incrementan sus habilidades de afront…" at bounding box center [541, 171] width 527 height 131
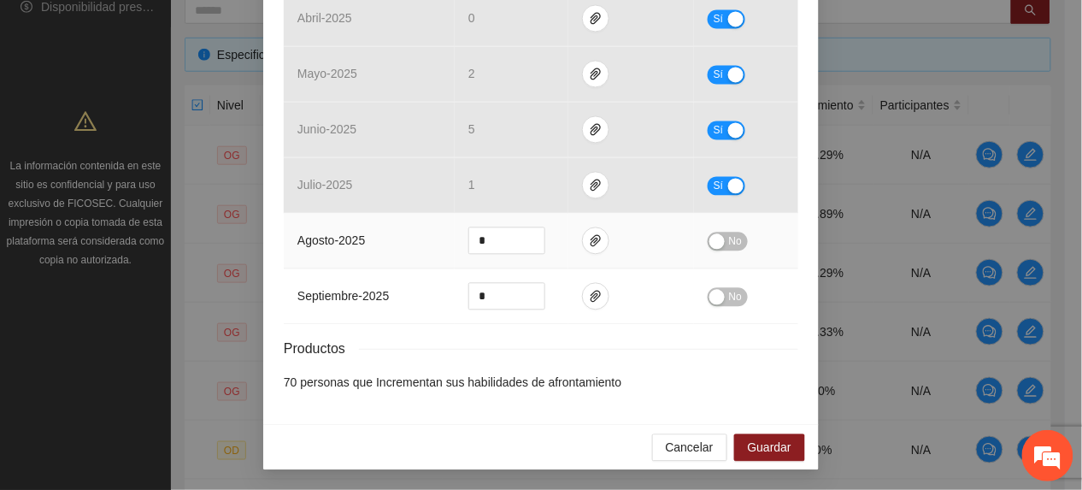
scroll to position [832, 0]
click at [753, 451] on span "Guardar" at bounding box center [770, 446] width 44 height 19
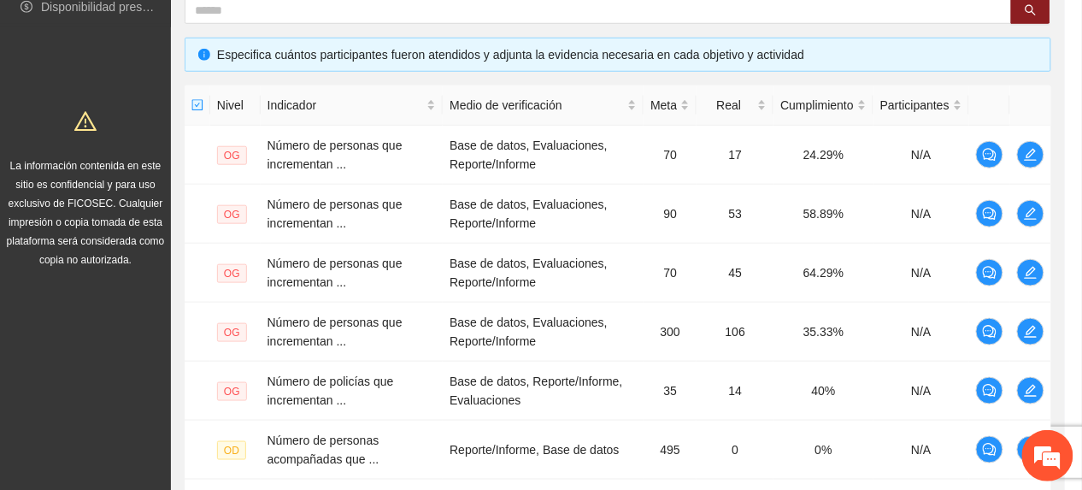
scroll to position [747, 0]
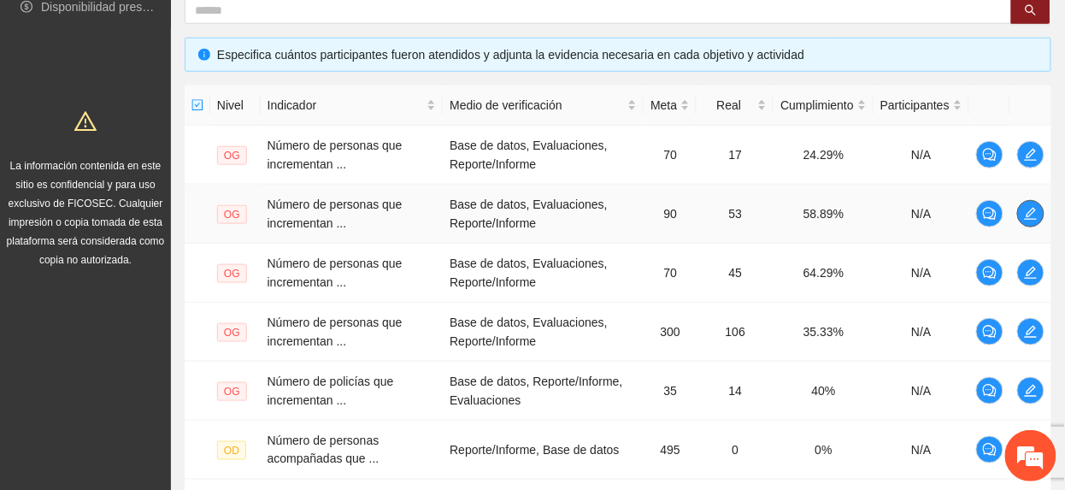
click at [1030, 220] on icon "edit" at bounding box center [1031, 214] width 14 height 14
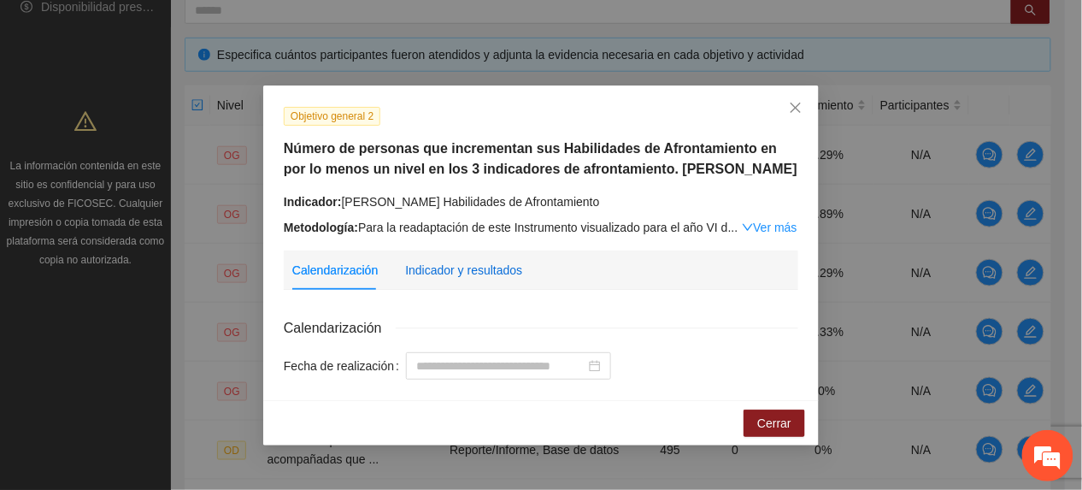
click at [437, 277] on div "Indicador y resultados" at bounding box center [463, 270] width 117 height 19
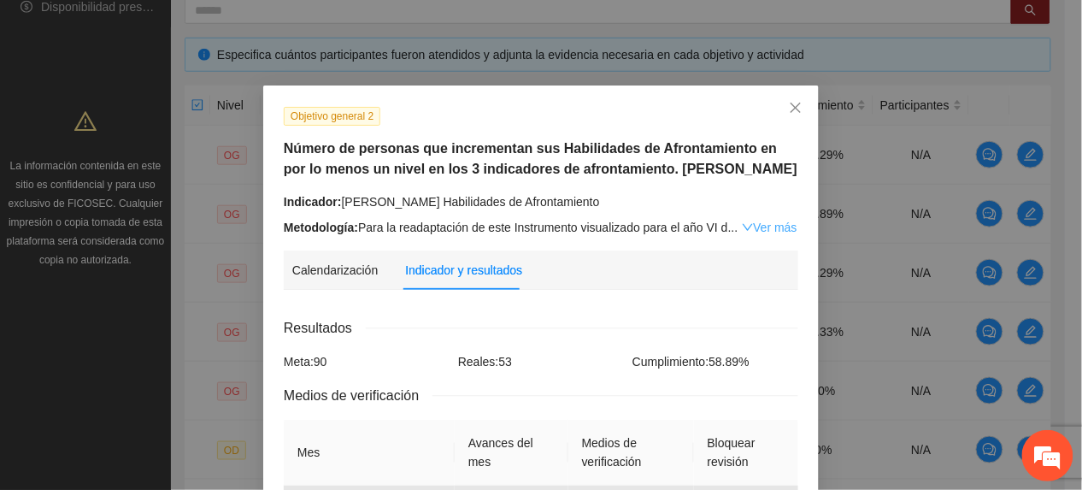
click at [770, 222] on link "Ver más" at bounding box center [770, 227] width 56 height 14
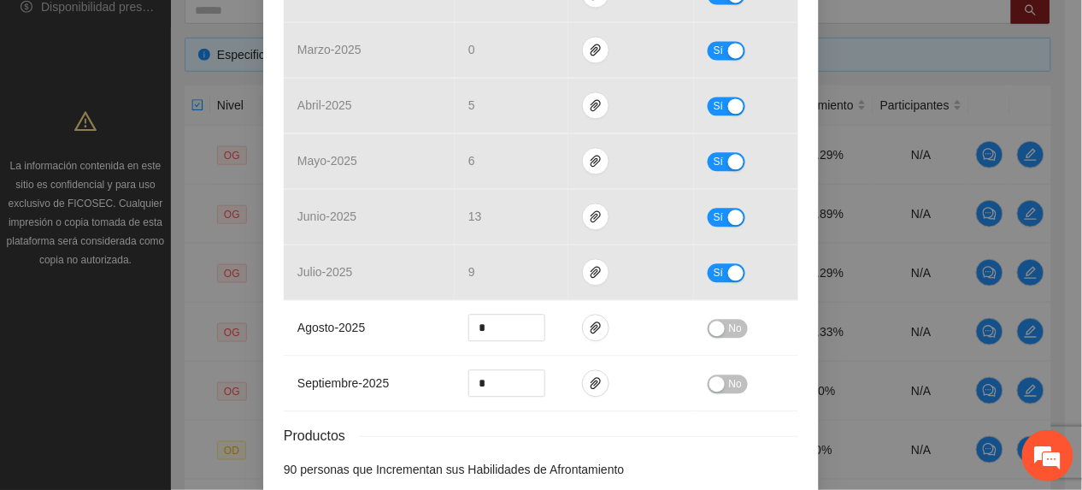
scroll to position [911, 0]
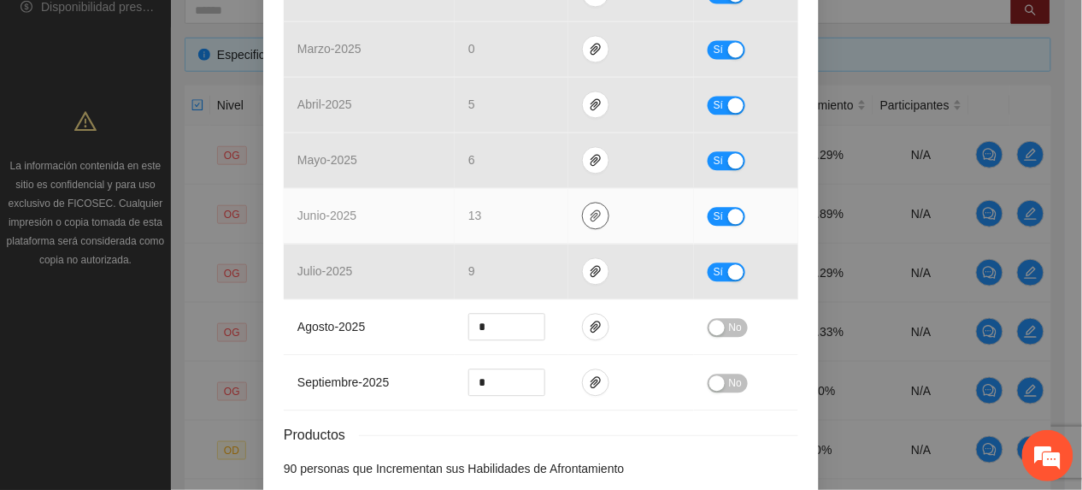
click at [589, 220] on icon "paper-clip" at bounding box center [596, 215] width 14 height 14
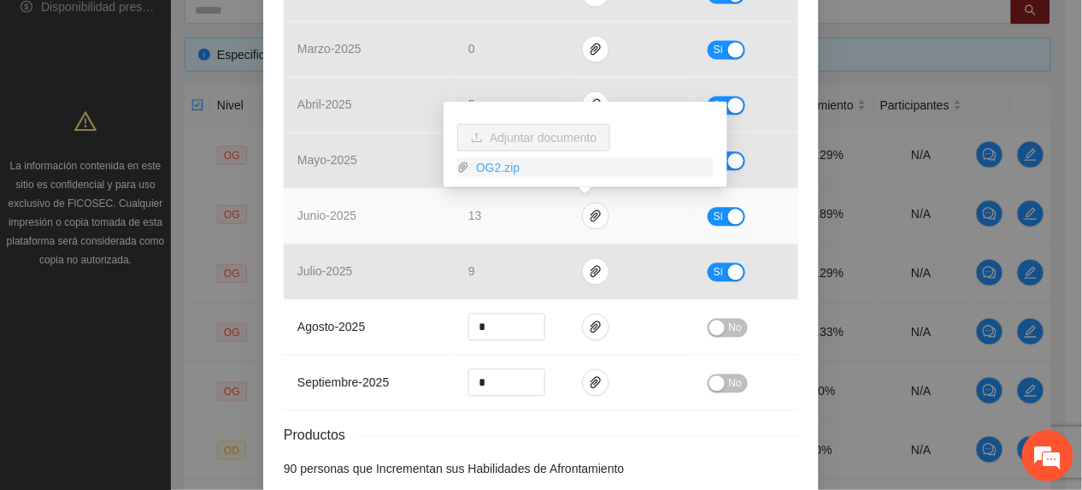
click at [503, 168] on link "OG2.zip" at bounding box center [591, 167] width 244 height 19
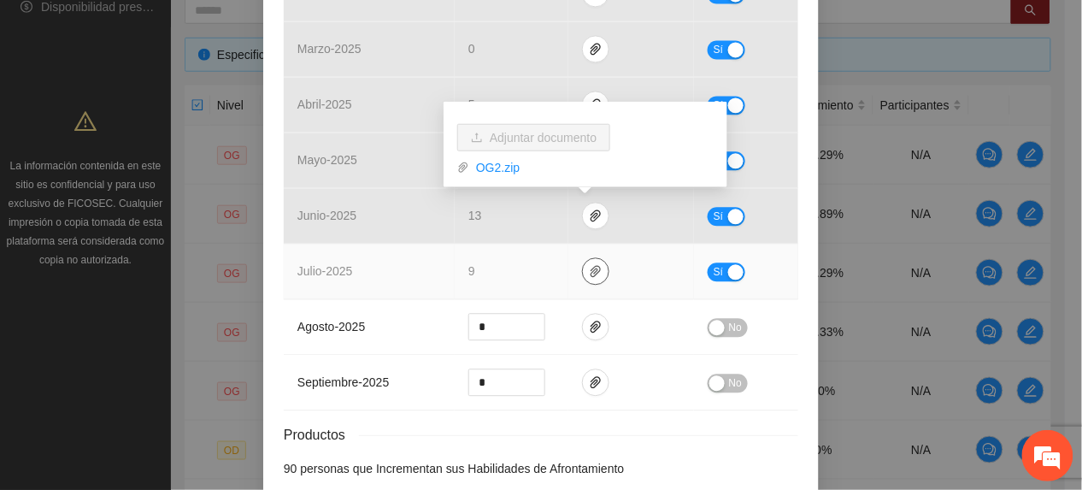
drag, startPoint x: 545, startPoint y: 273, endPoint x: 574, endPoint y: 278, distance: 29.4
click at [545, 274] on td "9" at bounding box center [512, 271] width 114 height 56
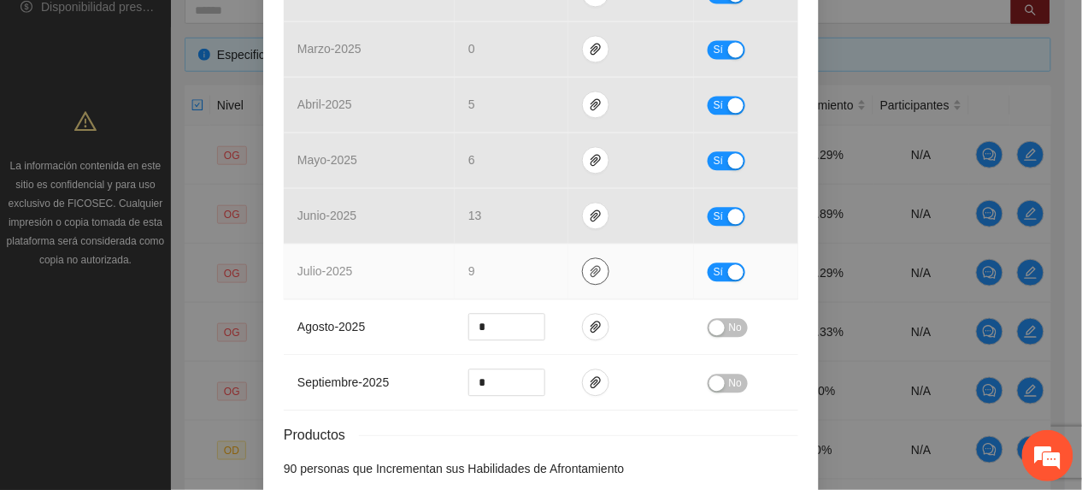
click at [590, 277] on icon "paper-clip" at bounding box center [595, 271] width 10 height 12
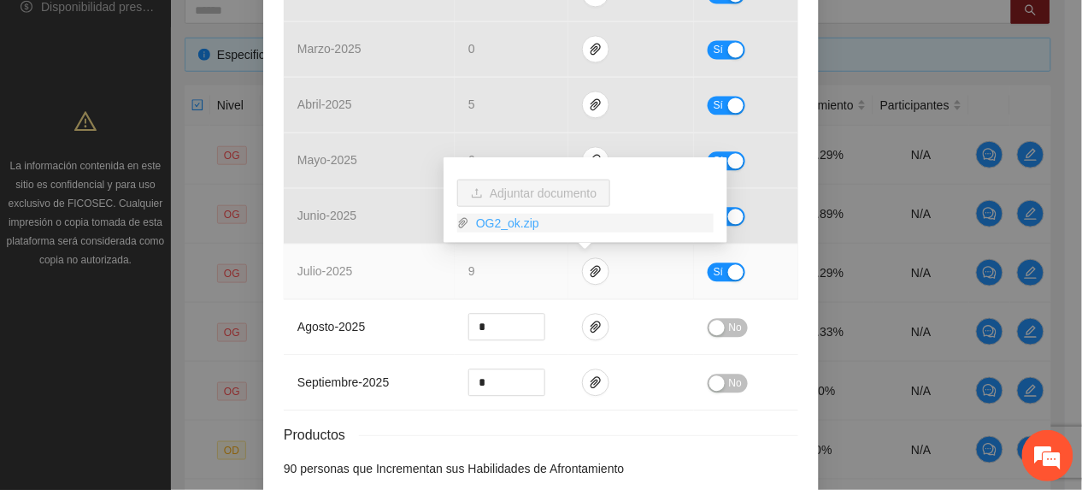
click at [513, 223] on link "OG2_ok.zip" at bounding box center [591, 223] width 244 height 19
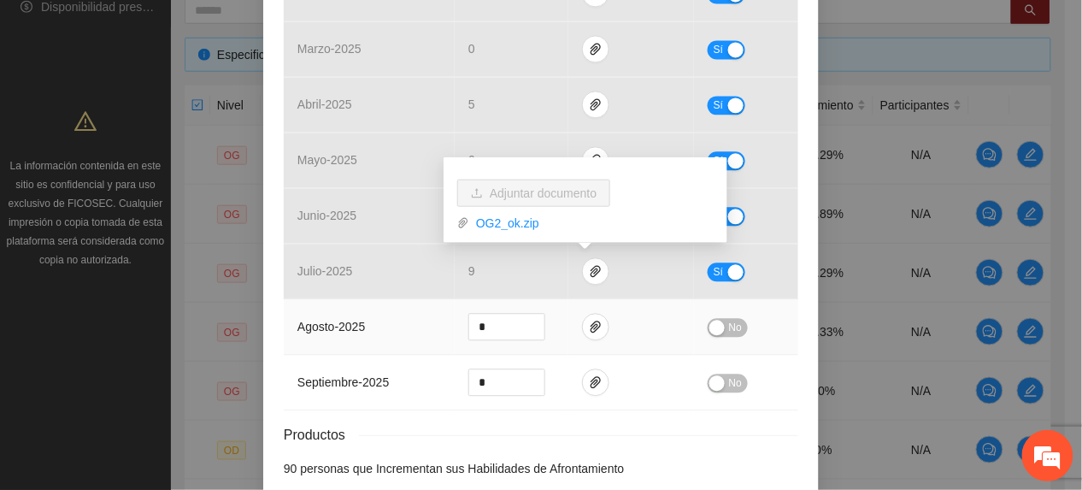
click at [387, 328] on td "agosto - 2025" at bounding box center [369, 327] width 171 height 56
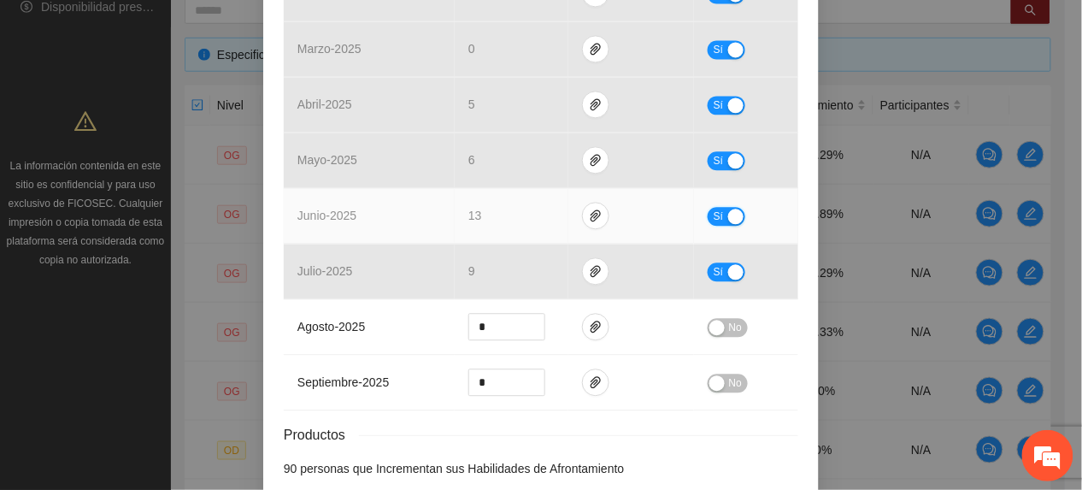
drag, startPoint x: 708, startPoint y: 219, endPoint x: 549, endPoint y: 234, distance: 160.5
click at [713, 220] on span "Sí" at bounding box center [718, 216] width 10 height 19
drag, startPoint x: 291, startPoint y: 230, endPoint x: 18, endPoint y: 256, distance: 274.7
click at [21, 254] on div "Objetivo general 2 Número de personas que incrementan sus Habilidades de Afront…" at bounding box center [541, 245] width 1082 height 490
type input "**"
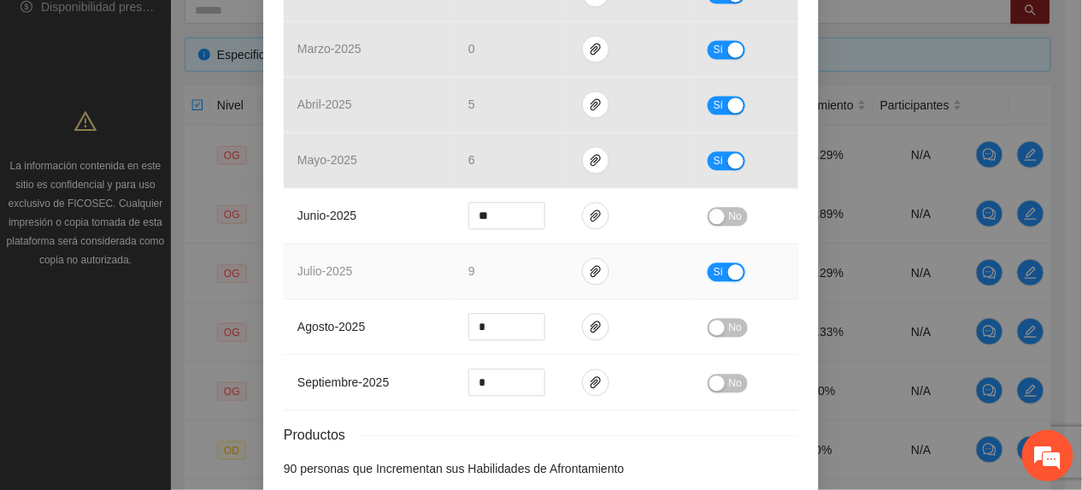
drag, startPoint x: 711, startPoint y: 279, endPoint x: 701, endPoint y: 282, distance: 10.8
click at [713, 279] on span "Sí" at bounding box center [718, 271] width 10 height 19
drag, startPoint x: 509, startPoint y: 267, endPoint x: 394, endPoint y: 277, distance: 115.8
click at [394, 277] on tr "julio - 2025 * No" at bounding box center [541, 271] width 514 height 56
type input "*"
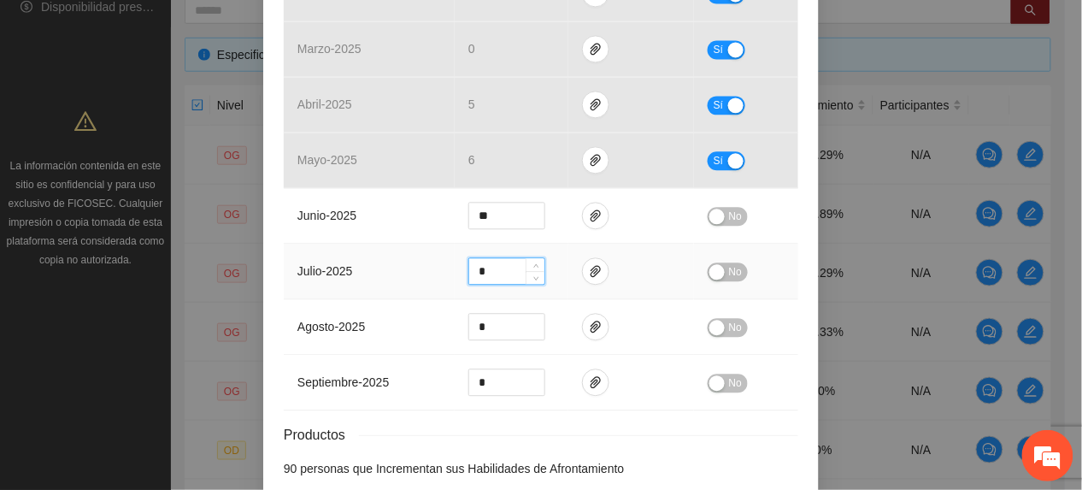
click at [729, 268] on span "No" at bounding box center [735, 271] width 13 height 19
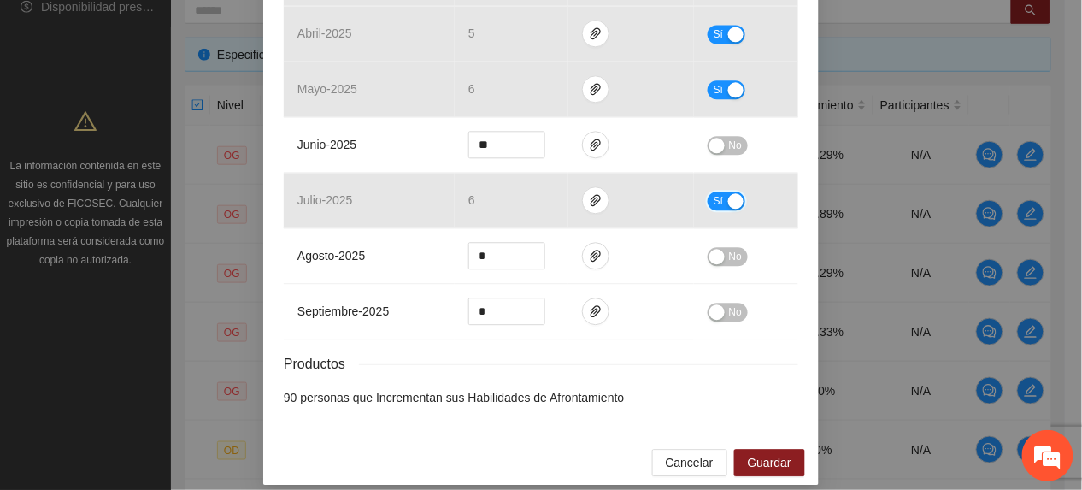
scroll to position [1002, 0]
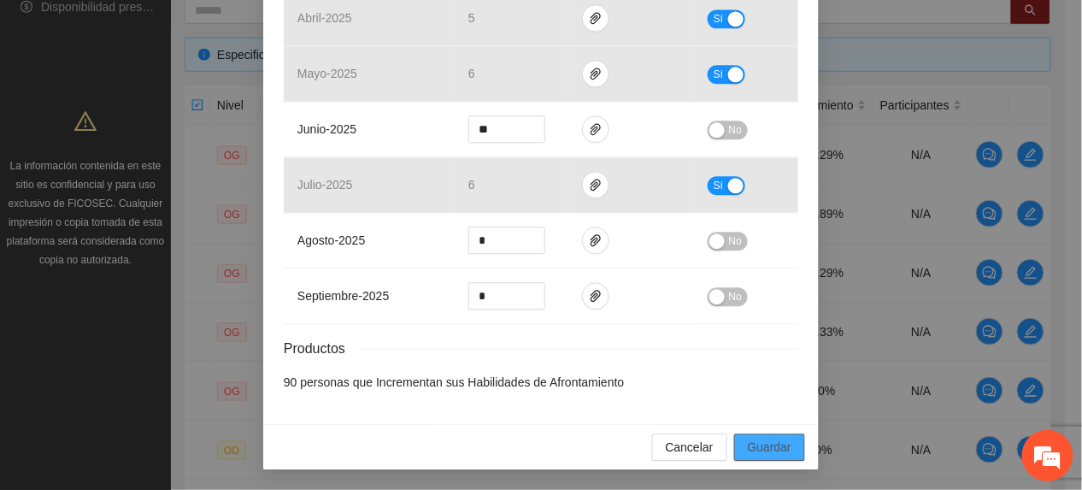
drag, startPoint x: 766, startPoint y: 451, endPoint x: 766, endPoint y: 460, distance: 8.6
click at [764, 455] on span "Guardar" at bounding box center [770, 446] width 44 height 19
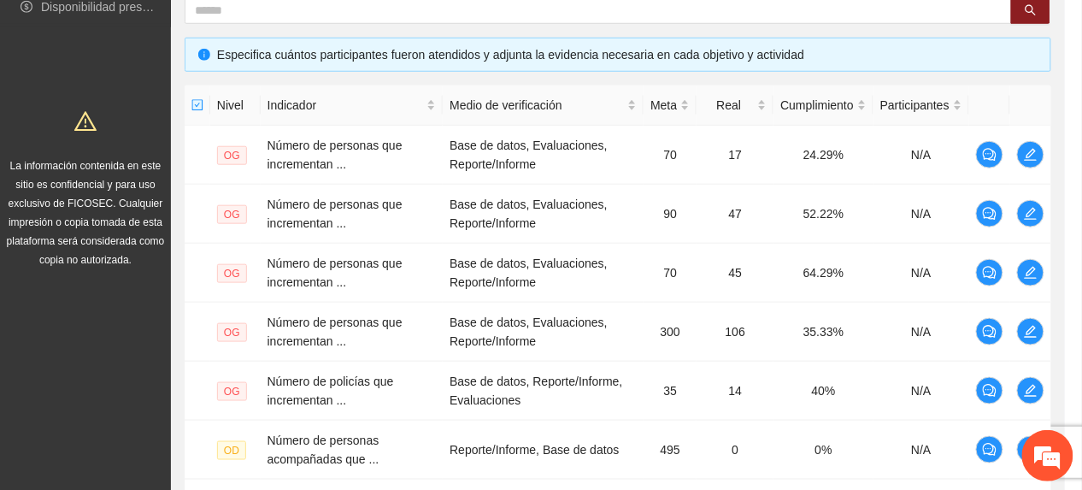
scroll to position [917, 0]
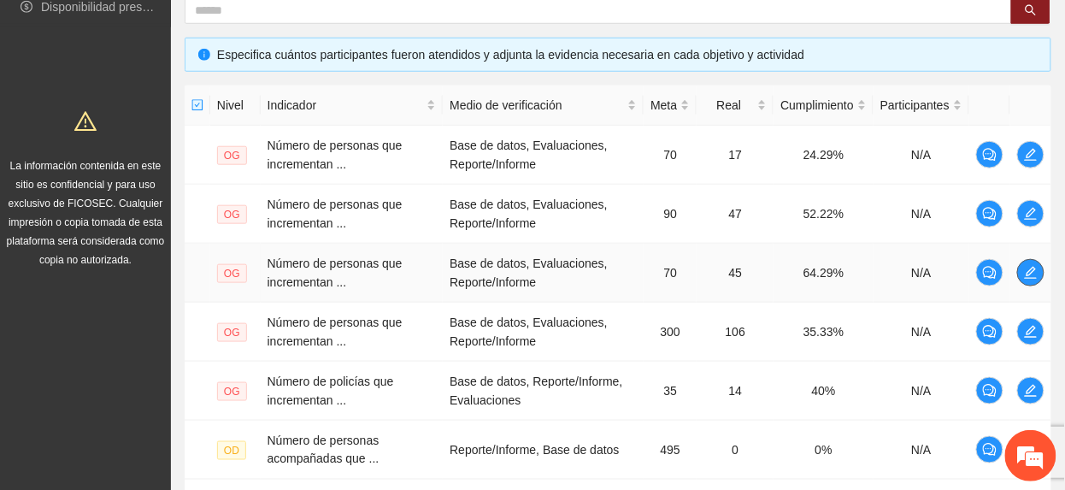
click at [1024, 278] on icon "edit" at bounding box center [1031, 273] width 14 height 14
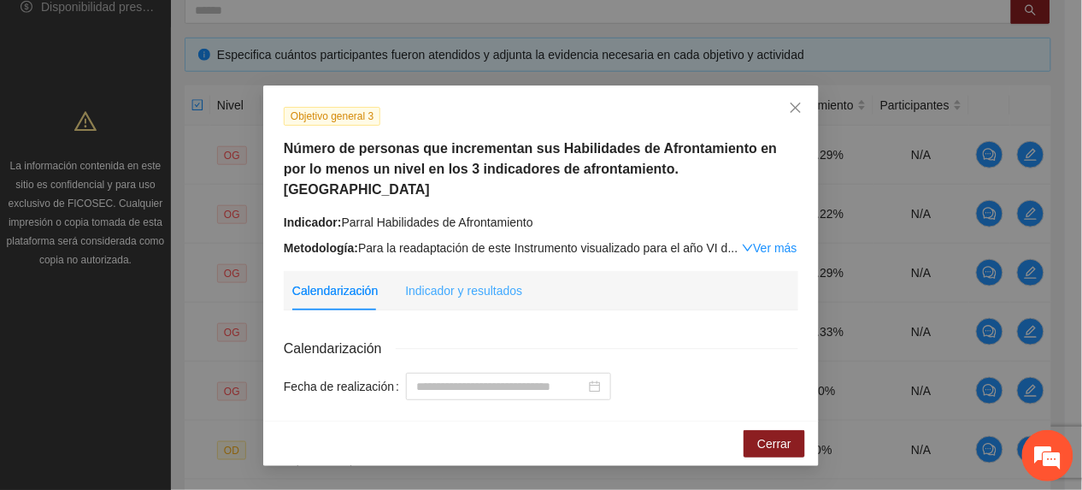
click at [463, 287] on div "Indicador y resultados" at bounding box center [463, 290] width 117 height 39
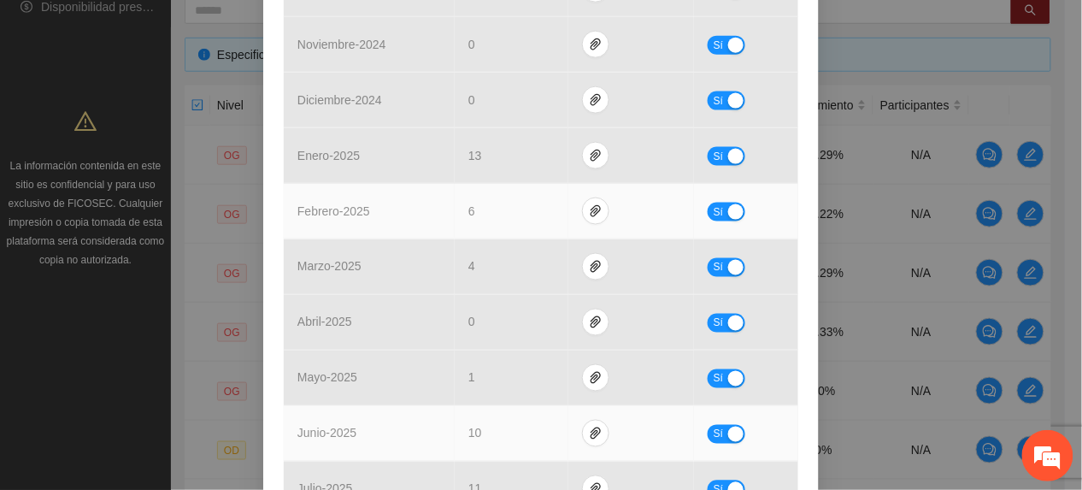
scroll to position [684, 0]
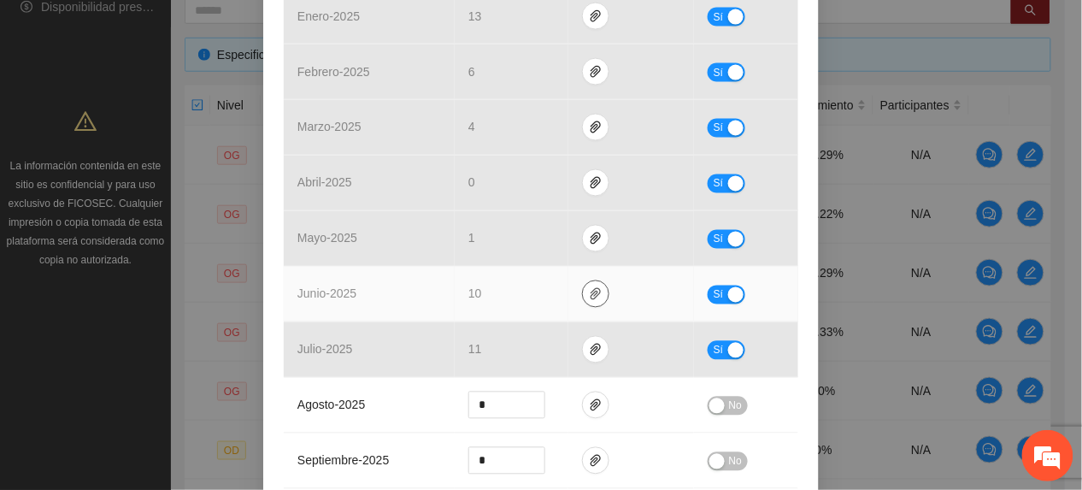
click at [592, 287] on span "paper-clip" at bounding box center [596, 294] width 26 height 14
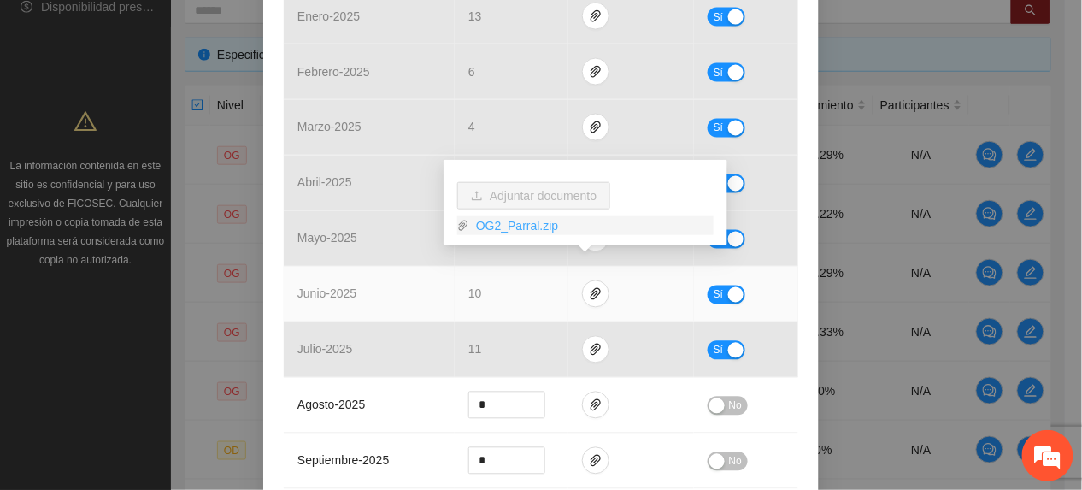
click at [521, 226] on link "OG2_Parral.zip" at bounding box center [591, 225] width 244 height 19
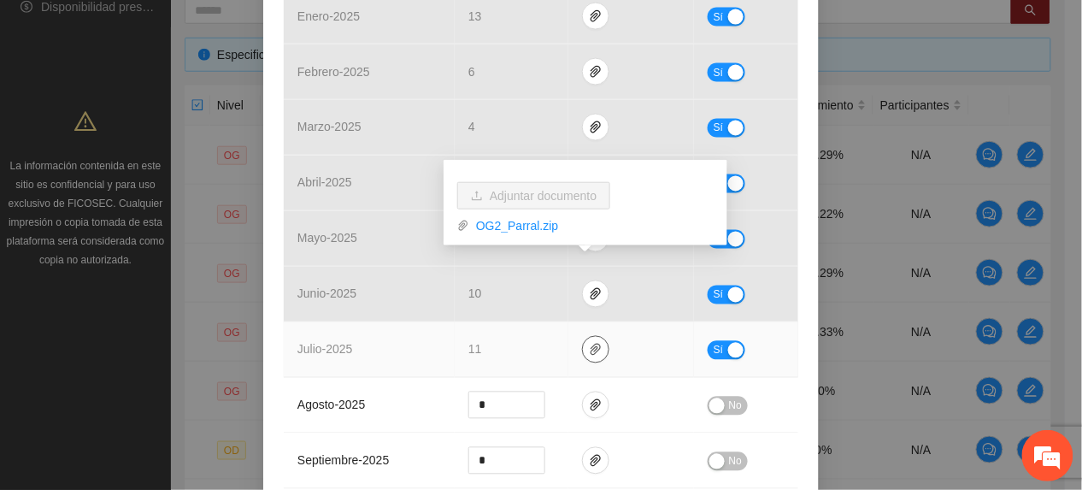
click at [589, 343] on icon "paper-clip" at bounding box center [596, 350] width 14 height 14
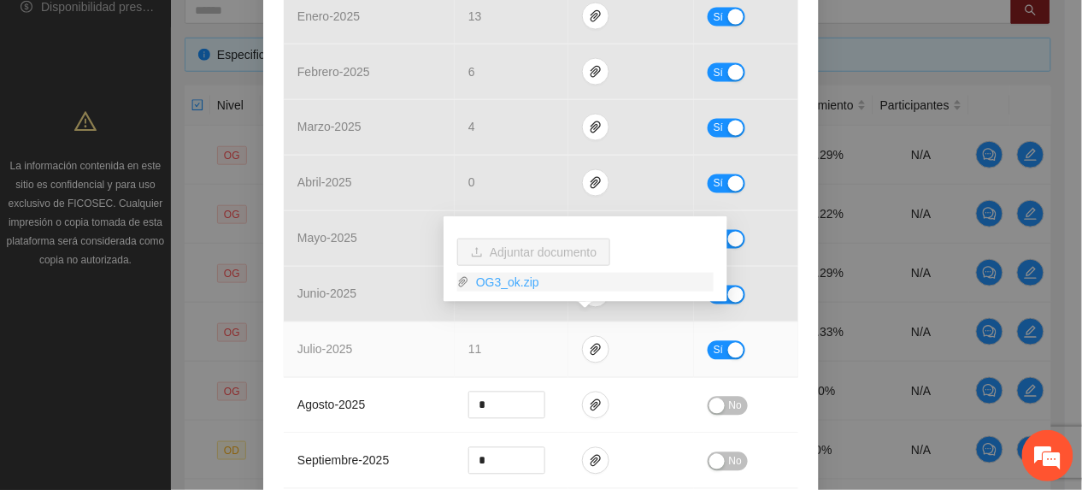
click at [485, 287] on link "OG3_ok.zip" at bounding box center [591, 282] width 244 height 19
drag, startPoint x: 354, startPoint y: 315, endPoint x: 390, endPoint y: 308, distance: 36.5
click at [353, 322] on td "julio - 2025" at bounding box center [369, 350] width 171 height 56
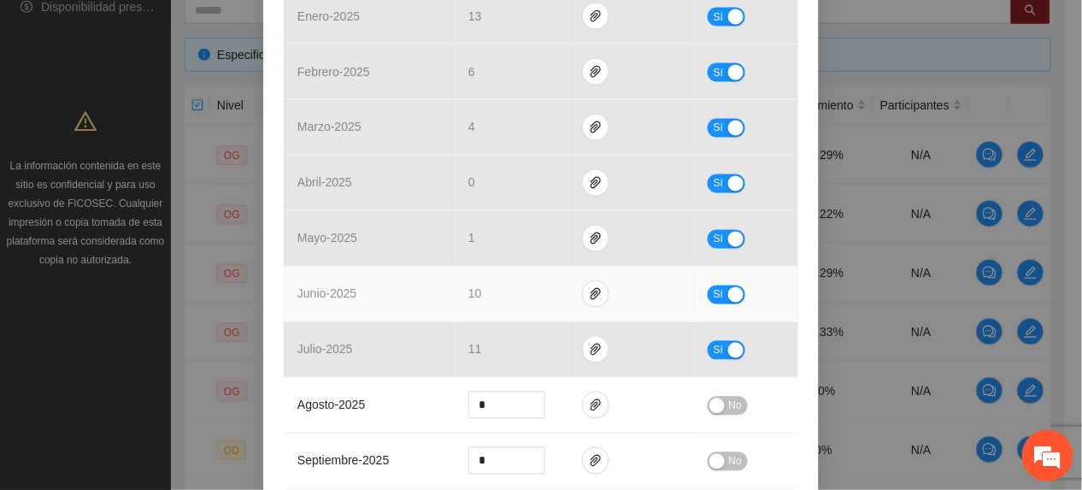
drag, startPoint x: 714, startPoint y: 275, endPoint x: 702, endPoint y: 321, distance: 47.7
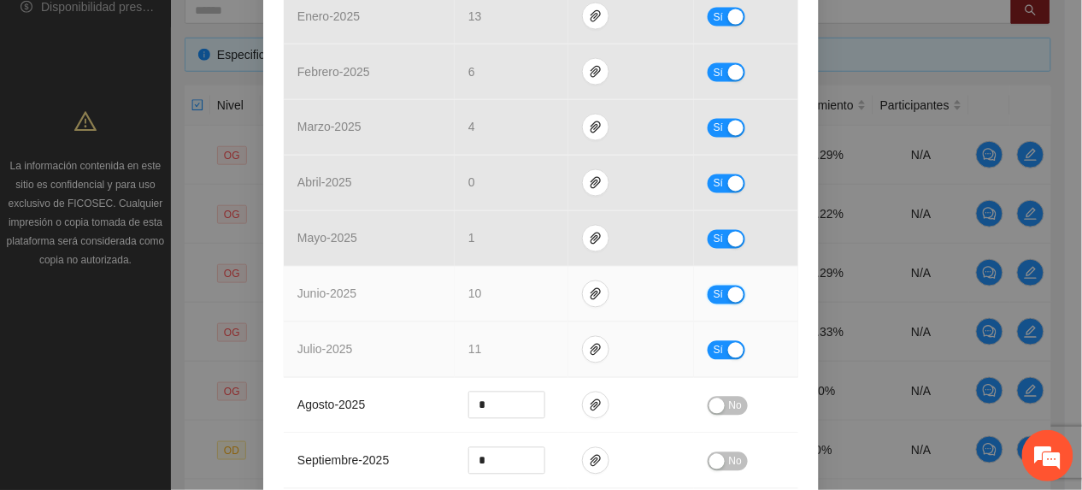
click at [714, 285] on span "Sí" at bounding box center [718, 294] width 10 height 19
click at [707, 341] on button "Sí" at bounding box center [726, 350] width 38 height 19
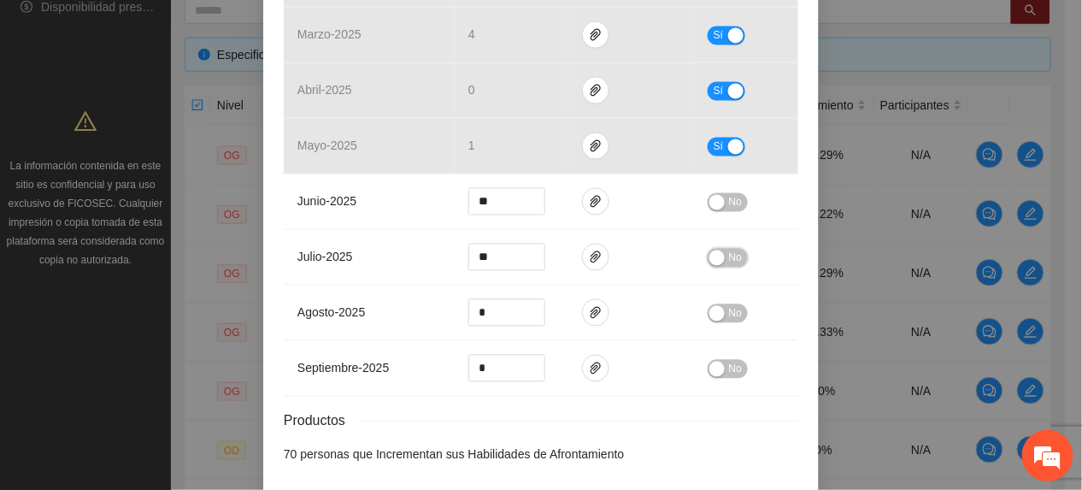
scroll to position [834, 0]
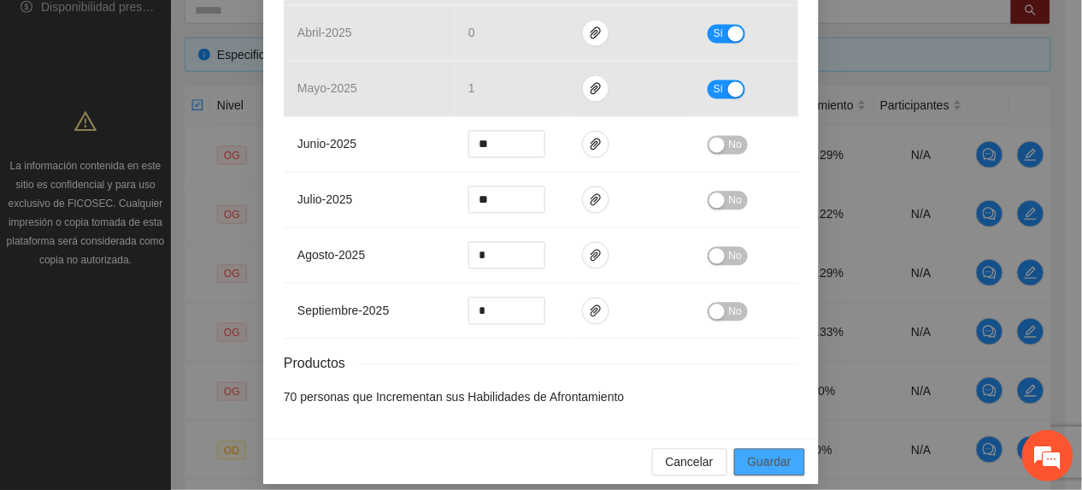
click at [754, 448] on button "Guardar" at bounding box center [769, 461] width 71 height 27
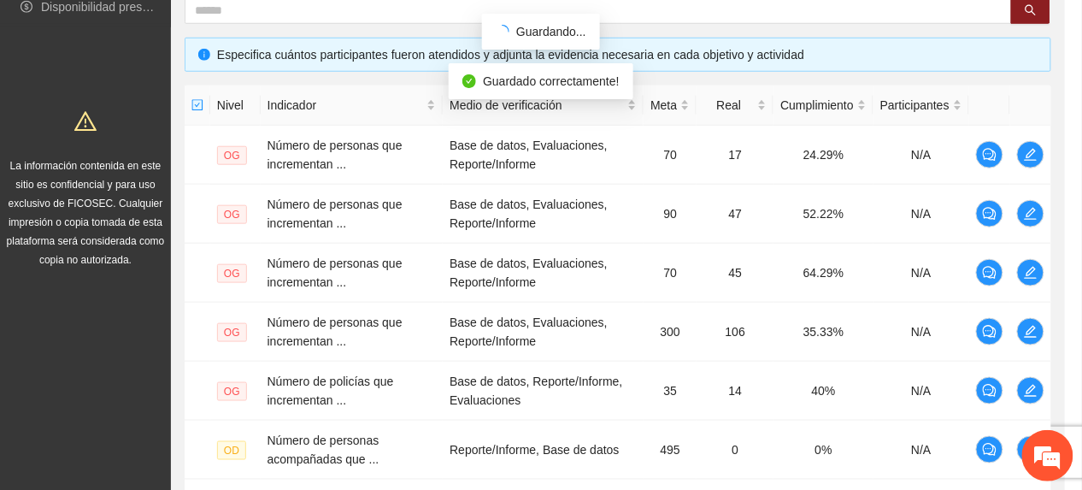
scroll to position [0, 0]
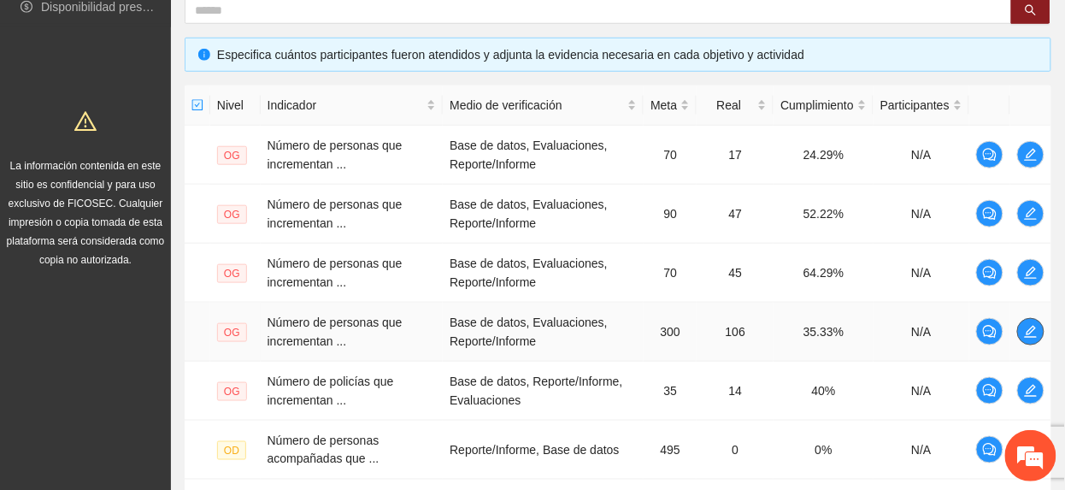
click at [1034, 332] on icon "edit" at bounding box center [1031, 332] width 14 height 14
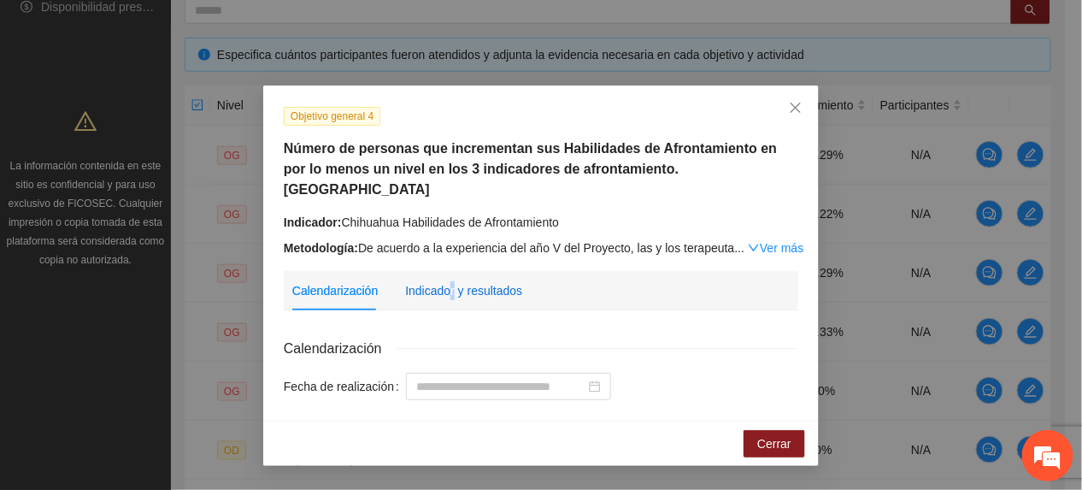
click at [455, 281] on div "Indicador y resultados" at bounding box center [463, 290] width 117 height 19
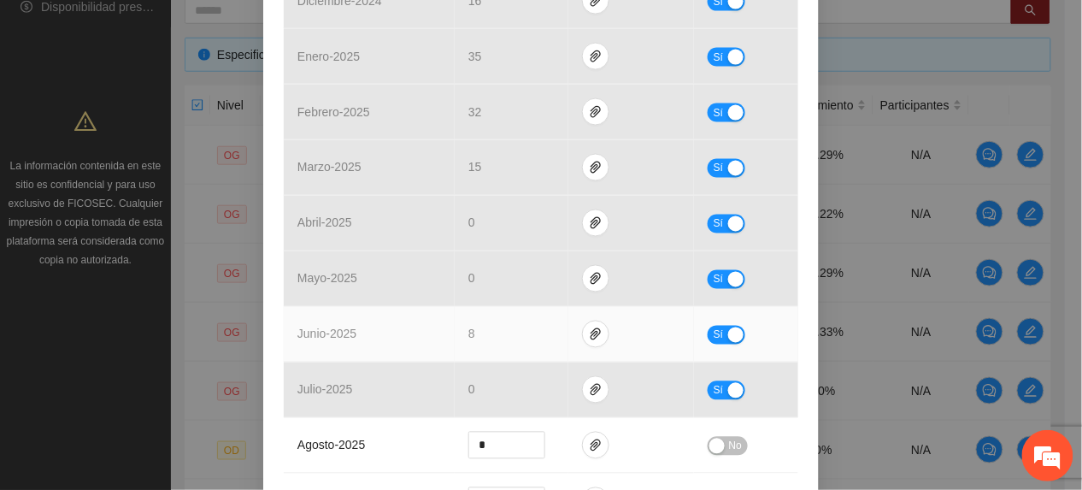
scroll to position [684, 0]
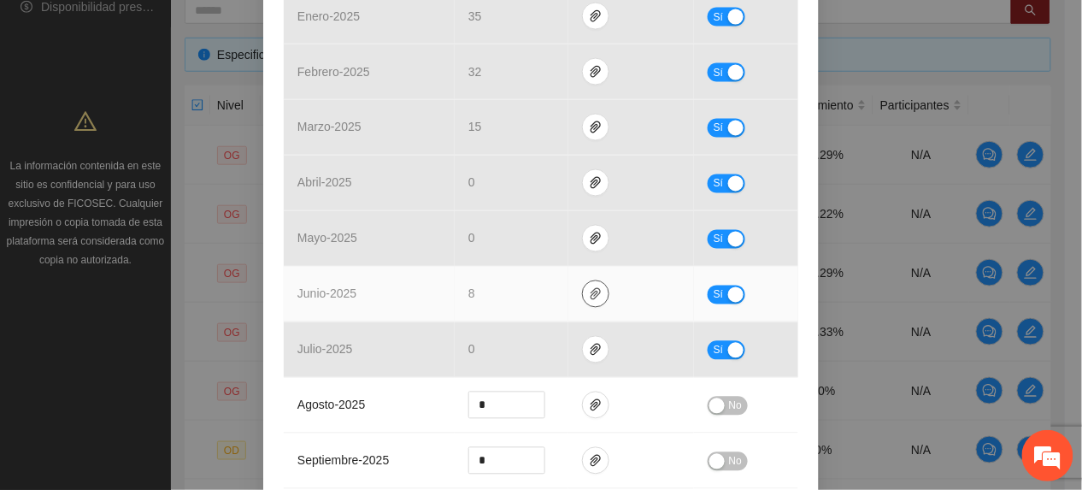
click at [591, 287] on icon "paper-clip" at bounding box center [596, 294] width 14 height 14
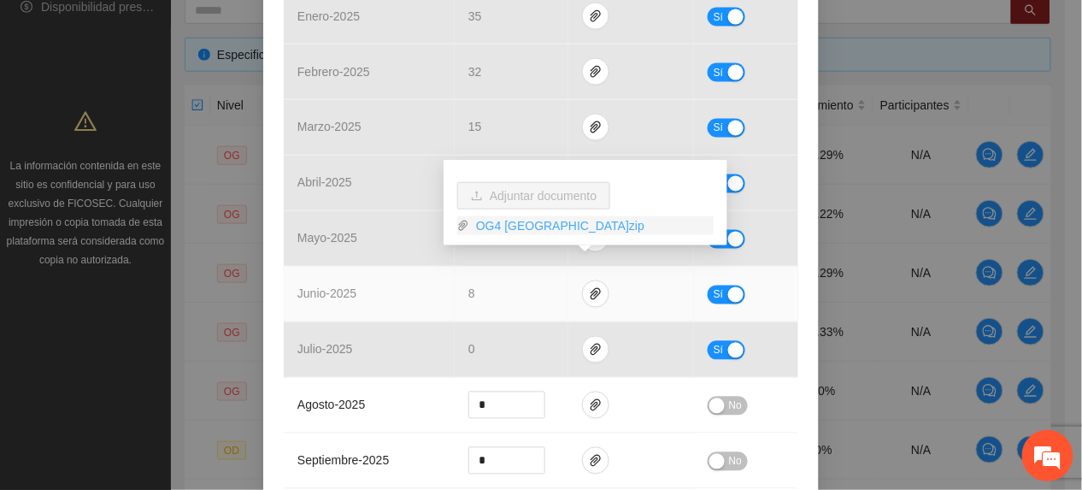
click at [519, 232] on link "OG4 [GEOGRAPHIC_DATA]zip" at bounding box center [591, 225] width 244 height 19
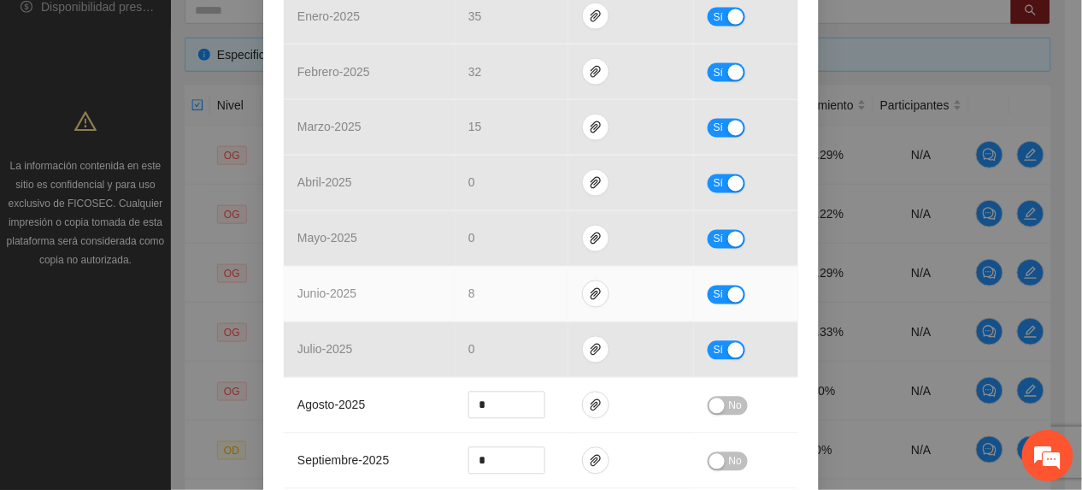
click at [373, 282] on td "junio - 2025" at bounding box center [369, 295] width 171 height 56
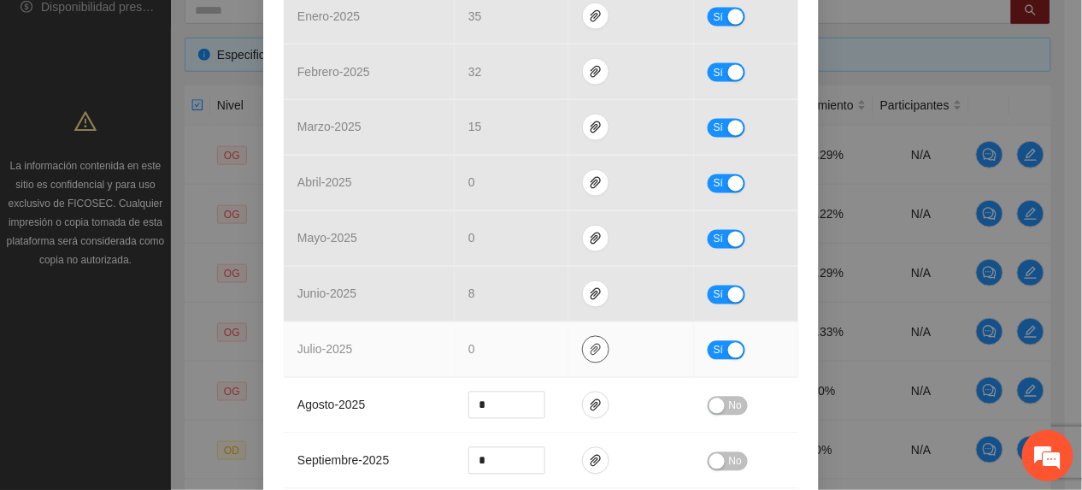
click at [583, 343] on span "paper-clip" at bounding box center [596, 350] width 26 height 14
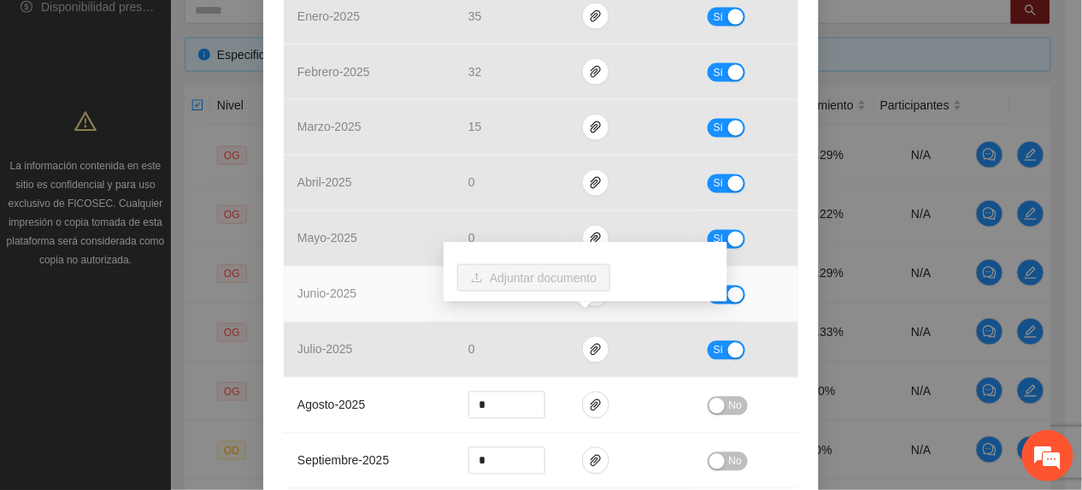
drag, startPoint x: 762, startPoint y: 257, endPoint x: 736, endPoint y: 278, distance: 33.5
click at [762, 267] on td "Sí" at bounding box center [746, 295] width 104 height 56
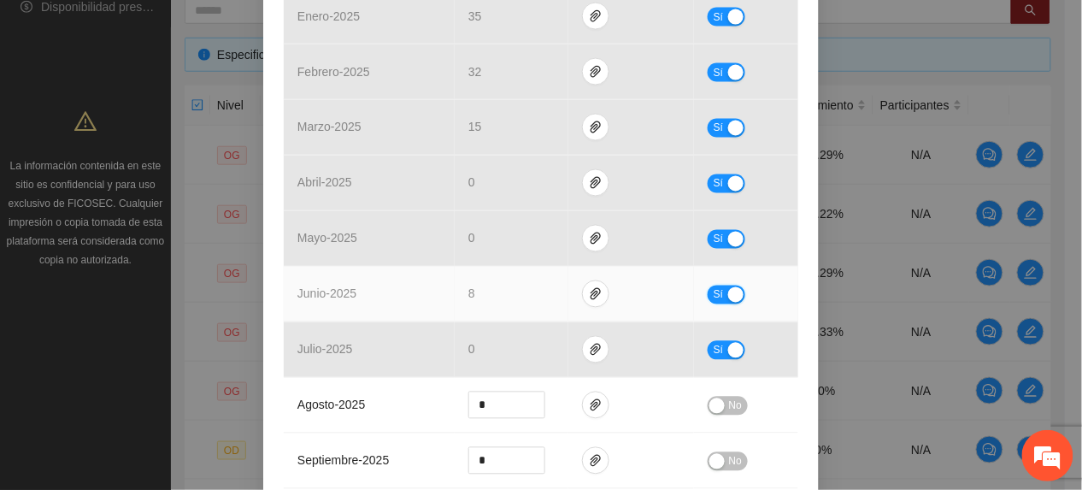
click at [713, 285] on span "Sí" at bounding box center [718, 294] width 10 height 19
drag, startPoint x: 490, startPoint y: 284, endPoint x: 346, endPoint y: 292, distance: 144.6
click at [346, 292] on tr "junio - 2025 * No" at bounding box center [541, 295] width 514 height 56
type input "*"
drag, startPoint x: 726, startPoint y: 279, endPoint x: 712, endPoint y: 295, distance: 21.8
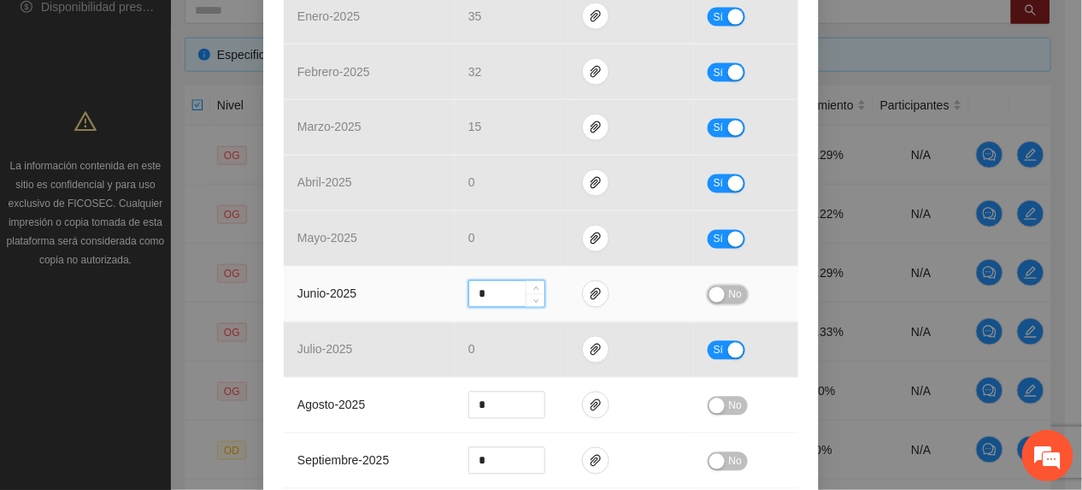
click at [729, 285] on span "No" at bounding box center [735, 294] width 13 height 19
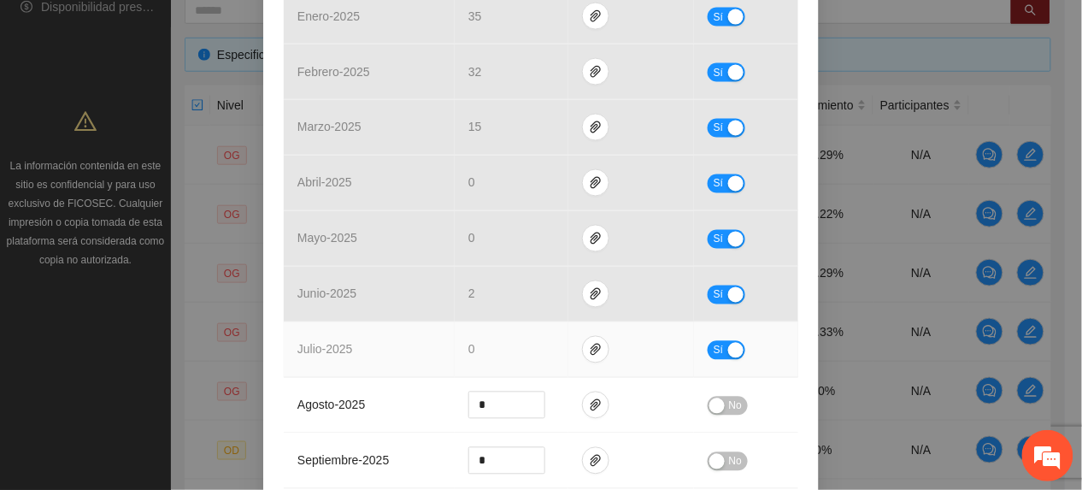
click at [713, 341] on span "Sí" at bounding box center [718, 350] width 10 height 19
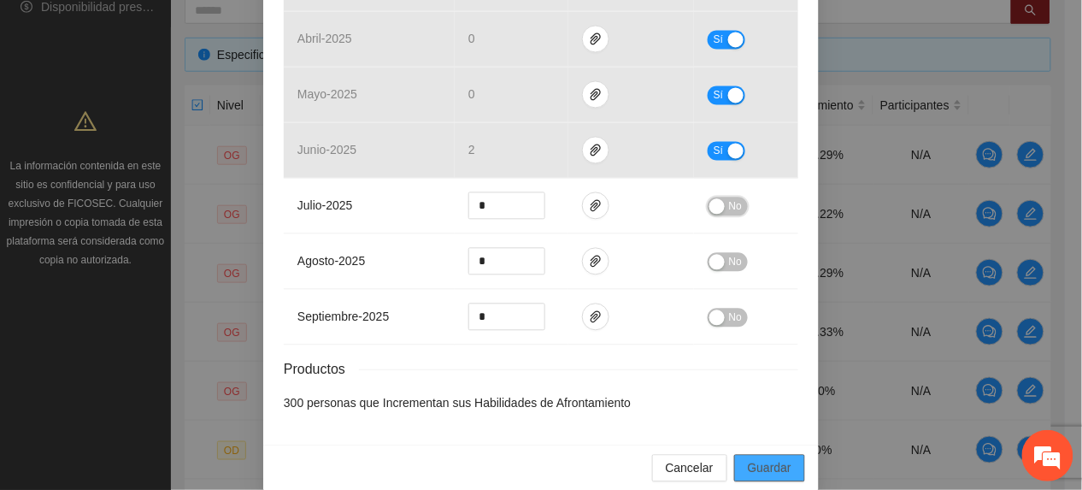
scroll to position [834, 0]
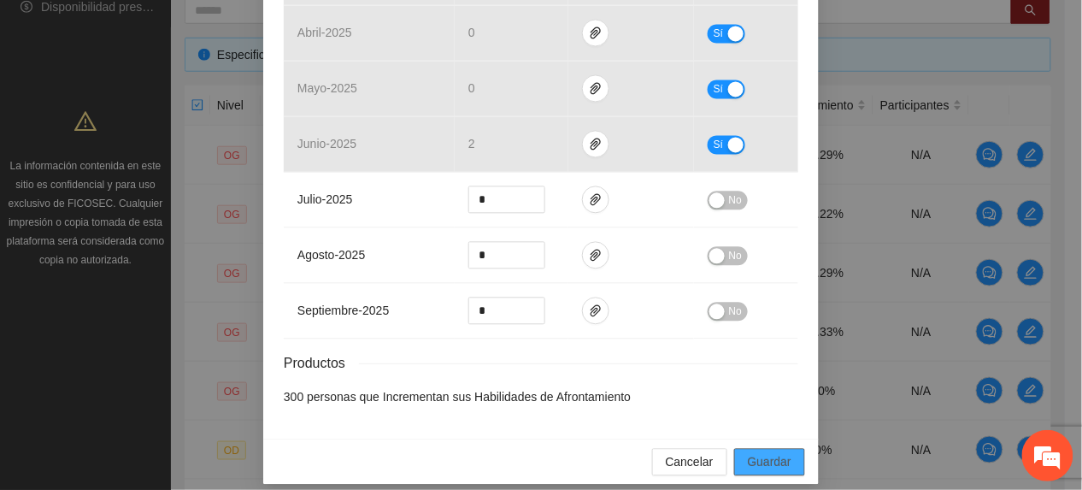
drag, startPoint x: 767, startPoint y: 435, endPoint x: 803, endPoint y: 479, distance: 57.1
click at [766, 448] on button "Guardar" at bounding box center [769, 461] width 71 height 27
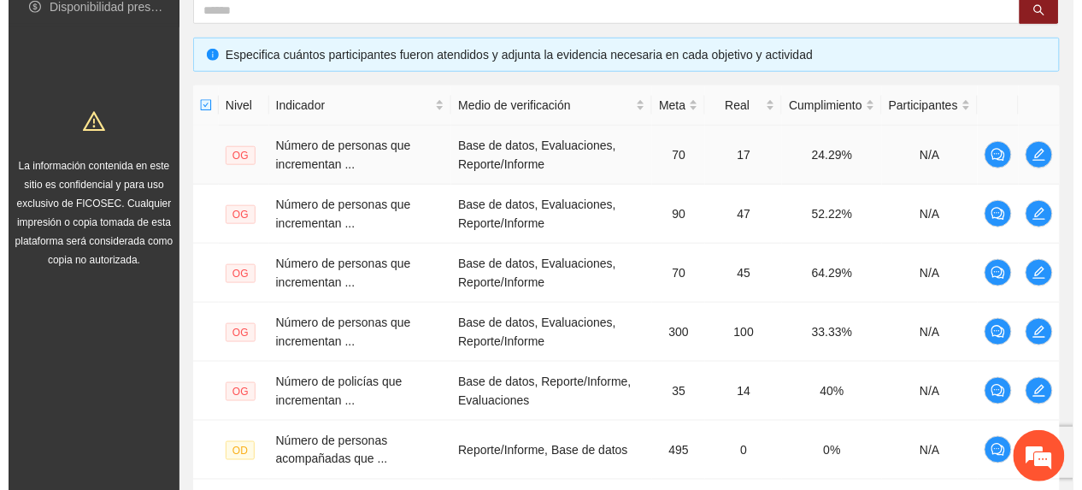
scroll to position [455, 0]
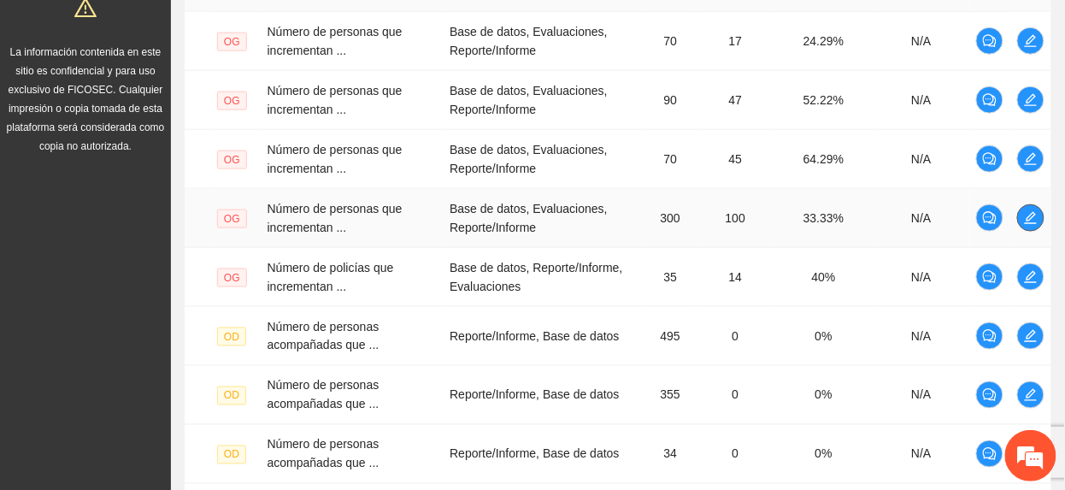
click at [1024, 227] on button "button" at bounding box center [1030, 217] width 27 height 27
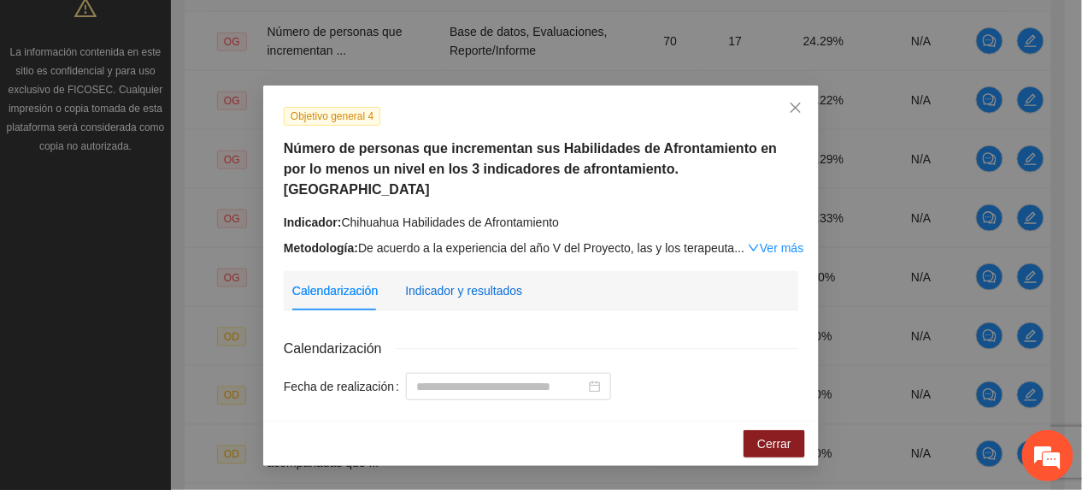
click at [479, 281] on div "Indicador y resultados" at bounding box center [463, 290] width 117 height 19
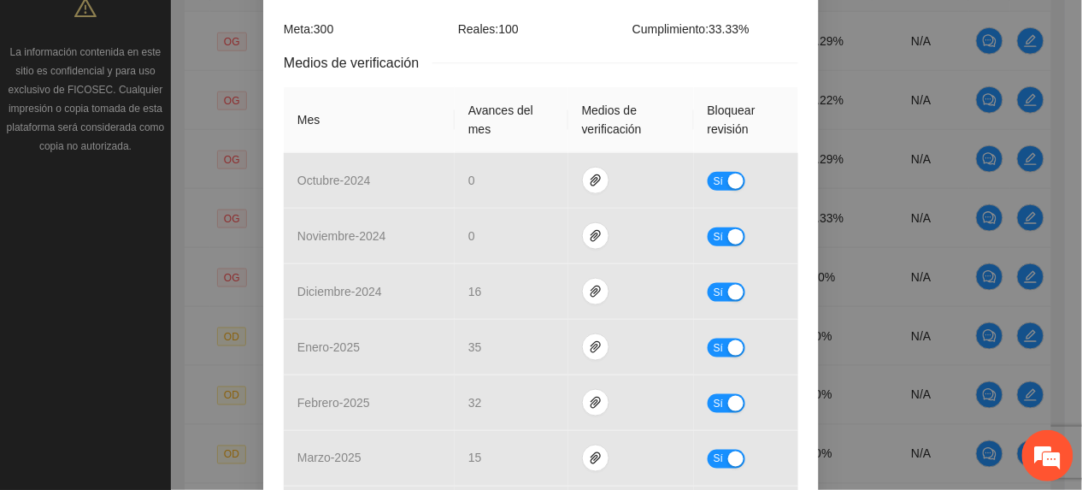
scroll to position [15, 0]
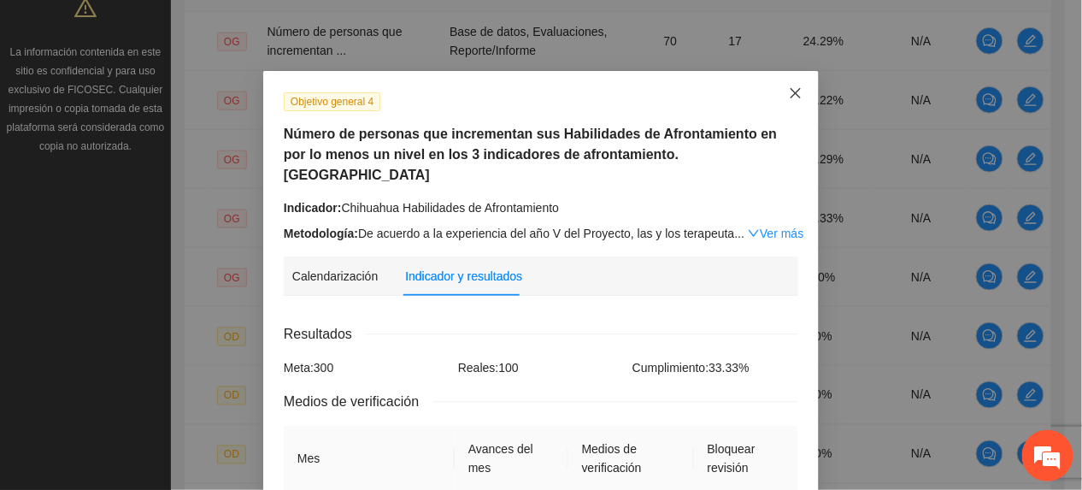
drag, startPoint x: 784, startPoint y: 93, endPoint x: 770, endPoint y: 106, distance: 19.4
click at [789, 94] on icon "close" at bounding box center [796, 93] width 14 height 14
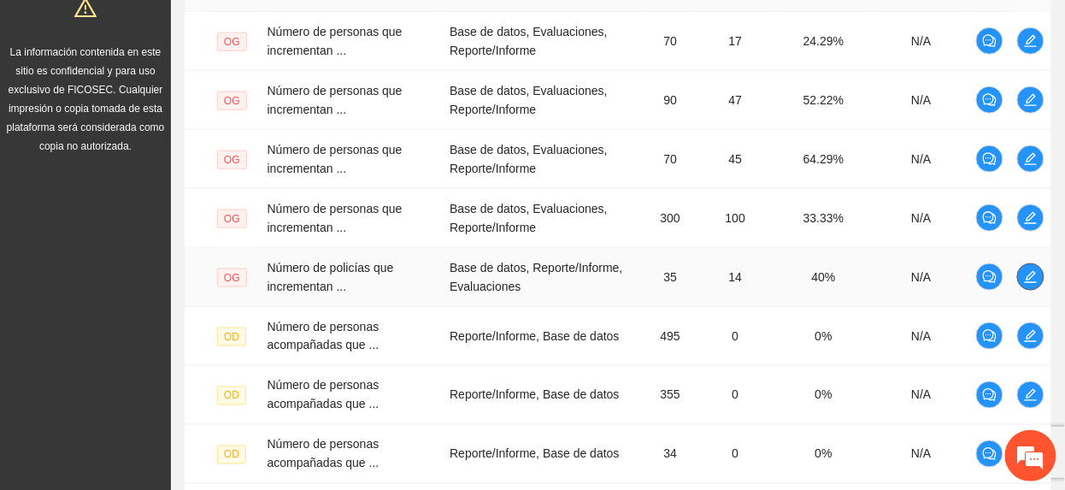
click at [1026, 282] on icon "edit" at bounding box center [1031, 277] width 14 height 14
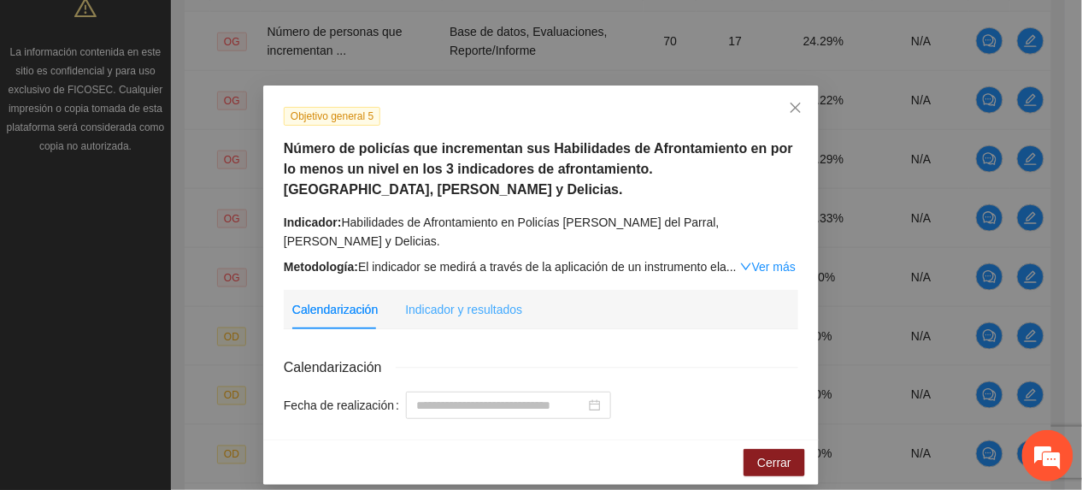
click at [444, 321] on div "Indicador y resultados" at bounding box center [463, 309] width 117 height 39
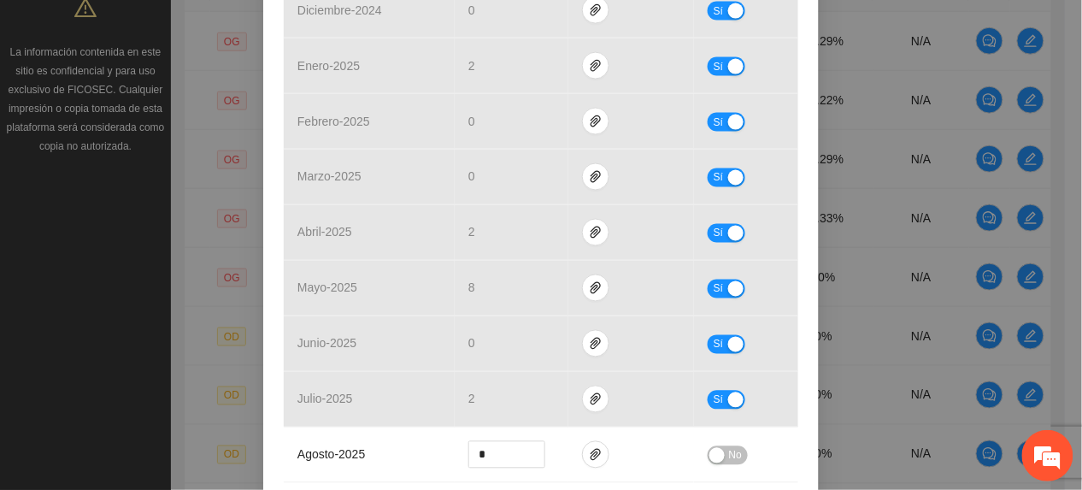
scroll to position [684, 0]
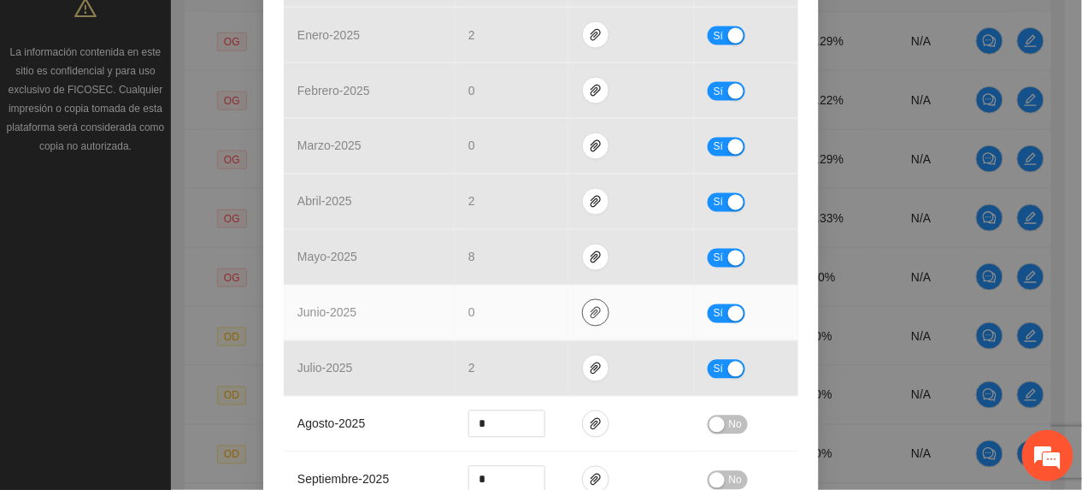
click at [583, 312] on span "paper-clip" at bounding box center [596, 313] width 26 height 14
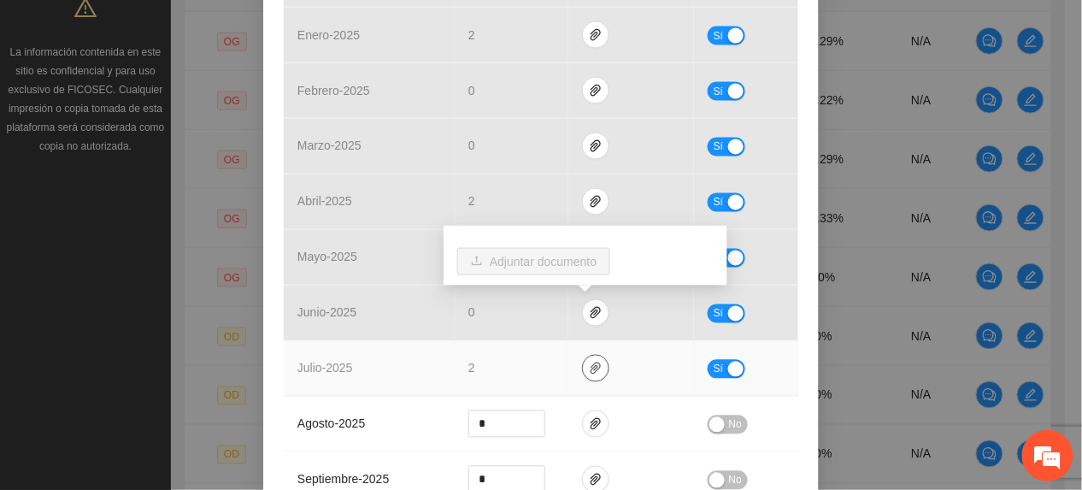
click at [590, 371] on icon "paper-clip" at bounding box center [595, 368] width 10 height 12
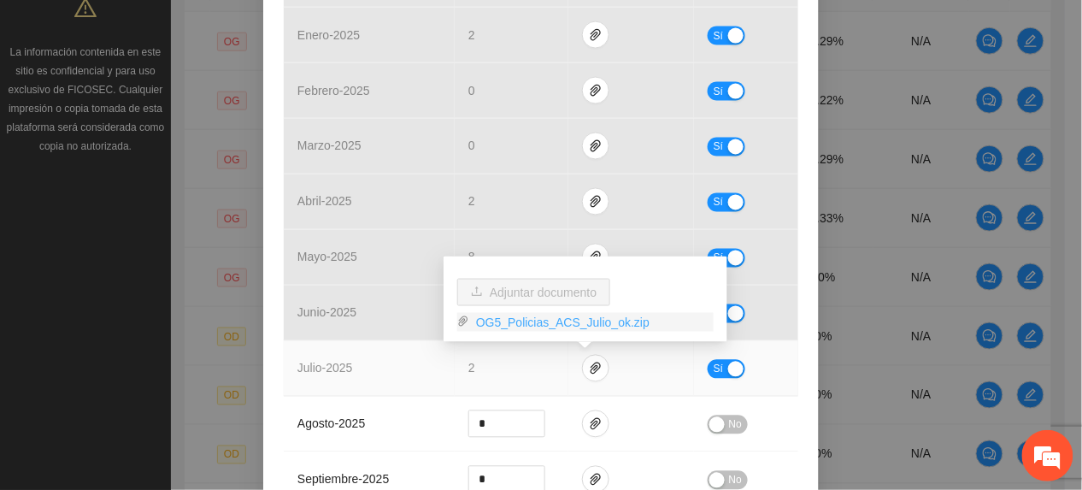
click at [501, 321] on link "OG5_Policias_ACS_Julio_ok.zip" at bounding box center [591, 322] width 244 height 19
drag, startPoint x: 367, startPoint y: 397, endPoint x: 537, endPoint y: 335, distance: 181.1
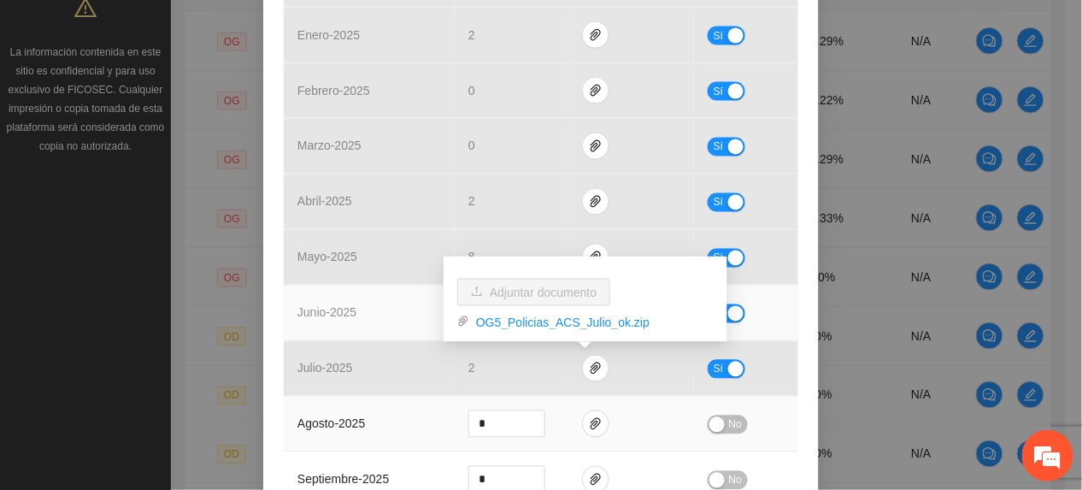
click at [367, 396] on td "julio - 2025" at bounding box center [369, 369] width 171 height 56
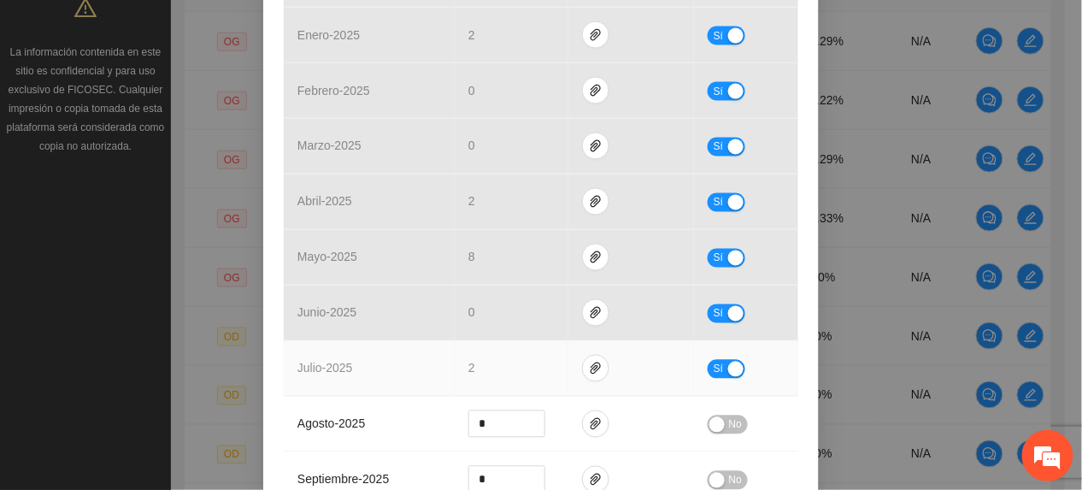
click at [707, 373] on button "Sí" at bounding box center [726, 369] width 38 height 19
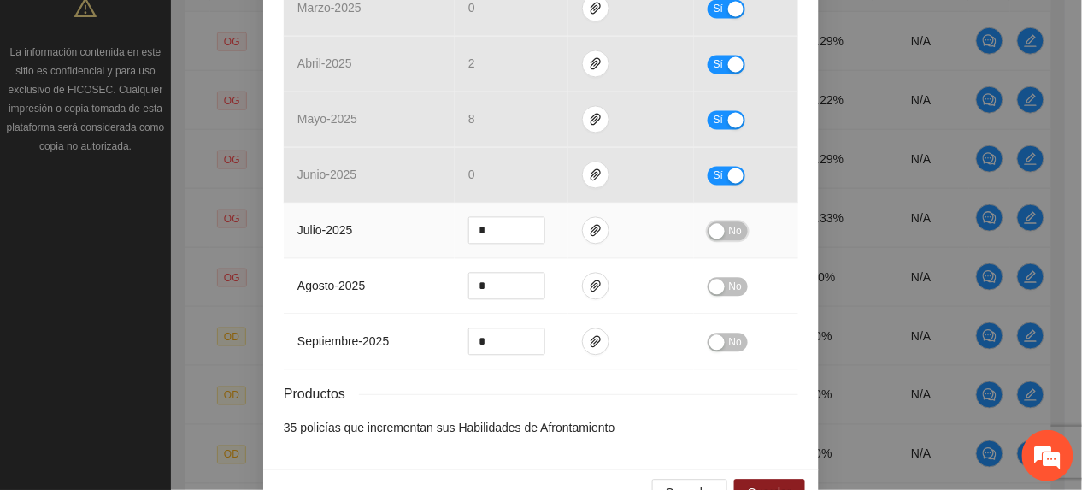
scroll to position [872, 0]
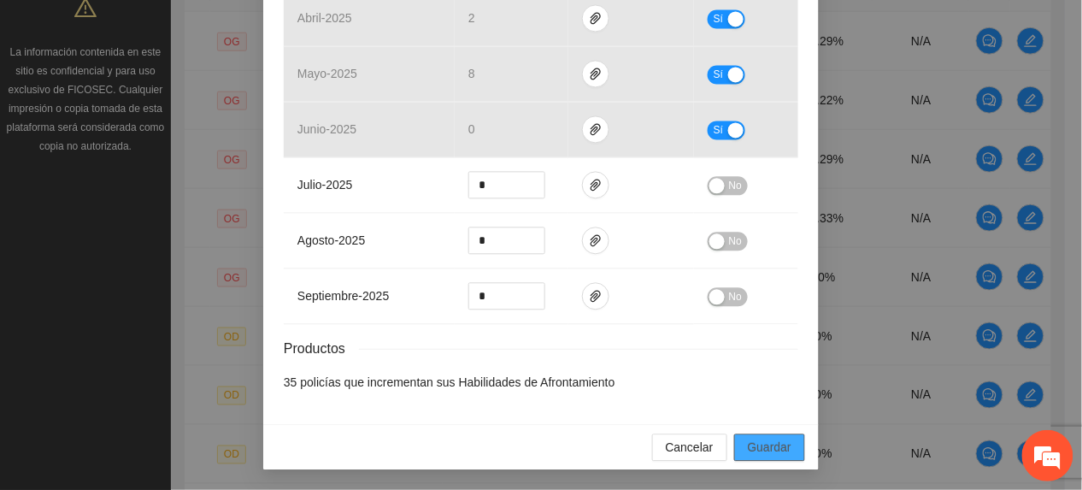
click at [770, 448] on span "Guardar" at bounding box center [770, 446] width 44 height 19
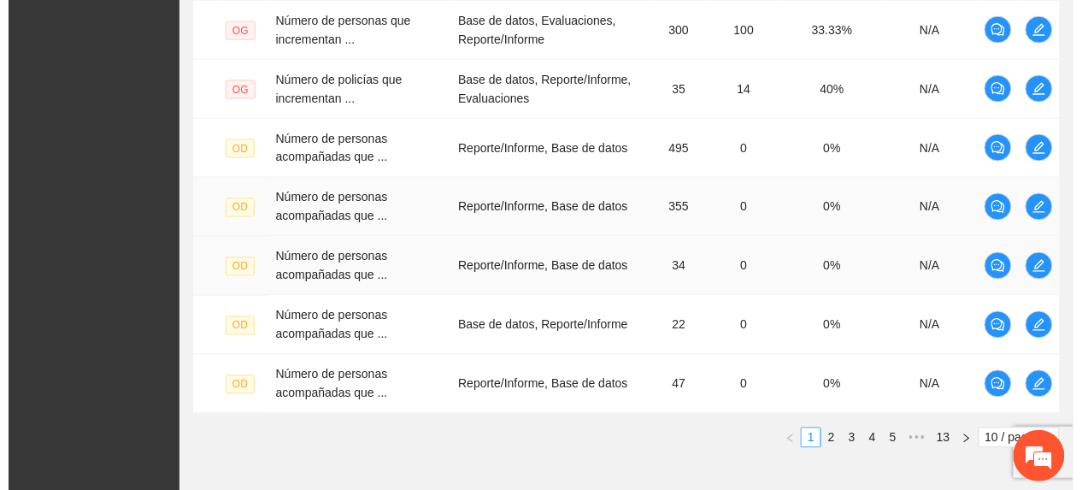
scroll to position [684, 0]
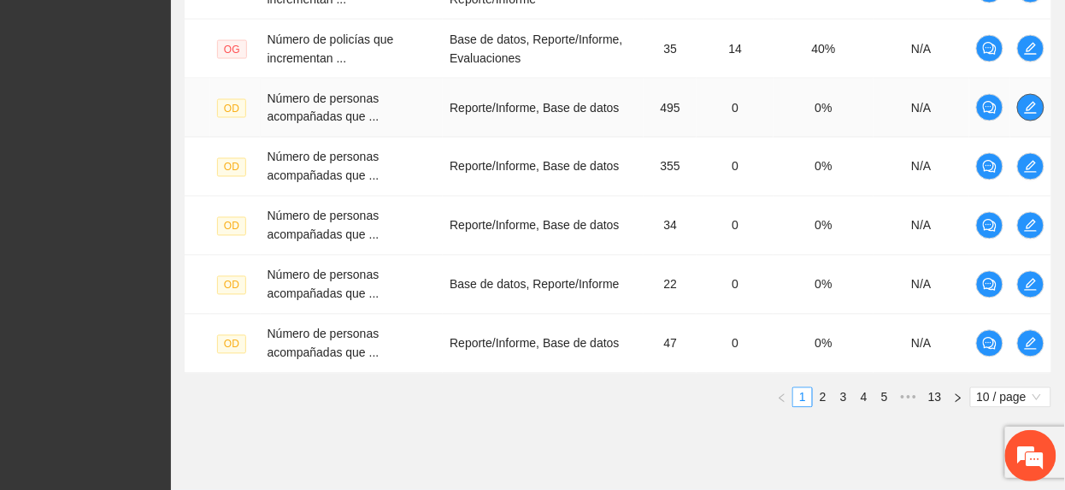
click at [1027, 106] on icon "edit" at bounding box center [1031, 108] width 14 height 14
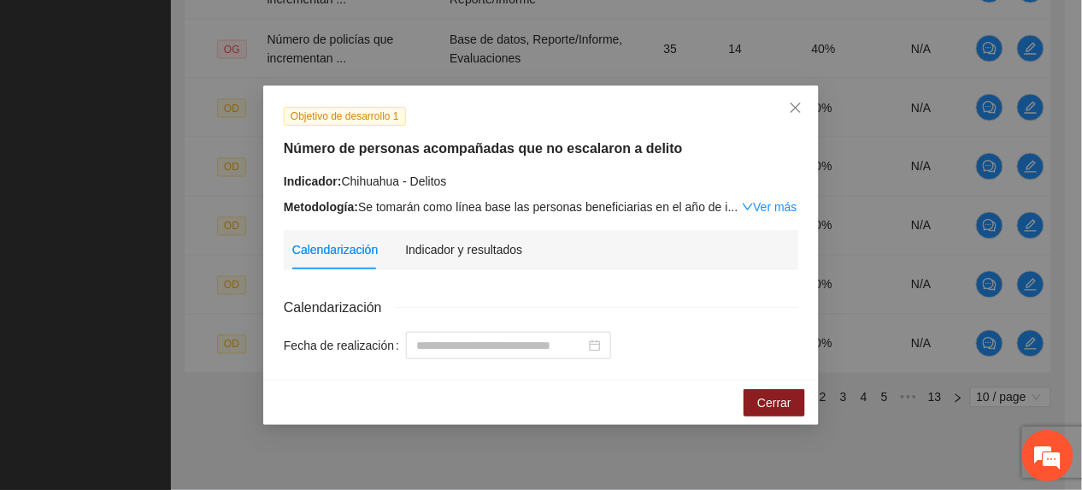
click at [753, 197] on div "Metodología: Se tomarán como línea base las personas beneficiarias en el año de…" at bounding box center [541, 206] width 514 height 19
click at [754, 202] on link "Ver más" at bounding box center [770, 207] width 56 height 14
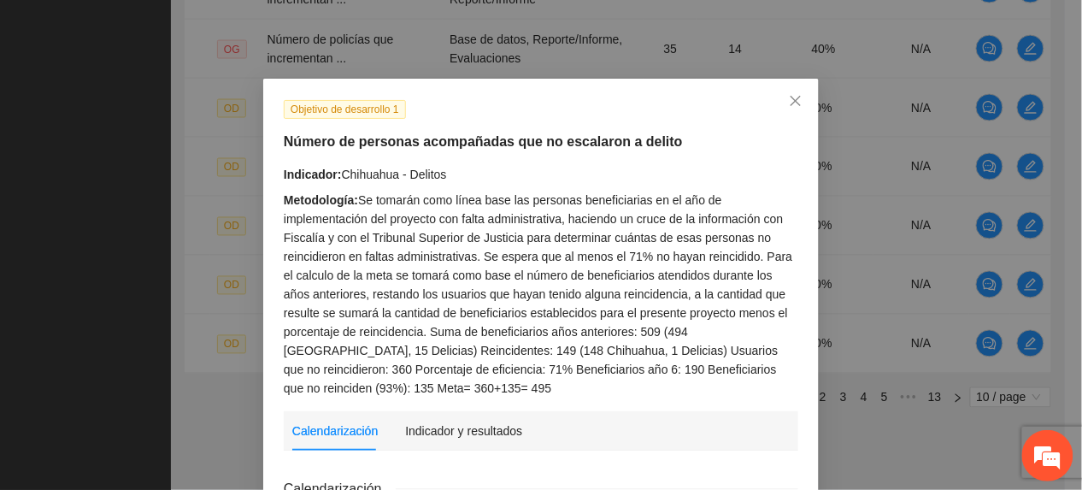
scroll to position [0, 0]
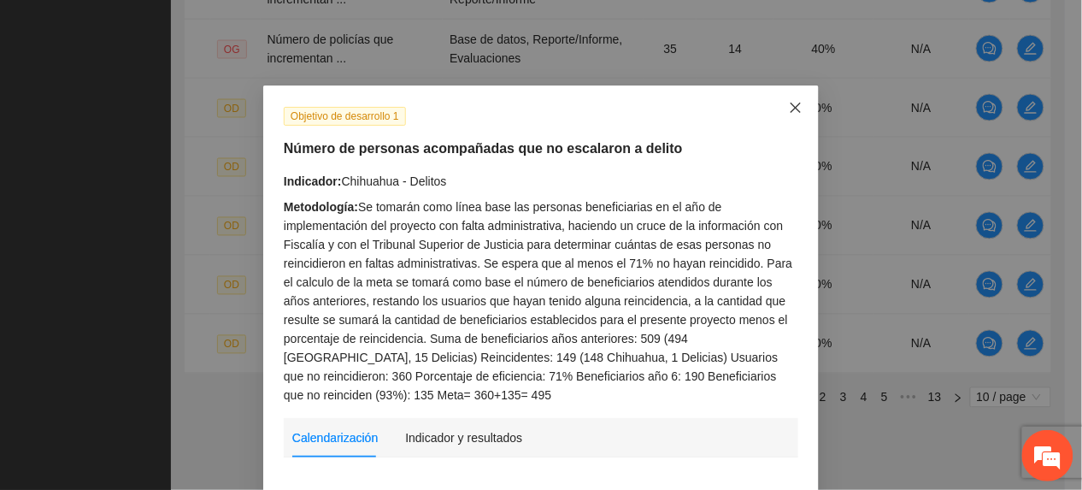
click at [795, 113] on span "Close" at bounding box center [795, 108] width 46 height 46
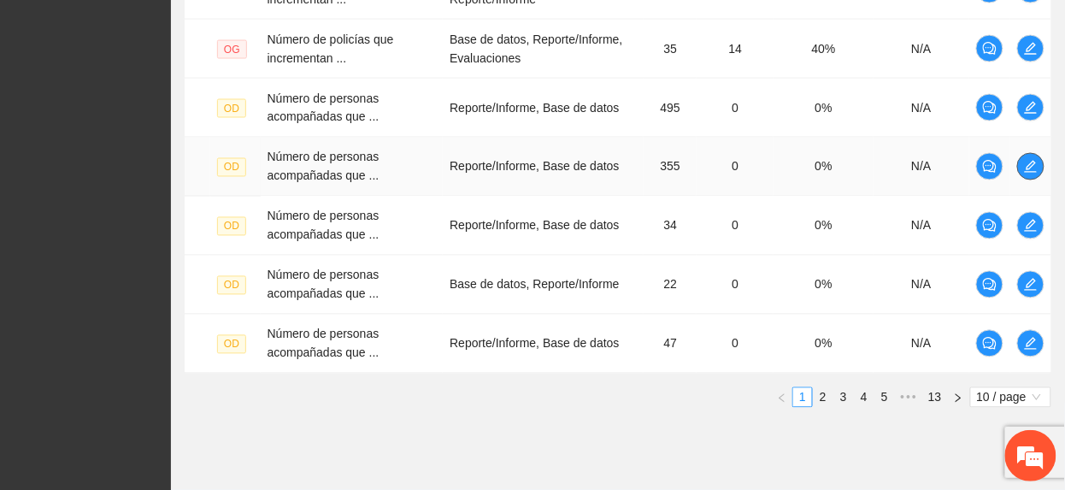
click at [1027, 166] on icon "edit" at bounding box center [1031, 167] width 14 height 14
click at [1034, 239] on button "button" at bounding box center [1030, 225] width 27 height 27
click at [1030, 227] on icon "edit" at bounding box center [1030, 226] width 12 height 12
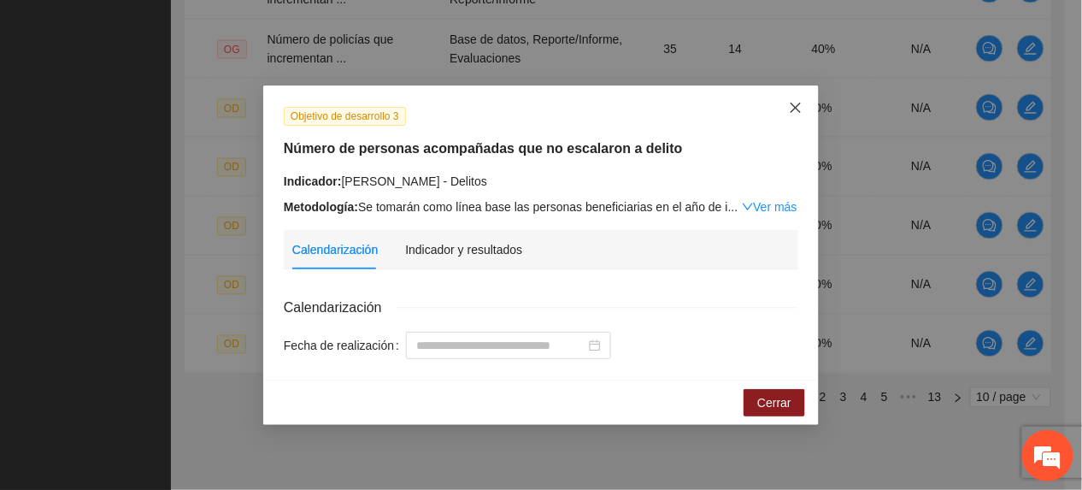
drag, startPoint x: 795, startPoint y: 110, endPoint x: 791, endPoint y: 147, distance: 36.9
click at [793, 111] on icon "close" at bounding box center [796, 108] width 14 height 14
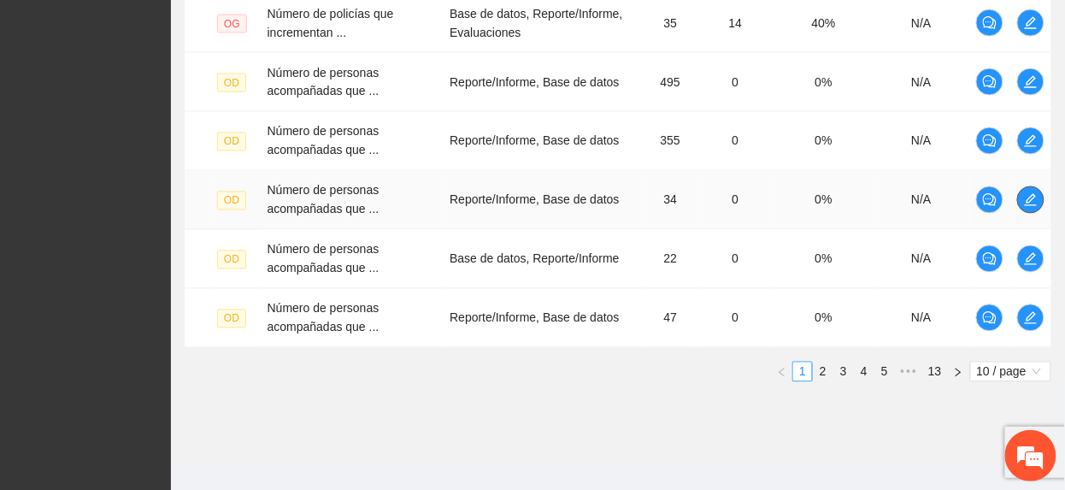
scroll to position [735, 0]
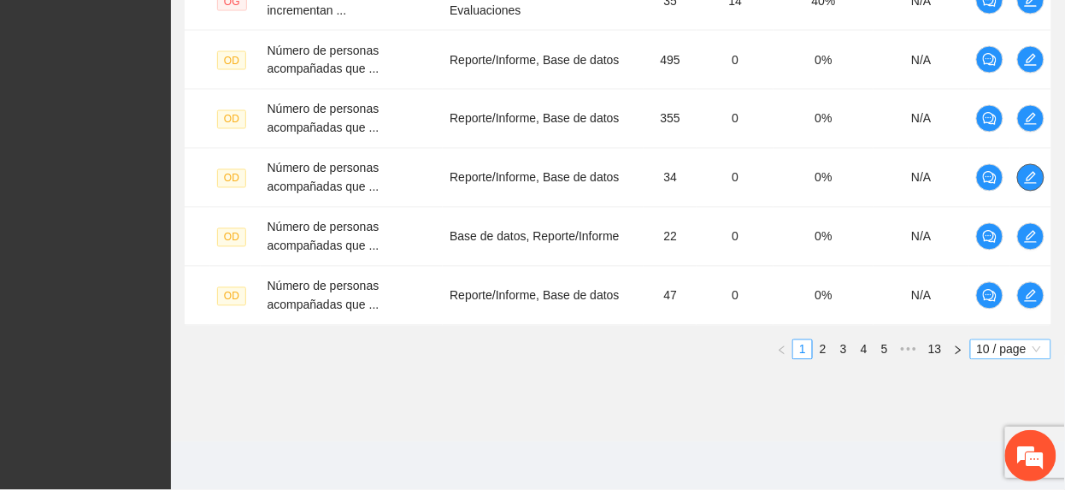
click at [995, 347] on span "10 / page" at bounding box center [1010, 349] width 67 height 19
click at [980, 402] on div "20 / page" at bounding box center [1011, 407] width 62 height 19
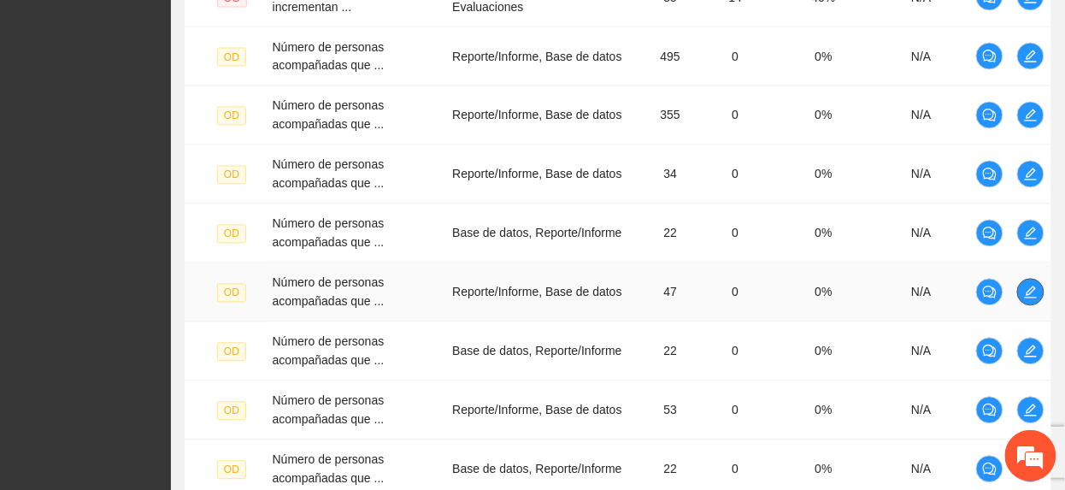
click at [1036, 298] on icon "edit" at bounding box center [1030, 292] width 12 height 12
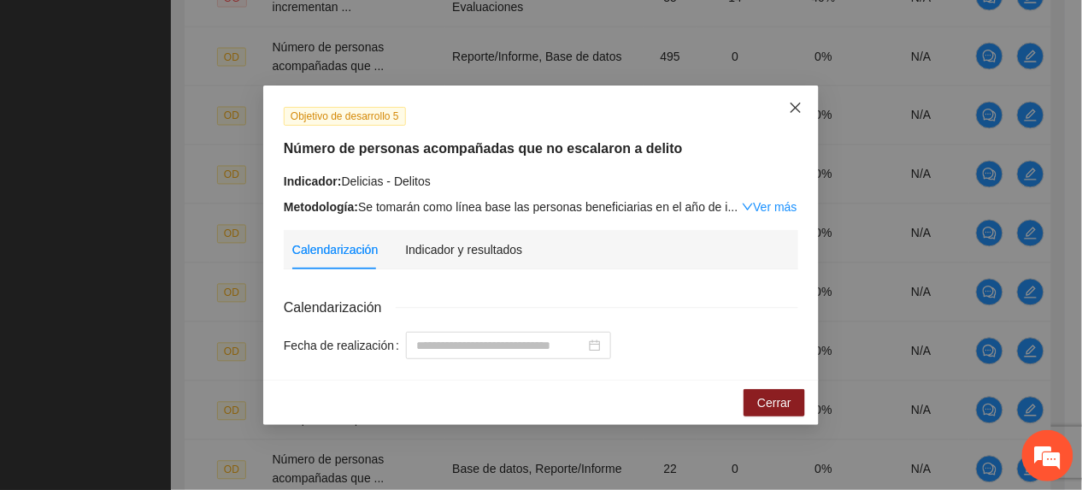
click at [783, 103] on span "Close" at bounding box center [795, 108] width 46 height 46
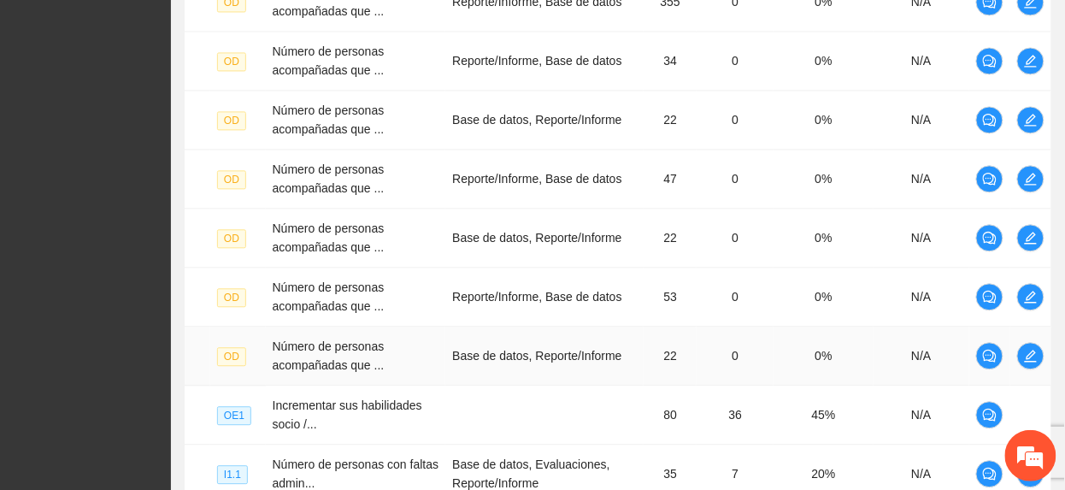
scroll to position [962, 0]
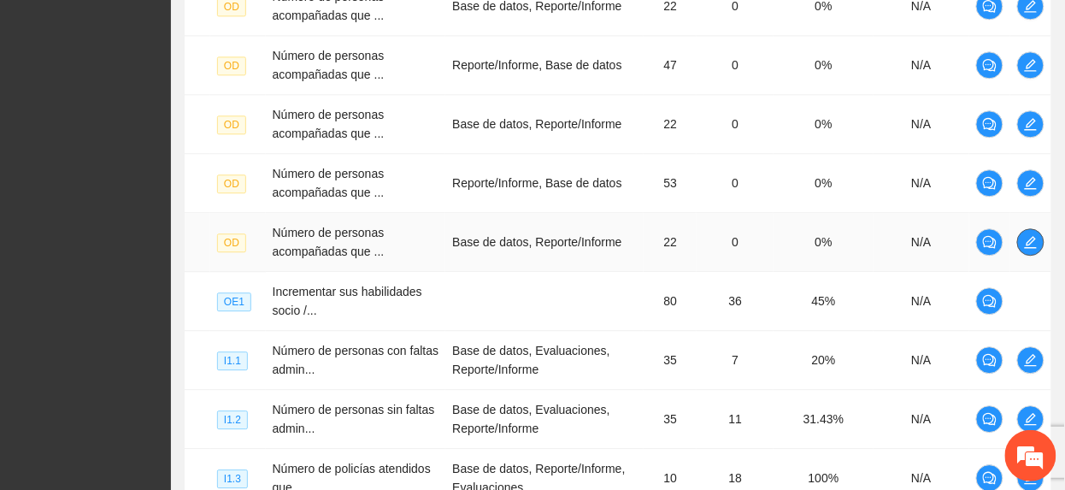
click at [1026, 244] on icon "edit" at bounding box center [1031, 242] width 14 height 14
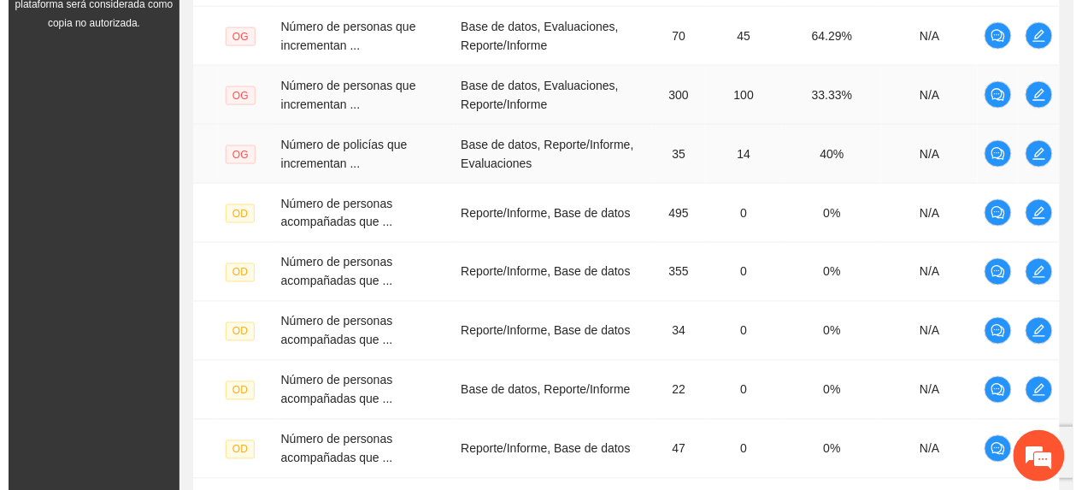
scroll to position [507, 0]
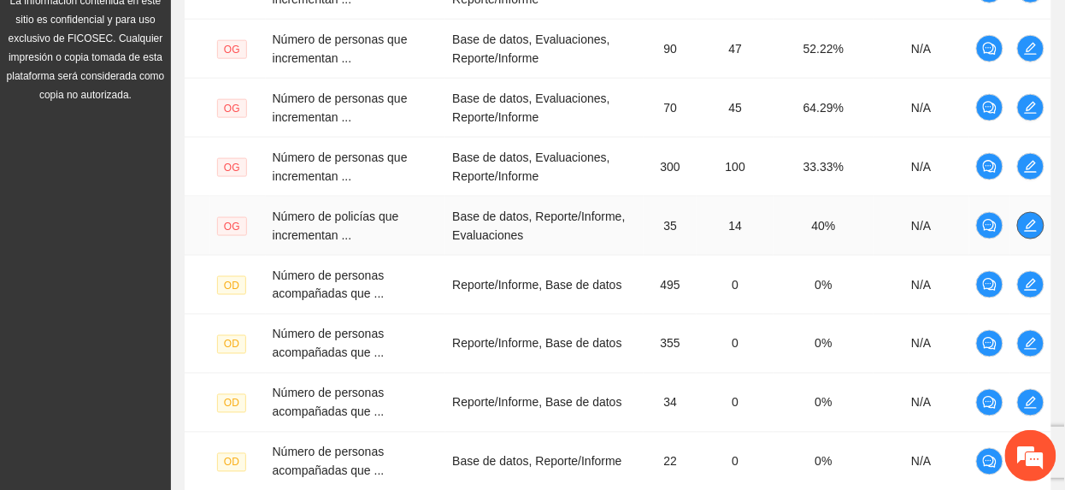
click at [1027, 231] on icon "edit" at bounding box center [1031, 226] width 14 height 14
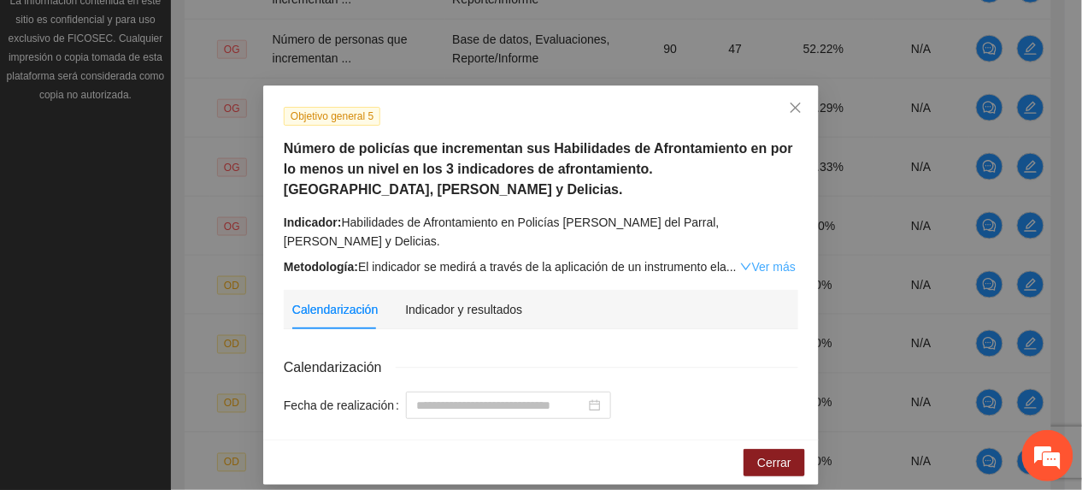
click at [770, 261] on link "Ver más" at bounding box center [768, 267] width 56 height 14
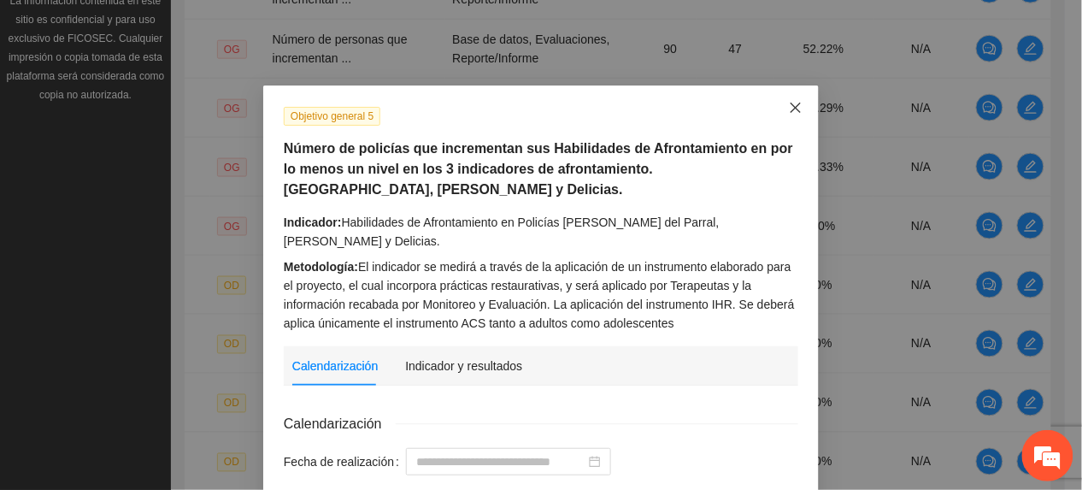
click at [797, 106] on span "Close" at bounding box center [795, 108] width 46 height 46
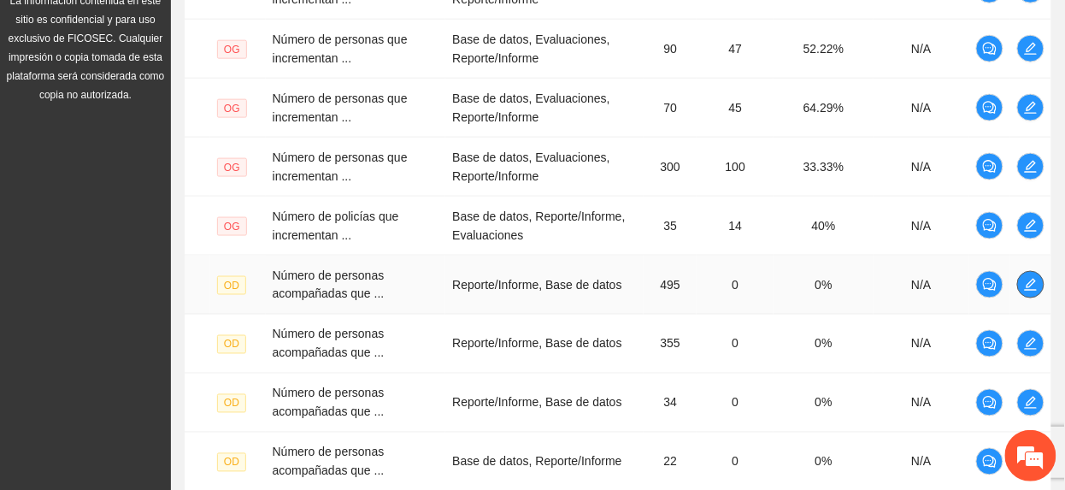
click at [1026, 298] on button "button" at bounding box center [1030, 284] width 27 height 27
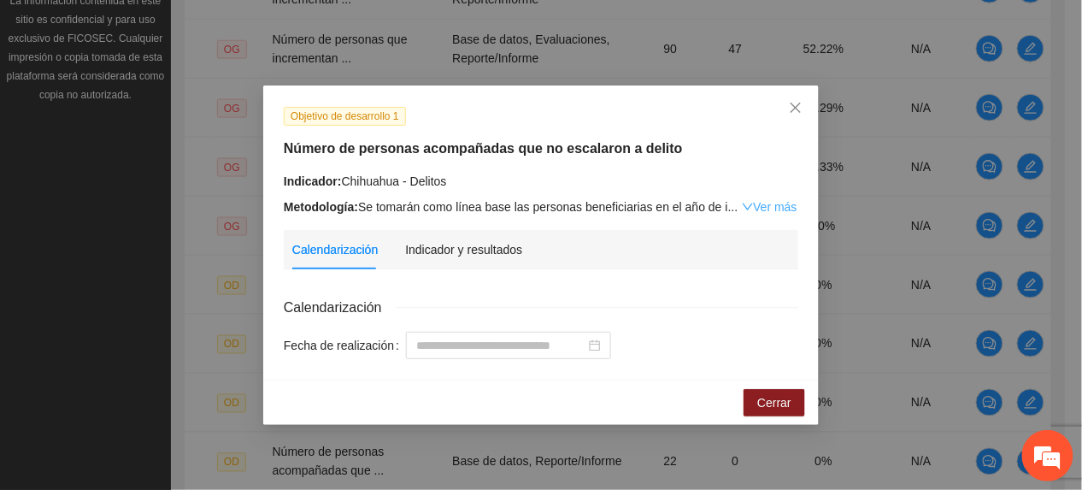
click at [769, 212] on link "Ver más" at bounding box center [770, 207] width 56 height 14
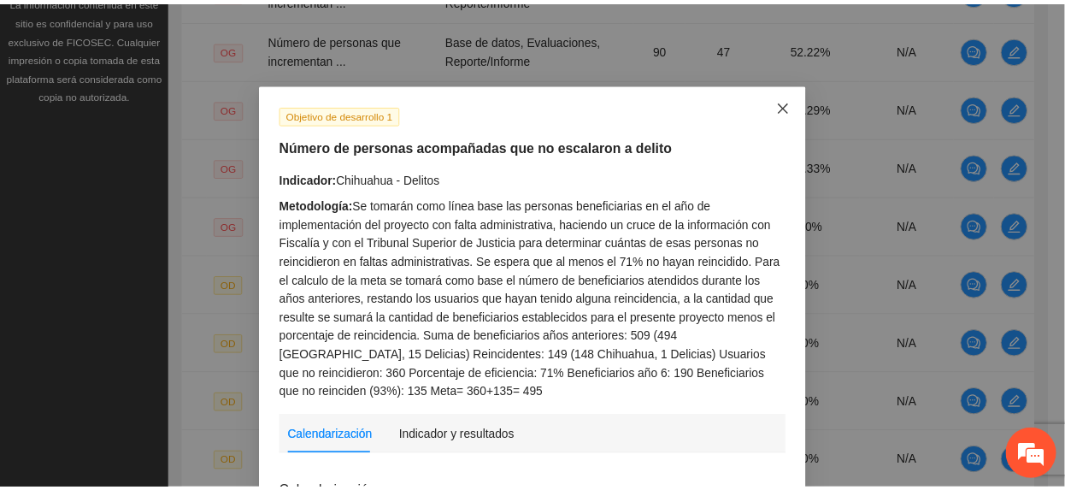
scroll to position [0, 0]
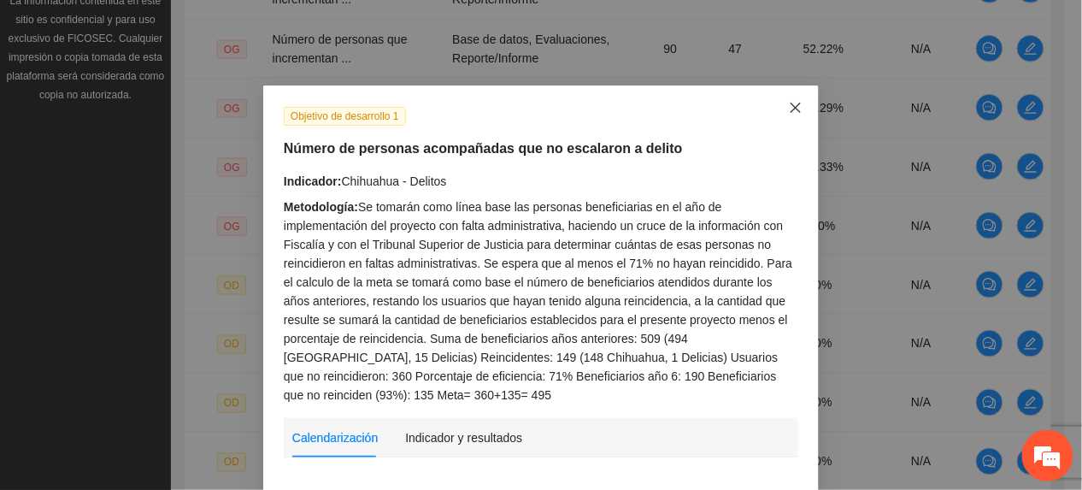
click at [789, 103] on icon "close" at bounding box center [796, 108] width 14 height 14
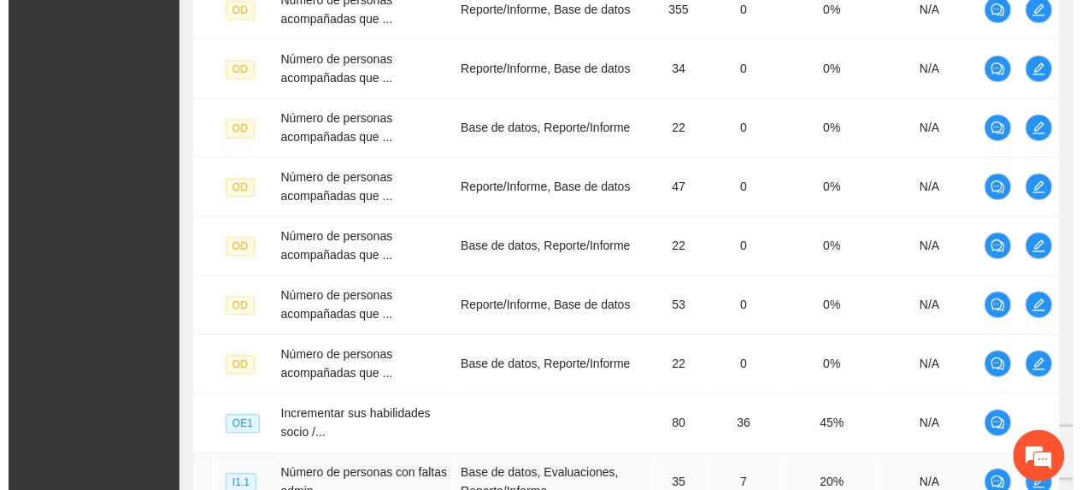
scroll to position [962, 0]
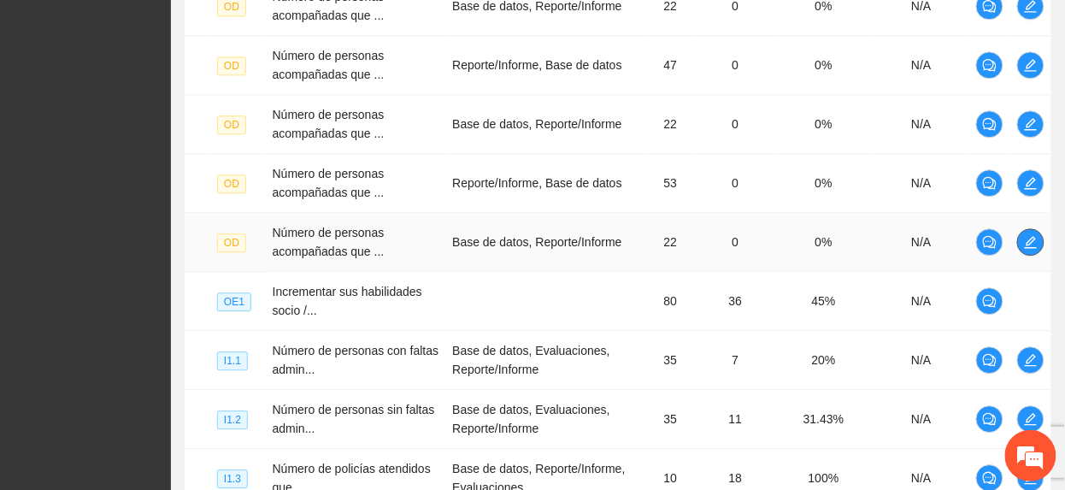
click at [1027, 248] on icon "edit" at bounding box center [1030, 242] width 12 height 12
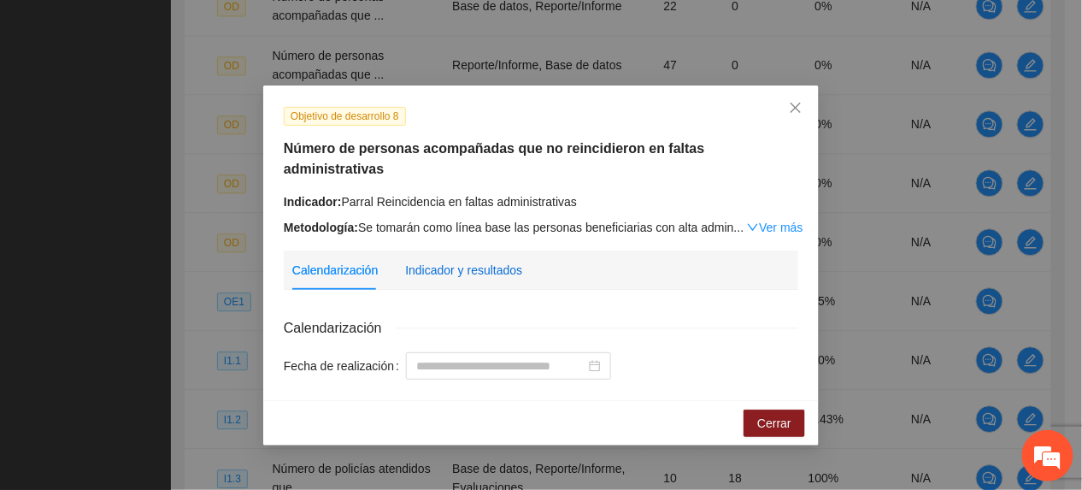
click at [461, 261] on div "Indicador y resultados" at bounding box center [463, 270] width 117 height 19
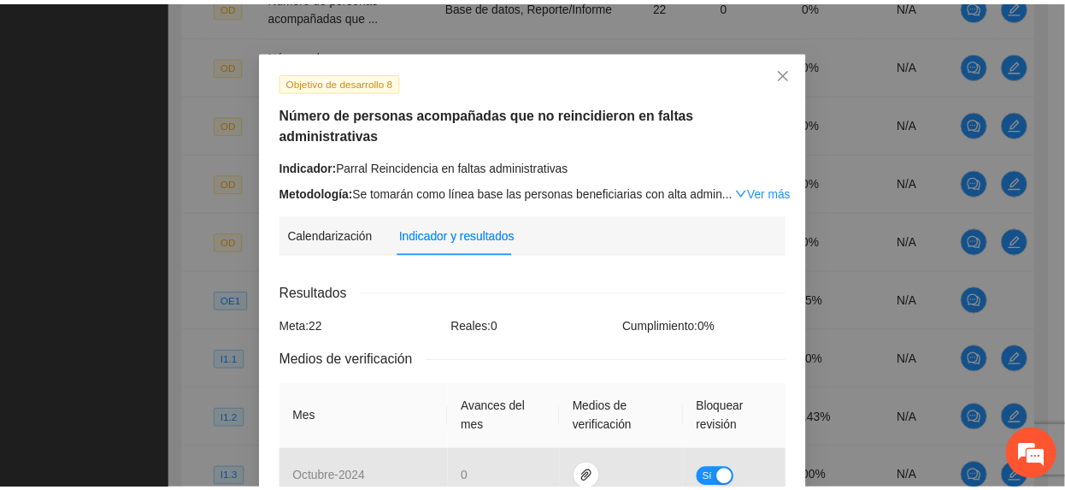
scroll to position [0, 0]
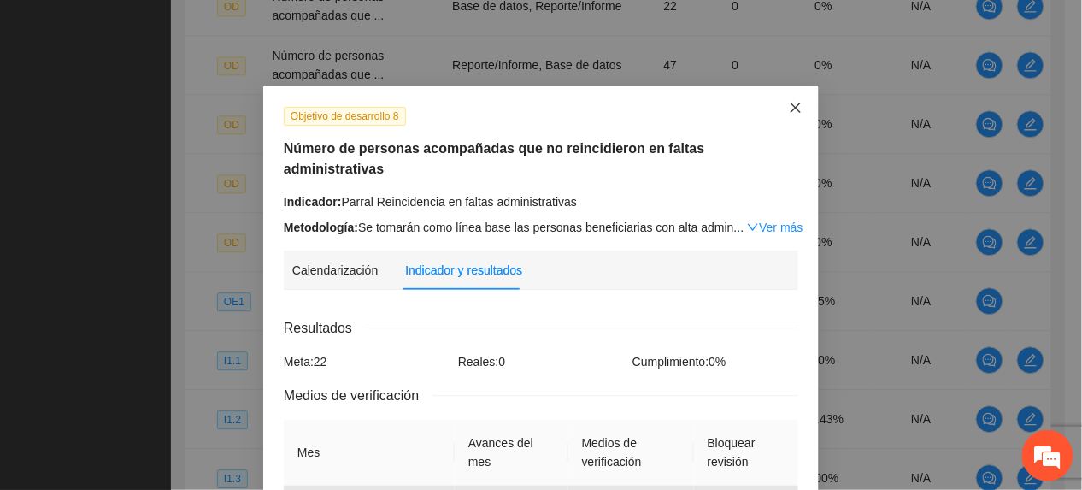
click at [790, 107] on icon "close" at bounding box center [796, 108] width 14 height 14
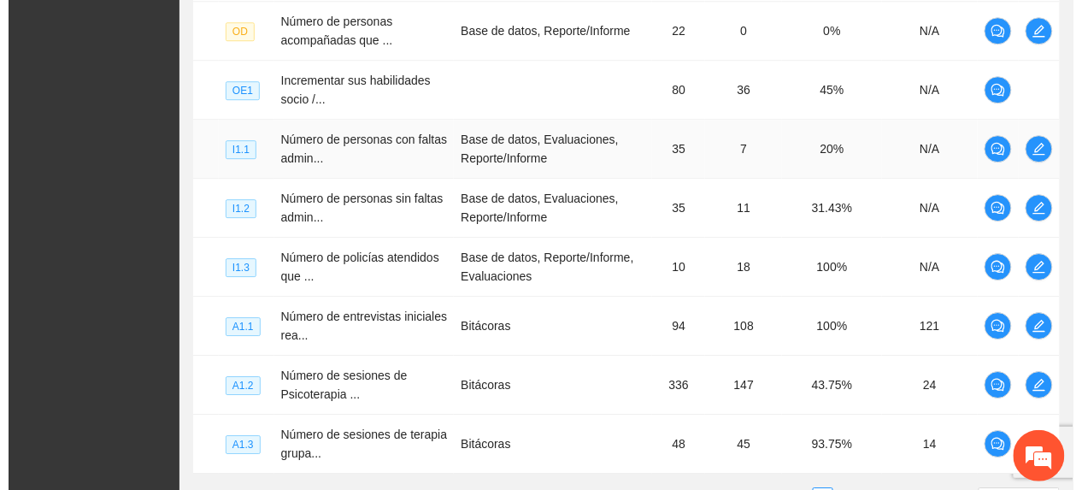
scroll to position [1190, 0]
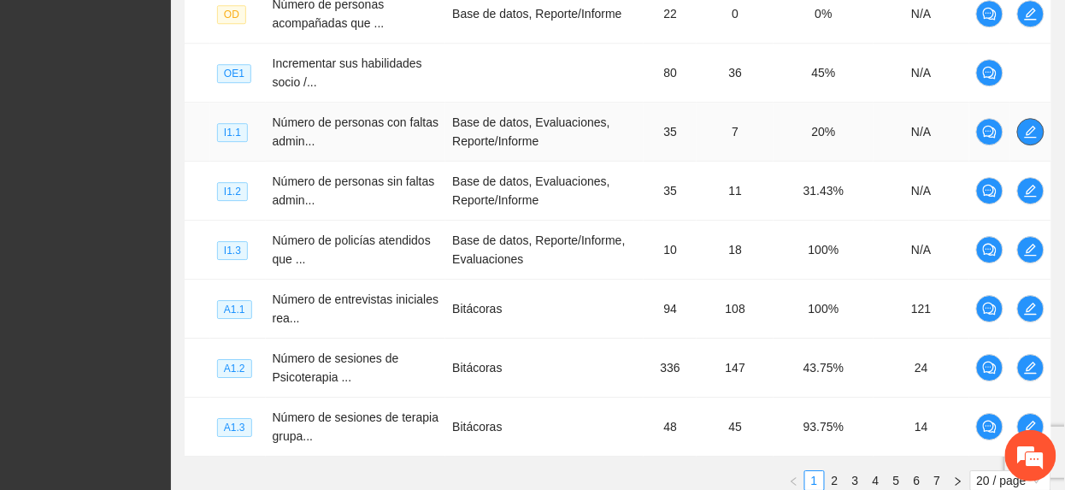
click at [1036, 135] on icon "edit" at bounding box center [1031, 132] width 14 height 14
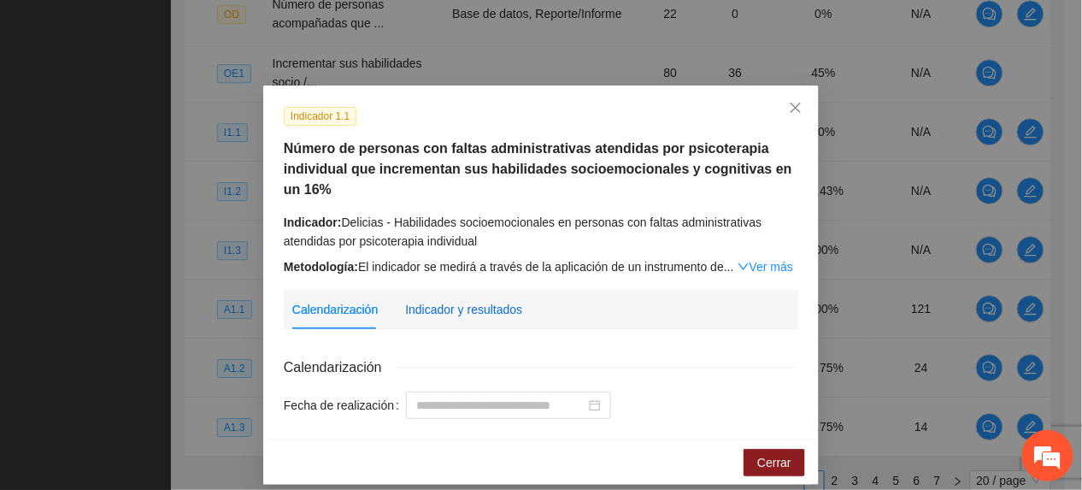
click at [503, 302] on div "Indicador y resultados" at bounding box center [463, 309] width 117 height 19
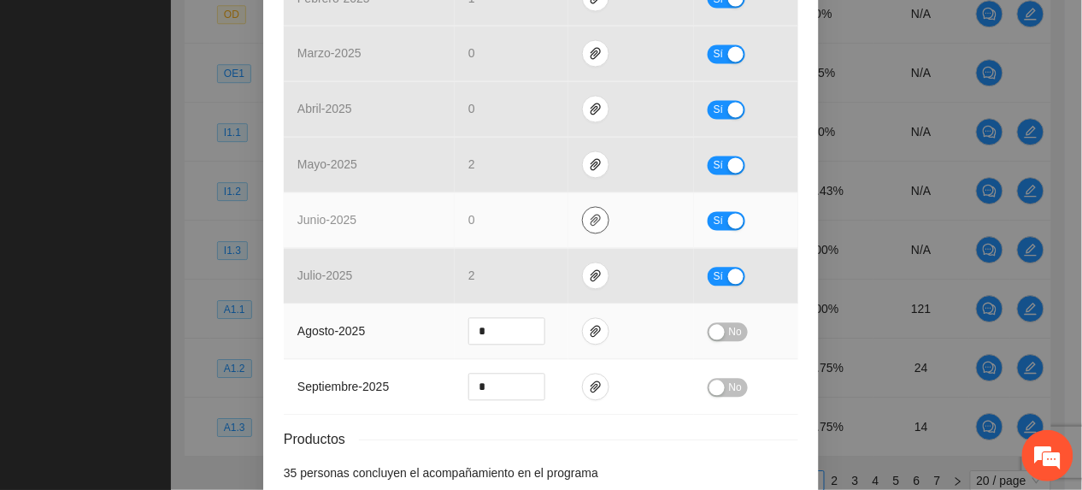
scroll to position [736, 0]
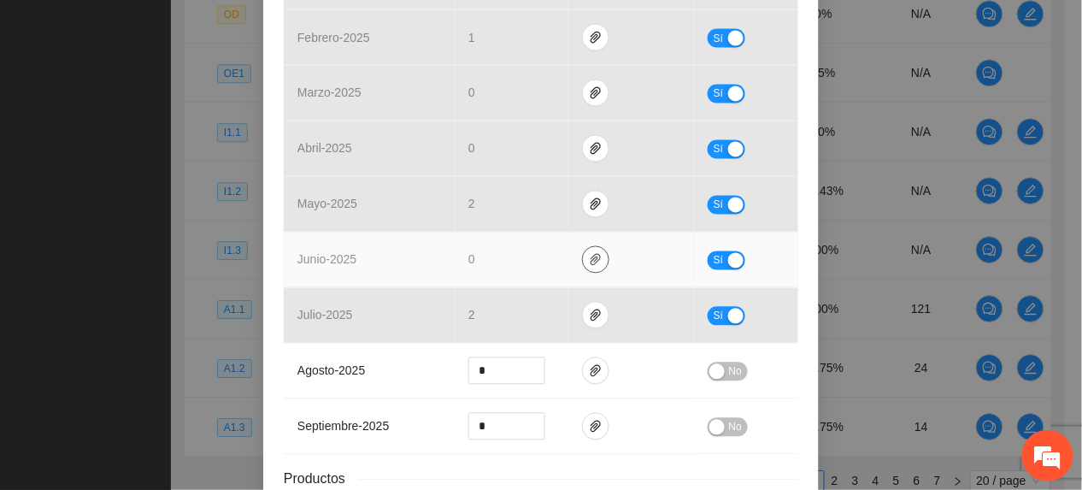
click at [589, 257] on icon "paper-clip" at bounding box center [596, 260] width 14 height 14
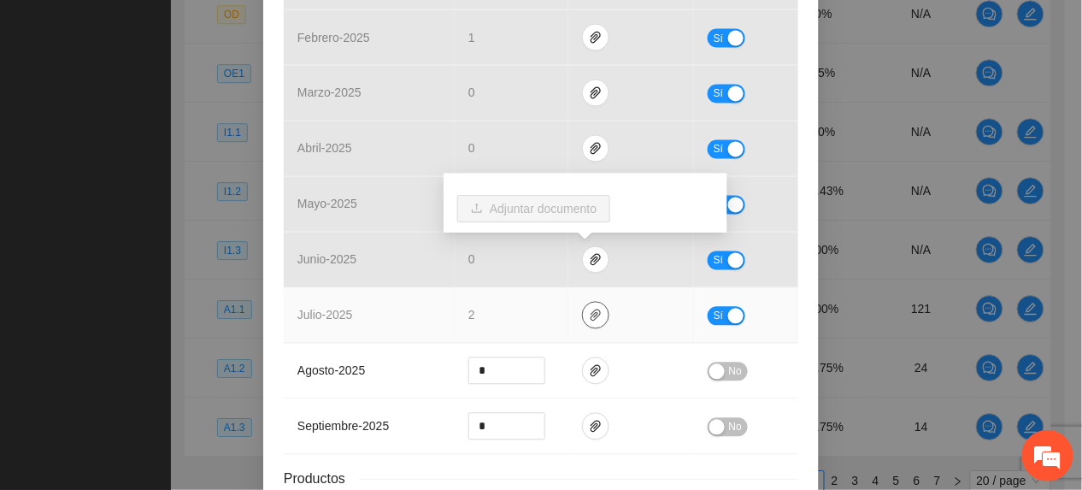
click at [589, 321] on icon "paper-clip" at bounding box center [596, 315] width 14 height 14
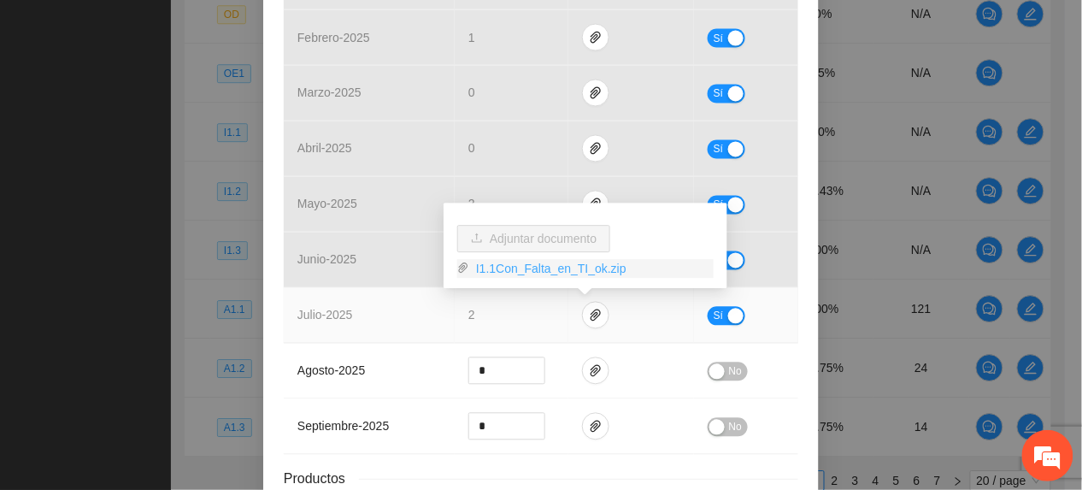
click at [560, 271] on link "I1.1Con_Falta_en_TI_ok.zip" at bounding box center [591, 268] width 244 height 19
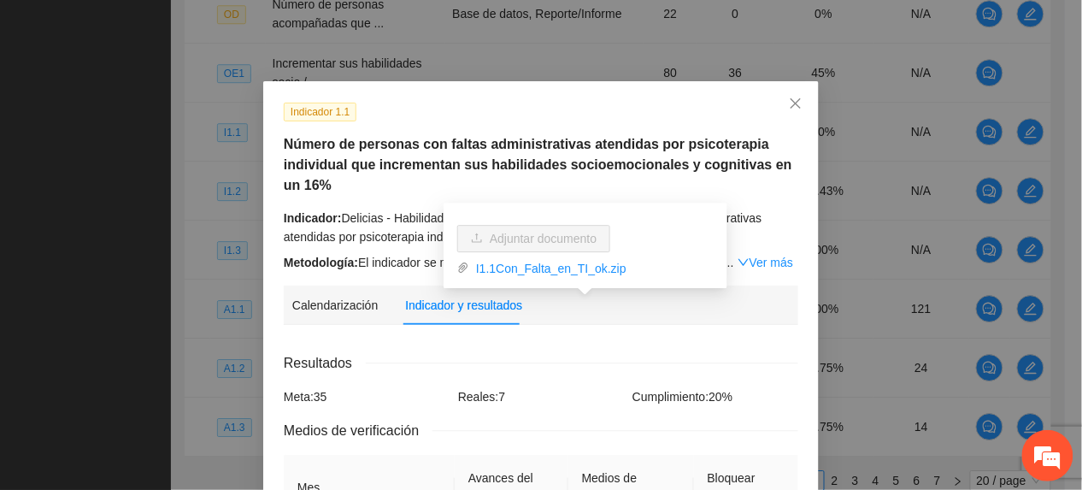
scroll to position [0, 0]
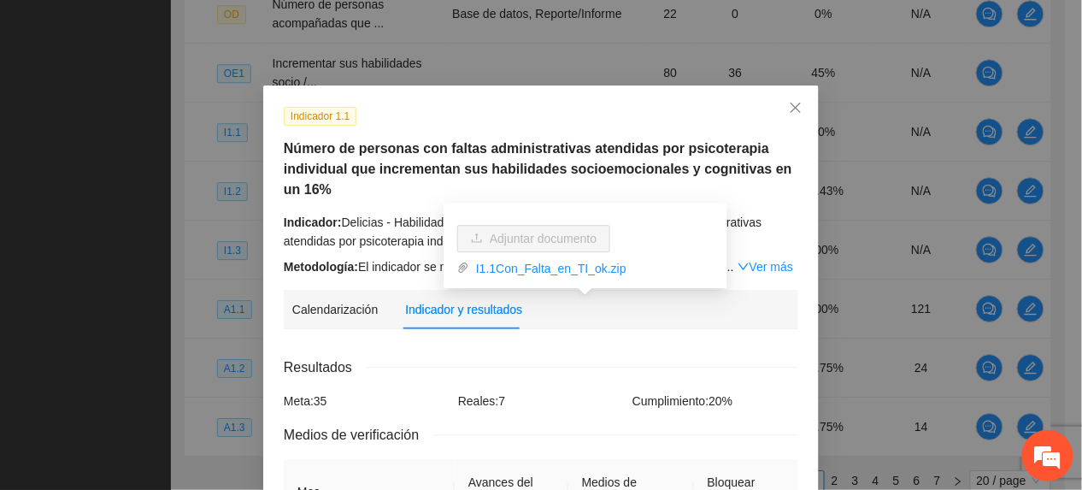
click at [393, 155] on h5 "Número de personas con faltas administrativas atendidas por psicoterapia indivi…" at bounding box center [541, 169] width 514 height 62
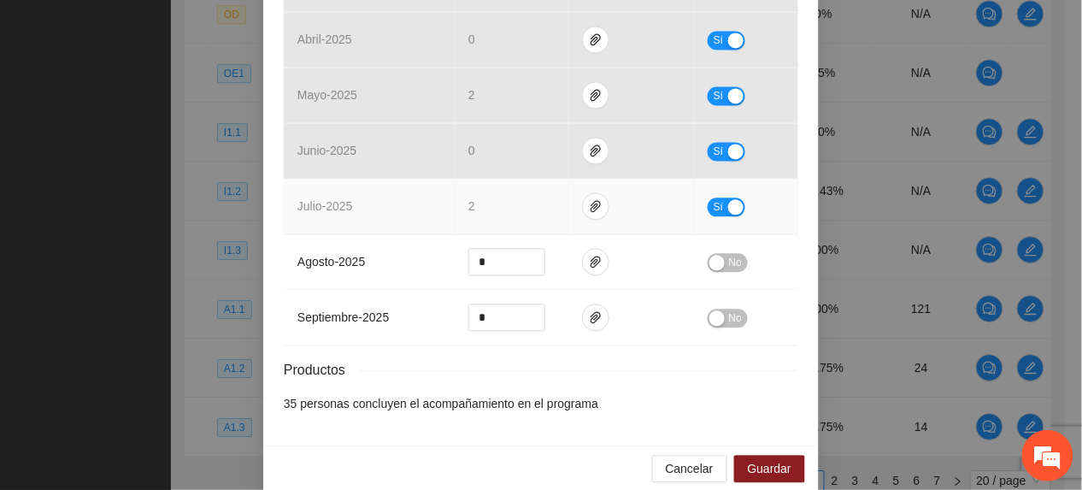
scroll to position [872, 0]
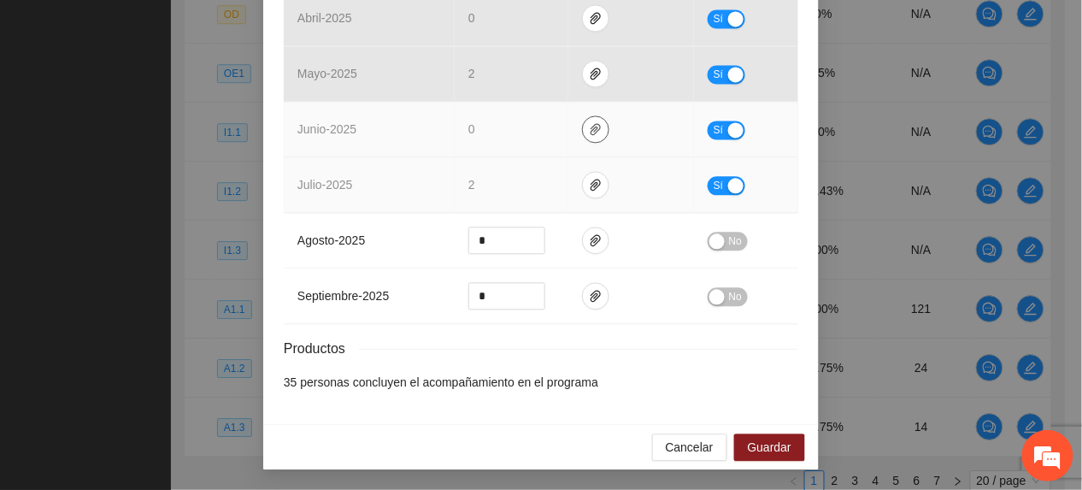
click at [590, 131] on icon "paper-clip" at bounding box center [595, 129] width 10 height 12
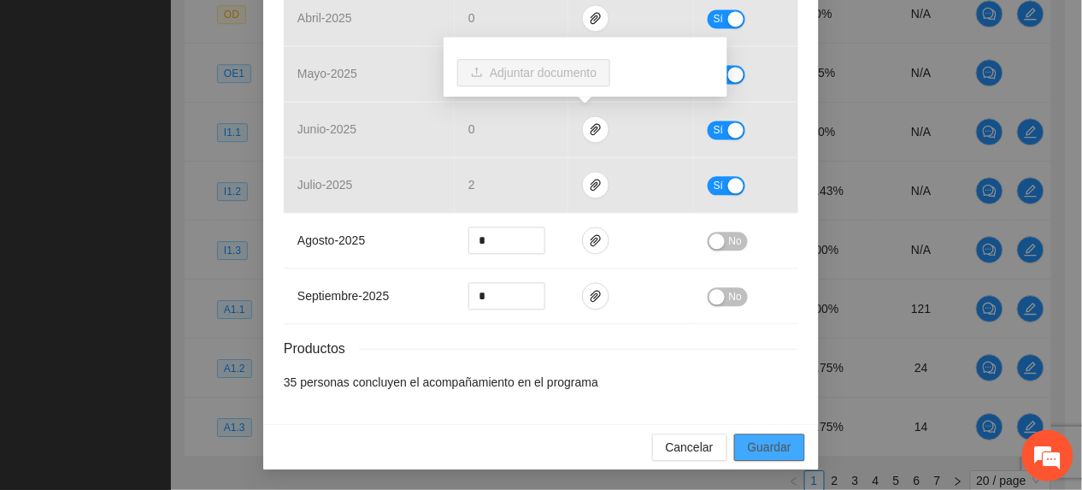
click at [766, 442] on span "Guardar" at bounding box center [770, 446] width 44 height 19
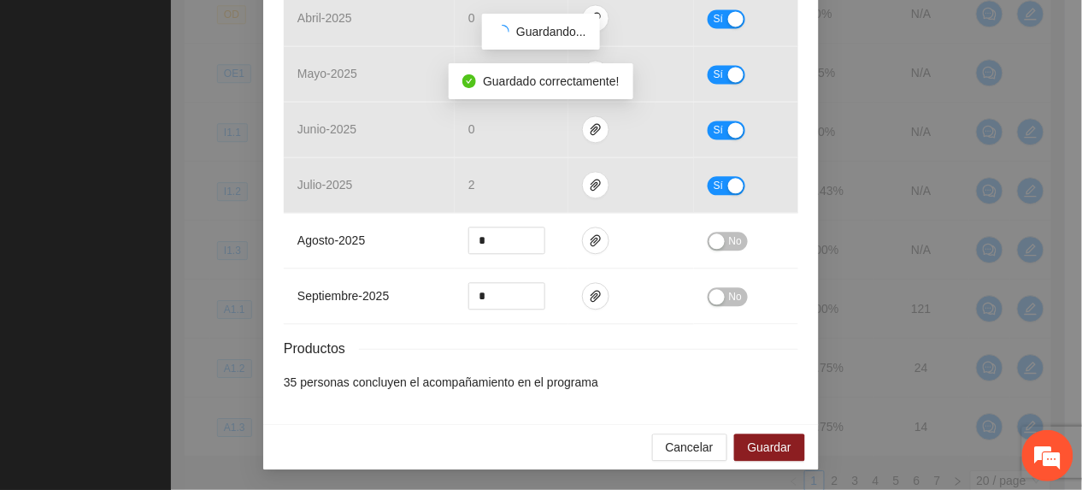
scroll to position [787, 0]
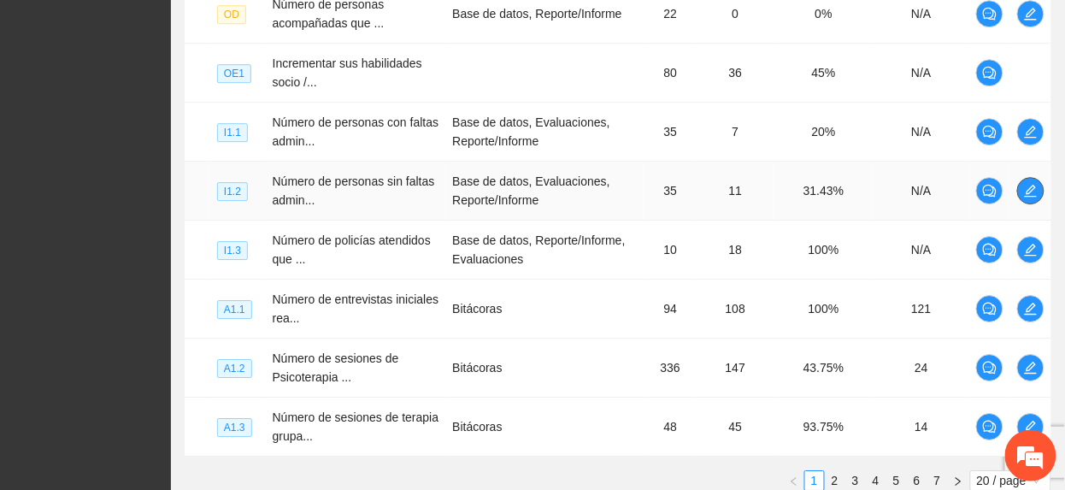
click at [1036, 197] on icon "edit" at bounding box center [1031, 191] width 14 height 14
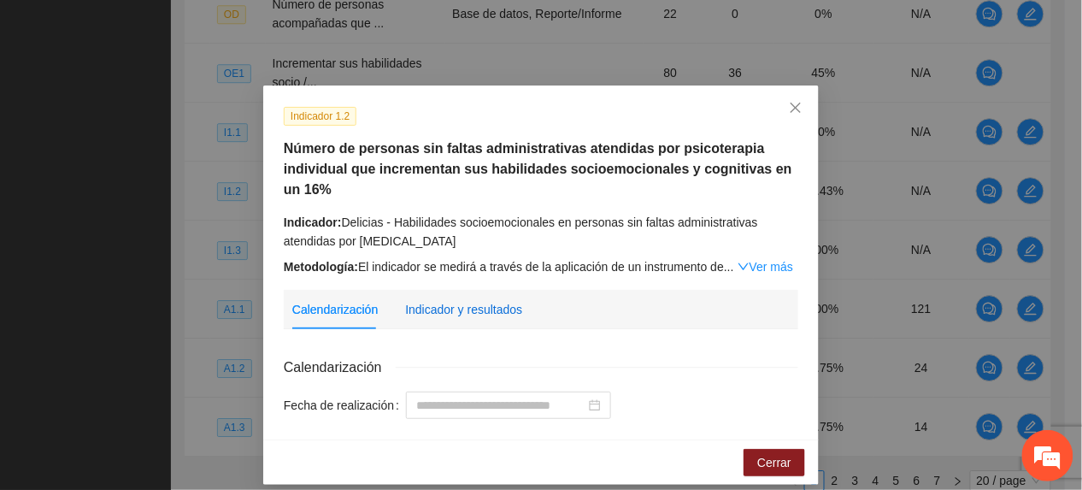
click at [461, 311] on div "Indicador y resultados" at bounding box center [463, 309] width 117 height 19
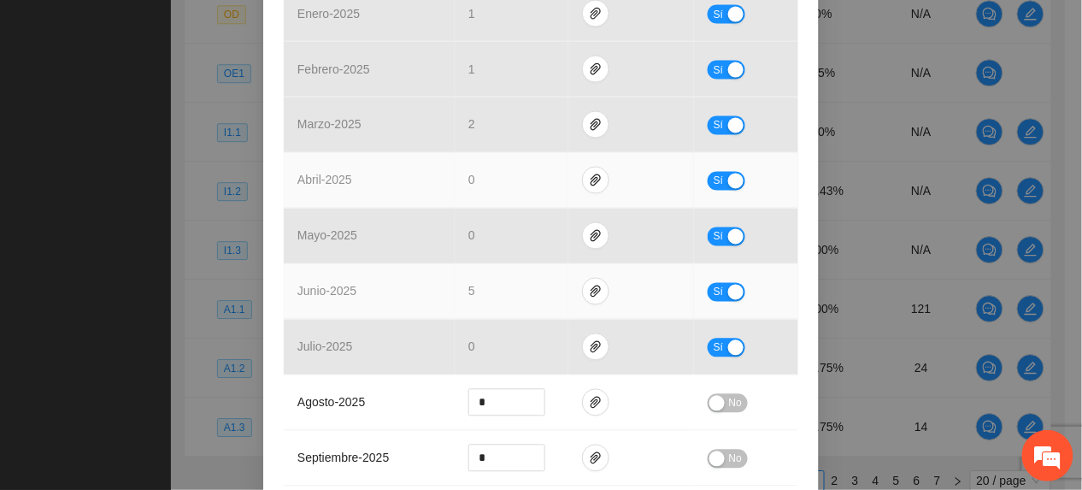
scroll to position [736, 0]
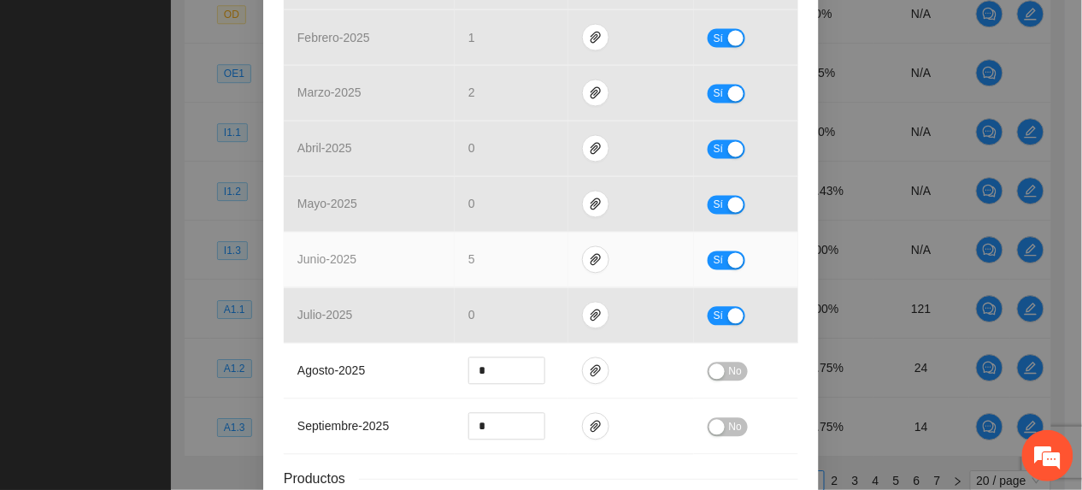
click at [581, 277] on td at bounding box center [631, 260] width 126 height 56
click at [590, 253] on button "button" at bounding box center [595, 259] width 27 height 27
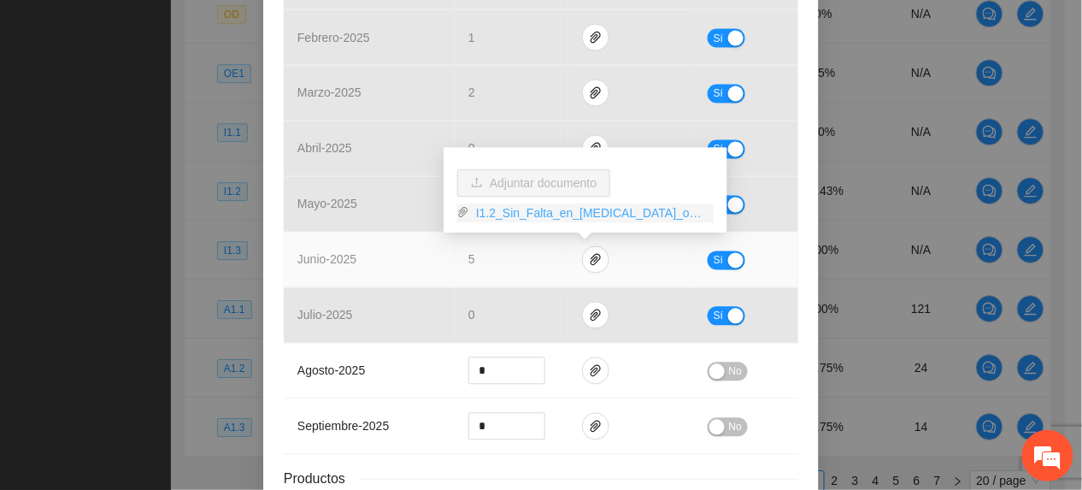
drag, startPoint x: 517, startPoint y: 208, endPoint x: 511, endPoint y: 219, distance: 11.9
click at [517, 208] on link "I1.2_Sin_Falta_en_[MEDICAL_DATA]_ok.zip" at bounding box center [591, 212] width 244 height 19
click at [431, 284] on td "junio - 2025" at bounding box center [369, 260] width 171 height 56
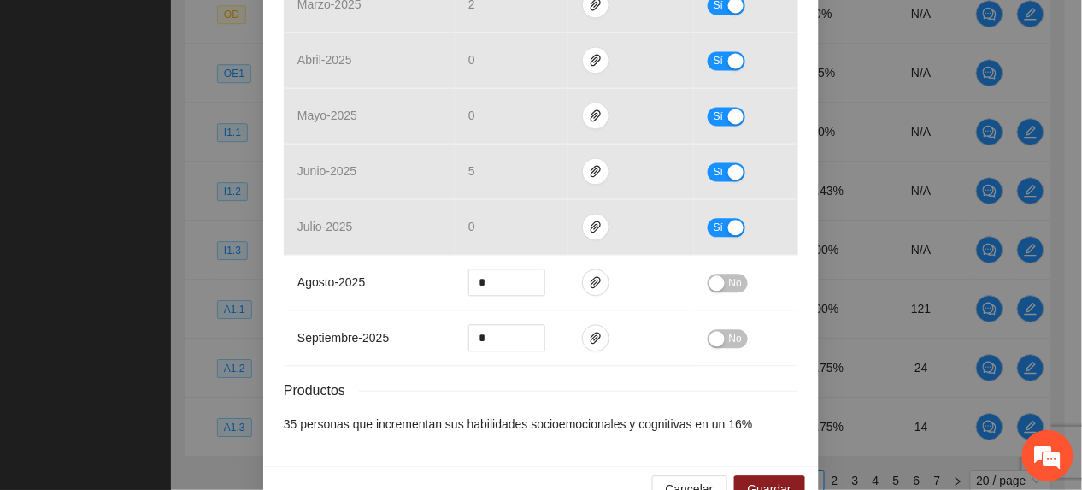
scroll to position [872, 0]
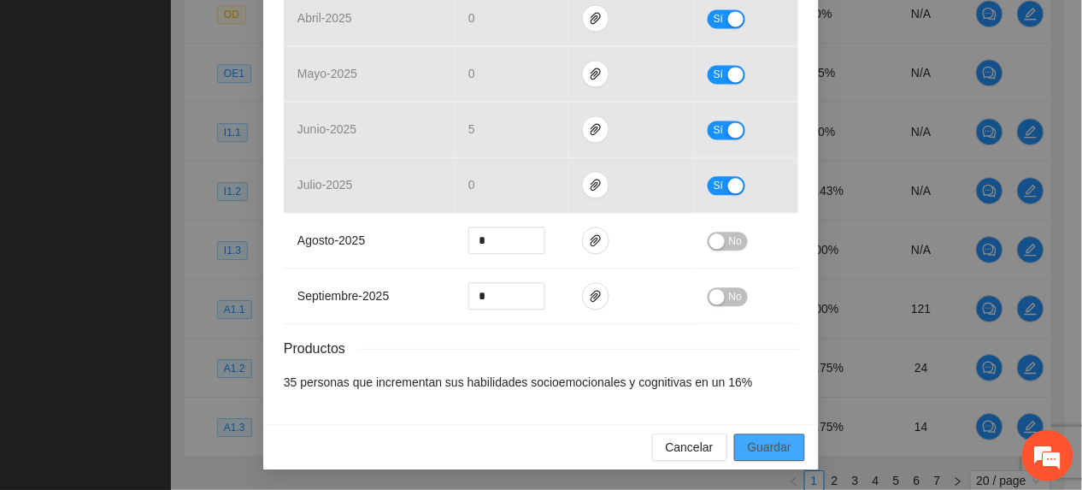
drag, startPoint x: 774, startPoint y: 446, endPoint x: 766, endPoint y: 434, distance: 14.7
click at [774, 445] on span "Guardar" at bounding box center [770, 446] width 44 height 19
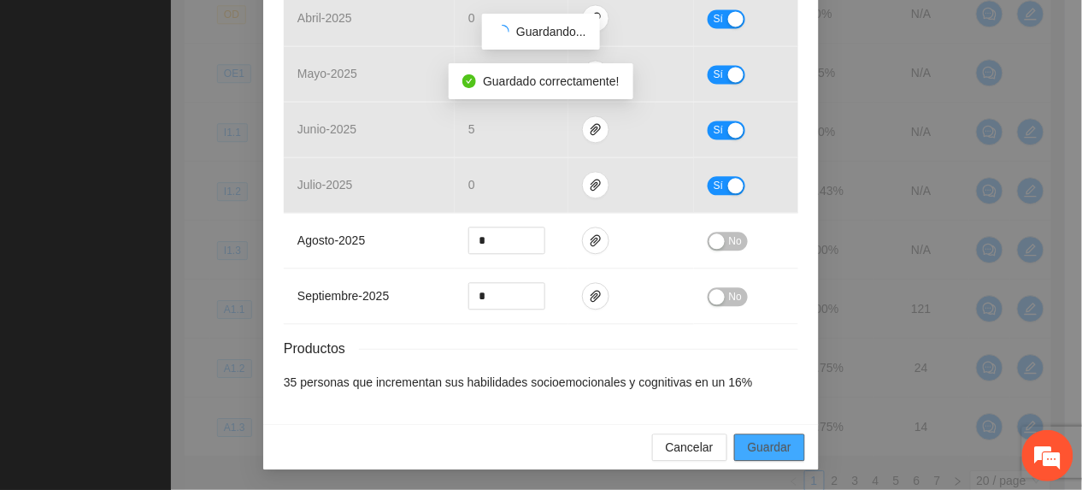
scroll to position [787, 0]
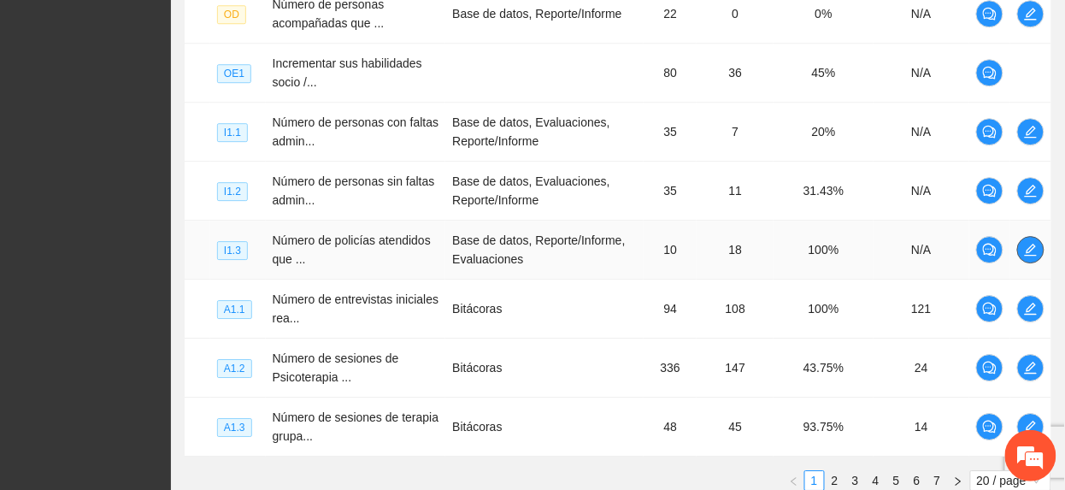
click at [1030, 253] on icon "edit" at bounding box center [1031, 250] width 14 height 14
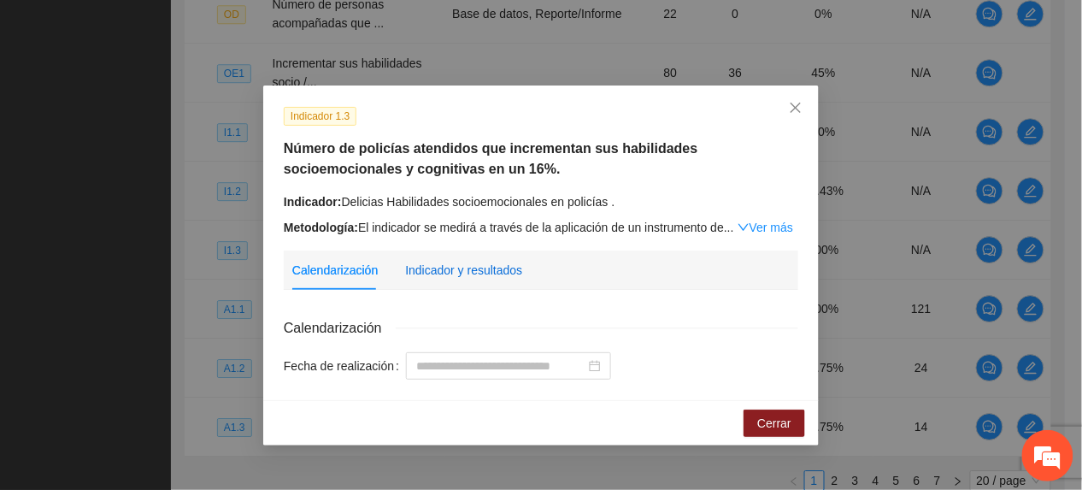
click at [446, 268] on div "Indicador y resultados" at bounding box center [463, 270] width 117 height 19
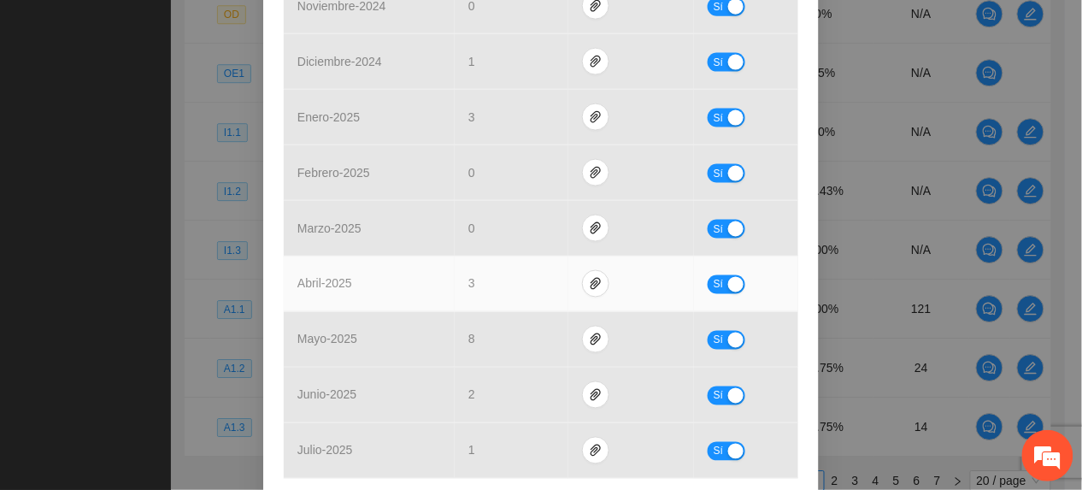
scroll to position [698, 0]
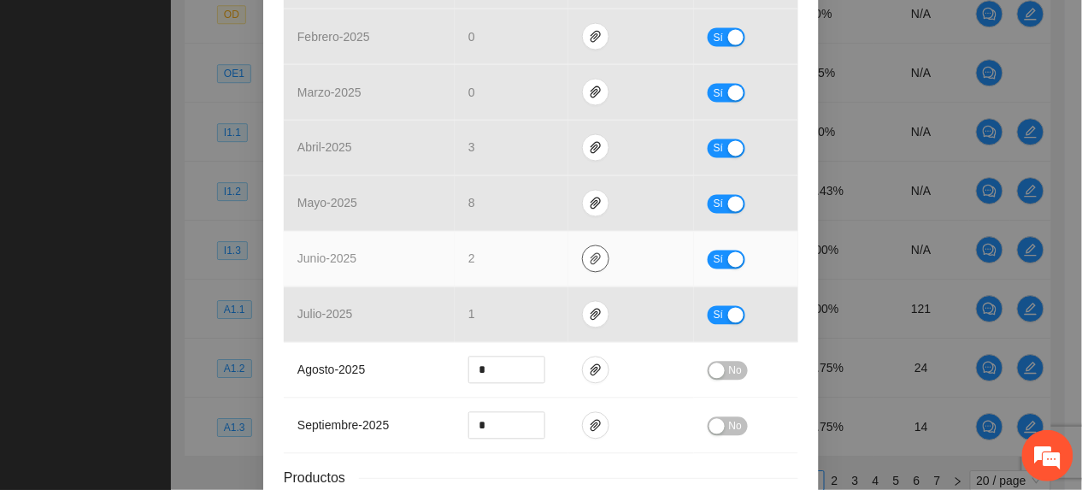
click at [589, 261] on icon "paper-clip" at bounding box center [596, 259] width 14 height 14
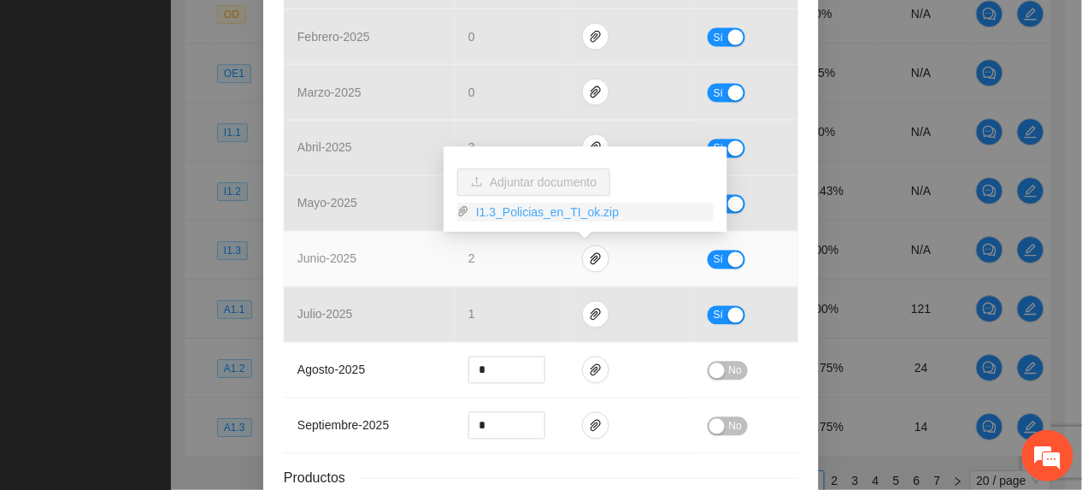
click at [521, 208] on link "I1.3_Policias_en_TI_ok.zip" at bounding box center [591, 211] width 244 height 19
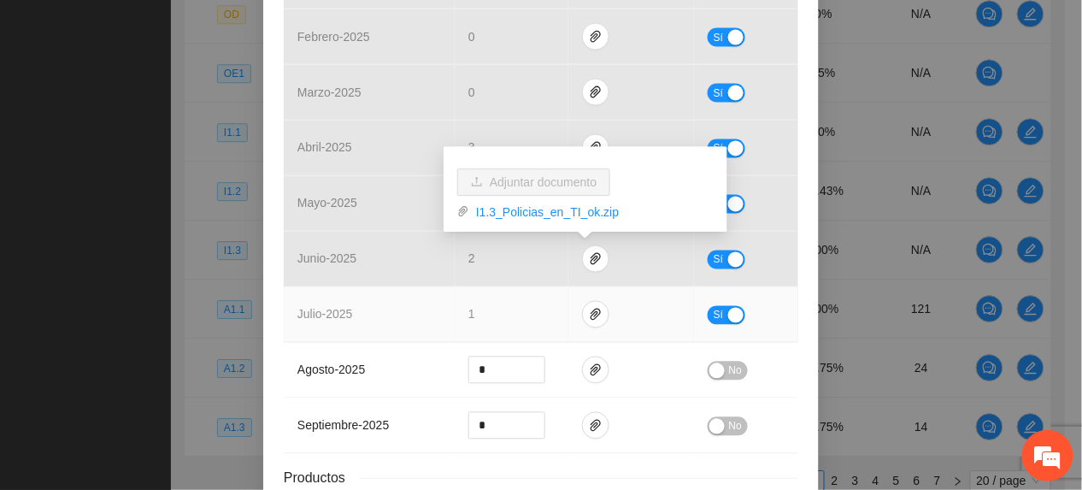
click at [489, 316] on td "1" at bounding box center [512, 315] width 114 height 56
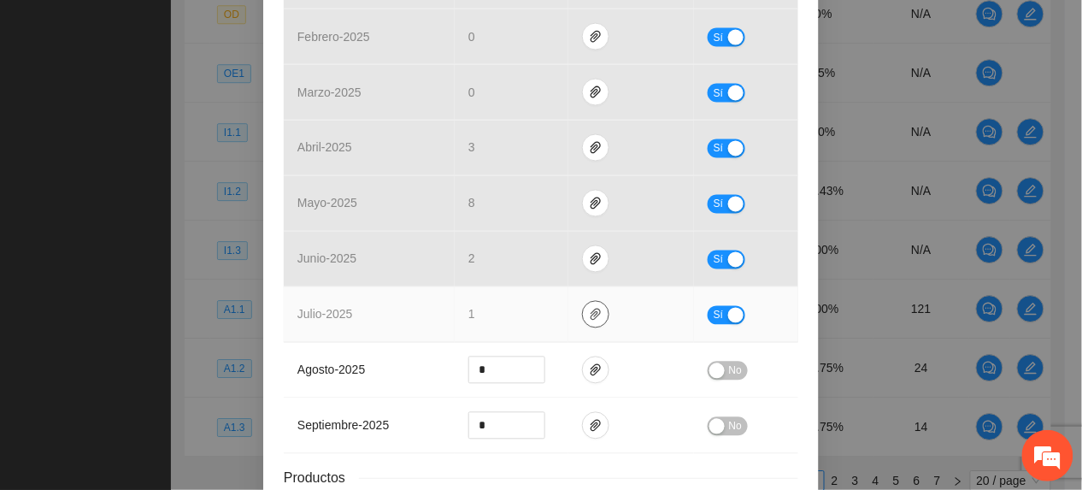
drag, startPoint x: 582, startPoint y: 311, endPoint x: 569, endPoint y: 302, distance: 15.9
click at [589, 312] on icon "paper-clip" at bounding box center [596, 315] width 14 height 14
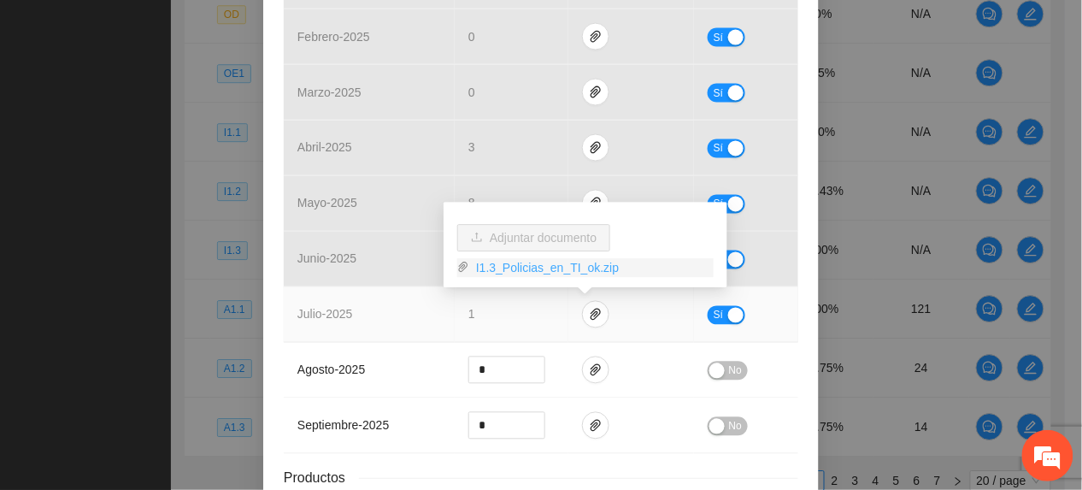
click at [519, 254] on div "I1.3_Policias_en_TI_ok.zip" at bounding box center [585, 264] width 256 height 26
click at [520, 265] on link "I1.3_Policias_en_TI_ok.zip" at bounding box center [591, 267] width 244 height 19
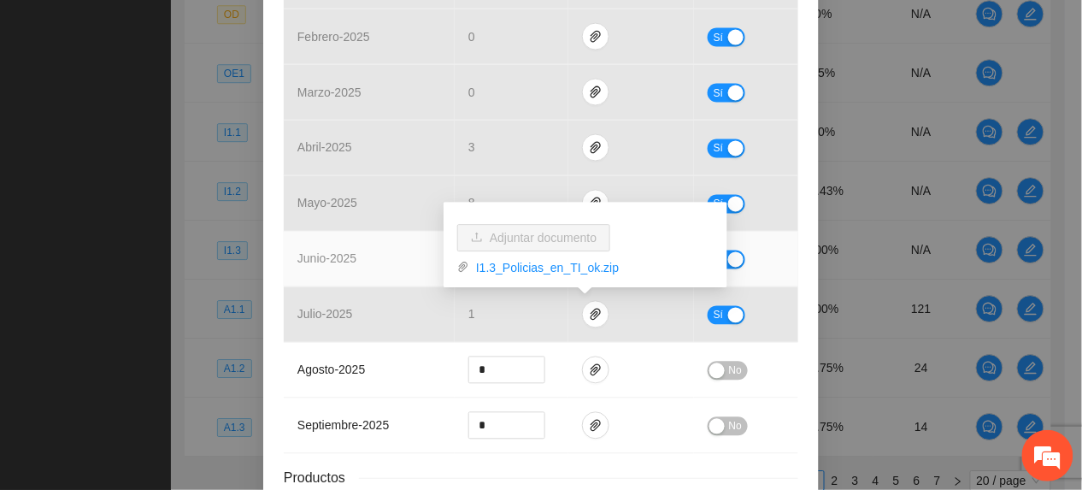
click at [328, 272] on td "junio - 2025" at bounding box center [369, 260] width 171 height 56
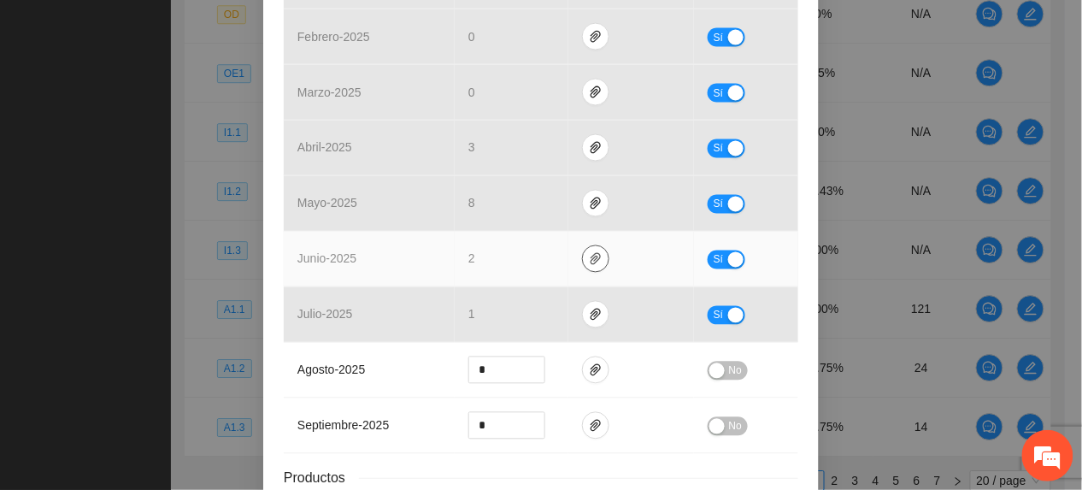
click at [589, 261] on icon "paper-clip" at bounding box center [596, 259] width 14 height 14
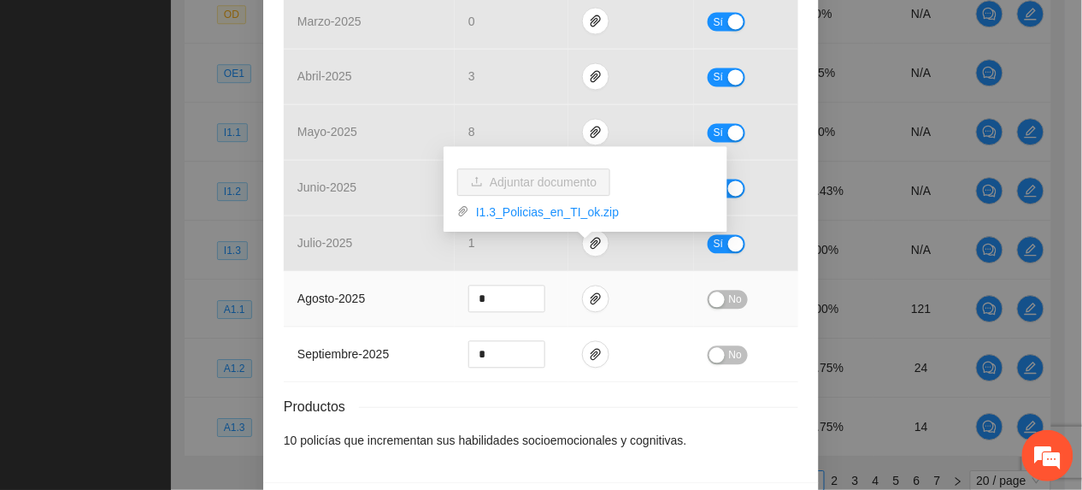
scroll to position [832, 0]
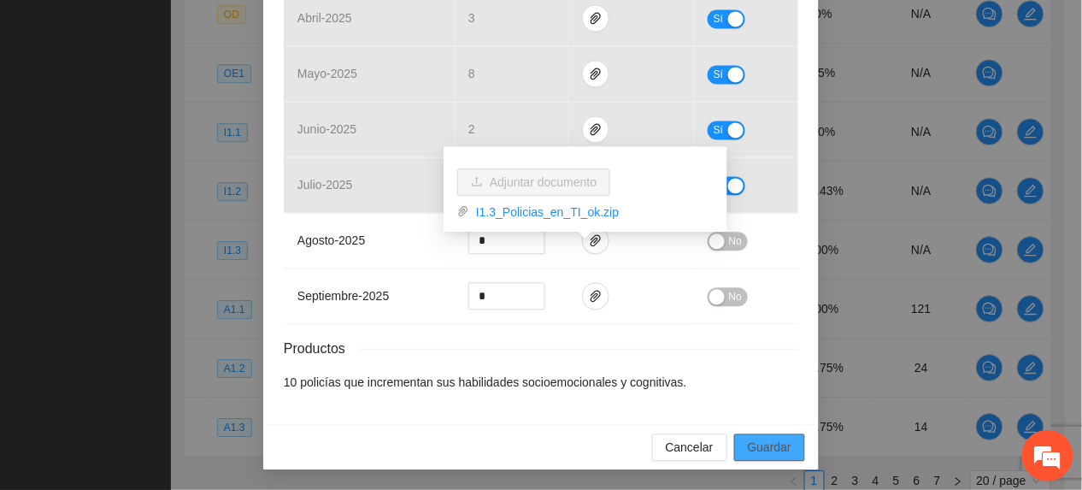
click at [767, 441] on span "Guardar" at bounding box center [770, 446] width 44 height 19
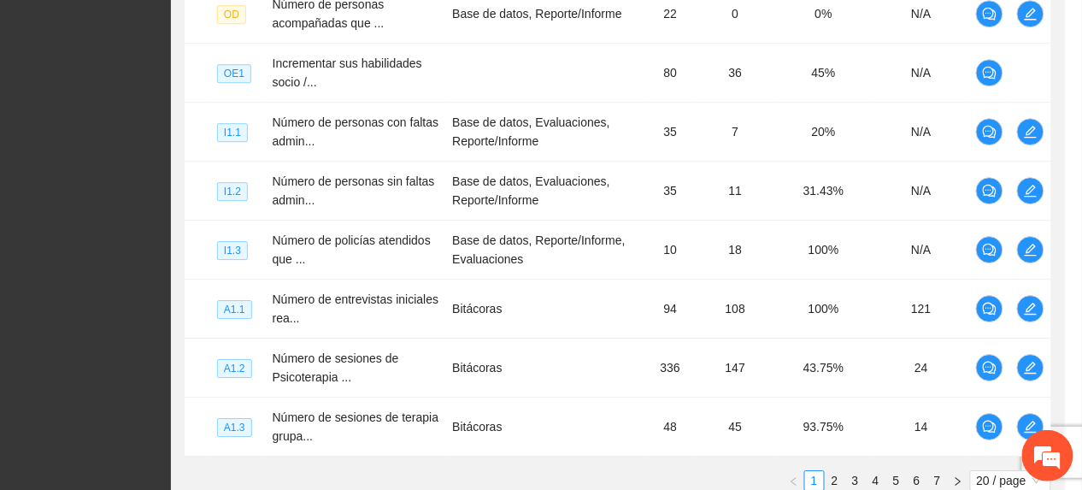
scroll to position [747, 0]
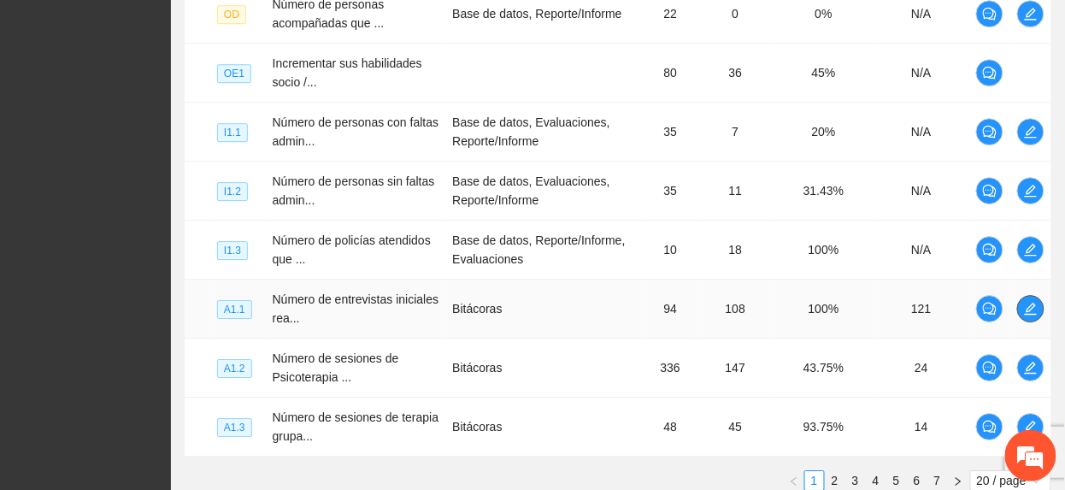
click at [1032, 306] on icon "edit" at bounding box center [1031, 309] width 14 height 14
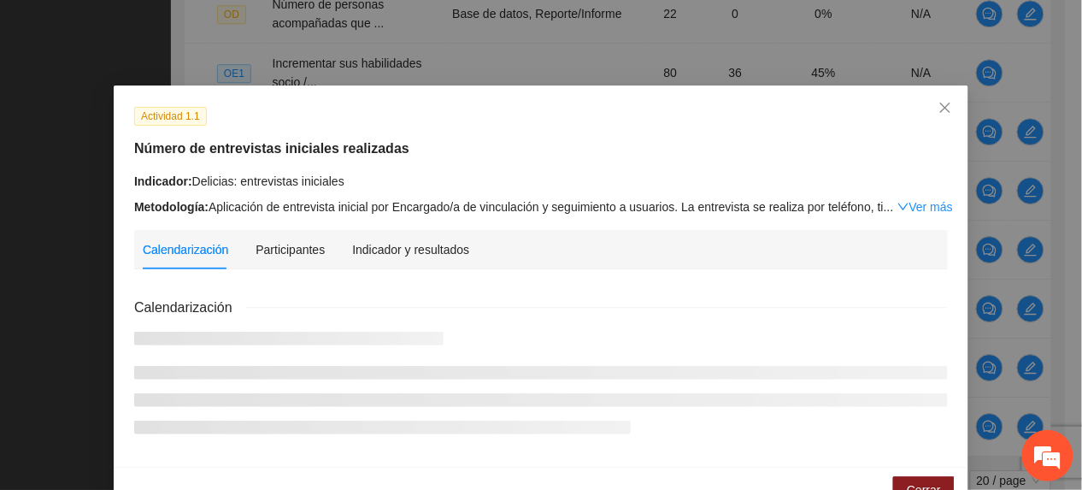
click at [371, 261] on div "Indicador y resultados" at bounding box center [410, 249] width 117 height 39
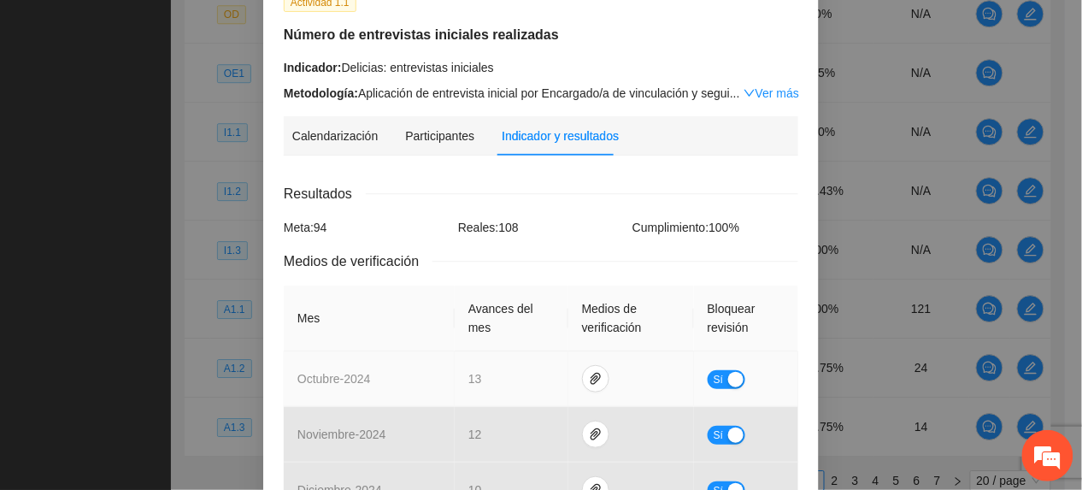
scroll to position [684, 0]
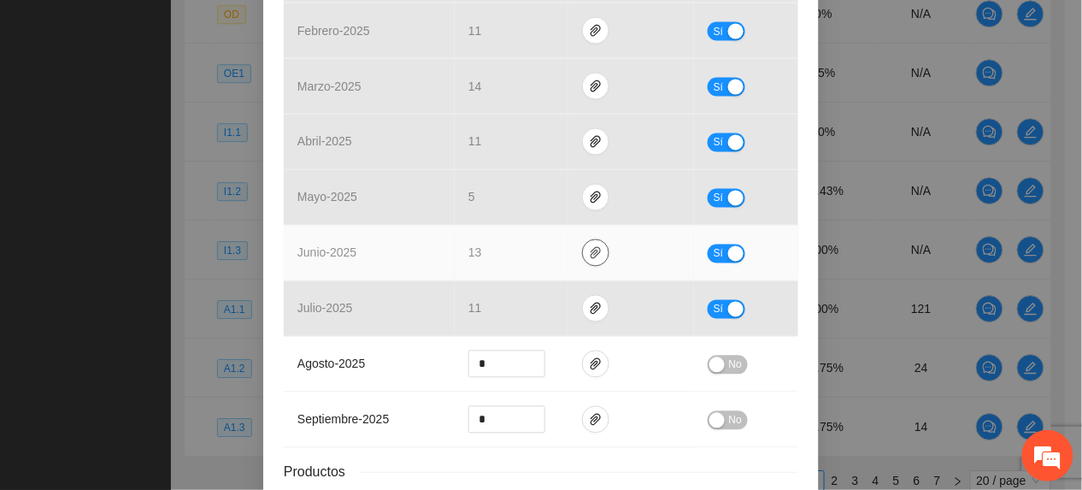
drag, startPoint x: 588, startPoint y: 258, endPoint x: 582, endPoint y: 270, distance: 13.4
click at [589, 258] on icon "paper-clip" at bounding box center [596, 253] width 14 height 14
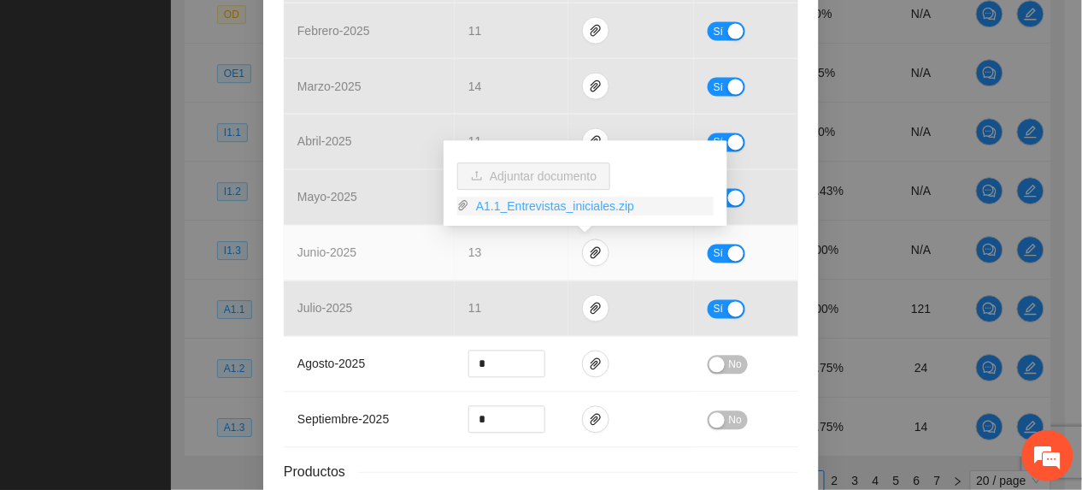
click at [535, 199] on link "A1.1_Entrevistas_iniciales.zip" at bounding box center [591, 206] width 244 height 19
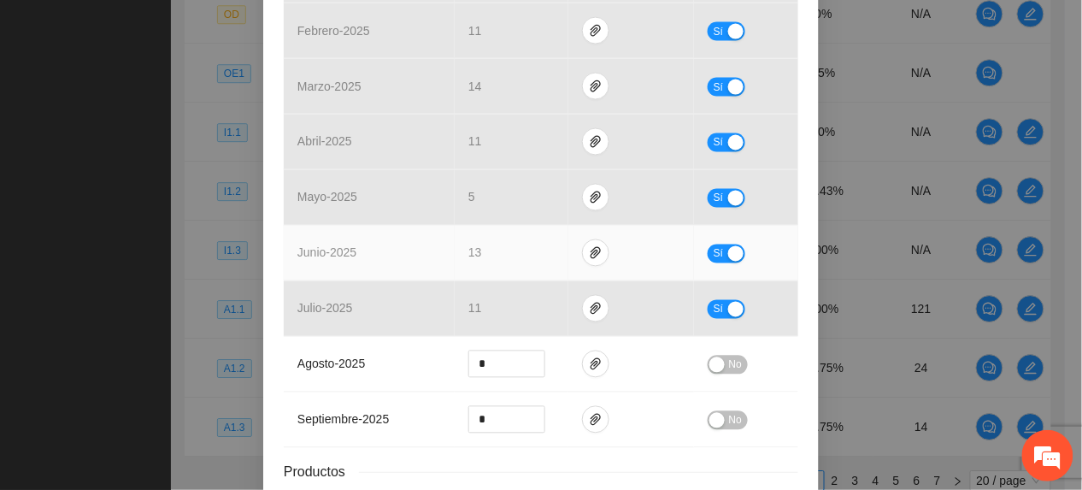
drag, startPoint x: 380, startPoint y: 261, endPoint x: 396, endPoint y: 261, distance: 16.2
click at [384, 261] on td "junio - 2025" at bounding box center [369, 254] width 171 height 56
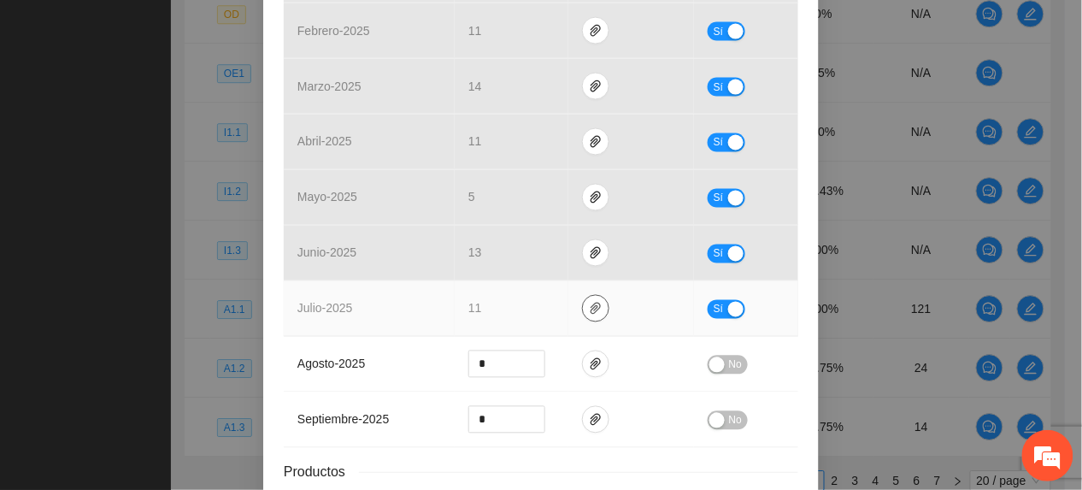
click at [590, 311] on icon "paper-clip" at bounding box center [596, 309] width 14 height 14
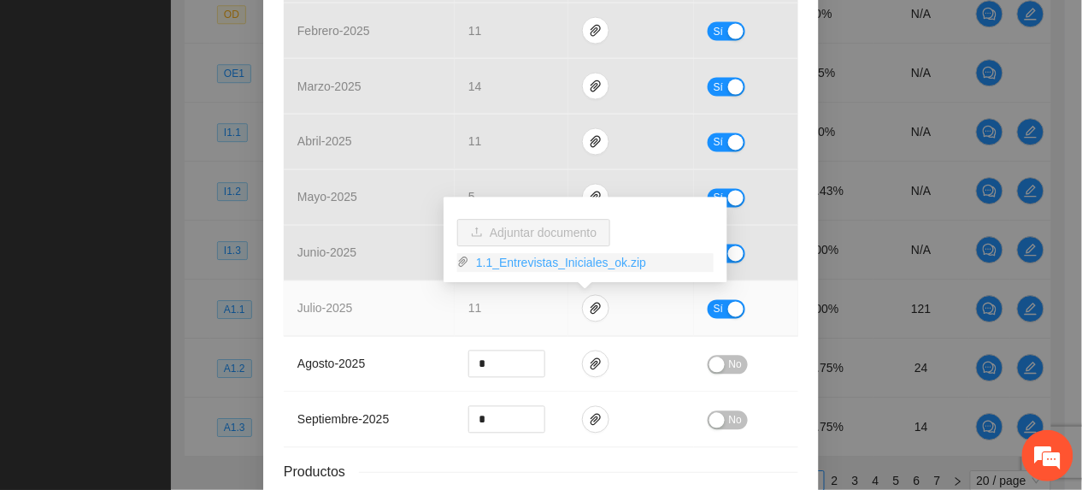
click at [537, 265] on link "1.1_Entrevistas_Iniciales_ok.zip" at bounding box center [591, 262] width 244 height 19
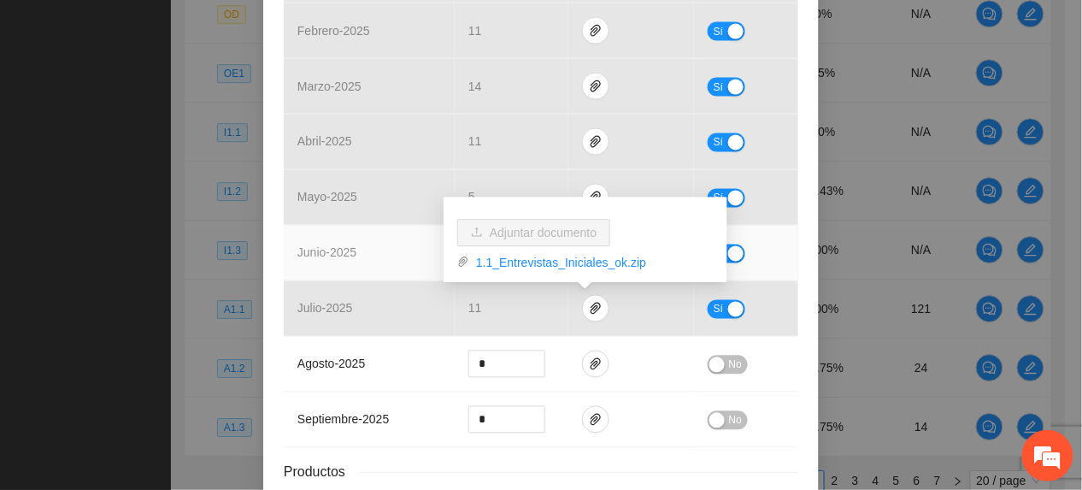
click at [359, 250] on td "junio - 2025" at bounding box center [369, 254] width 171 height 56
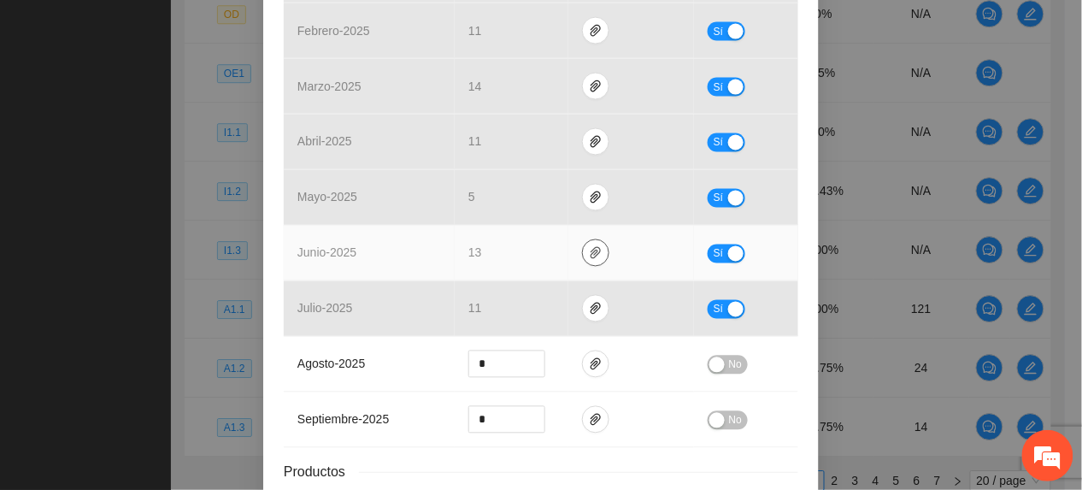
drag, startPoint x: 579, startPoint y: 249, endPoint x: 575, endPoint y: 258, distance: 9.6
click at [589, 250] on icon "paper-clip" at bounding box center [596, 253] width 14 height 14
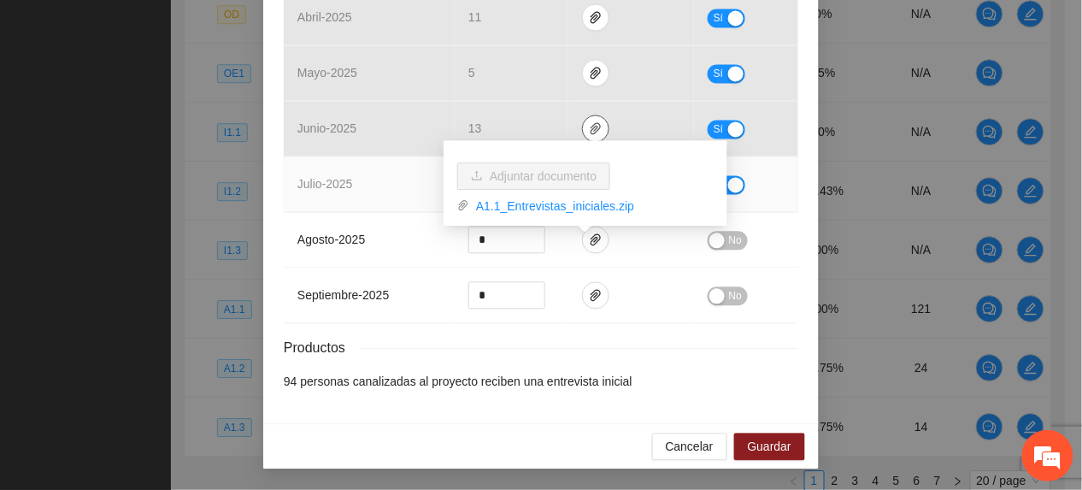
scroll to position [812, 0]
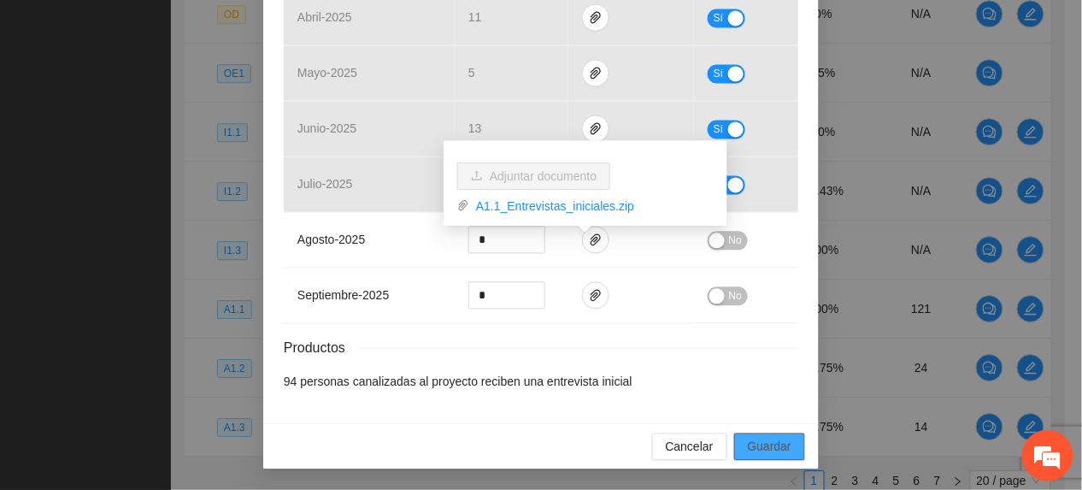
drag, startPoint x: 780, startPoint y: 441, endPoint x: 812, endPoint y: 431, distance: 33.2
click at [780, 442] on span "Guardar" at bounding box center [770, 446] width 44 height 19
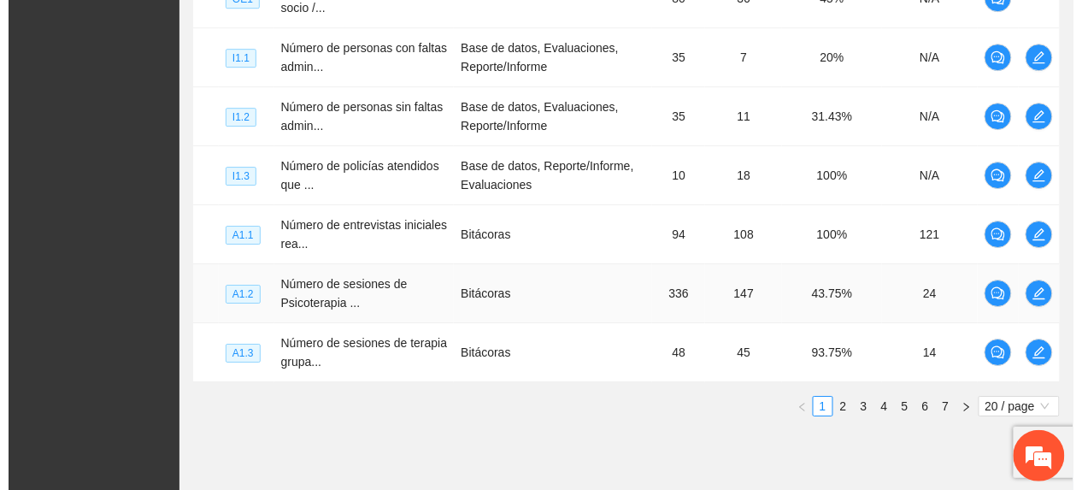
scroll to position [1304, 0]
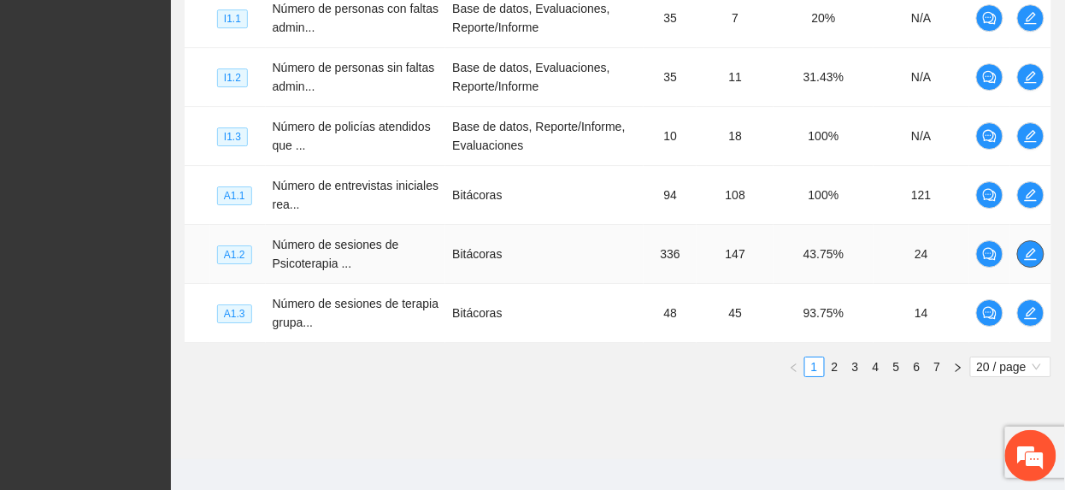
click at [1024, 260] on icon "edit" at bounding box center [1031, 254] width 14 height 14
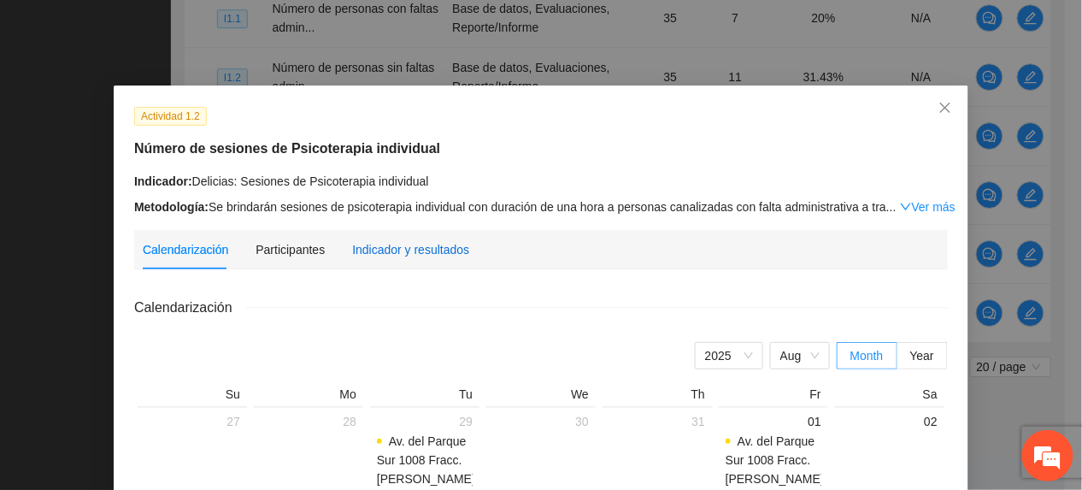
click at [363, 254] on div "Indicador y resultados" at bounding box center [410, 249] width 117 height 19
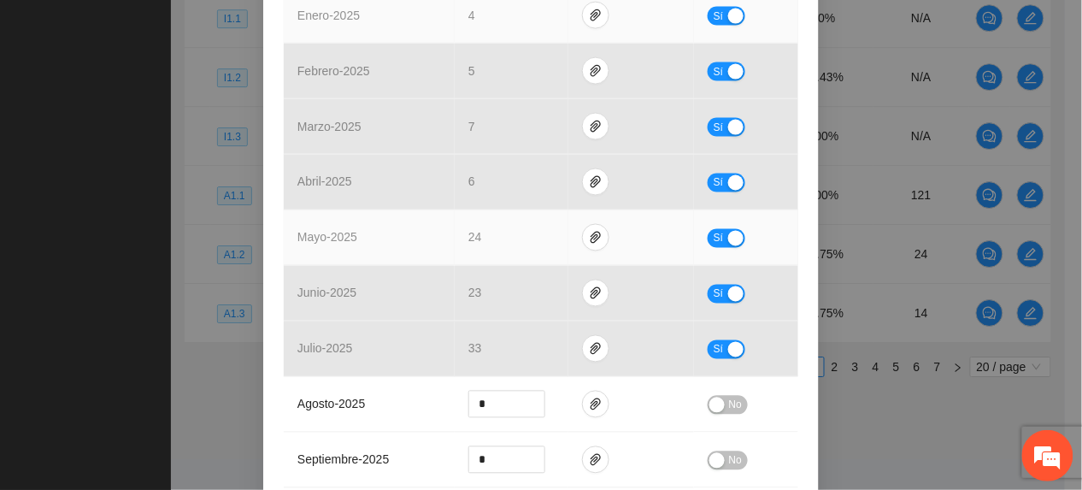
scroll to position [684, 0]
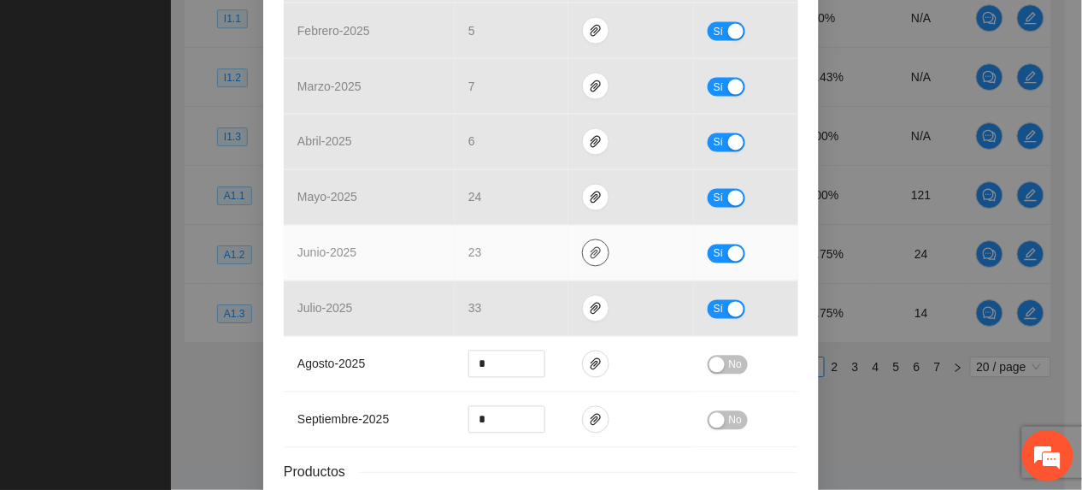
click at [590, 253] on icon "paper-clip" at bounding box center [595, 253] width 10 height 12
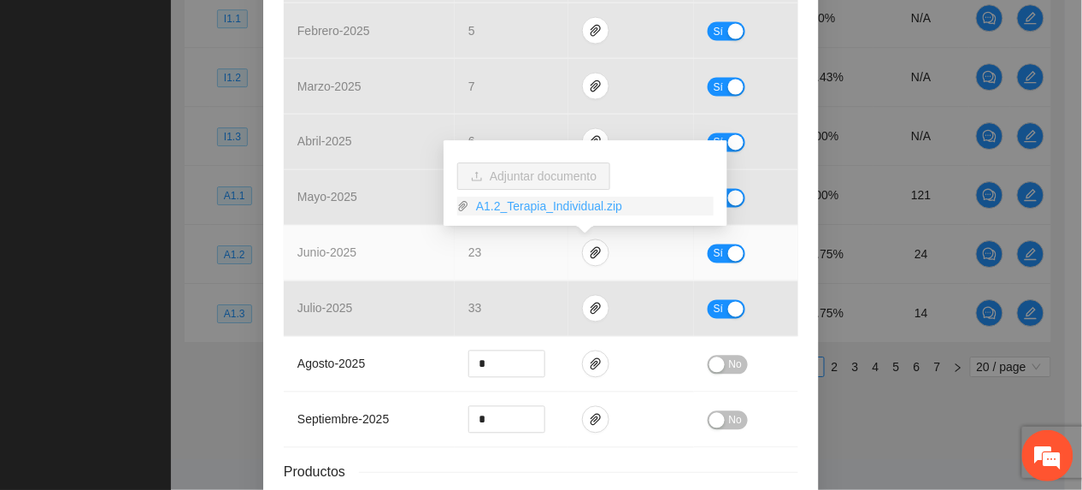
click at [526, 209] on link "A1.2_Terapia_Individual.zip" at bounding box center [591, 206] width 244 height 19
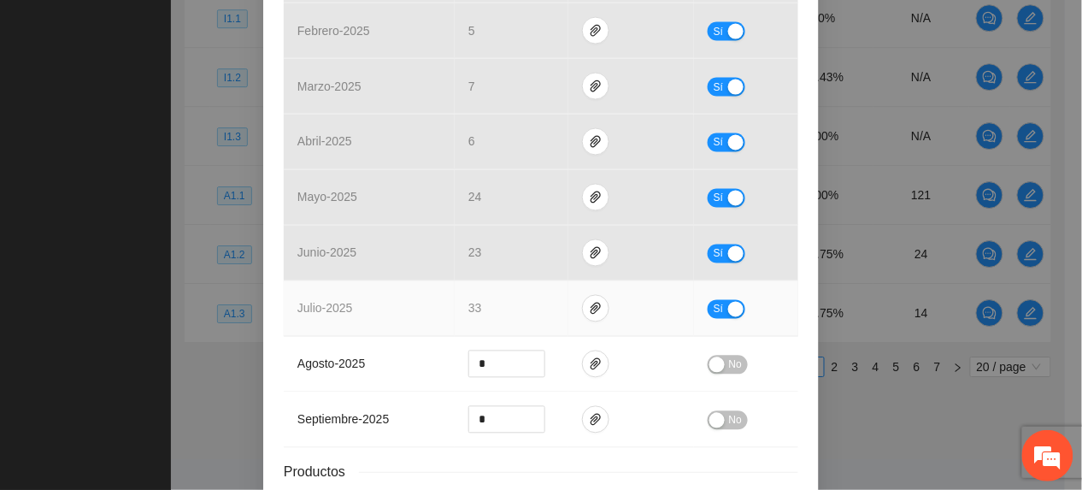
click at [560, 308] on tr "julio - 2025 33 Sí" at bounding box center [541, 309] width 514 height 56
drag, startPoint x: 560, startPoint y: 308, endPoint x: 584, endPoint y: 312, distance: 24.2
click at [589, 312] on icon "paper-clip" at bounding box center [596, 309] width 14 height 14
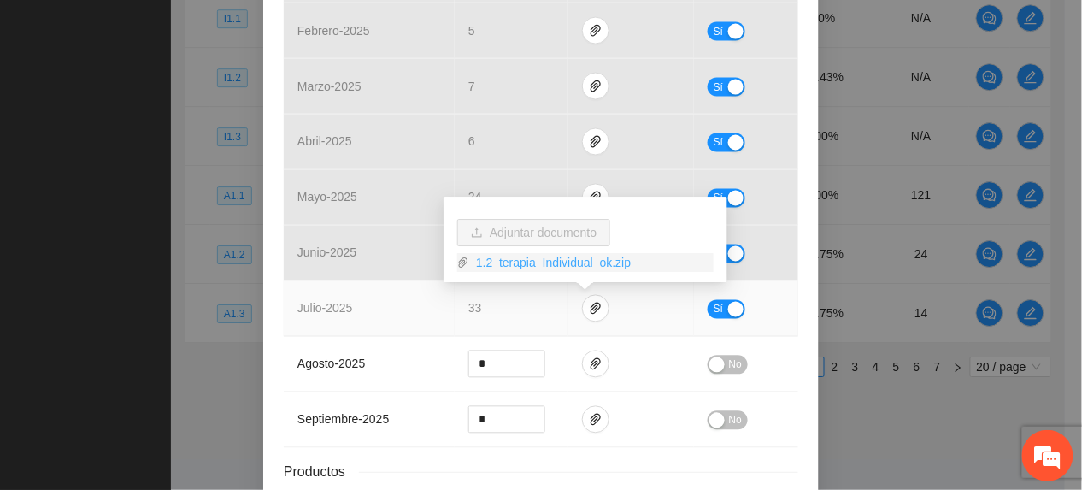
click at [537, 260] on link "1.2_terapia_Individual_ok.zip" at bounding box center [591, 262] width 244 height 19
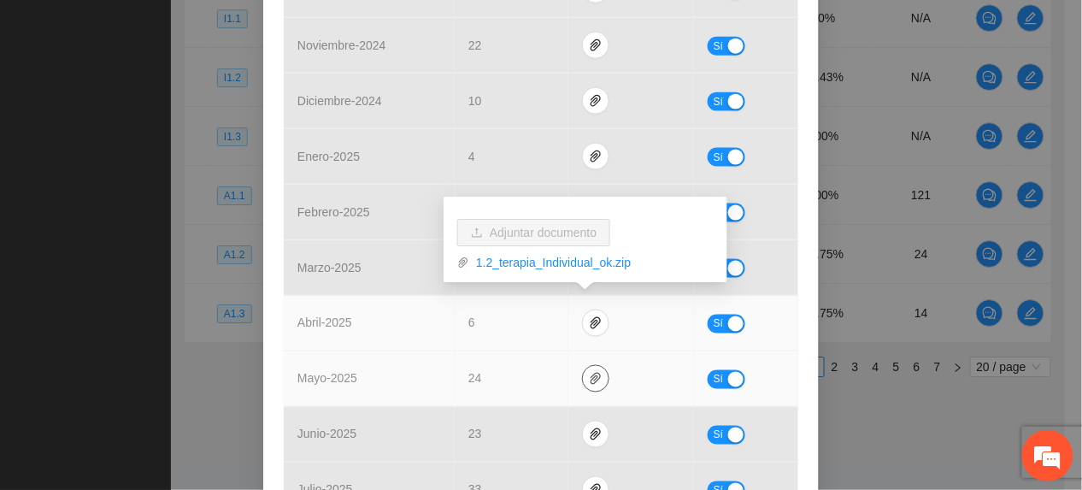
scroll to position [569, 0]
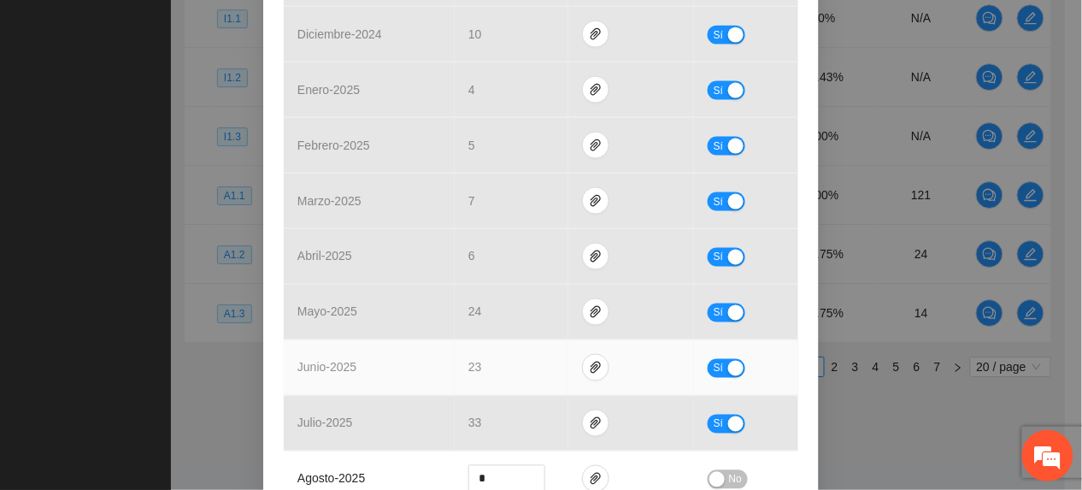
drag, startPoint x: 427, startPoint y: 354, endPoint x: 531, endPoint y: 377, distance: 106.8
click at [429, 355] on td "junio - 2025" at bounding box center [369, 368] width 171 height 56
click at [592, 364] on icon "paper-clip" at bounding box center [596, 368] width 14 height 14
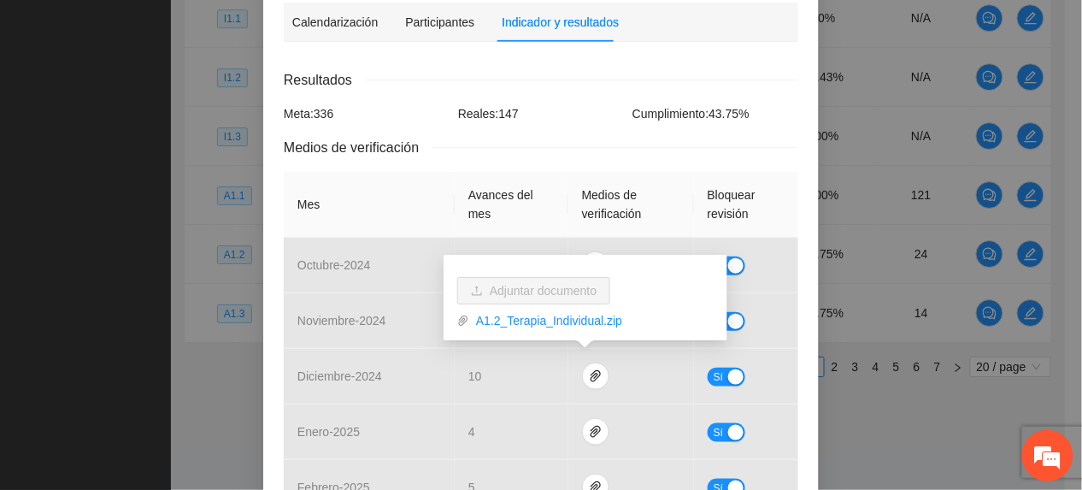
click at [558, 41] on div "Calendarización Participantes Indicador y resultados Calendarización [DATE] Mon…" at bounding box center [541, 493] width 514 height 981
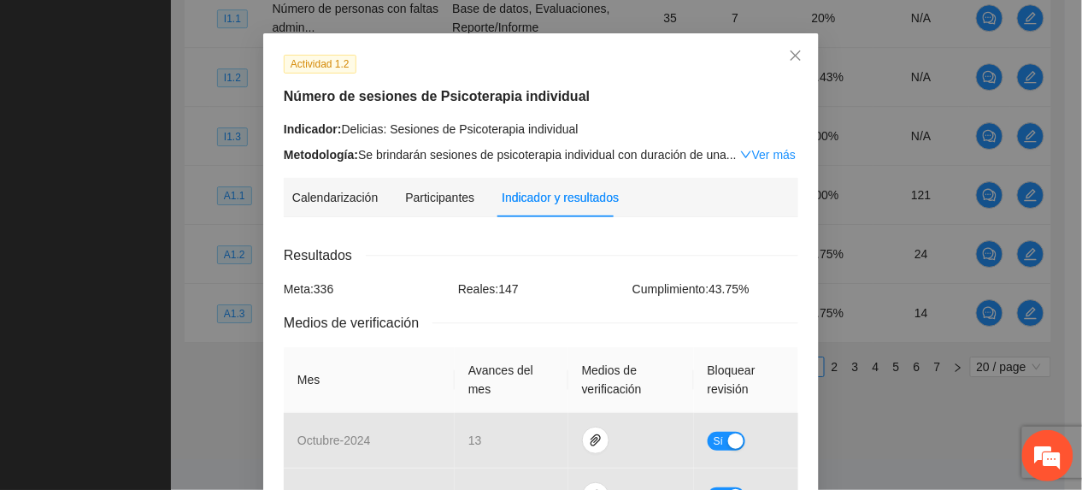
scroll to position [0, 0]
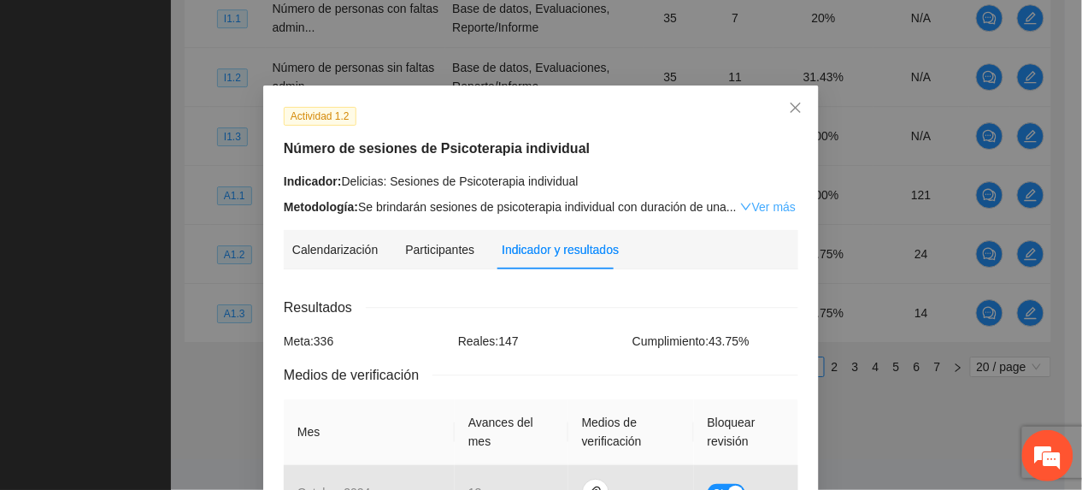
click at [760, 207] on link "Ver más" at bounding box center [768, 207] width 56 height 14
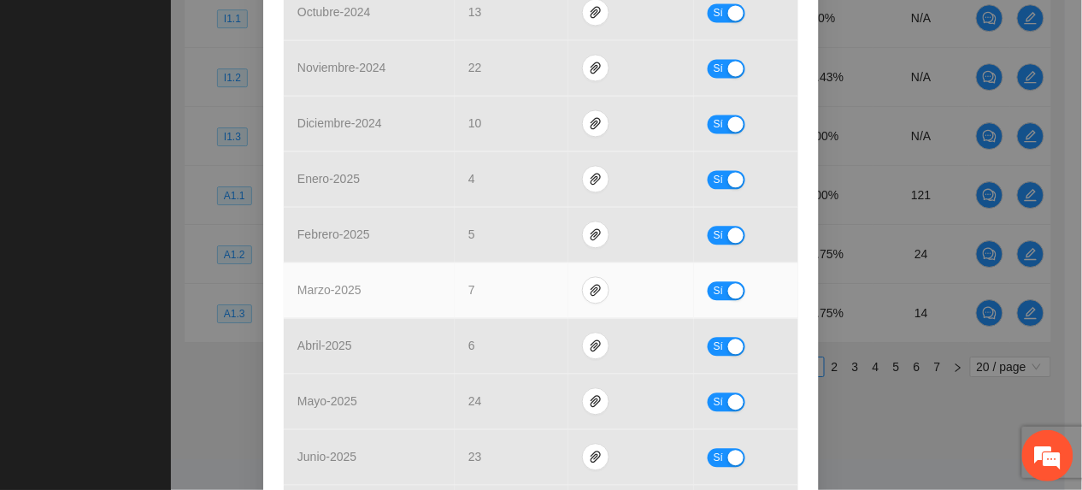
scroll to position [911, 0]
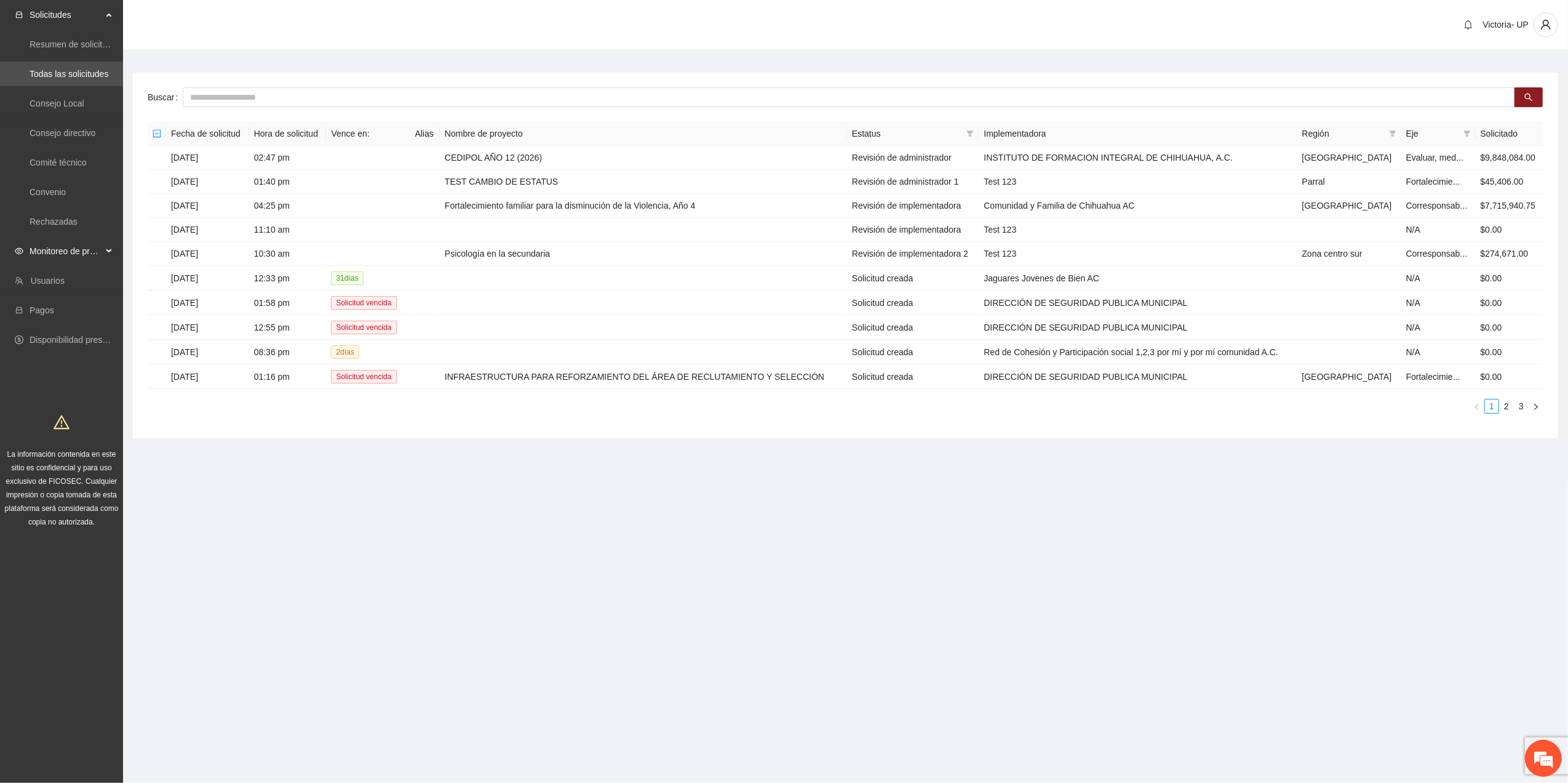
drag, startPoint x: 70, startPoint y: 247, endPoint x: 63, endPoint y: 252, distance: 8.6
click at [64, 251] on span "Monitoreo de proyectos" at bounding box center [66, 251] width 73 height 24
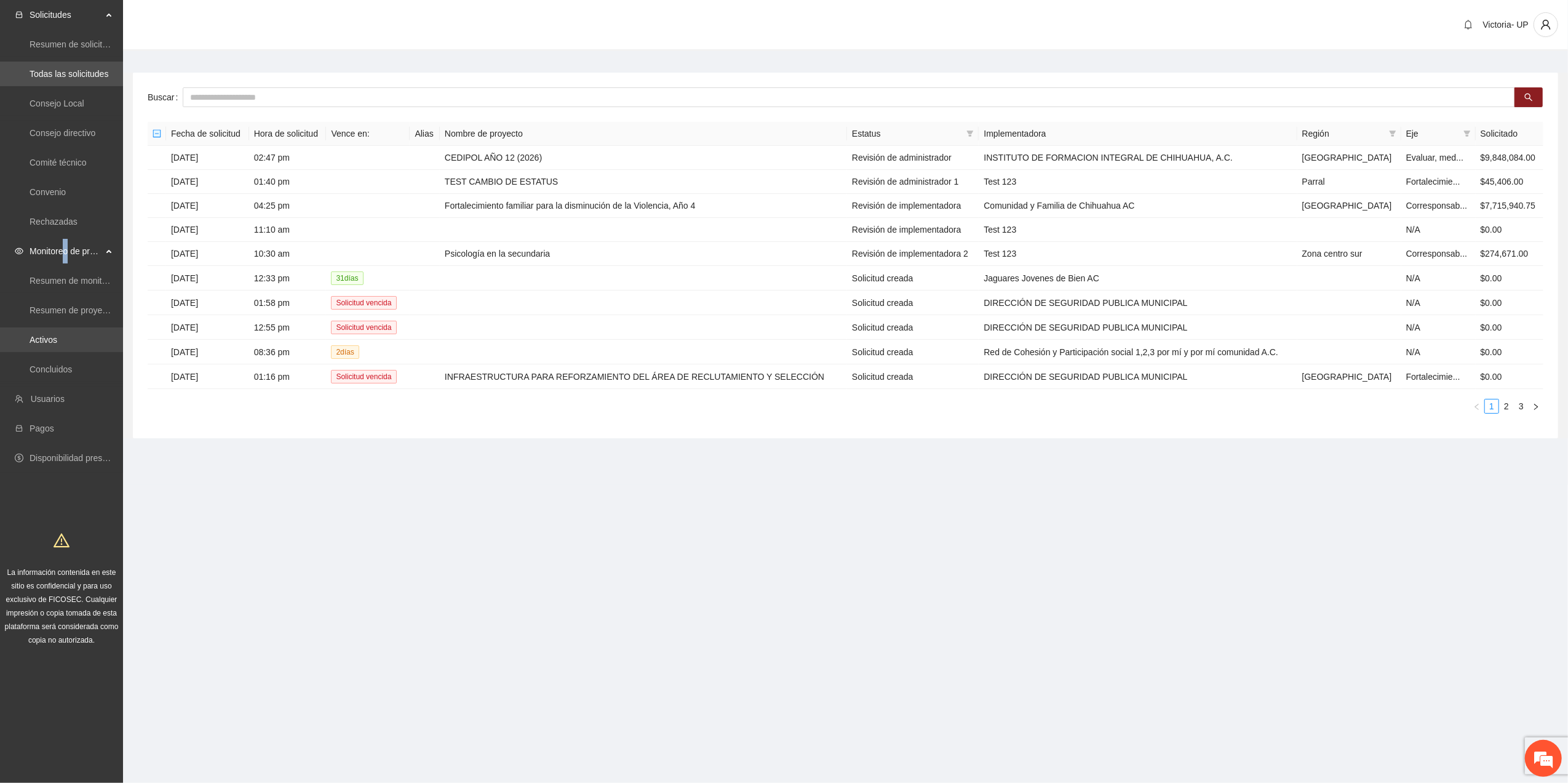
drag, startPoint x: 63, startPoint y: 252, endPoint x: 55, endPoint y: 339, distance: 87.4
click at [55, 339] on link "Activos" at bounding box center [43, 340] width 27 height 10
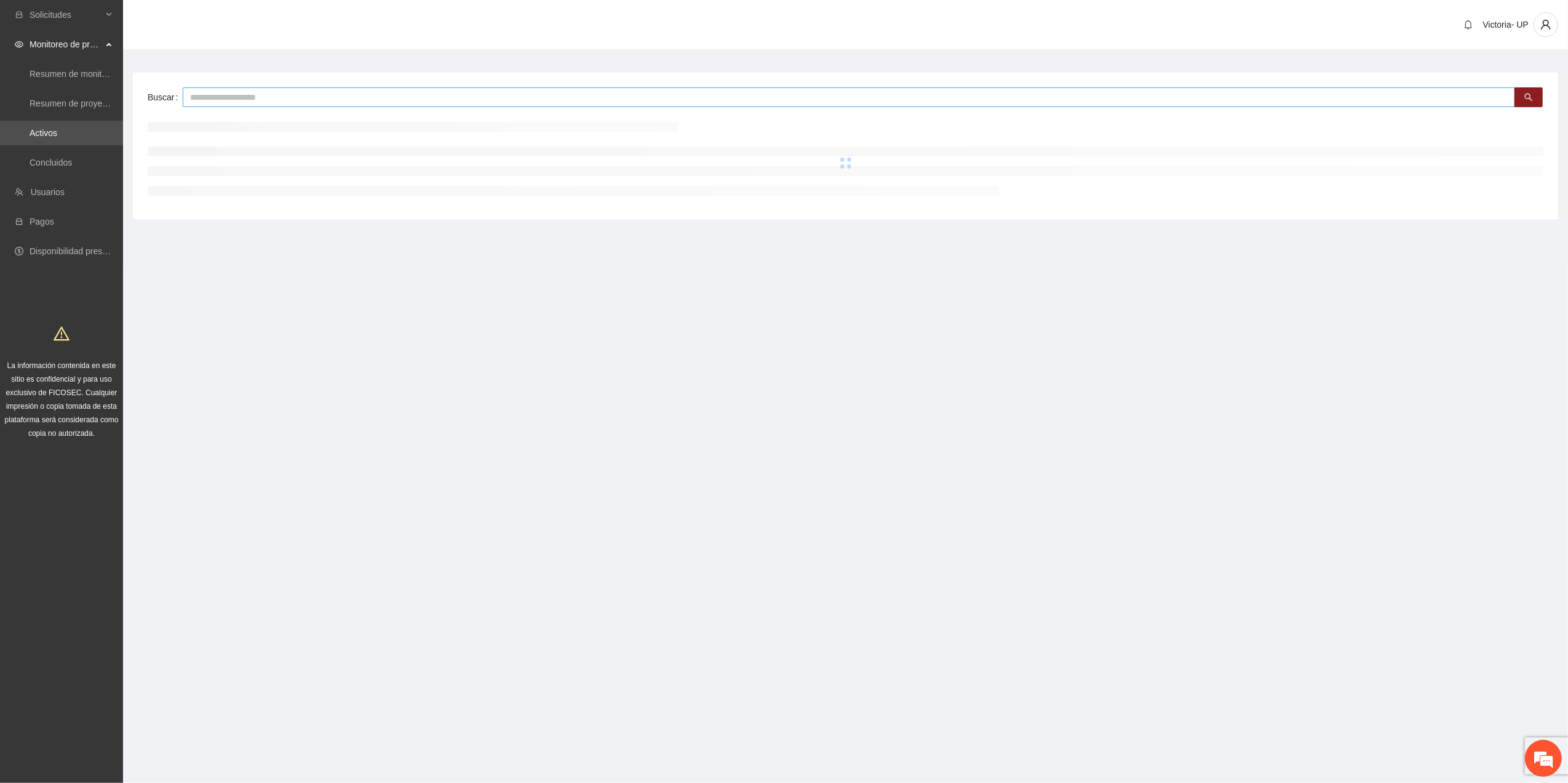
click at [301, 94] on input "text" at bounding box center [849, 97] width 1333 height 19
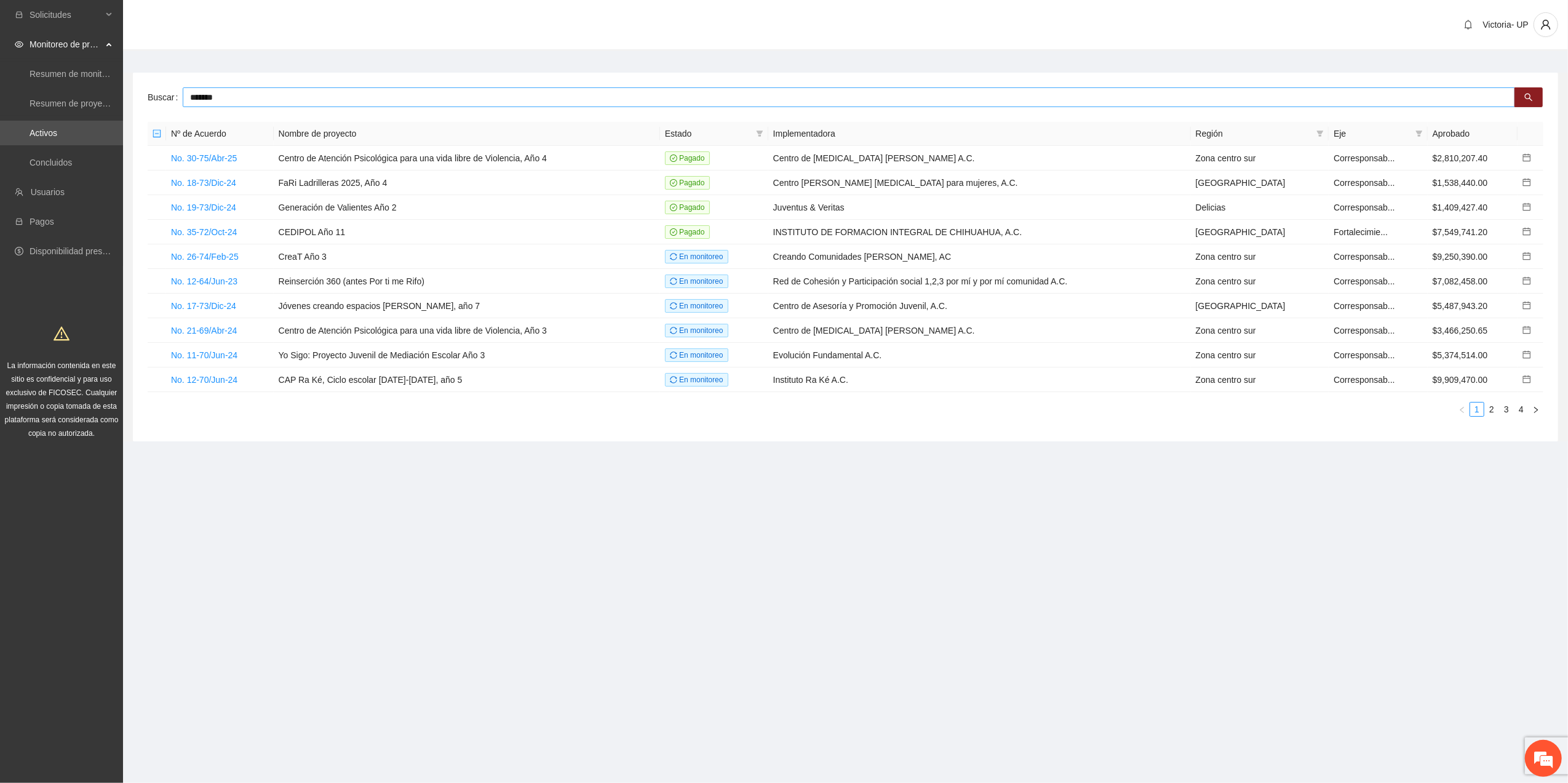
type input "*******"
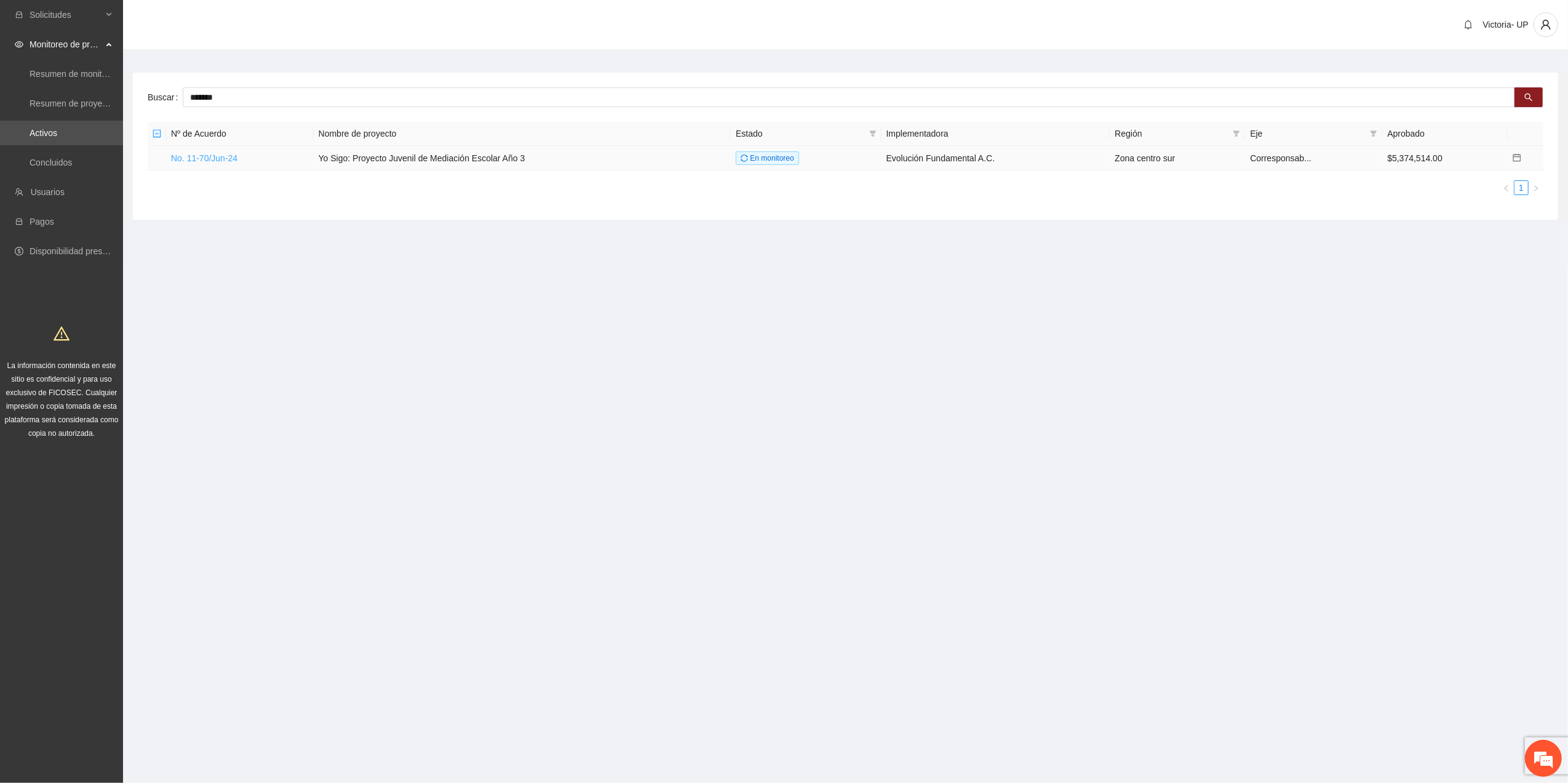
click at [220, 163] on link "No. 11-70/Jun-24" at bounding box center [204, 158] width 66 height 10
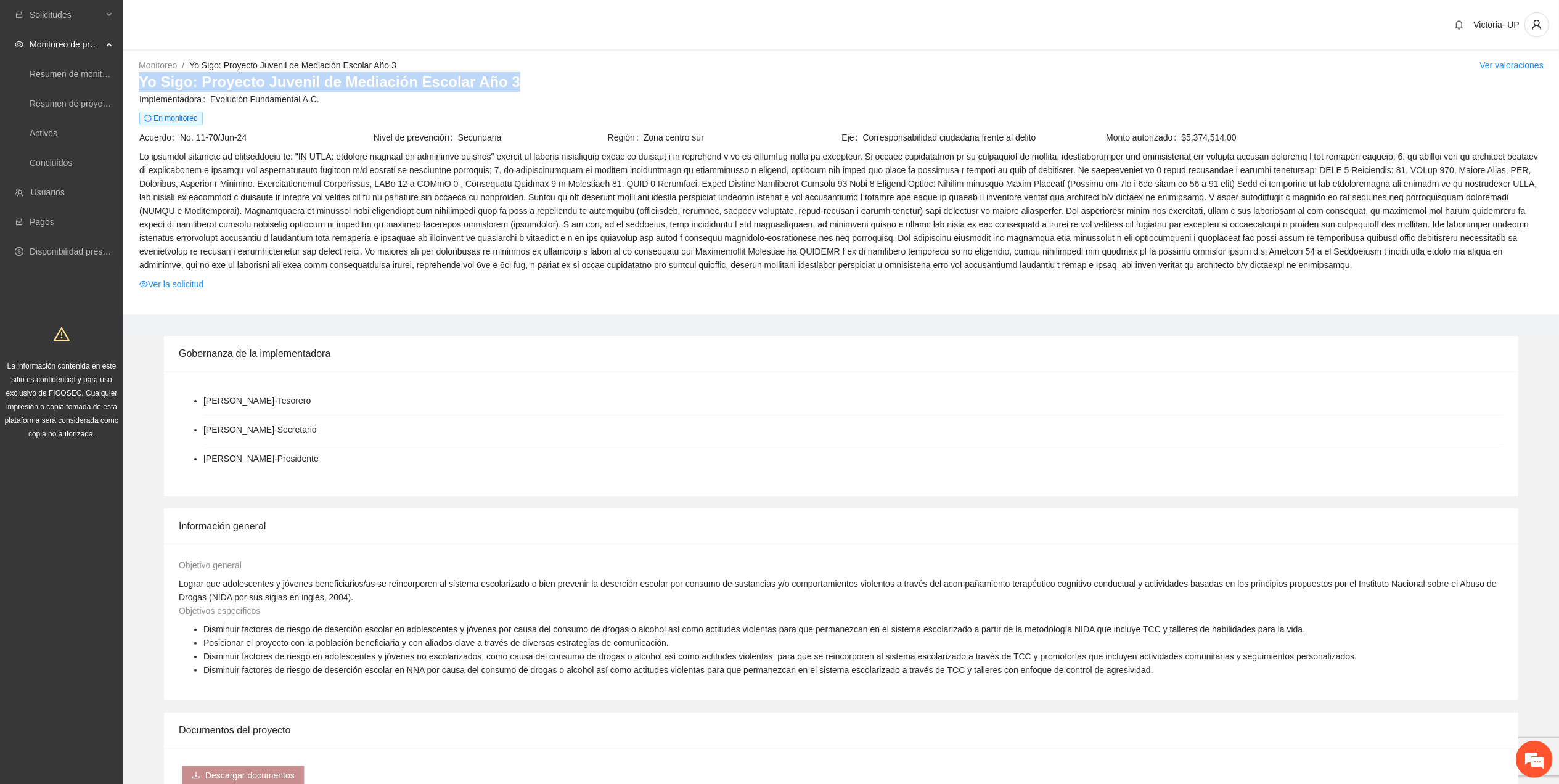
drag, startPoint x: 139, startPoint y: 84, endPoint x: 536, endPoint y: 78, distance: 397.0
click at [536, 78] on h3 "Yo Sigo: Proyecto Juvenil de Mediación Escolar Año 3" at bounding box center [840, 82] width 1405 height 19
copy h3 "Yo Sigo: Proyecto Juvenil de Mediación Escolar Año 3"
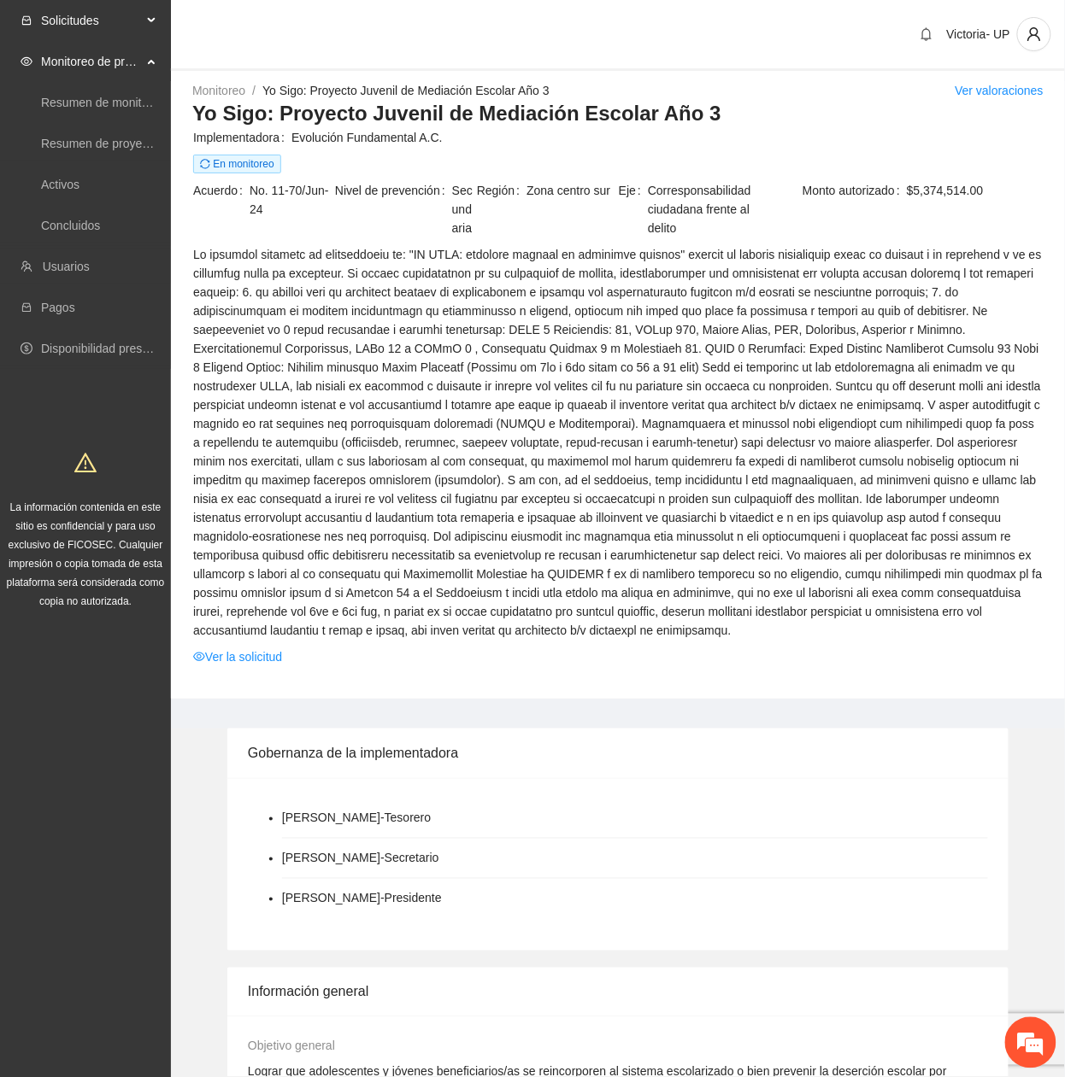
click at [114, 25] on span "Solicitudes" at bounding box center [91, 20] width 101 height 34
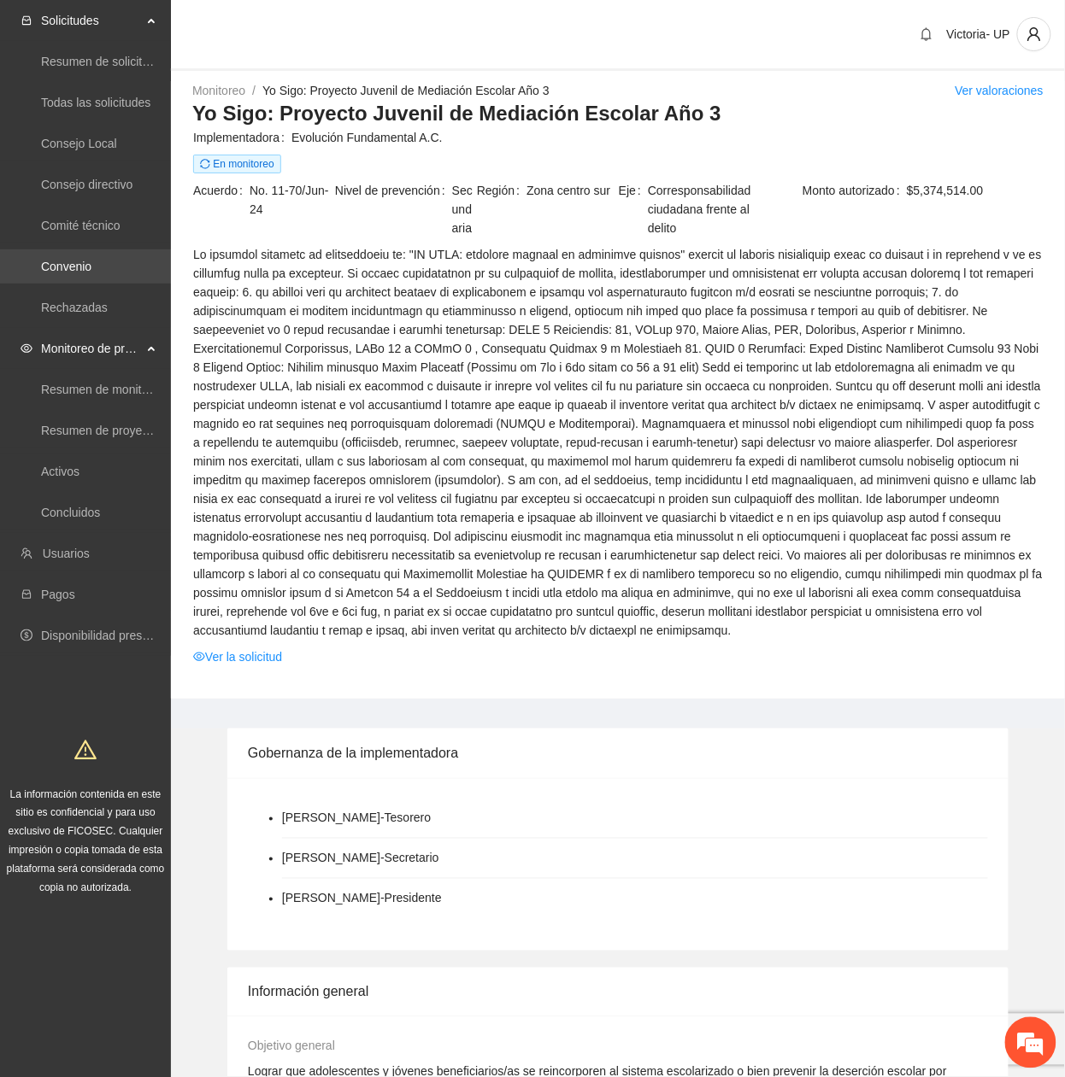
click at [83, 261] on link "Convenio" at bounding box center [66, 267] width 50 height 14
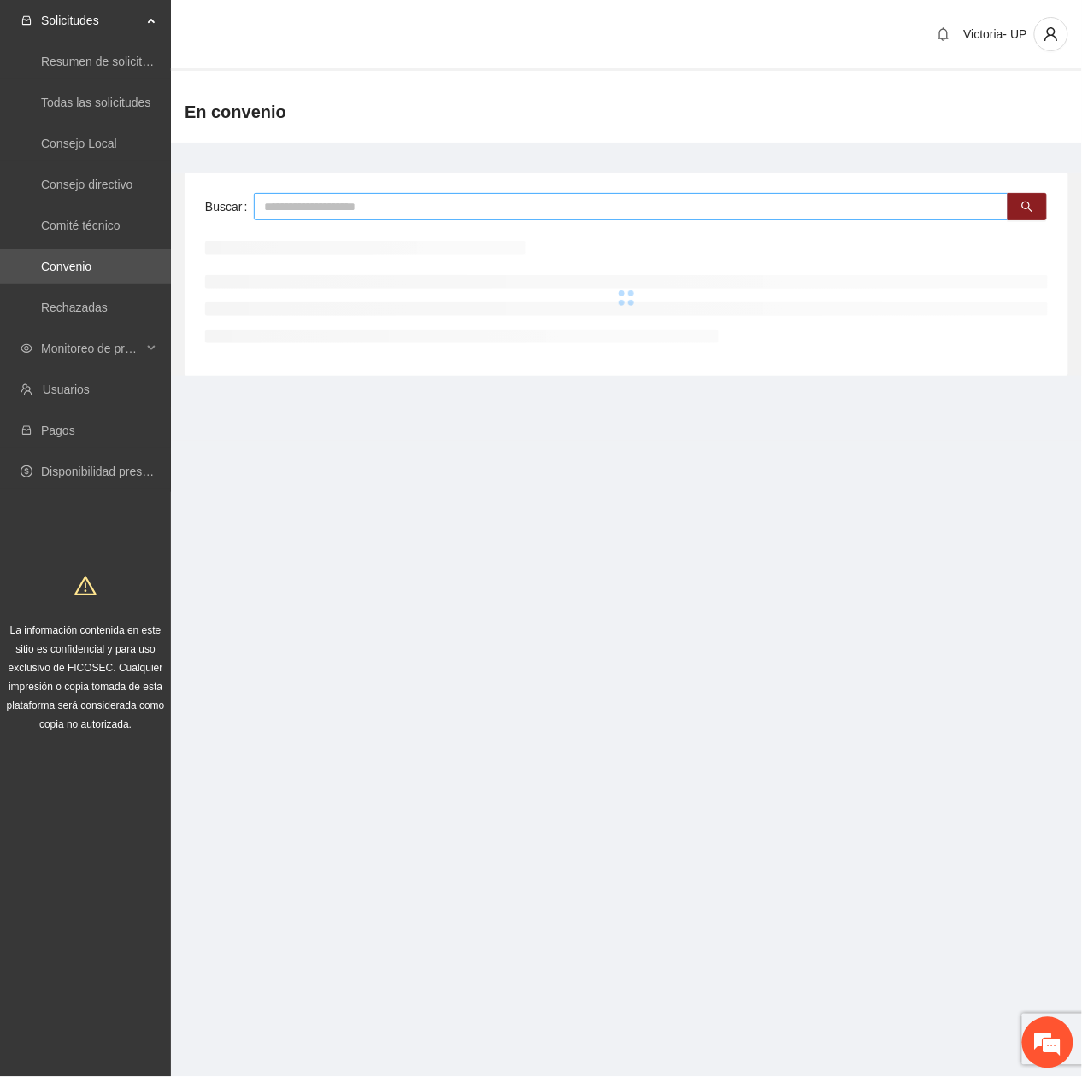
click at [325, 202] on input "text" at bounding box center [631, 206] width 754 height 27
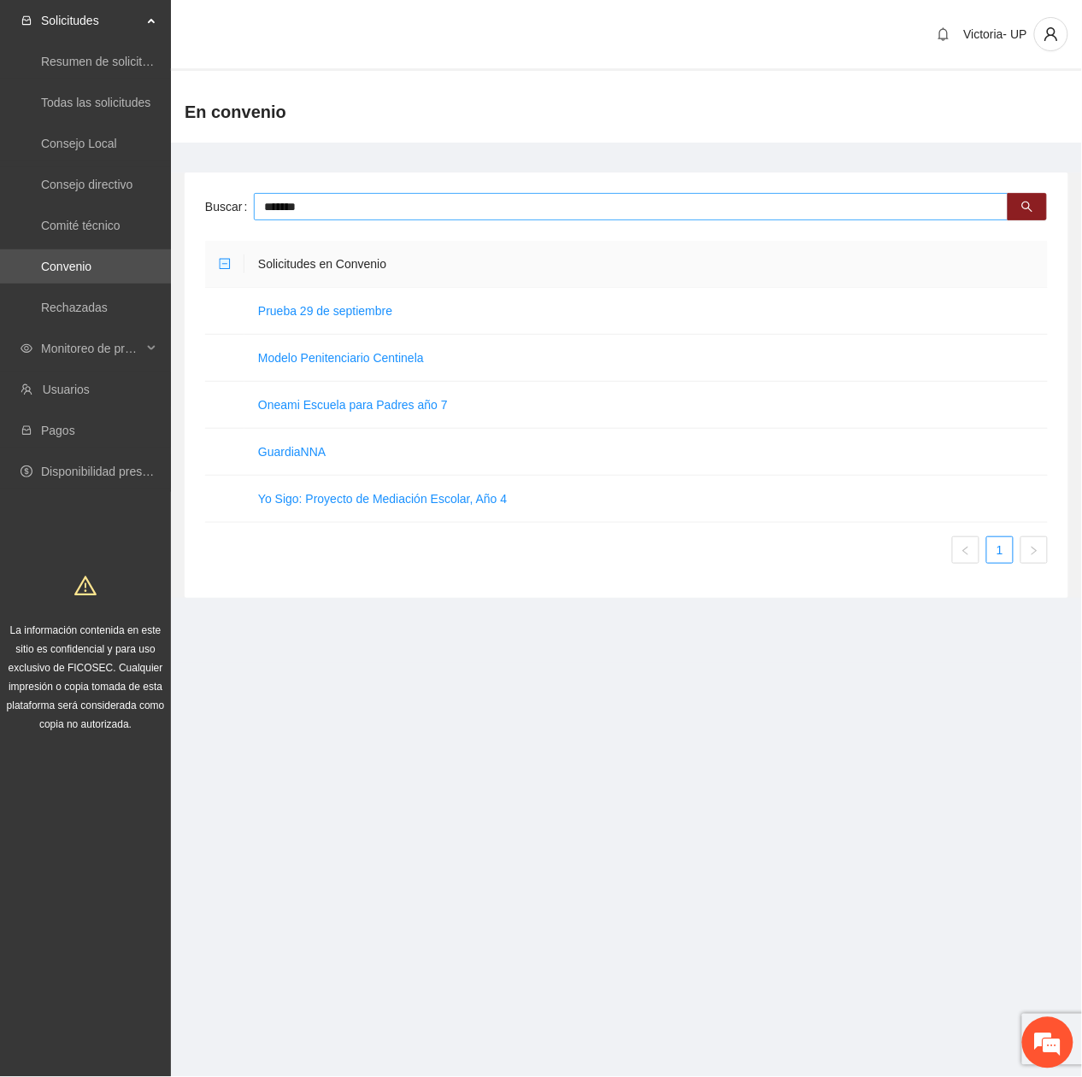
type input "*******"
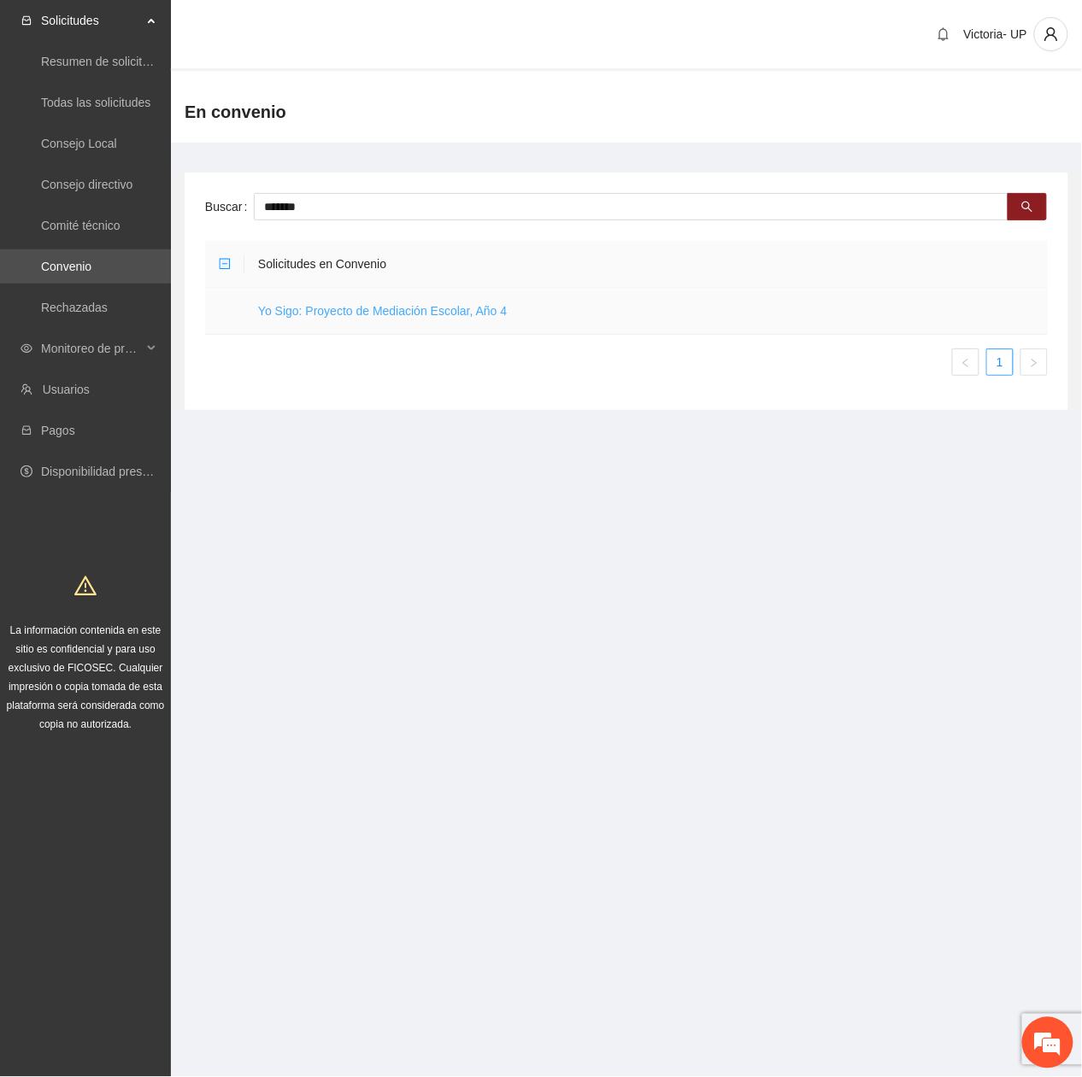
click at [349, 314] on link "Yo Sigo: Proyecto de Mediación Escolar, Año 4" at bounding box center [382, 311] width 249 height 14
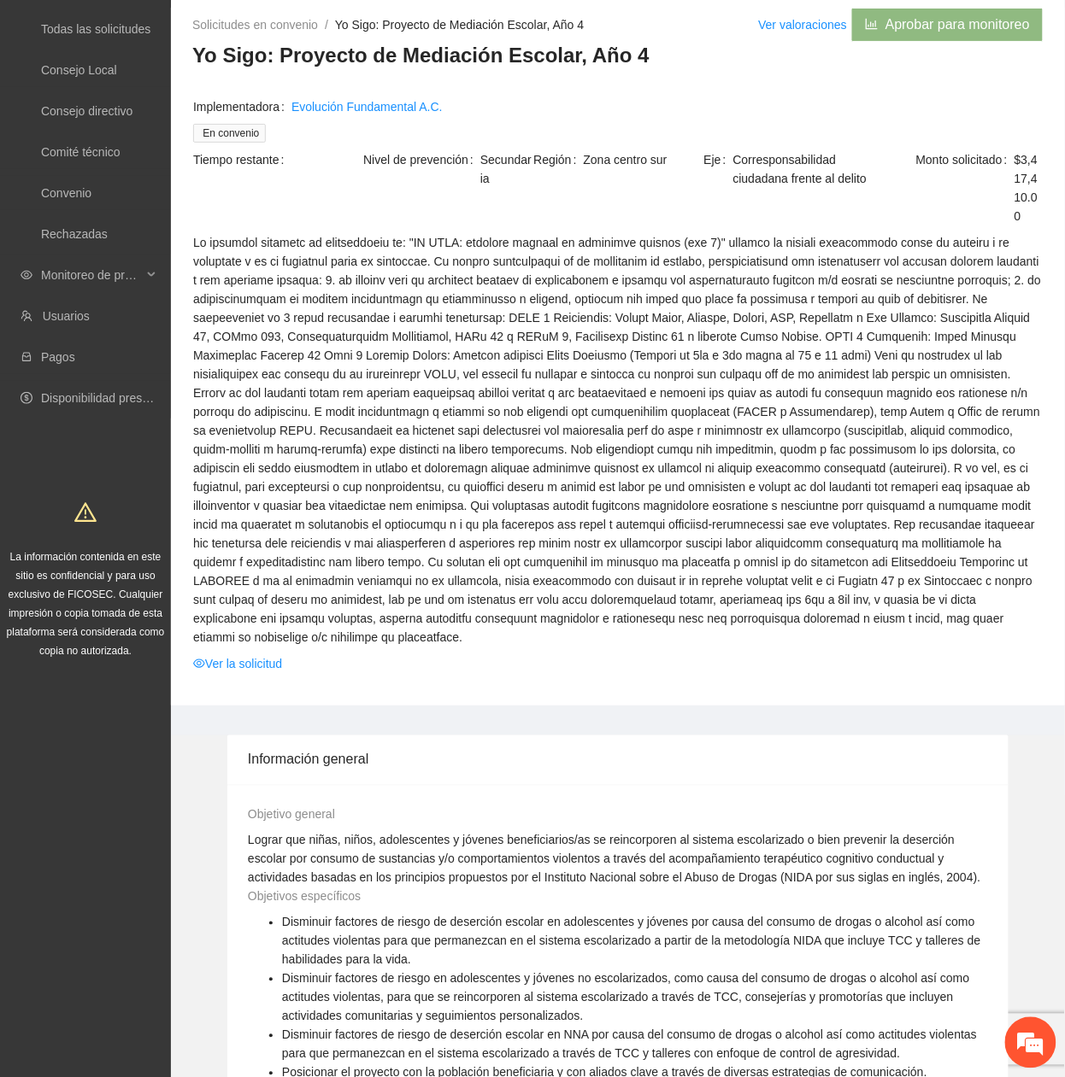
scroll to position [114, 0]
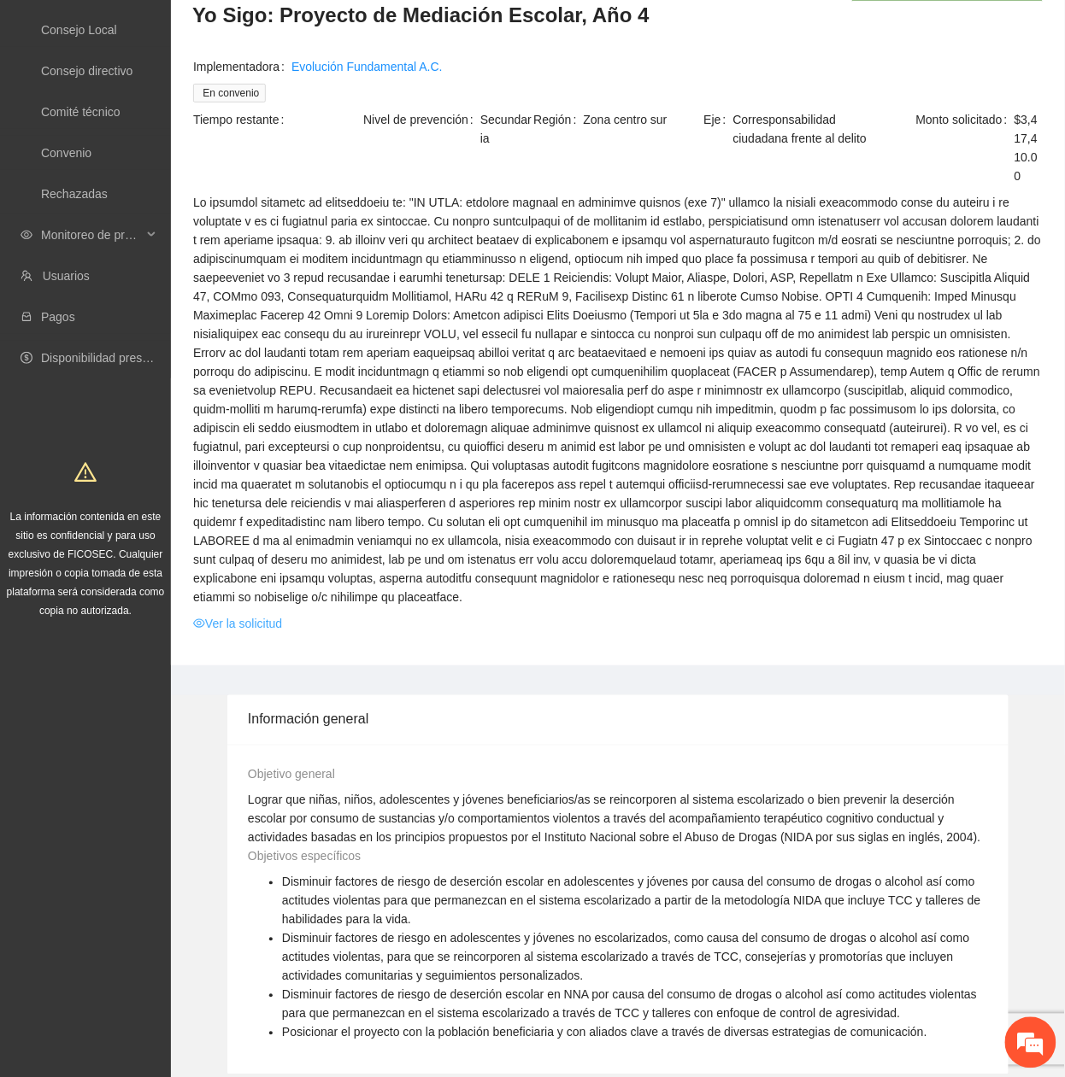
click at [253, 614] on link "Ver la solicitud" at bounding box center [237, 623] width 89 height 19
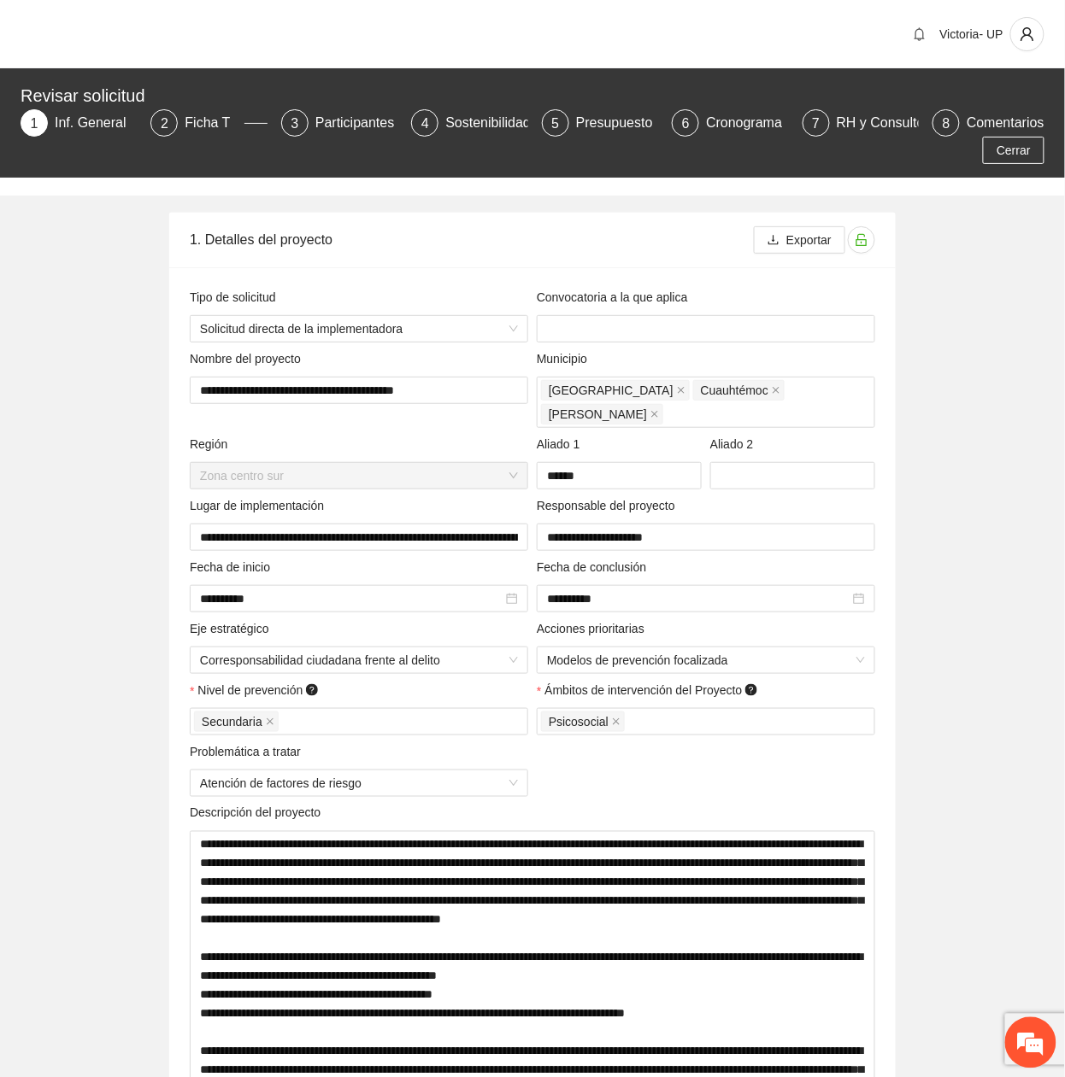
drag, startPoint x: 208, startPoint y: 126, endPoint x: 214, endPoint y: 138, distance: 13.0
click at [208, 127] on div "Ficha T" at bounding box center [214, 122] width 59 height 27
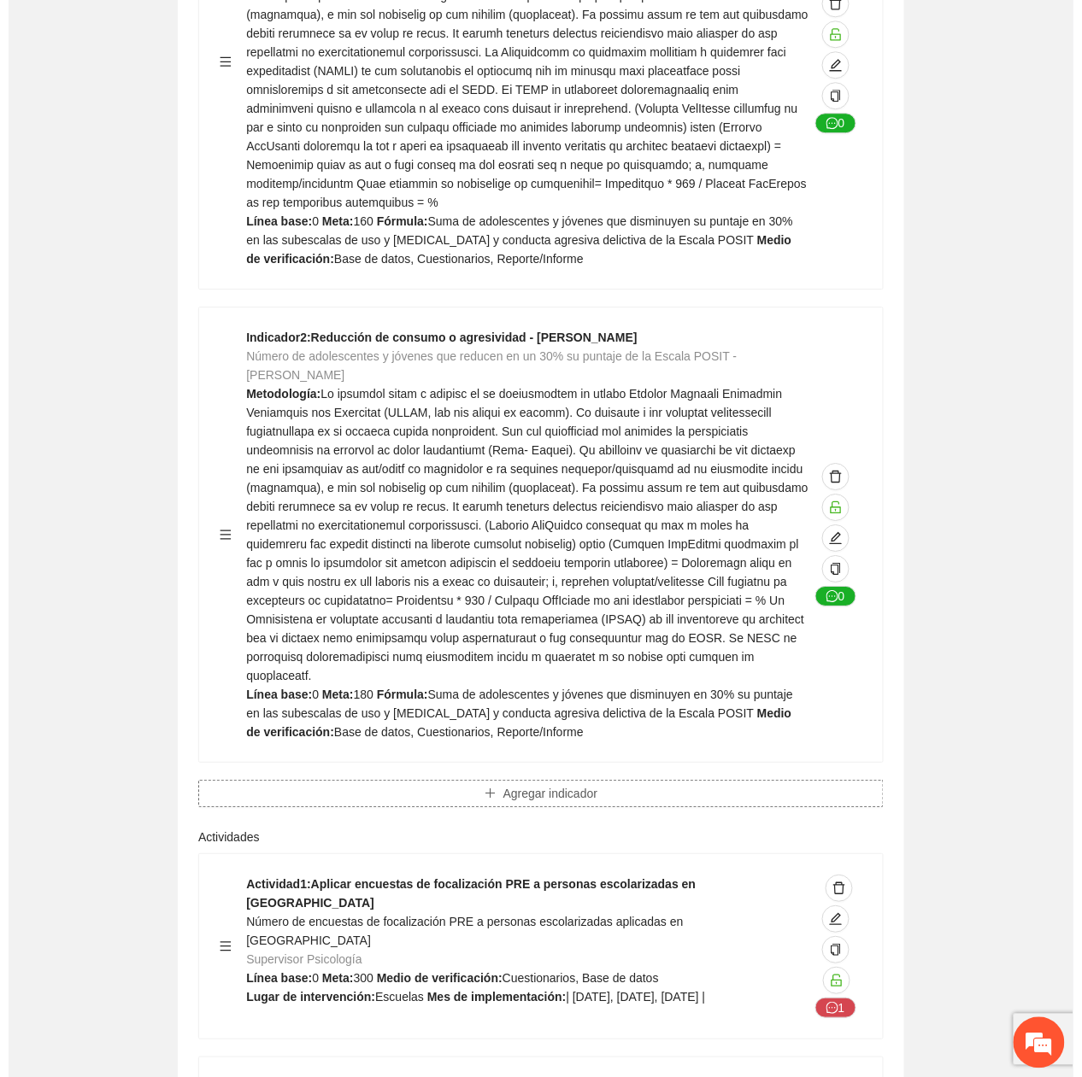
scroll to position [4328, 0]
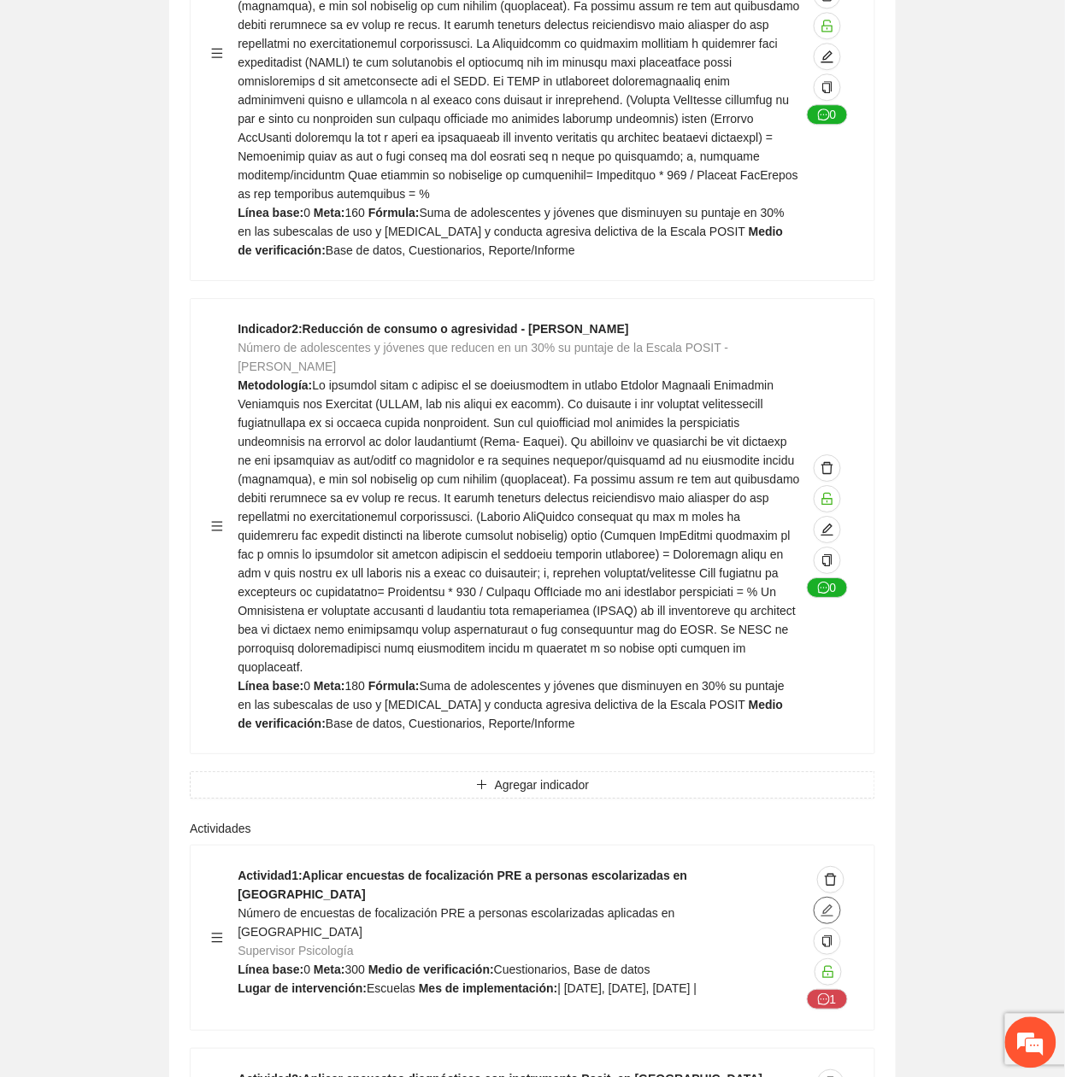
click at [824, 905] on icon "edit" at bounding box center [827, 911] width 12 height 12
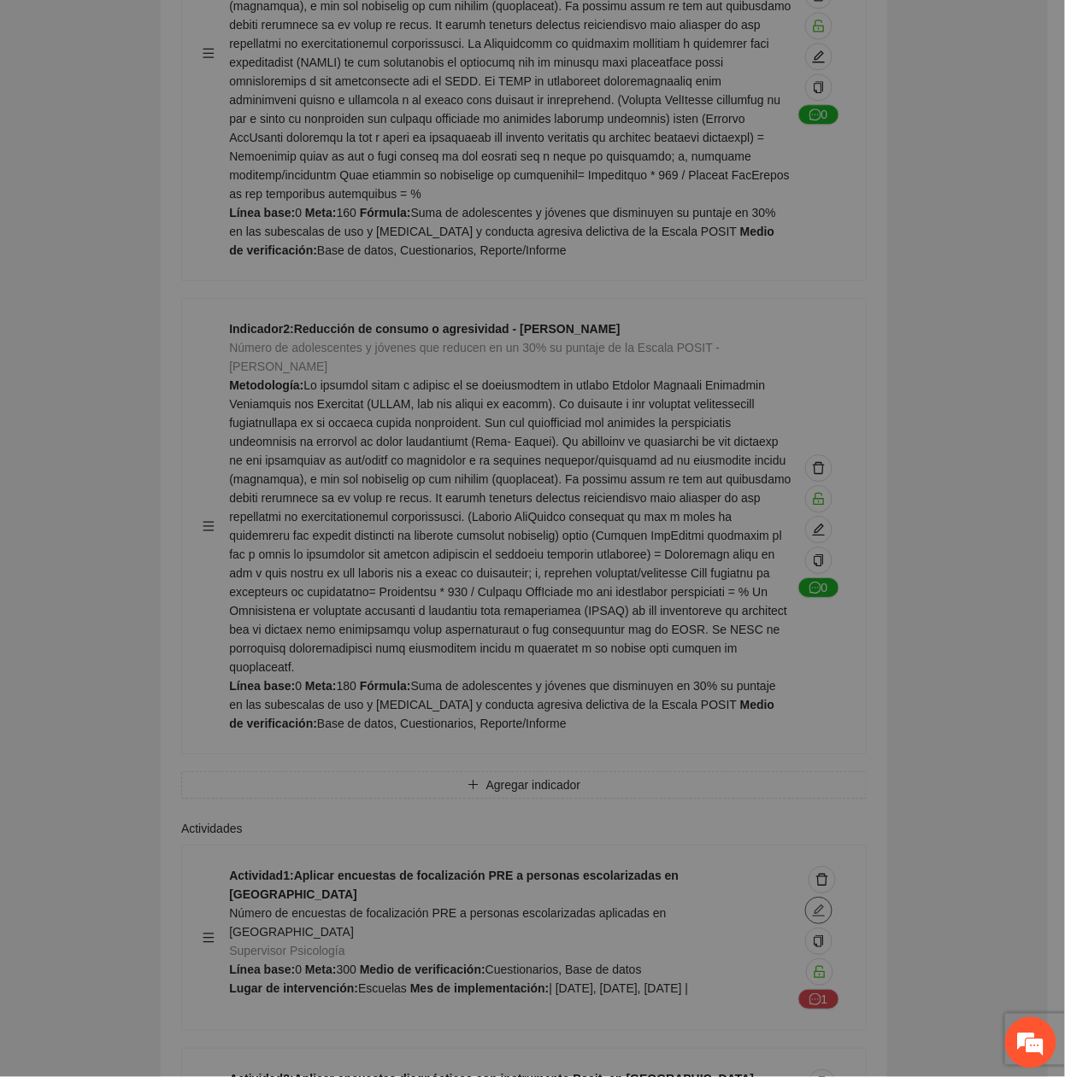
type textarea "********"
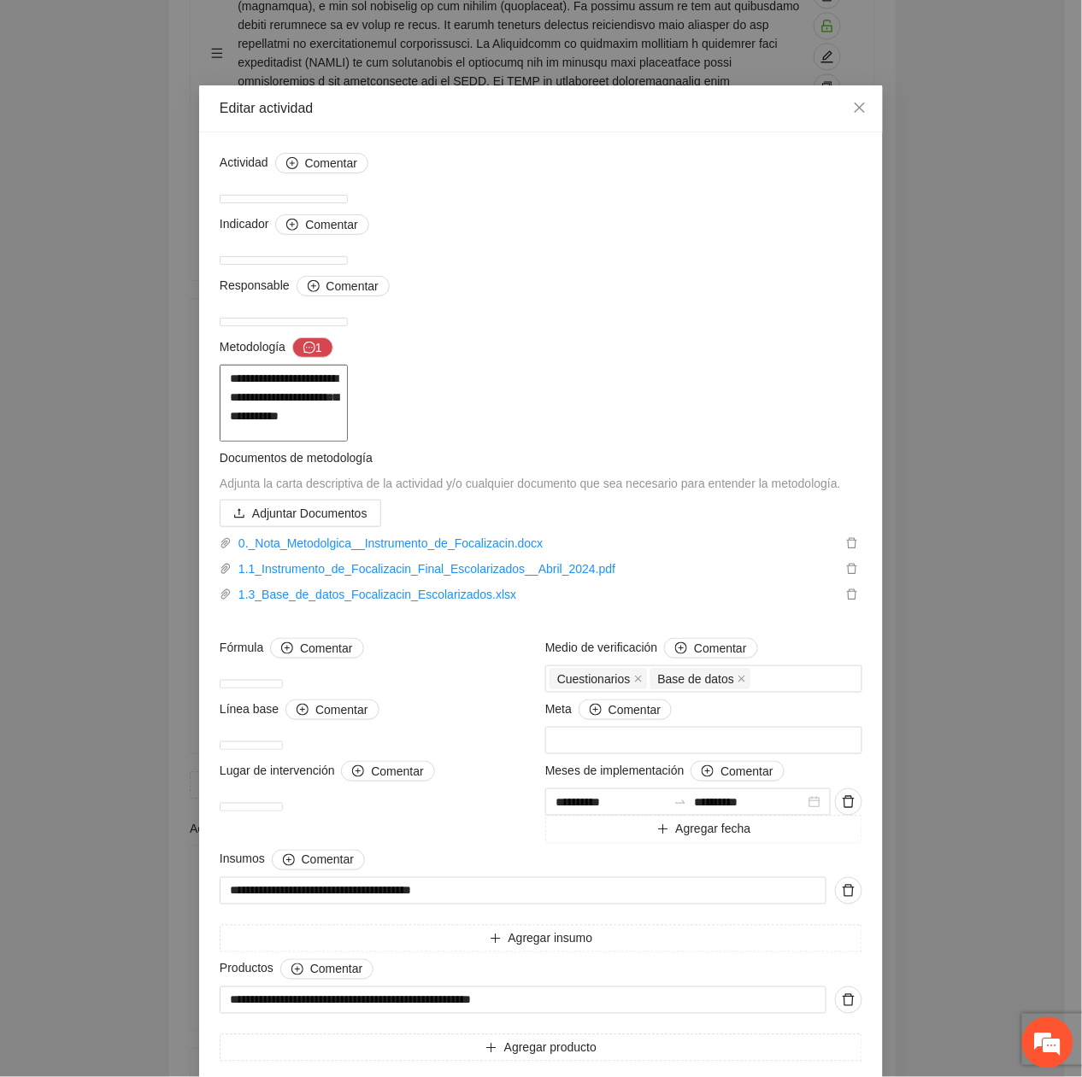
drag, startPoint x: 544, startPoint y: 531, endPoint x: 742, endPoint y: 552, distance: 198.4
click at [348, 442] on textarea at bounding box center [284, 403] width 128 height 77
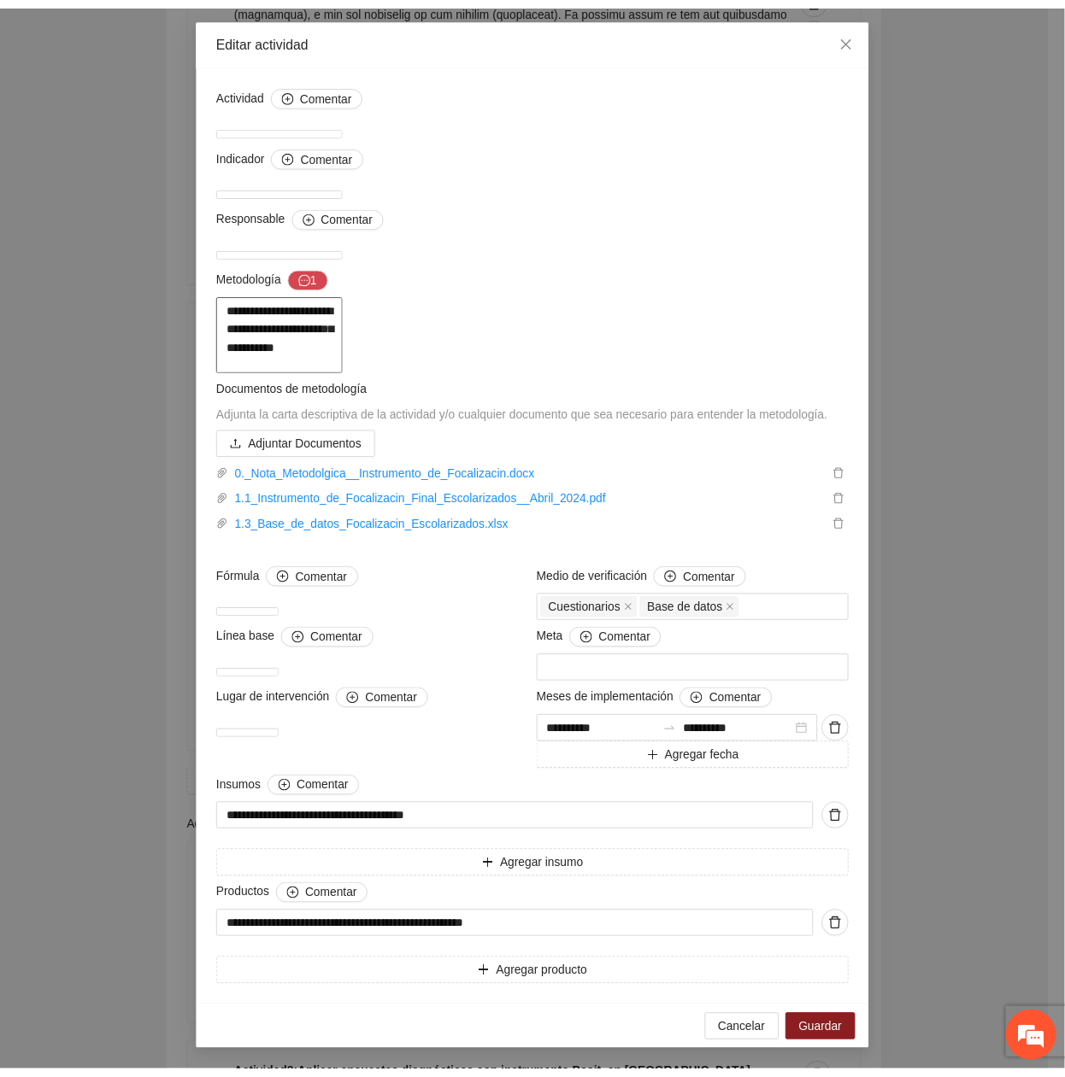
scroll to position [0, 0]
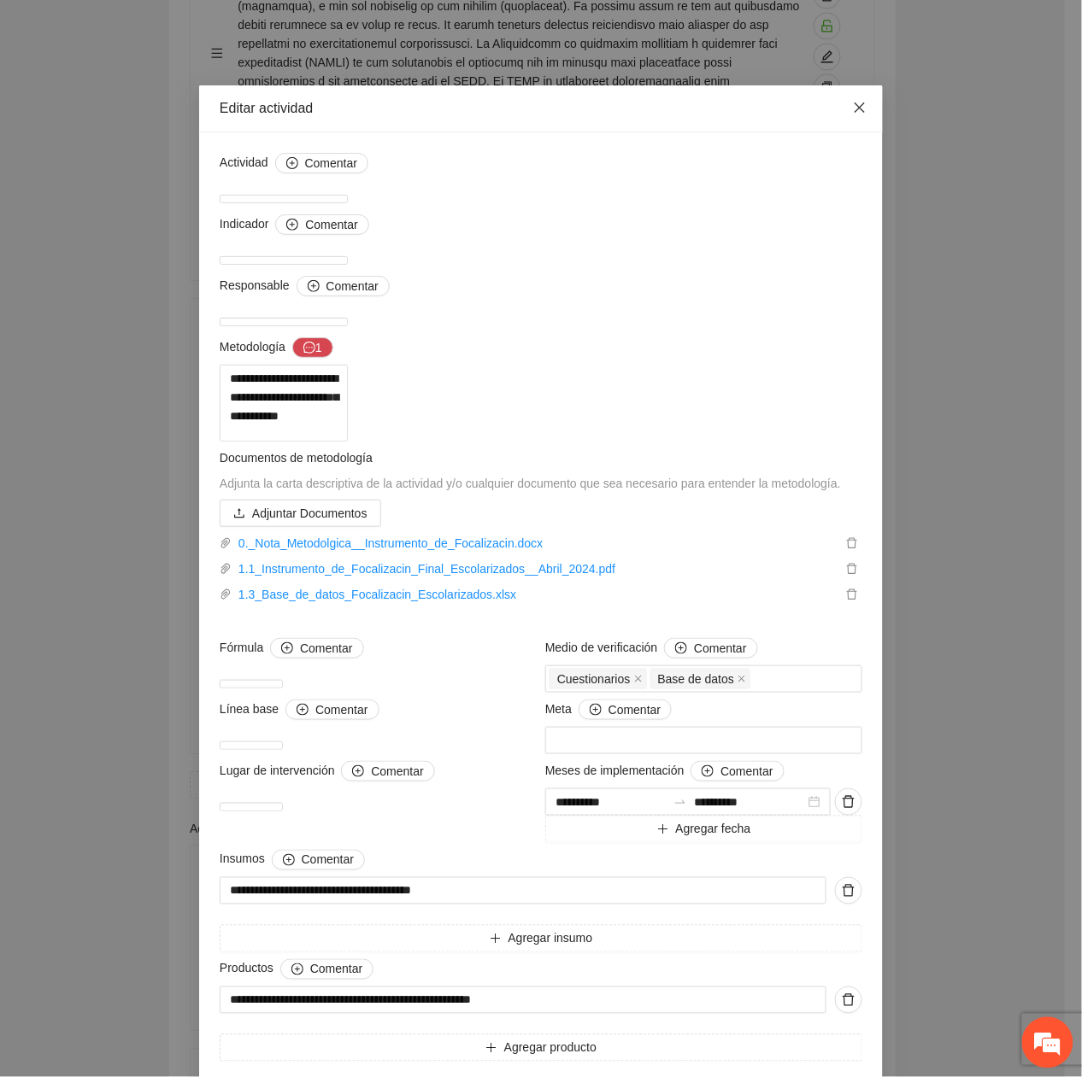
click at [842, 117] on span "Close" at bounding box center [859, 108] width 46 height 46
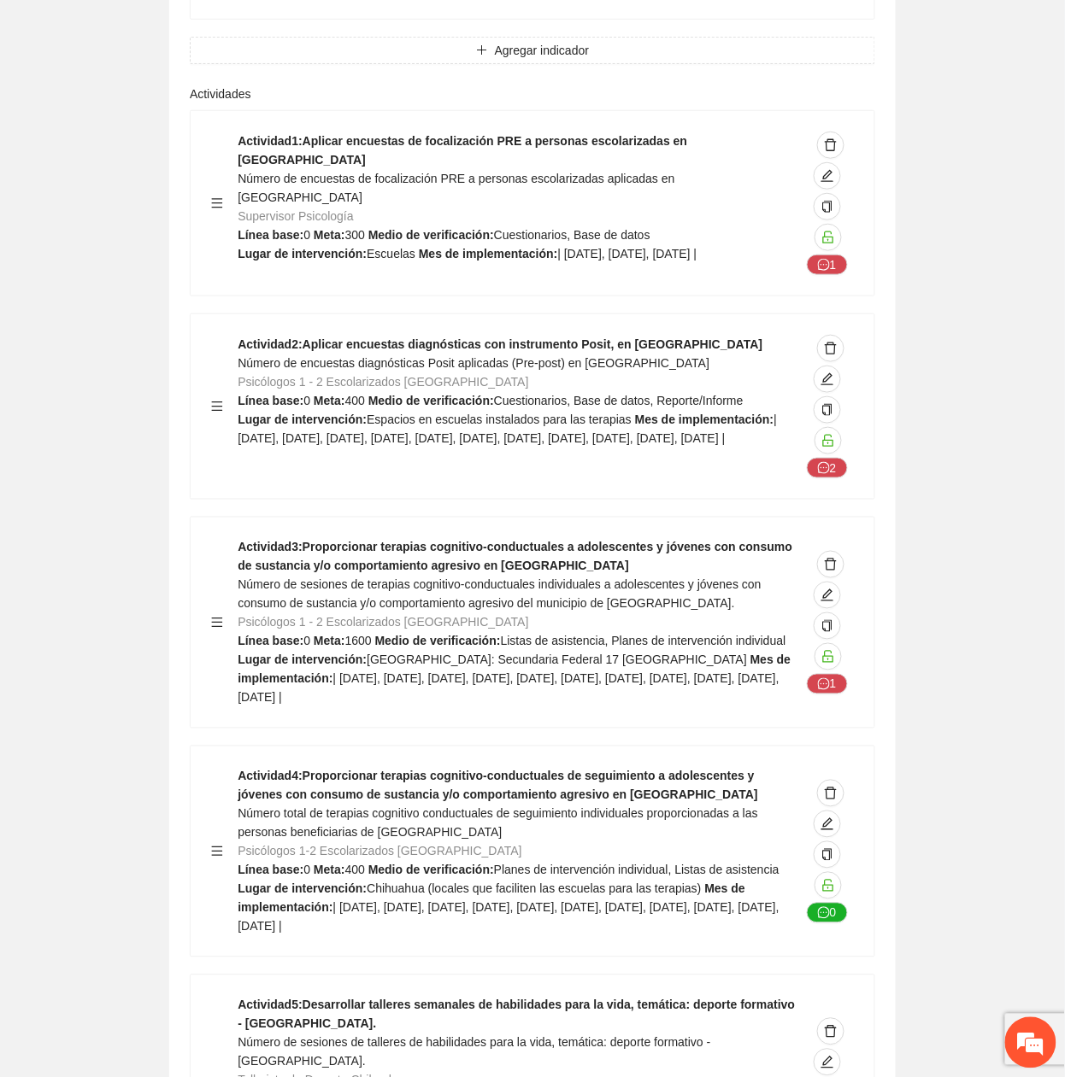
scroll to position [5126, 0]
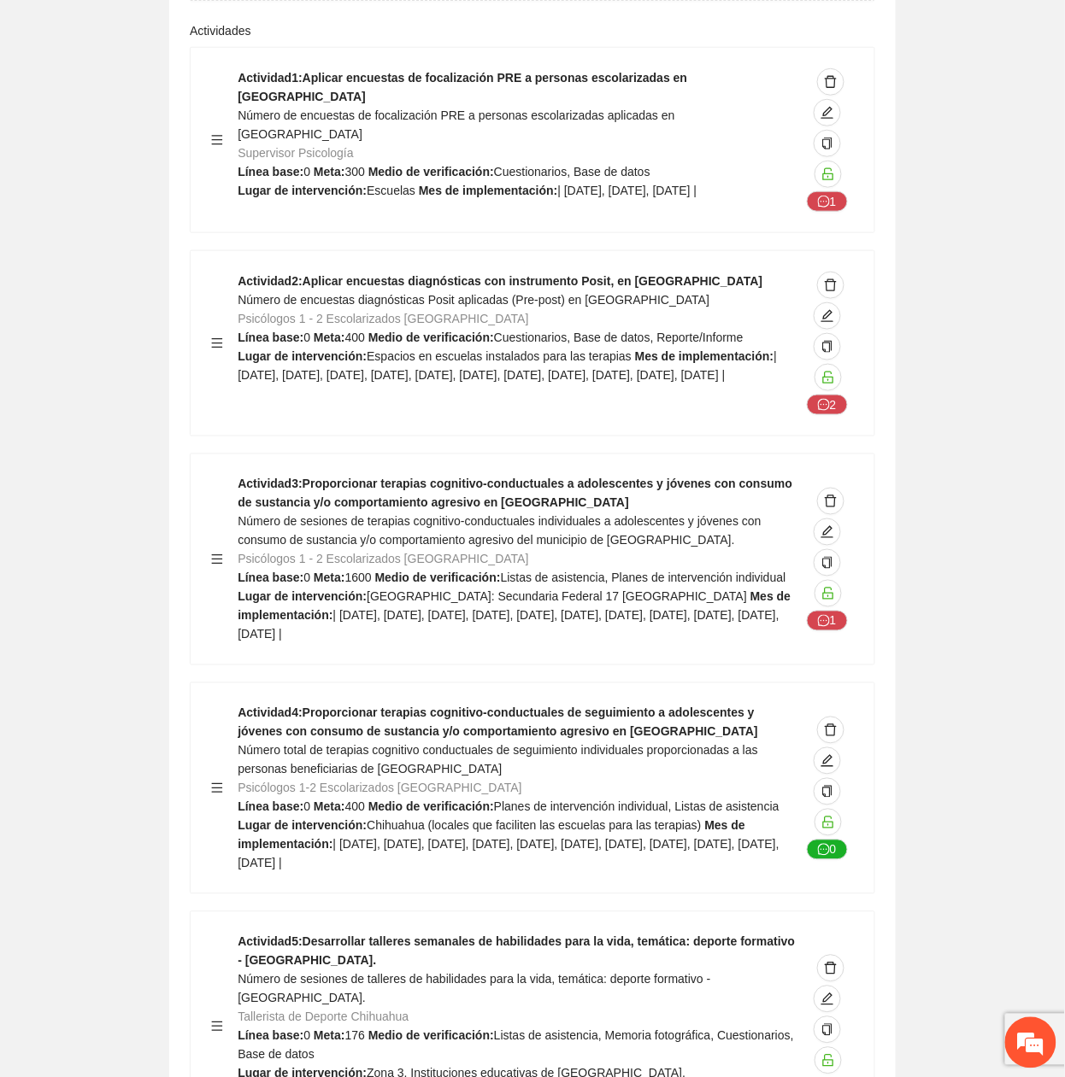
drag, startPoint x: 807, startPoint y: 415, endPoint x: 70, endPoint y: 680, distance: 783.5
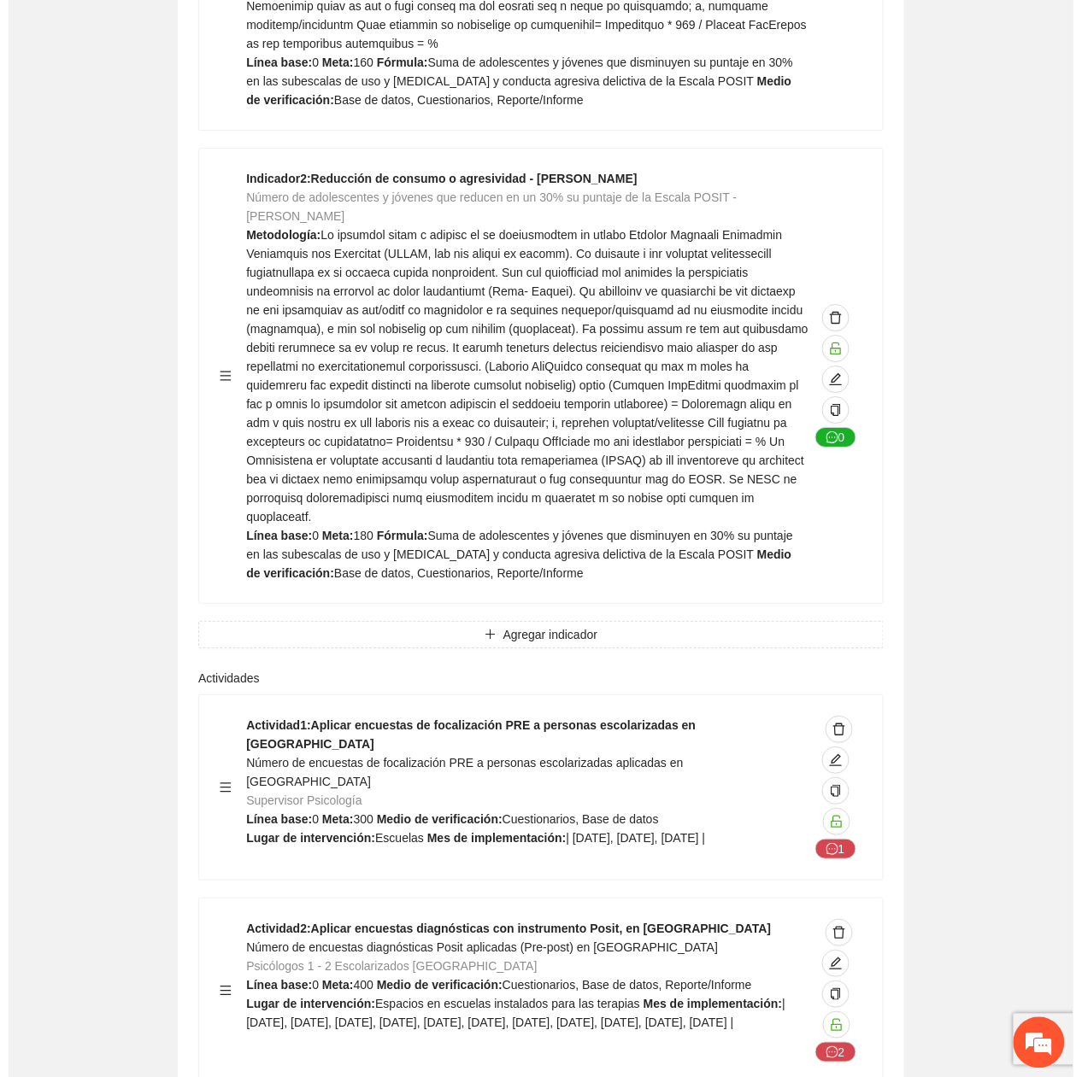
scroll to position [4670, 0]
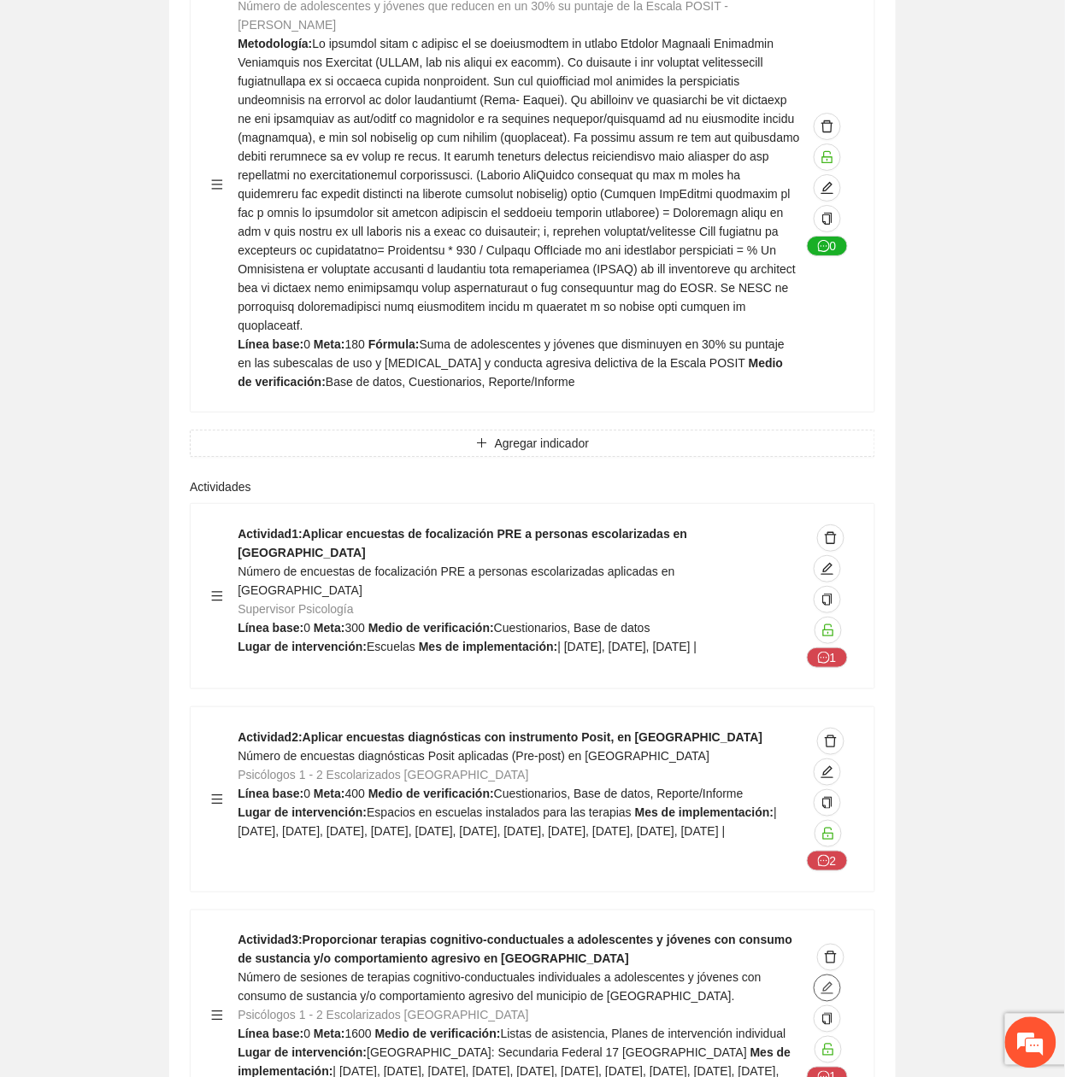
click at [832, 982] on icon "edit" at bounding box center [827, 989] width 14 height 14
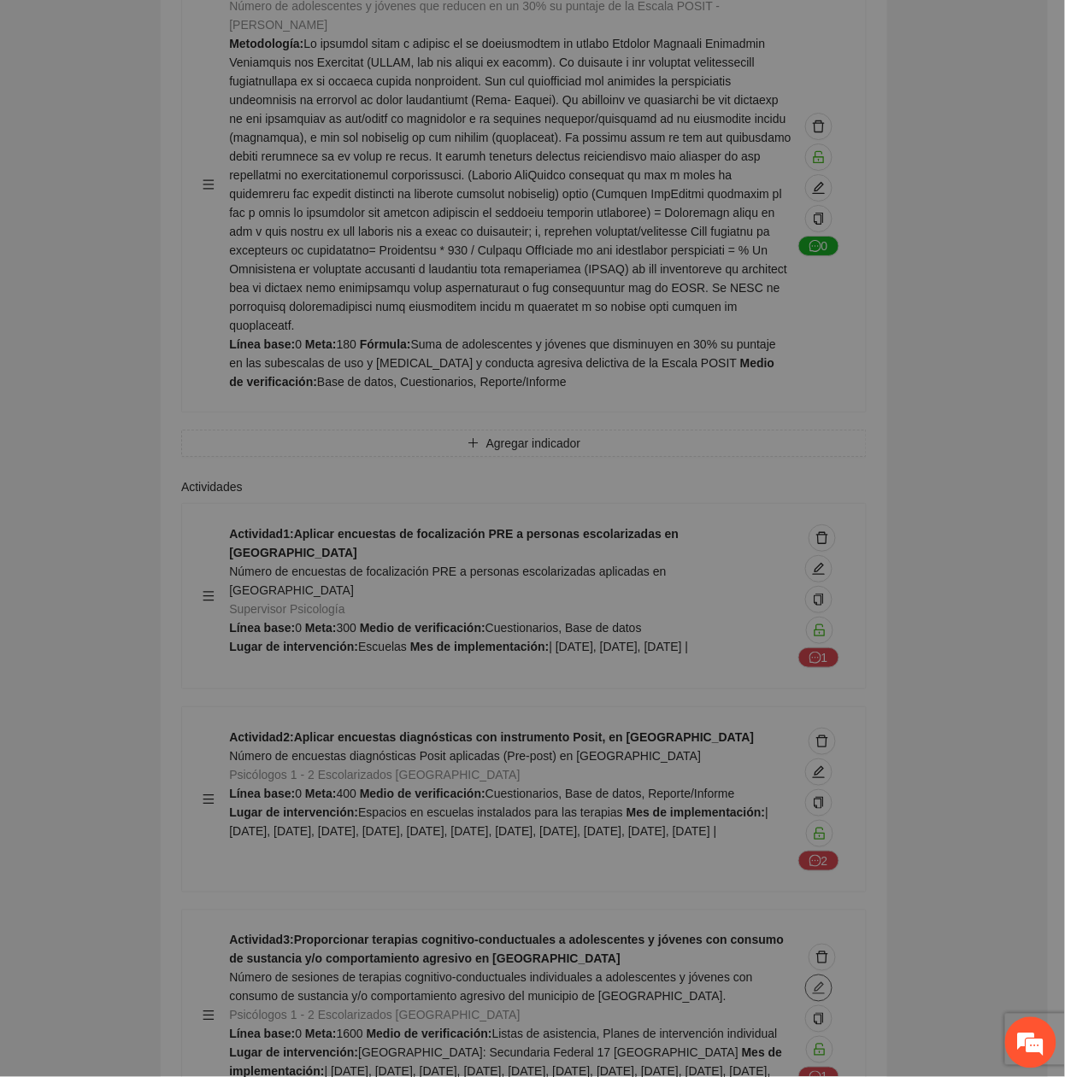
type textarea "**********"
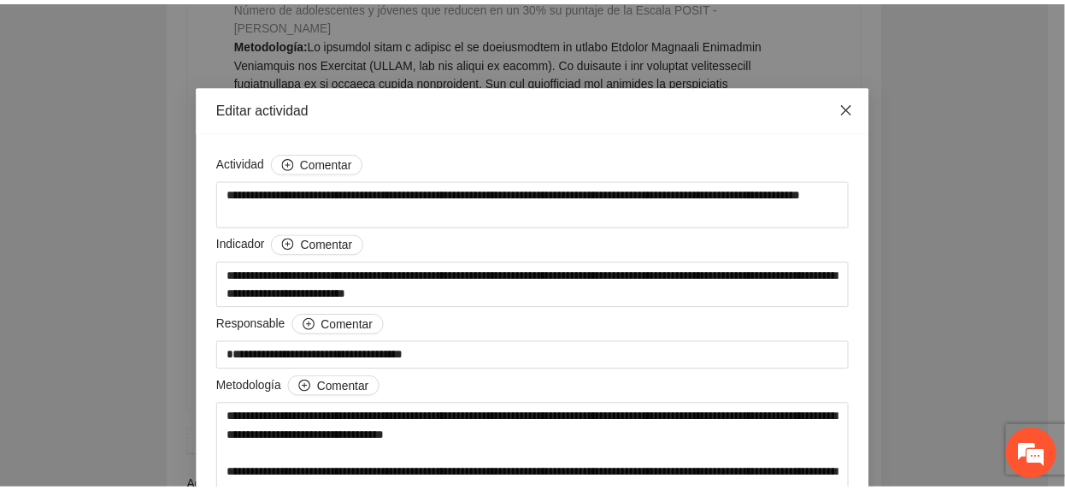
scroll to position [4670, 0]
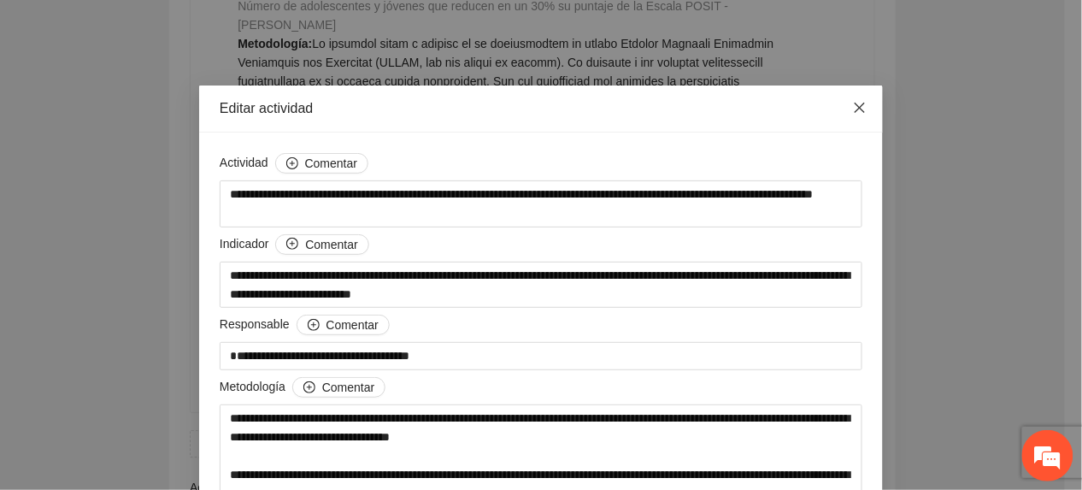
click at [844, 114] on span "Close" at bounding box center [859, 108] width 46 height 46
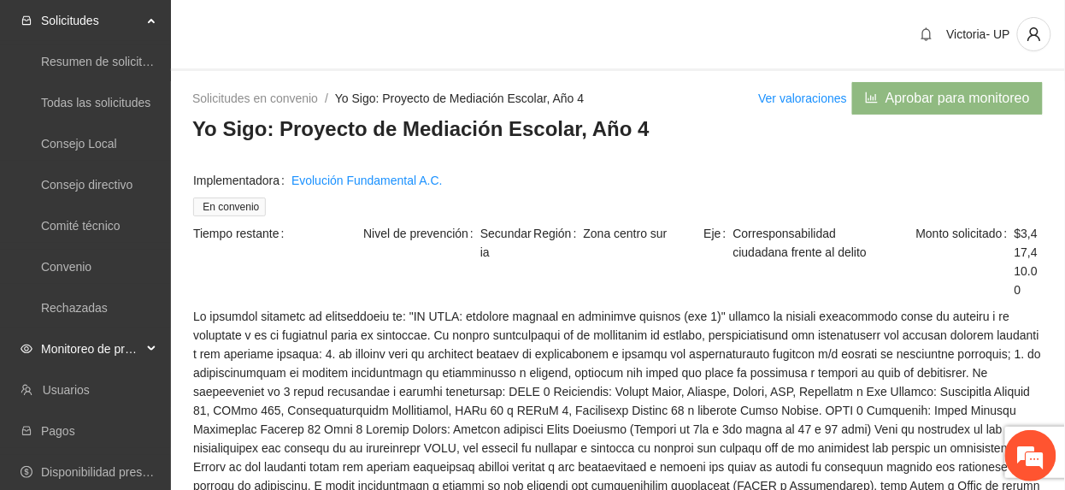
click at [75, 333] on span "Monitoreo de proyectos" at bounding box center [91, 349] width 101 height 34
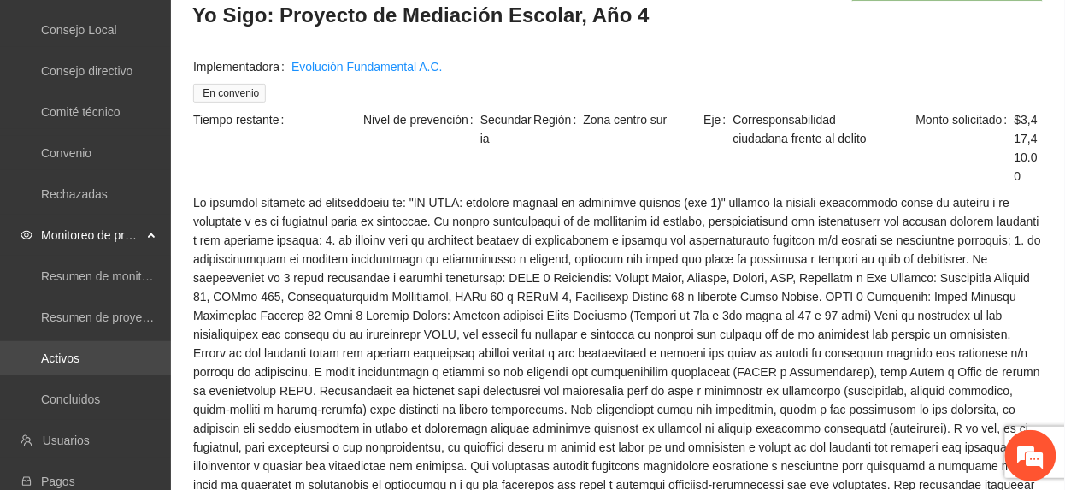
click at [66, 357] on link "Activos" at bounding box center [60, 358] width 38 height 14
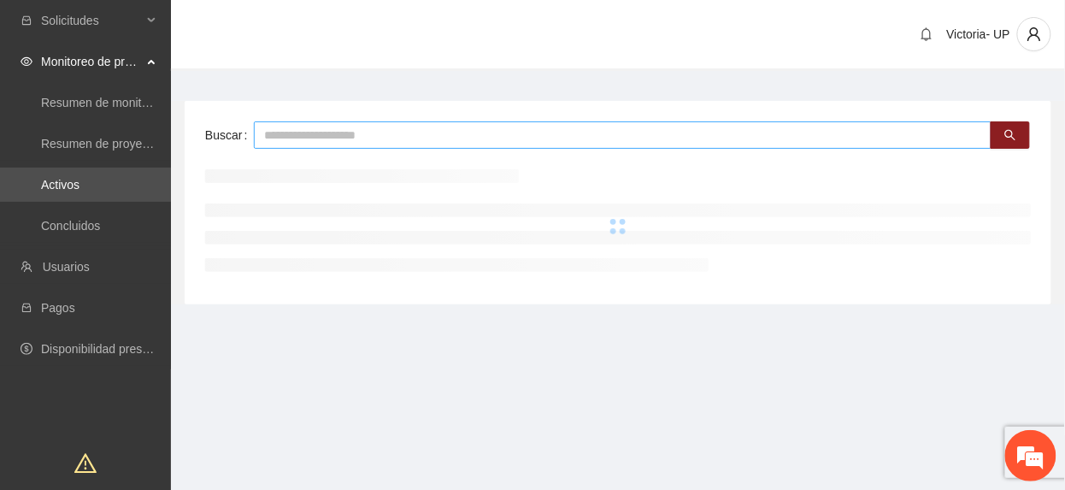
click at [376, 137] on input "text" at bounding box center [622, 134] width 737 height 27
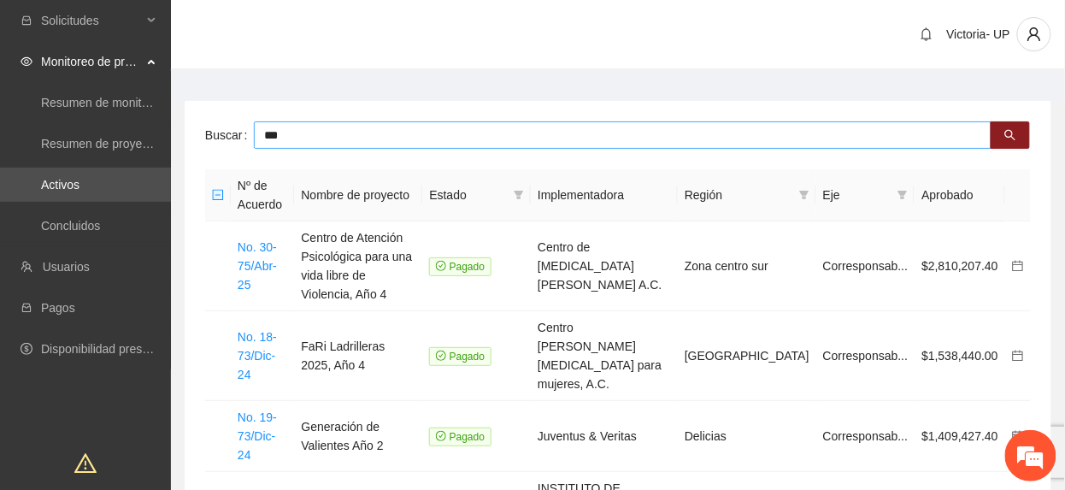
type input "***"
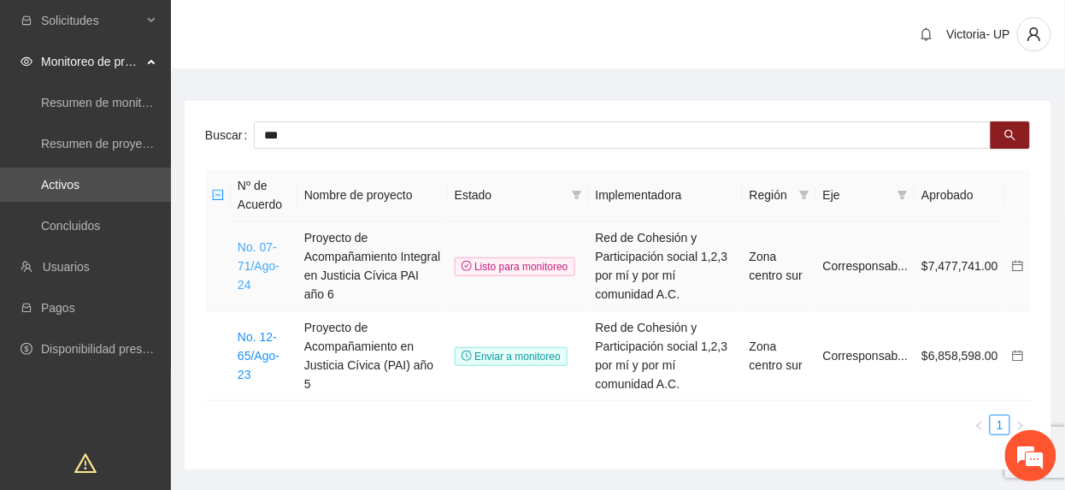
click at [253, 271] on link "No. 07-71/Ago-24" at bounding box center [259, 265] width 42 height 51
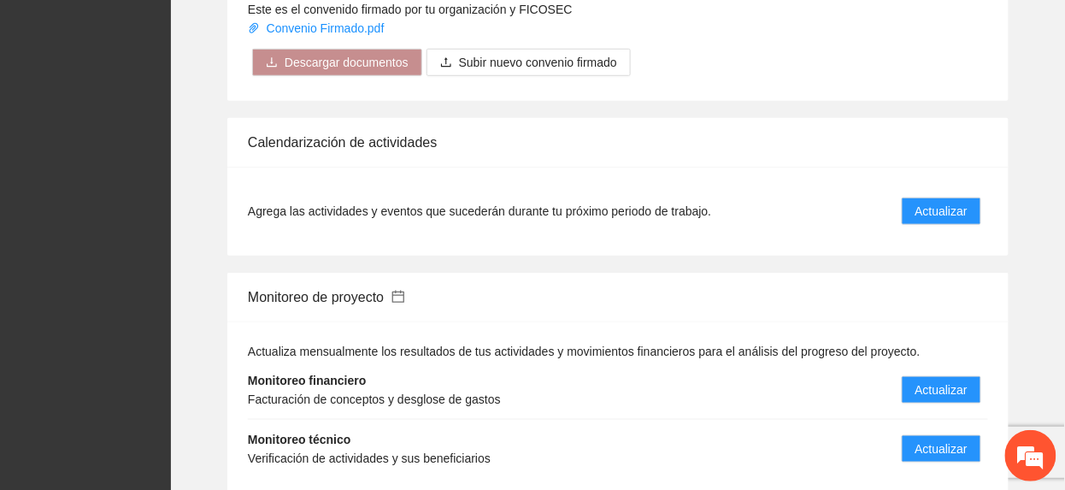
scroll to position [2051, 0]
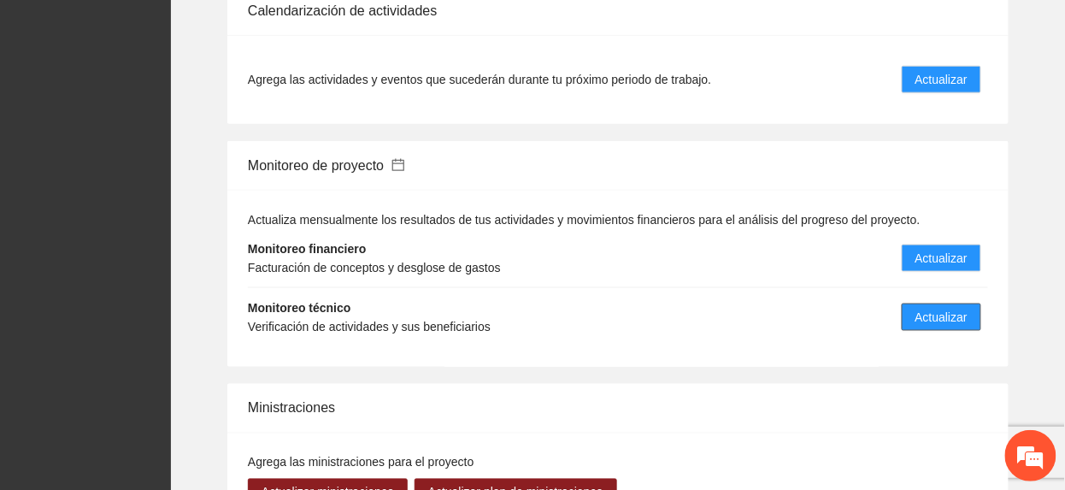
click at [924, 308] on span "Actualizar" at bounding box center [941, 317] width 52 height 19
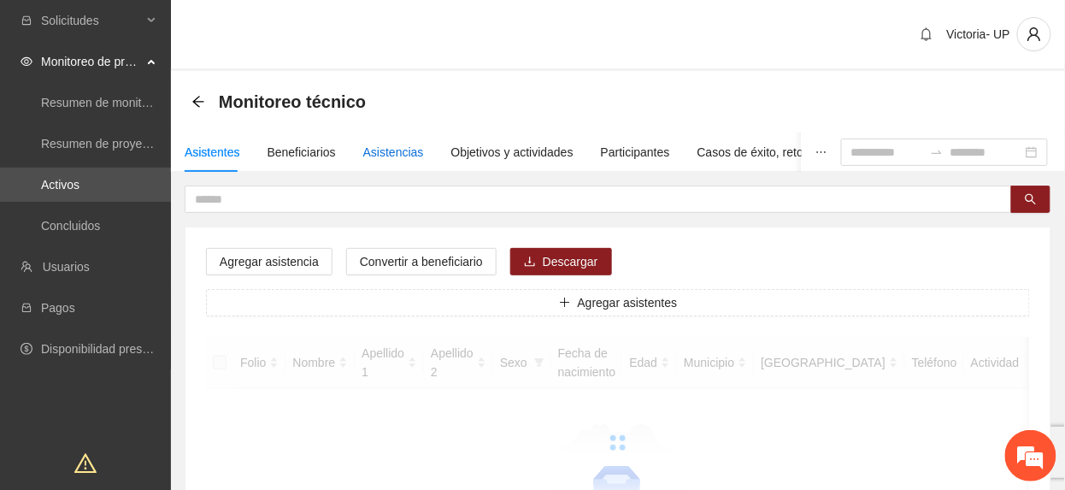
click at [402, 158] on div "Asistencias" at bounding box center [393, 152] width 61 height 19
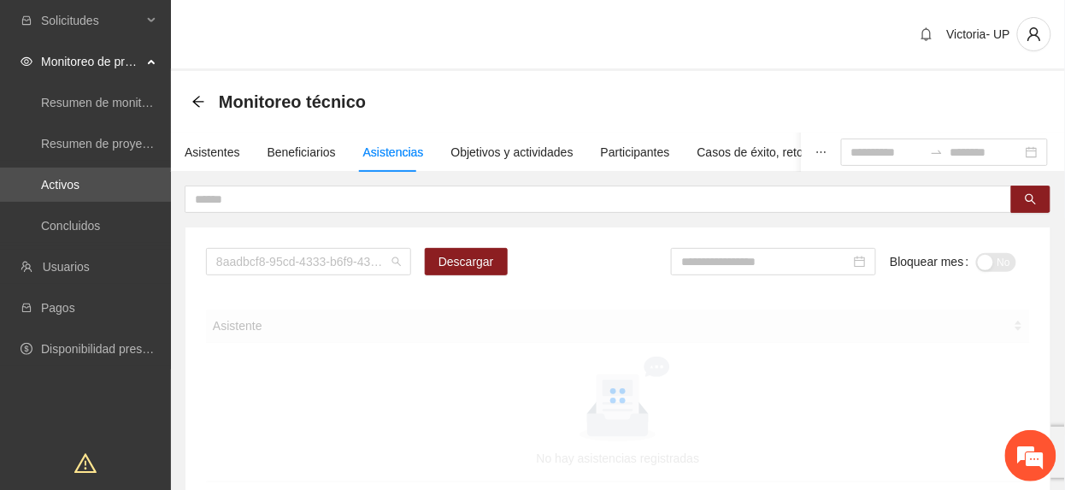
click at [251, 263] on span "8aadbcf8-95cd-4333-b6f9-4314c3142350" at bounding box center [308, 262] width 185 height 26
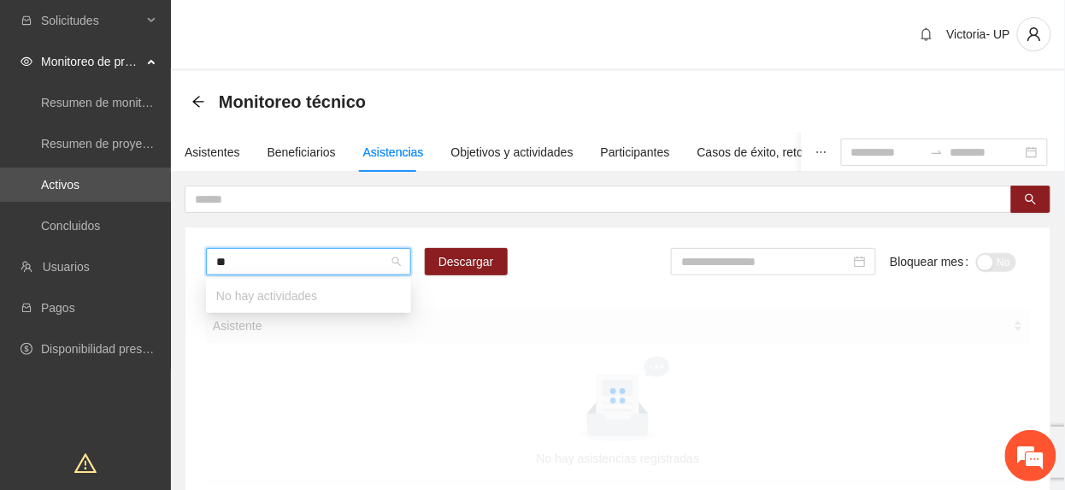
type input "***"
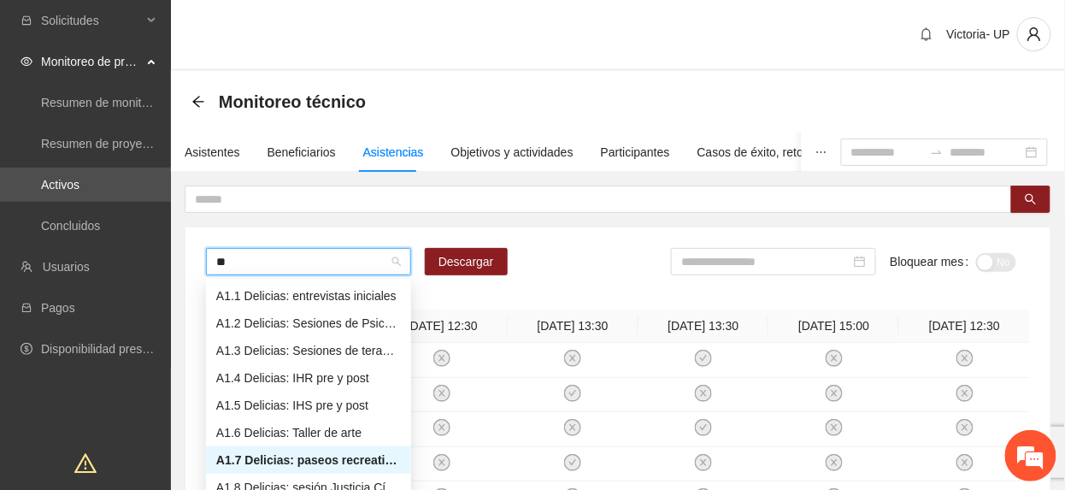
type input "***"
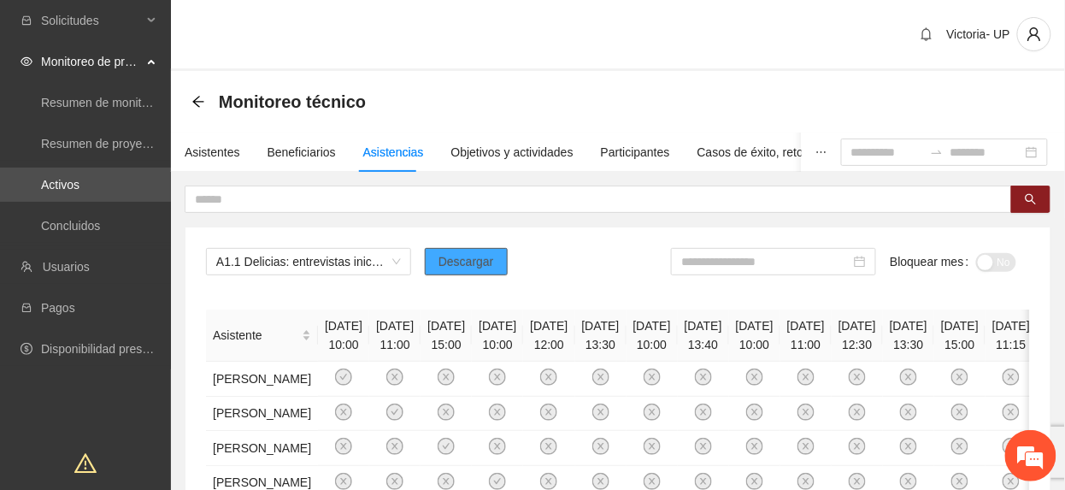
click at [478, 251] on button "Descargar" at bounding box center [466, 261] width 83 height 27
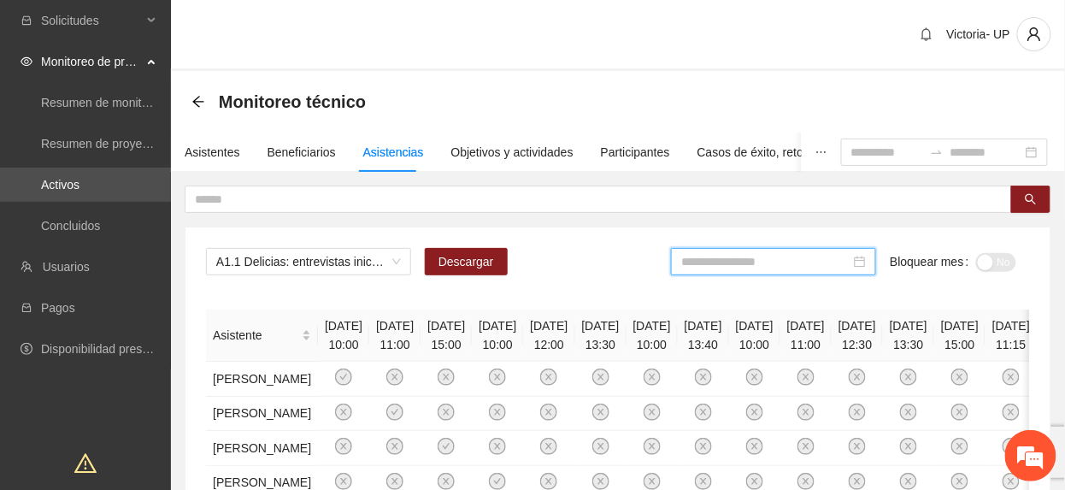
drag, startPoint x: 730, startPoint y: 264, endPoint x: 760, endPoint y: 302, distance: 48.0
click at [730, 265] on input at bounding box center [765, 261] width 169 height 19
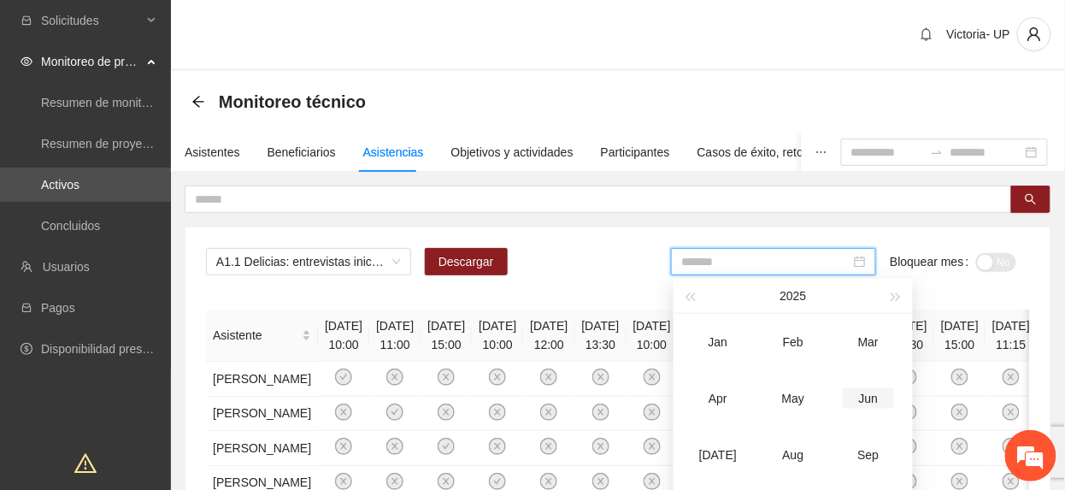
click at [865, 417] on td "Jun" at bounding box center [867, 398] width 75 height 56
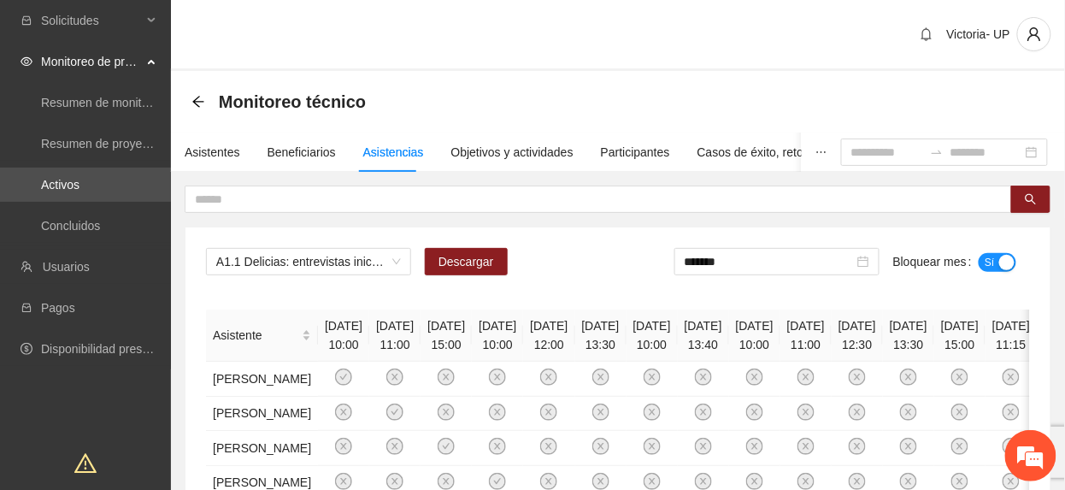
click at [989, 260] on span "Sí" at bounding box center [989, 262] width 10 height 19
drag, startPoint x: 767, startPoint y: 265, endPoint x: 759, endPoint y: 312, distance: 47.8
click at [766, 270] on input "*******" at bounding box center [765, 261] width 169 height 19
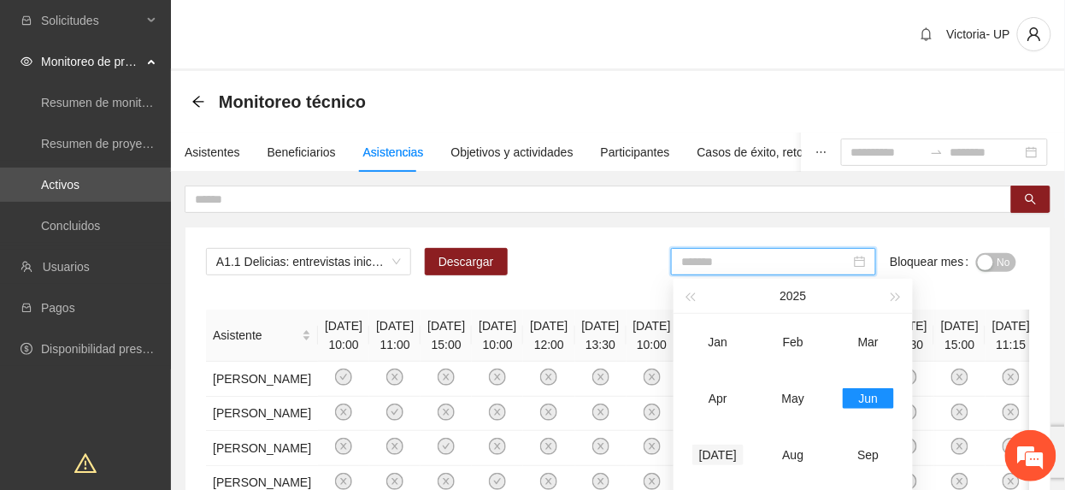
click at [736, 458] on div "[DATE]" at bounding box center [717, 454] width 51 height 21
type input "*******"
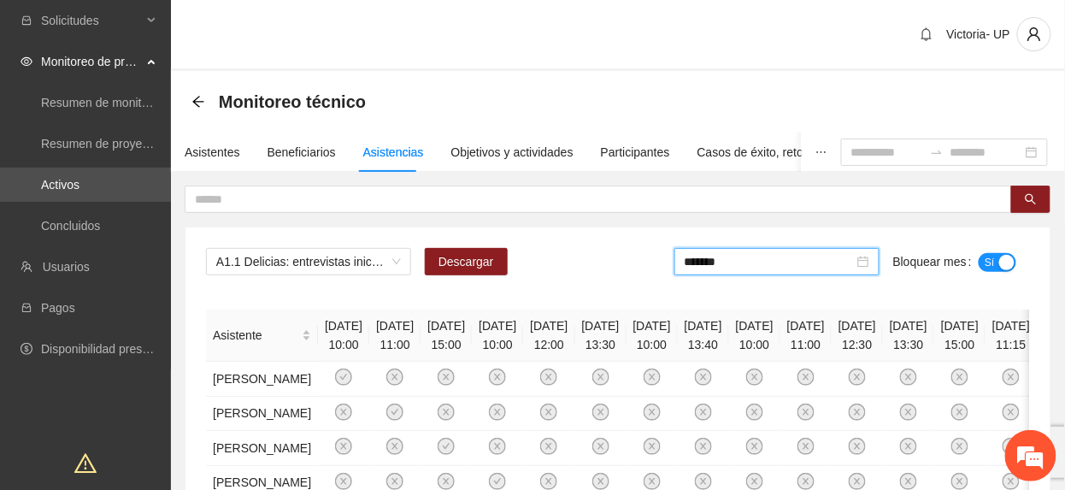
click at [989, 256] on span "Sí" at bounding box center [989, 262] width 10 height 19
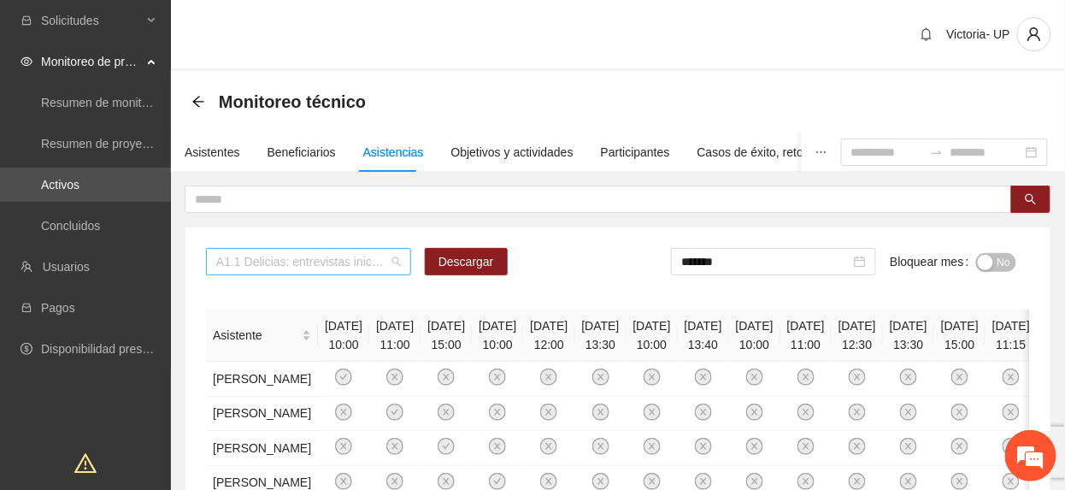
click at [312, 261] on span "A1.1 Delicias: entrevistas iniciales" at bounding box center [308, 262] width 185 height 26
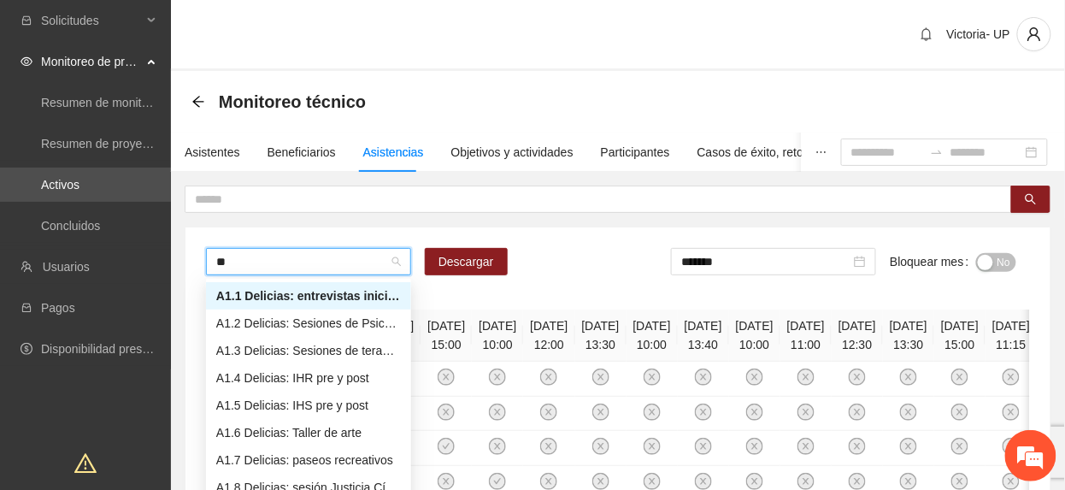
type input "***"
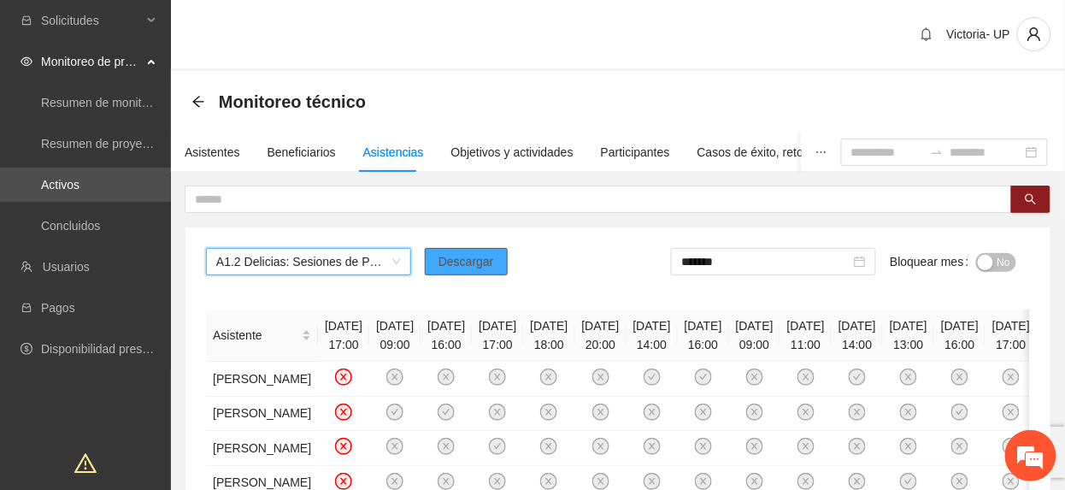
click at [453, 254] on span "Descargar" at bounding box center [466, 261] width 56 height 19
